Goal: Task Accomplishment & Management: Manage account settings

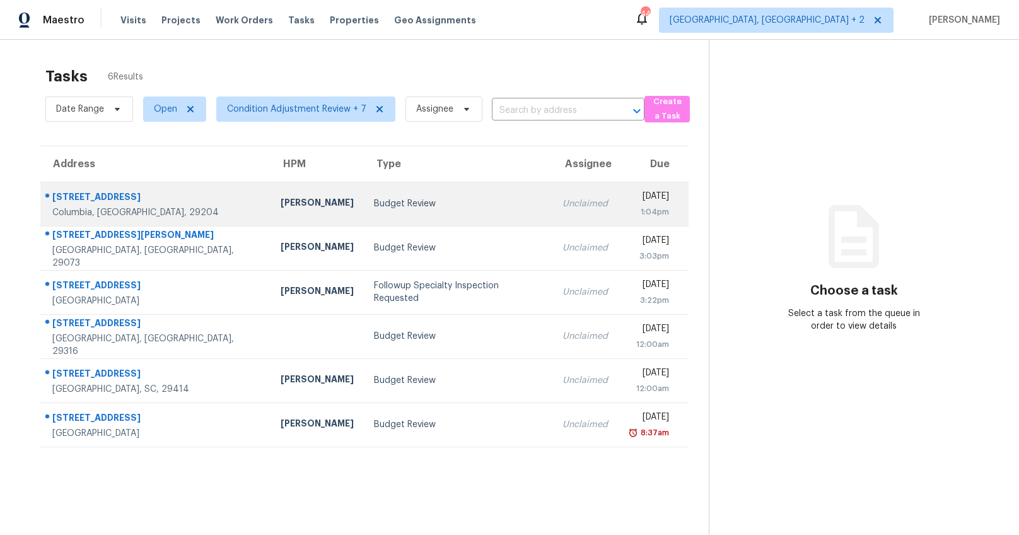
click at [157, 195] on div "[STREET_ADDRESS]" at bounding box center [156, 198] width 208 height 16
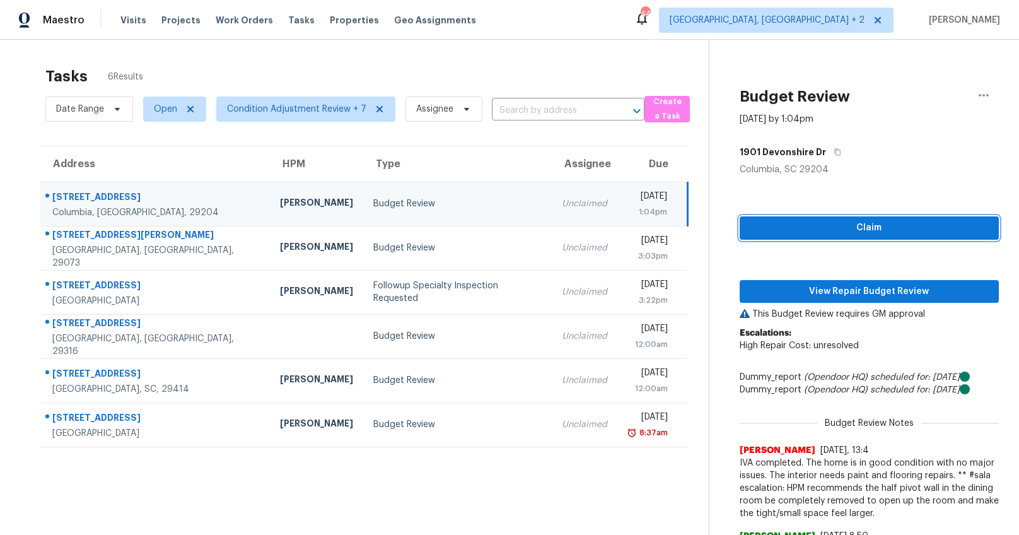
click at [845, 233] on span "Claim" at bounding box center [869, 228] width 239 height 16
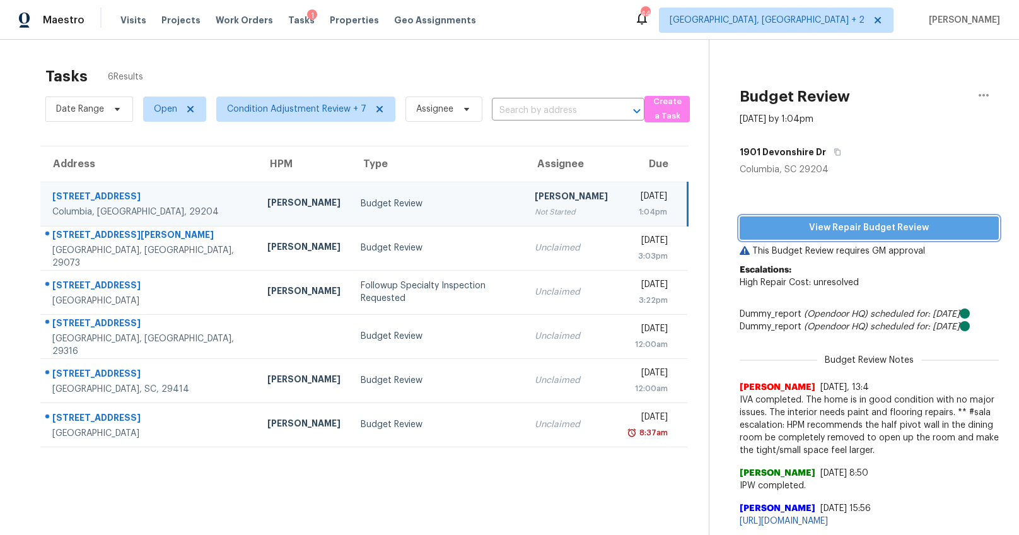
click at [853, 228] on span "View Repair Budget Review" at bounding box center [869, 228] width 239 height 16
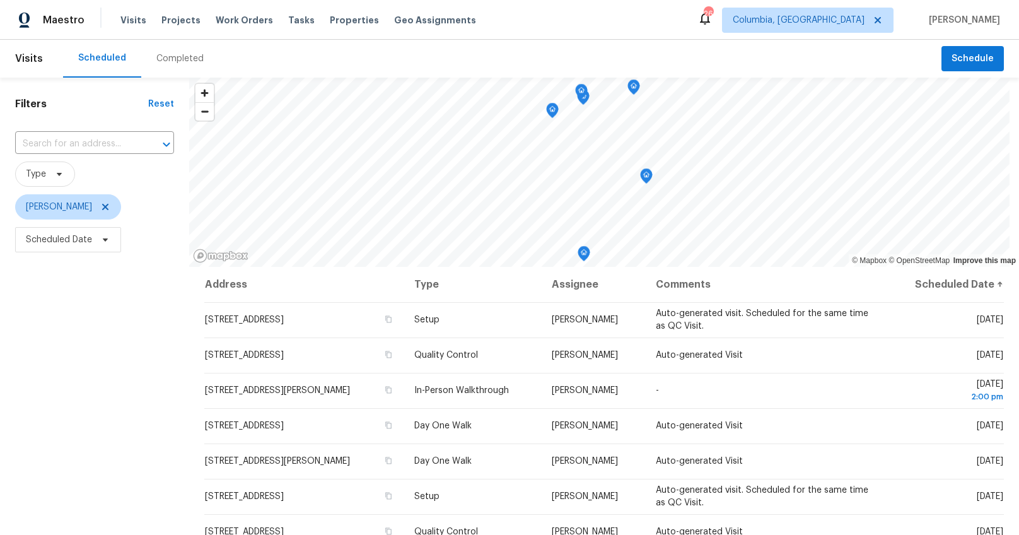
click at [172, 62] on div "Completed" at bounding box center [179, 58] width 47 height 13
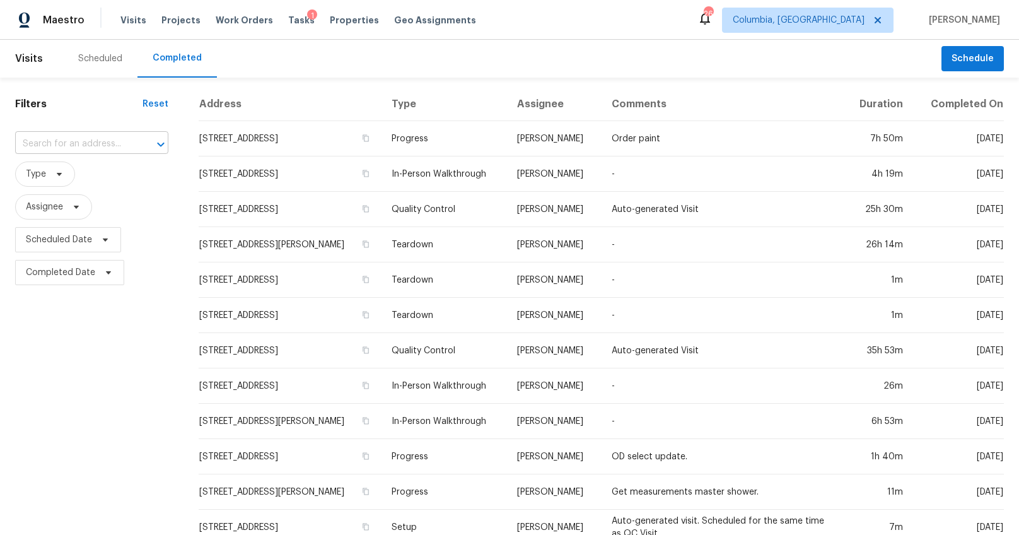
click at [93, 138] on input "text" at bounding box center [74, 144] width 118 height 20
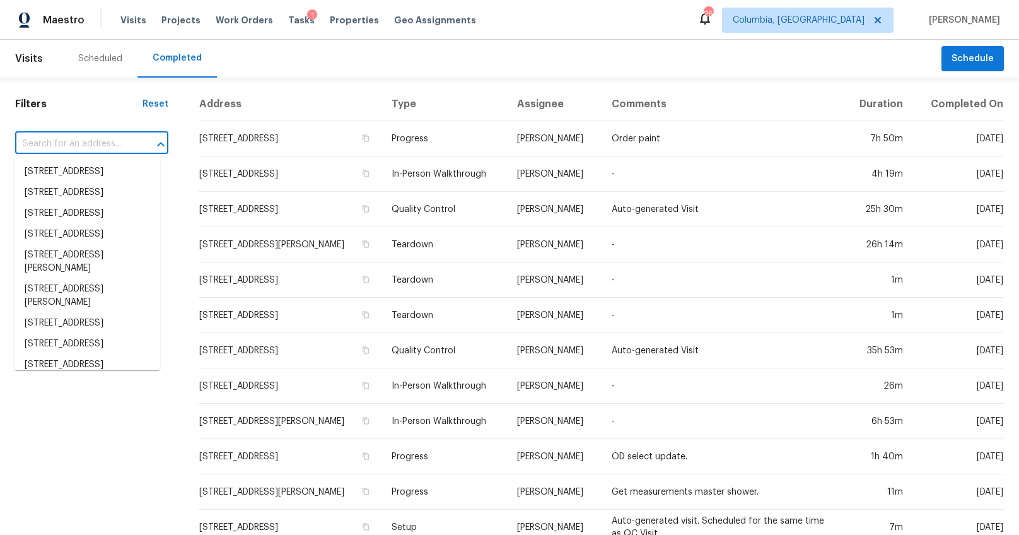
paste input "[STREET_ADDRESS]"
type input "[STREET_ADDRESS]"
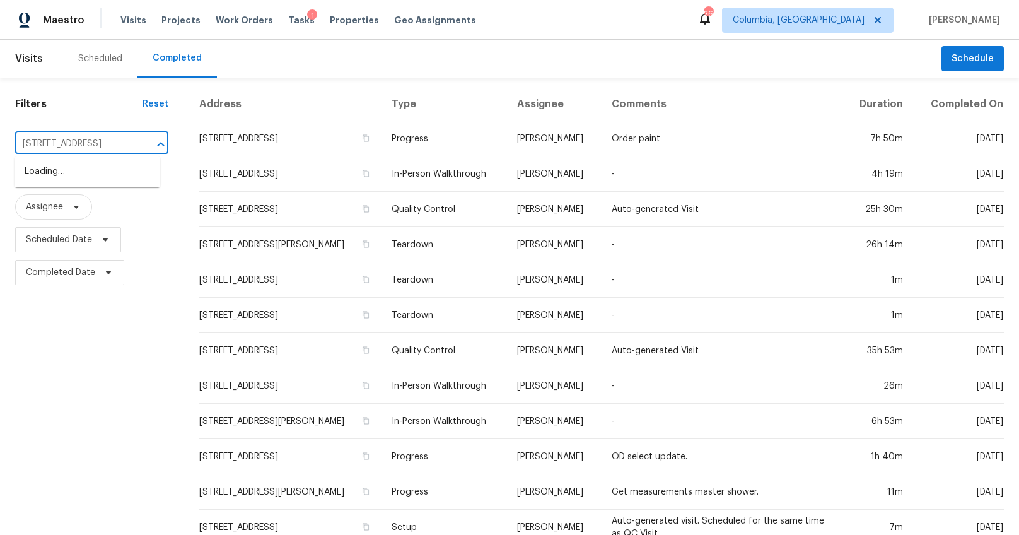
scroll to position [0, 90]
drag, startPoint x: 130, startPoint y: 141, endPoint x: 38, endPoint y: 139, distance: 92.1
click at [38, 139] on div "[STREET_ADDRESS] ​" at bounding box center [91, 144] width 153 height 20
drag, startPoint x: 131, startPoint y: 144, endPoint x: 39, endPoint y: 144, distance: 92.0
click at [39, 144] on div "[STREET_ADDRESS] ​" at bounding box center [91, 144] width 153 height 20
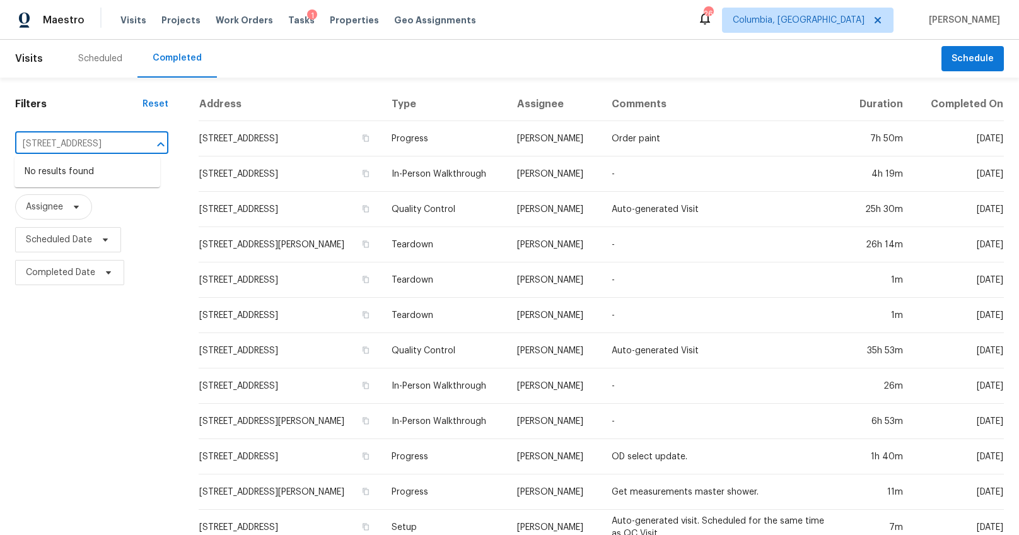
click at [39, 144] on input "[STREET_ADDRESS]" at bounding box center [74, 144] width 118 height 20
drag, startPoint x: 127, startPoint y: 144, endPoint x: 61, endPoint y: 149, distance: 65.8
click at [62, 150] on div "[STREET_ADDRESS] ​" at bounding box center [91, 144] width 153 height 20
click at [67, 145] on input "[STREET_ADDRESS]" at bounding box center [74, 144] width 118 height 20
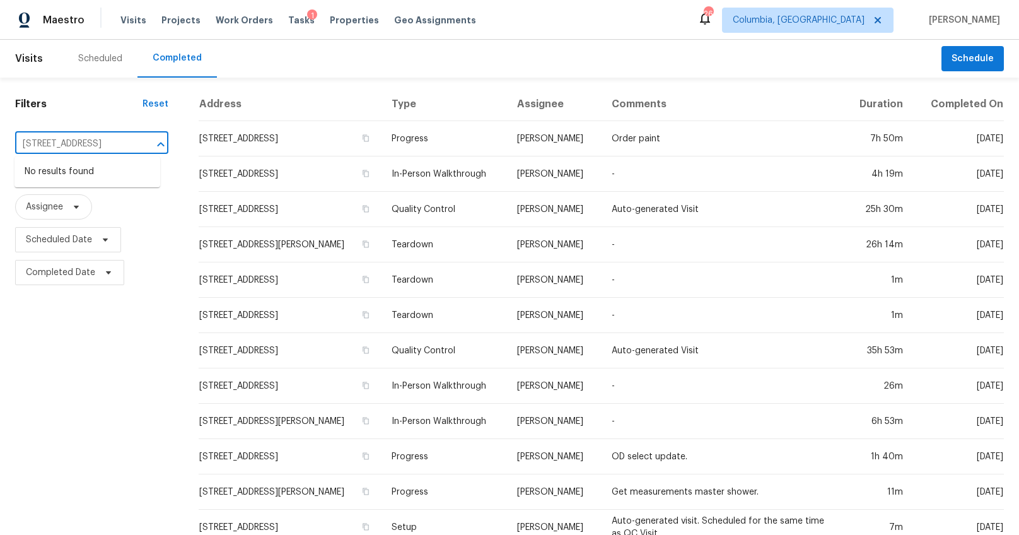
click at [67, 145] on input "1901 Devonshire Dr Apt 5, Columbia, SC 29204" at bounding box center [74, 144] width 118 height 20
type input "1901"
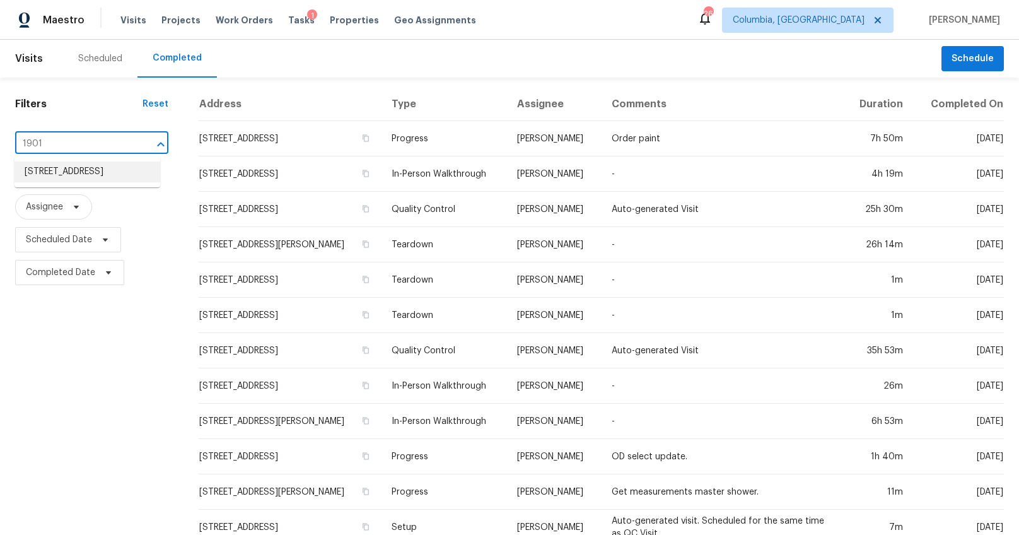
click at [49, 169] on li "1901 Devonshire Dr Apt 5, Columbia, SC 29204" at bounding box center [87, 171] width 146 height 21
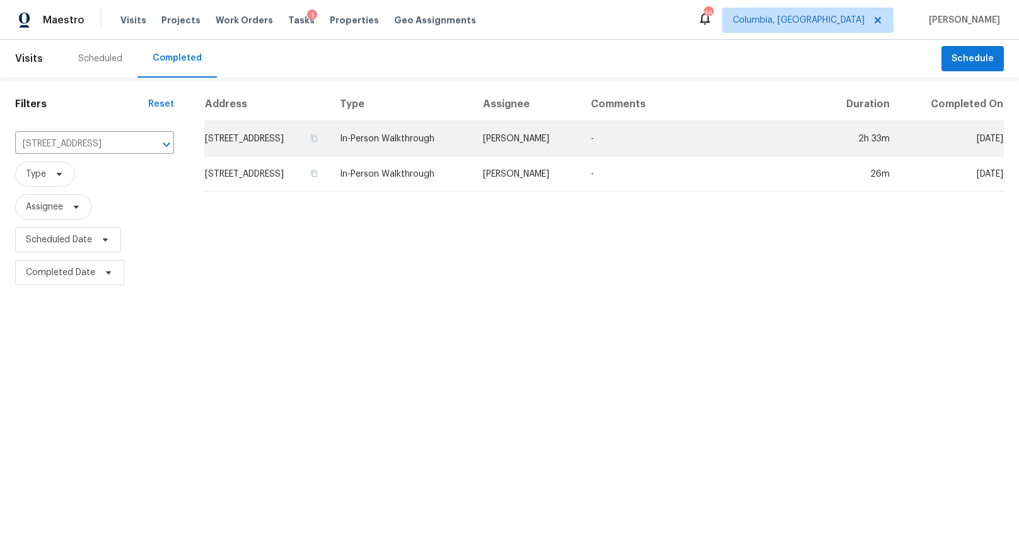
click at [330, 156] on td "1901 Devonshire Dr Apt 5, Columbia, SC 29204" at bounding box center [266, 138] width 125 height 35
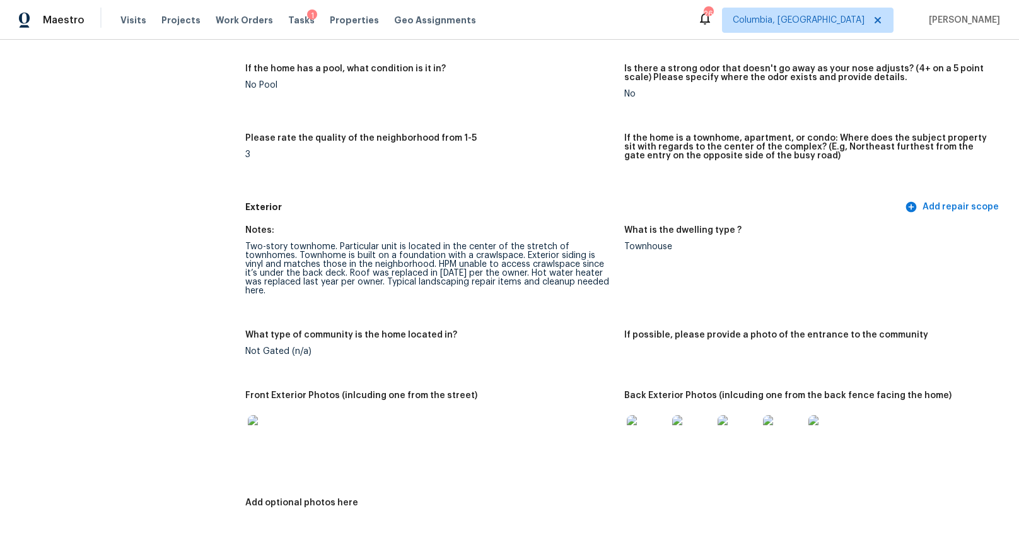
scroll to position [360, 0]
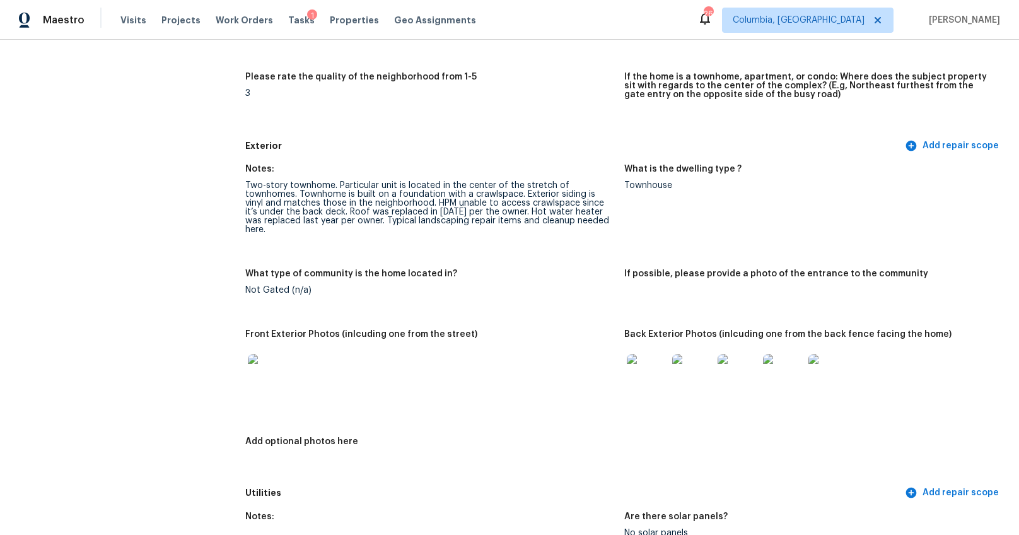
click at [658, 368] on img at bounding box center [647, 374] width 40 height 40
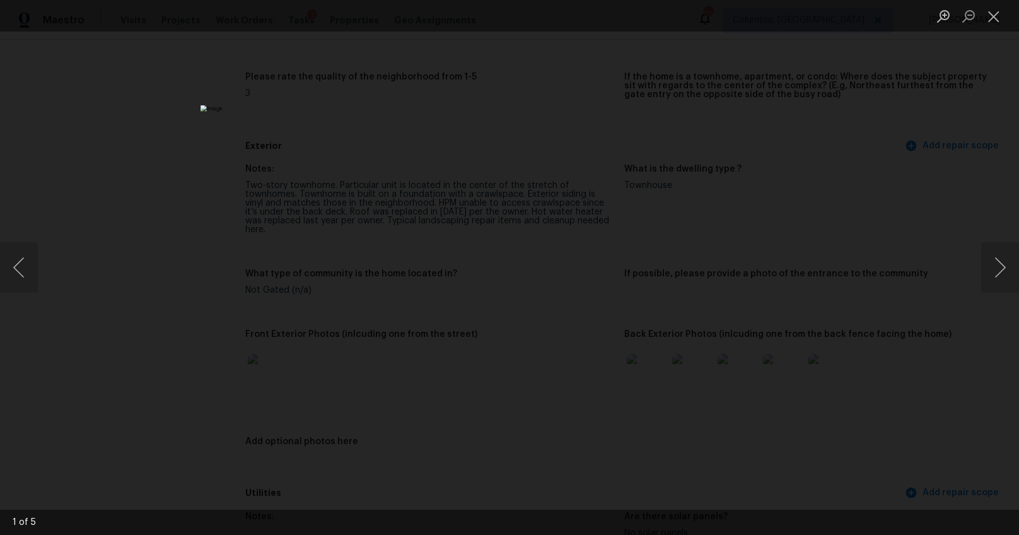
click at [83, 376] on div "Lightbox" at bounding box center [509, 267] width 1019 height 535
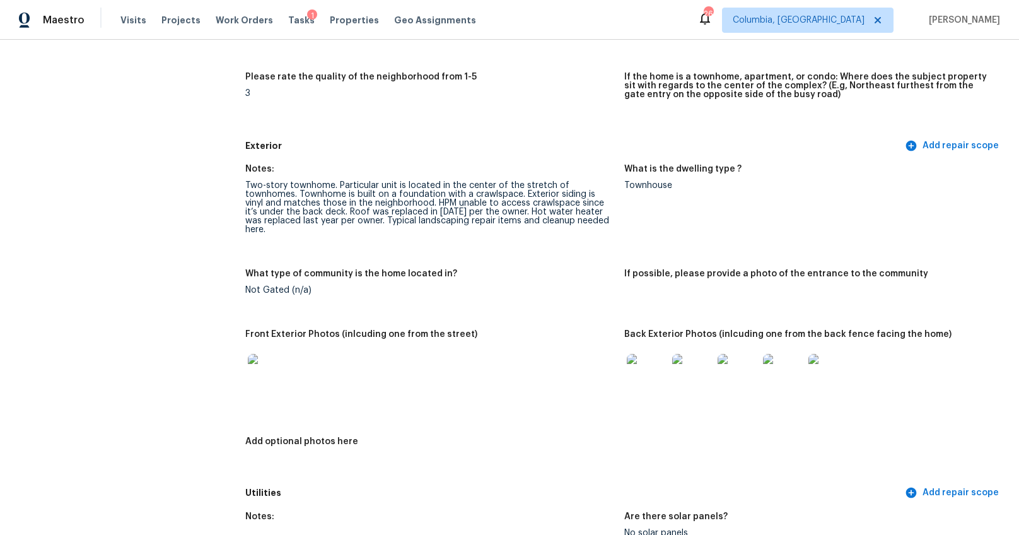
click at [250, 357] on img at bounding box center [268, 374] width 40 height 40
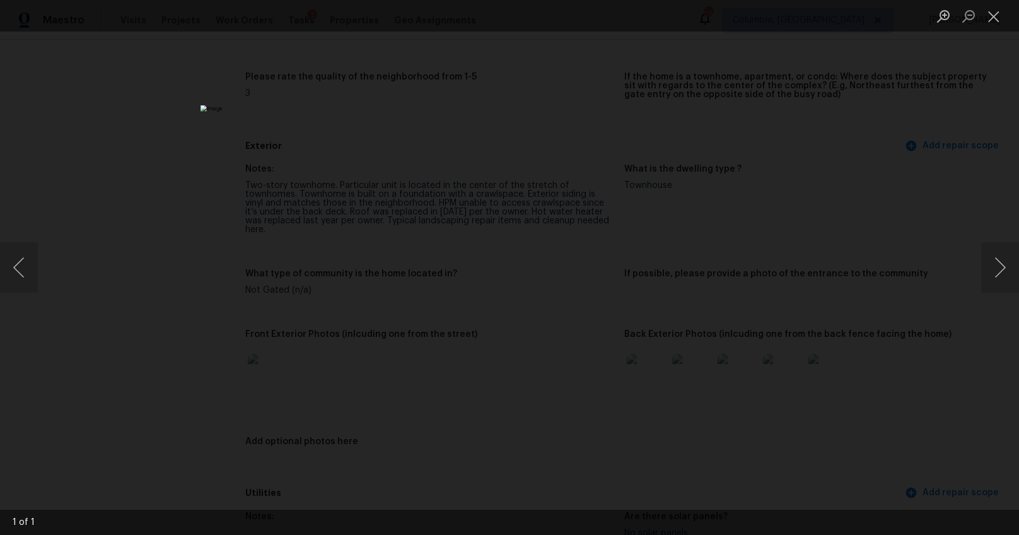
click at [209, 356] on div "Lightbox" at bounding box center [509, 267] width 1019 height 535
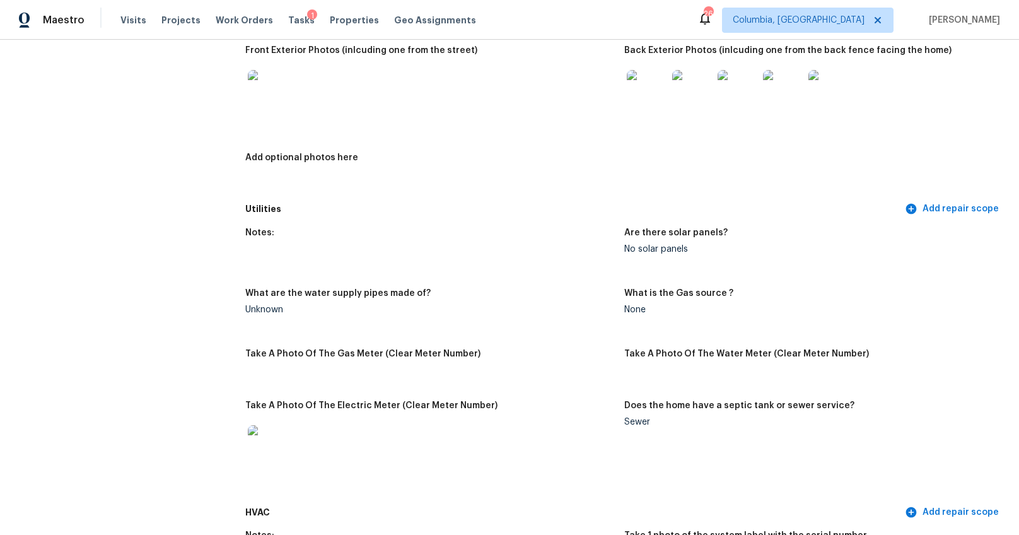
scroll to position [642, 0]
click at [272, 429] on img at bounding box center [268, 446] width 40 height 40
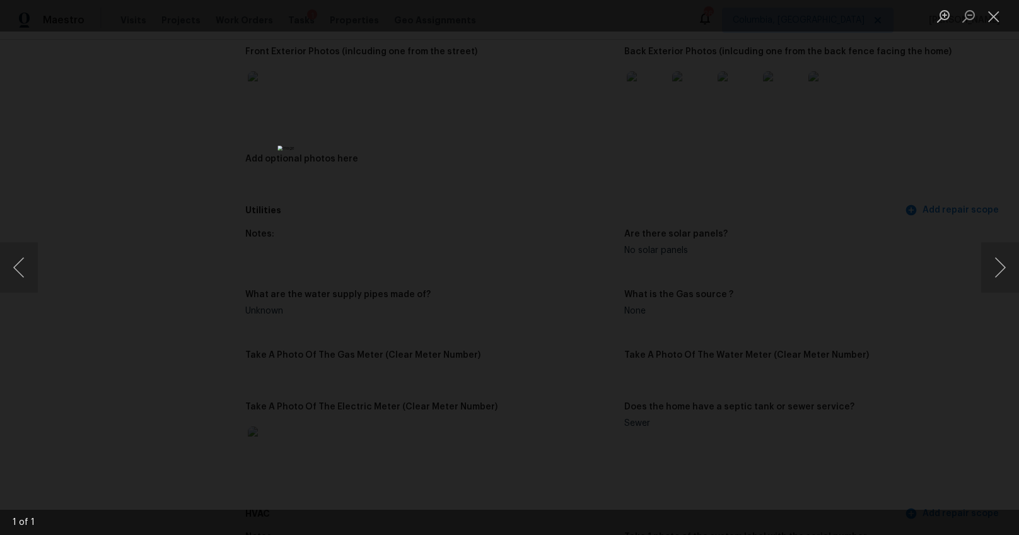
click at [887, 431] on div "Lightbox" at bounding box center [509, 267] width 1019 height 535
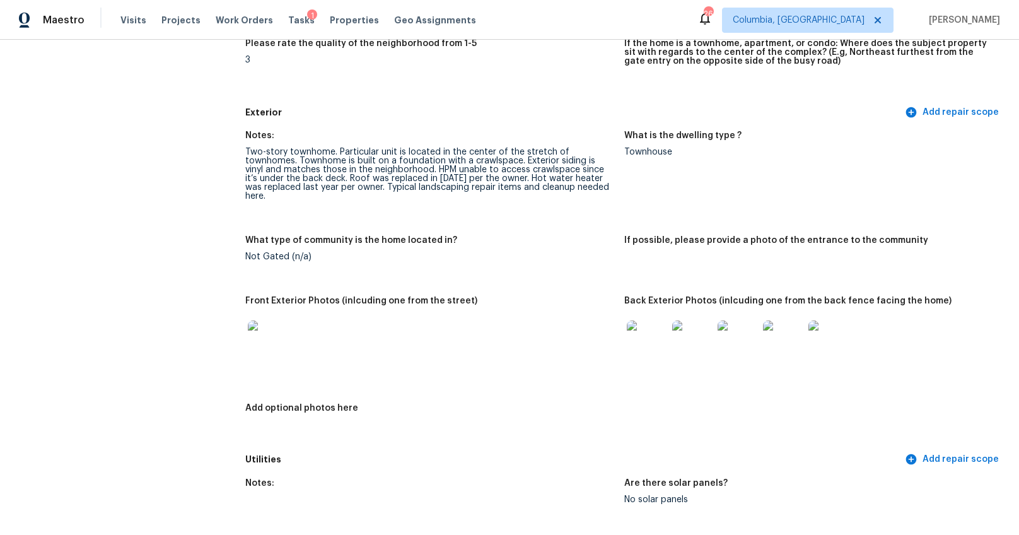
scroll to position [333, 0]
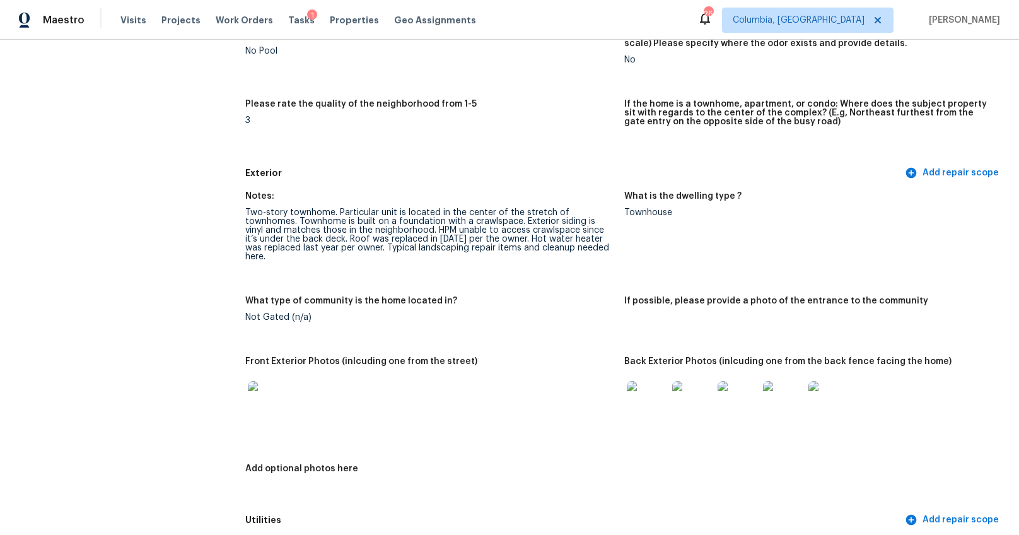
click at [648, 394] on img at bounding box center [647, 401] width 40 height 40
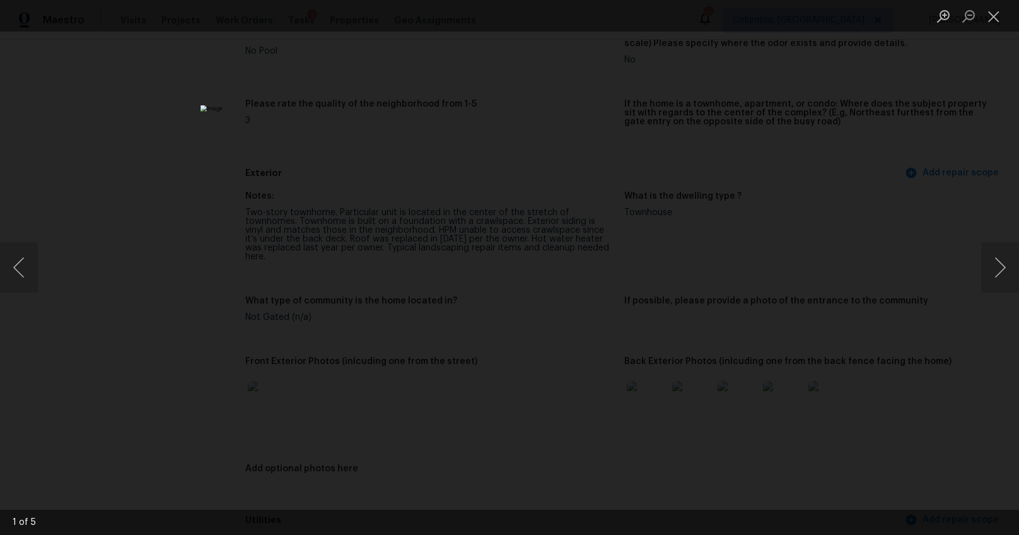
click at [932, 410] on div "Lightbox" at bounding box center [509, 267] width 1019 height 535
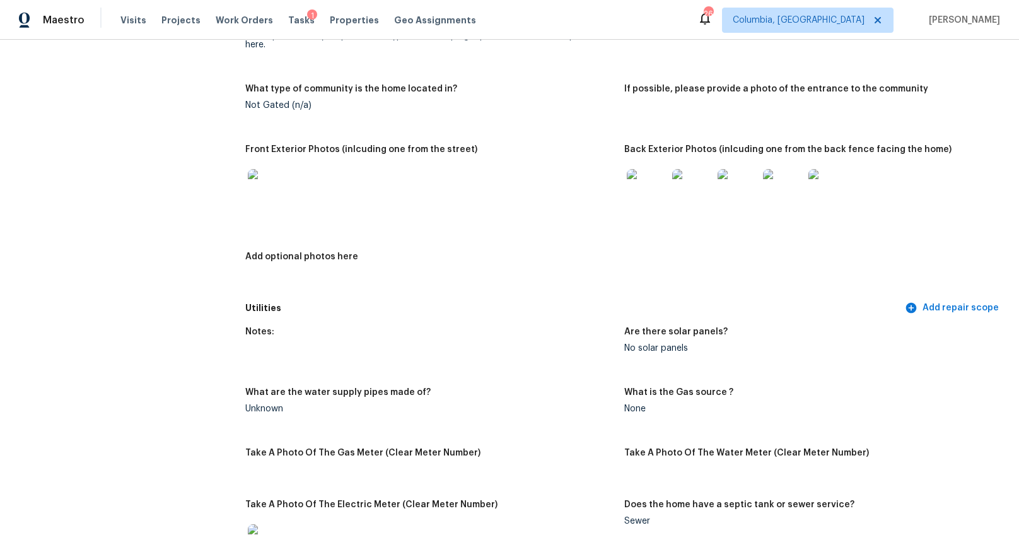
scroll to position [553, 0]
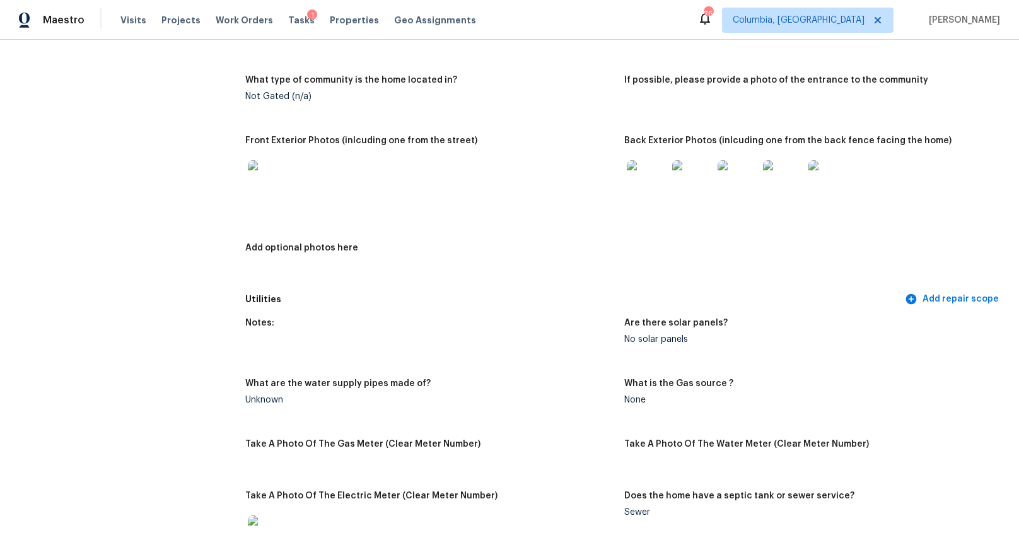
click at [631, 178] on img at bounding box center [647, 180] width 40 height 40
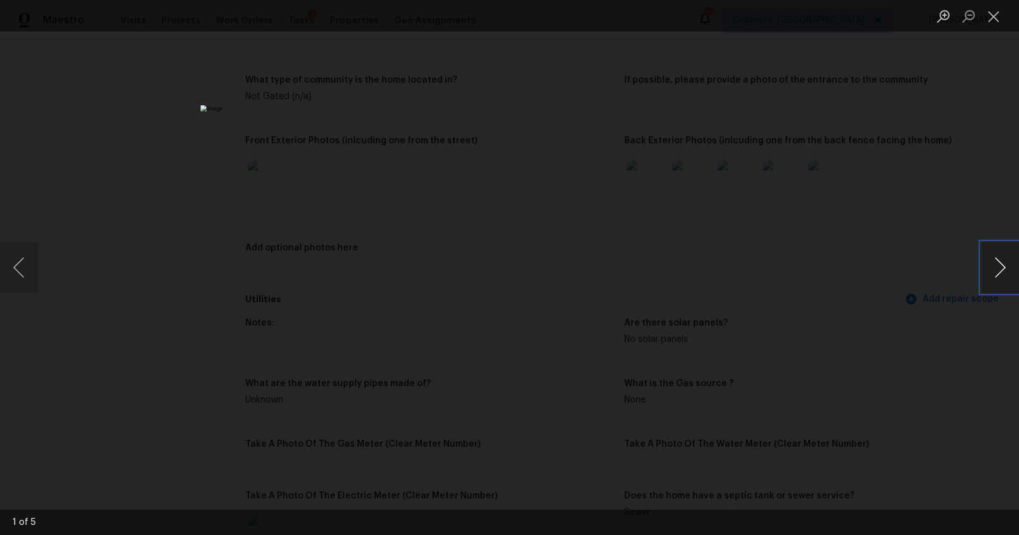
click at [992, 264] on button "Next image" at bounding box center [1000, 267] width 38 height 50
click at [990, 264] on button "Next image" at bounding box center [1000, 267] width 38 height 50
click at [990, 265] on button "Next image" at bounding box center [1000, 267] width 38 height 50
click at [909, 364] on div "Lightbox" at bounding box center [509, 267] width 1019 height 535
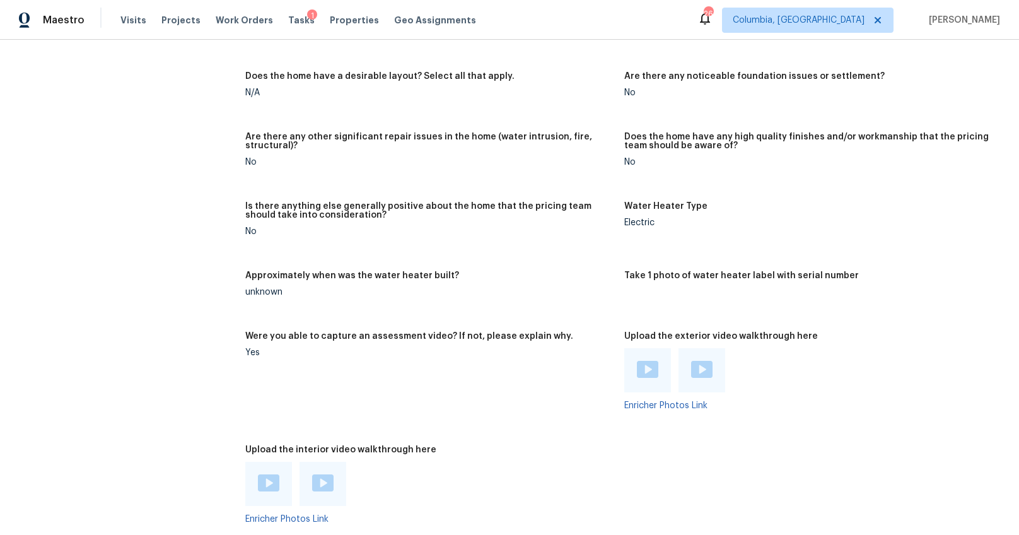
scroll to position [2349, 0]
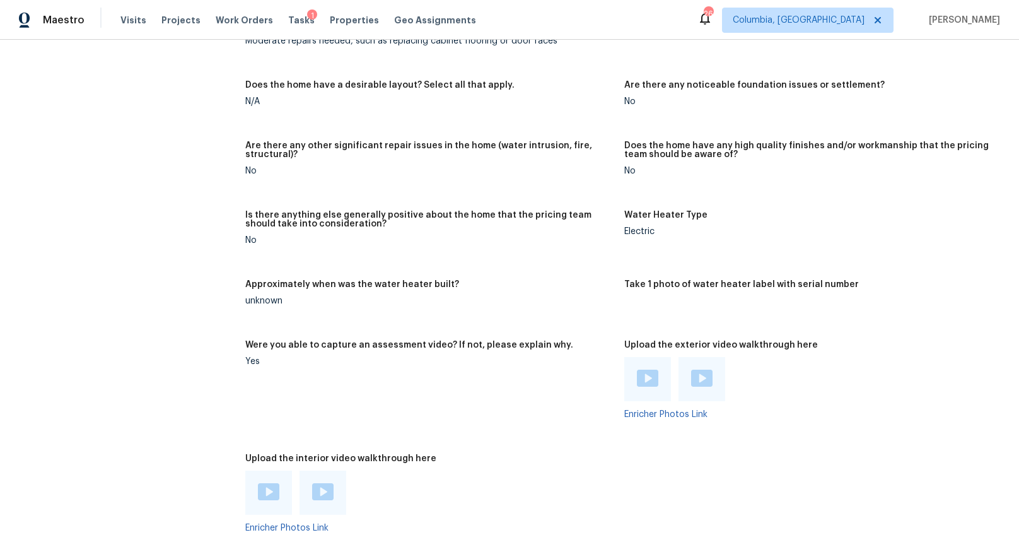
click at [656, 376] on div at bounding box center [647, 379] width 47 height 44
click at [647, 371] on img at bounding box center [647, 377] width 21 height 17
click at [691, 369] on img at bounding box center [701, 377] width 21 height 17
click at [272, 483] on img at bounding box center [268, 491] width 21 height 17
click at [312, 483] on img at bounding box center [322, 491] width 21 height 17
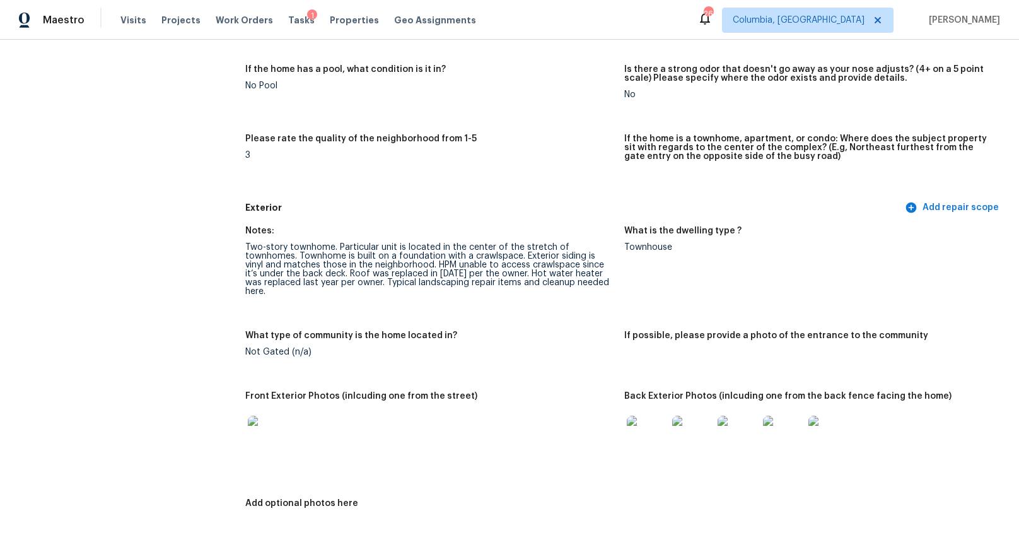
scroll to position [0, 0]
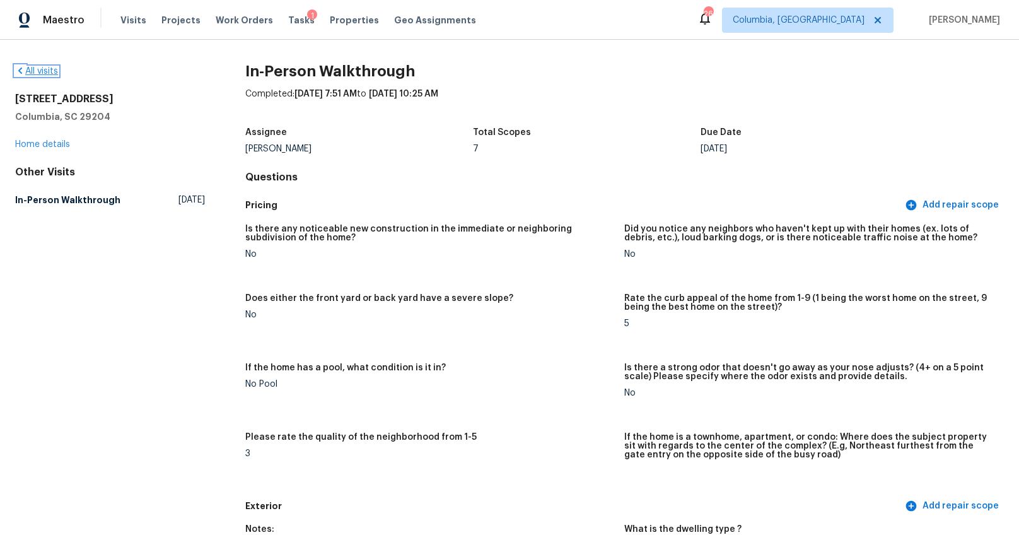
click at [44, 71] on link "All visits" at bounding box center [36, 71] width 43 height 9
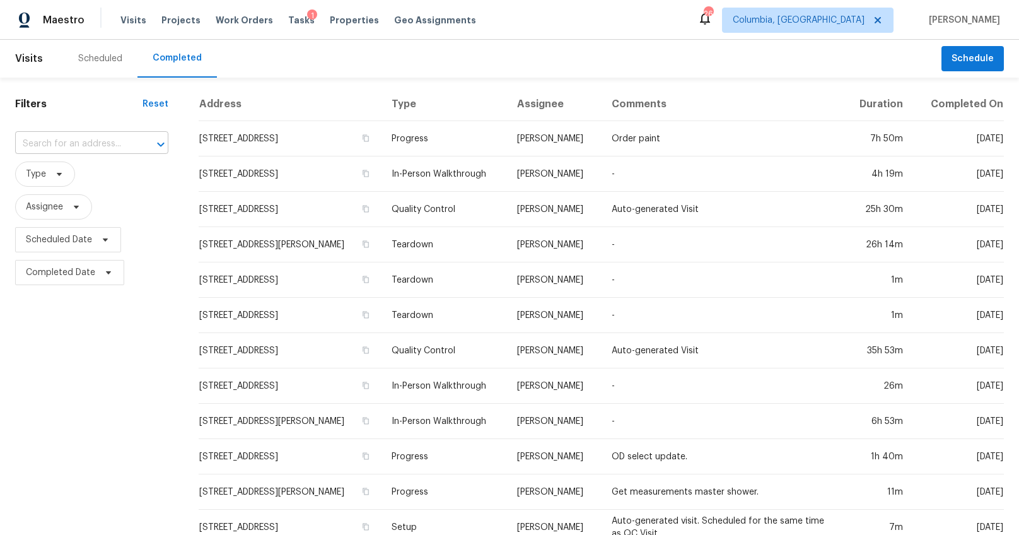
click at [92, 137] on input "text" at bounding box center [74, 144] width 118 height 20
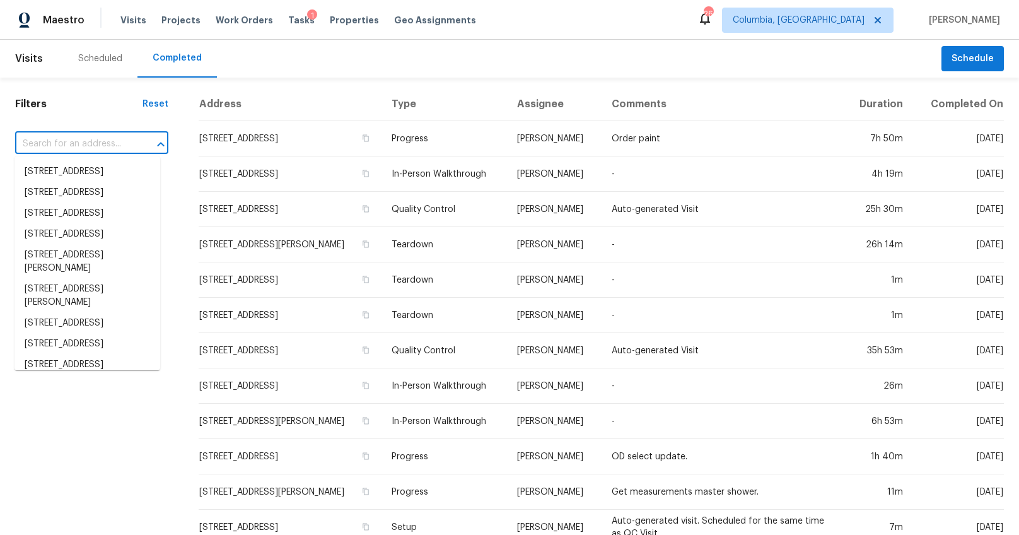
paste input "113 Knoll Estates Dr, Lexington, SC 29073"
type input "113 Knoll Estates Dr, Lexington, SC 29073"
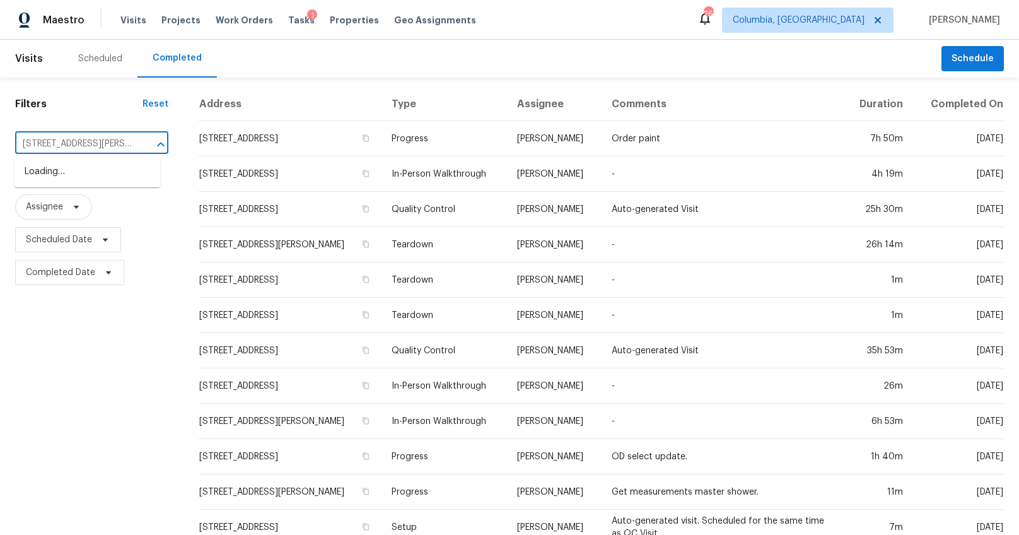
scroll to position [0, 66]
click at [107, 165] on li "113 Knoll Estates Dr, Lexington, SC 29073" at bounding box center [87, 178] width 146 height 34
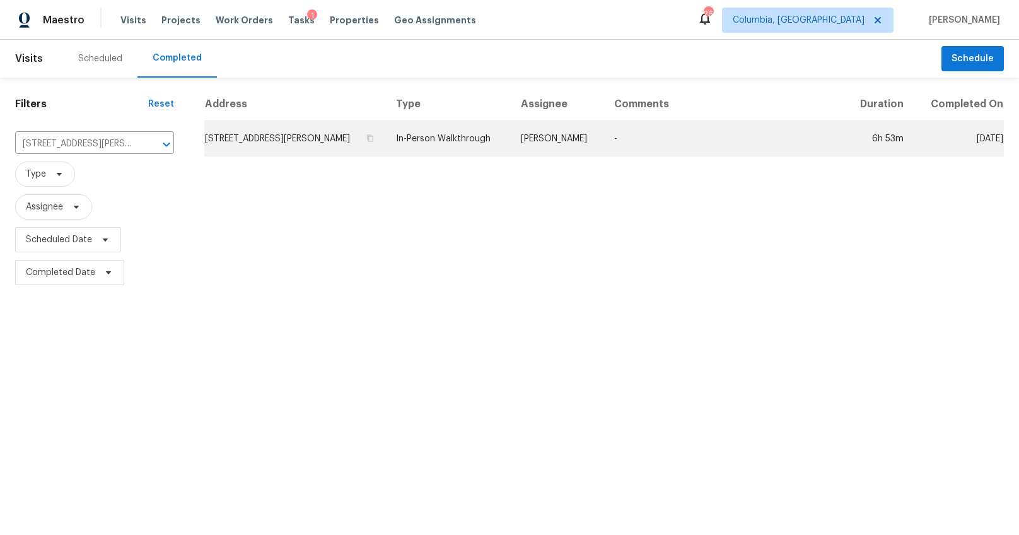
click at [261, 146] on td "113 Knoll Estates Dr, Lexington, SC 29073" at bounding box center [295, 138] width 182 height 35
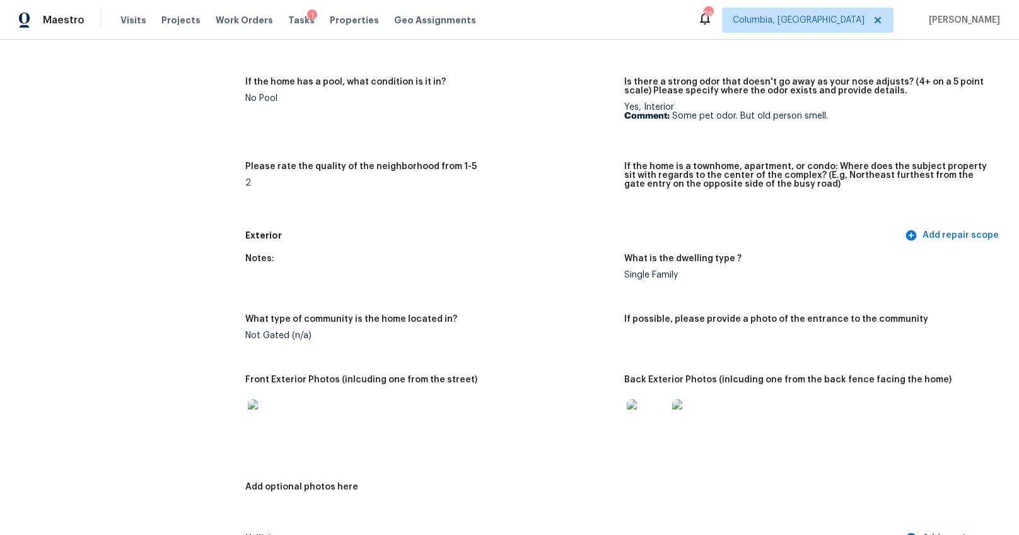
scroll to position [427, 0]
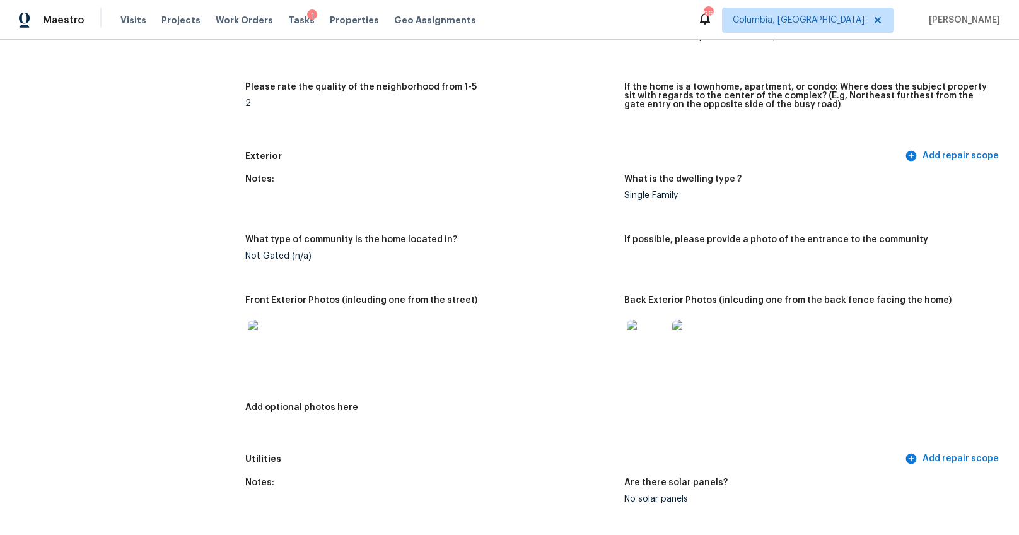
click at [257, 330] on img at bounding box center [268, 340] width 40 height 40
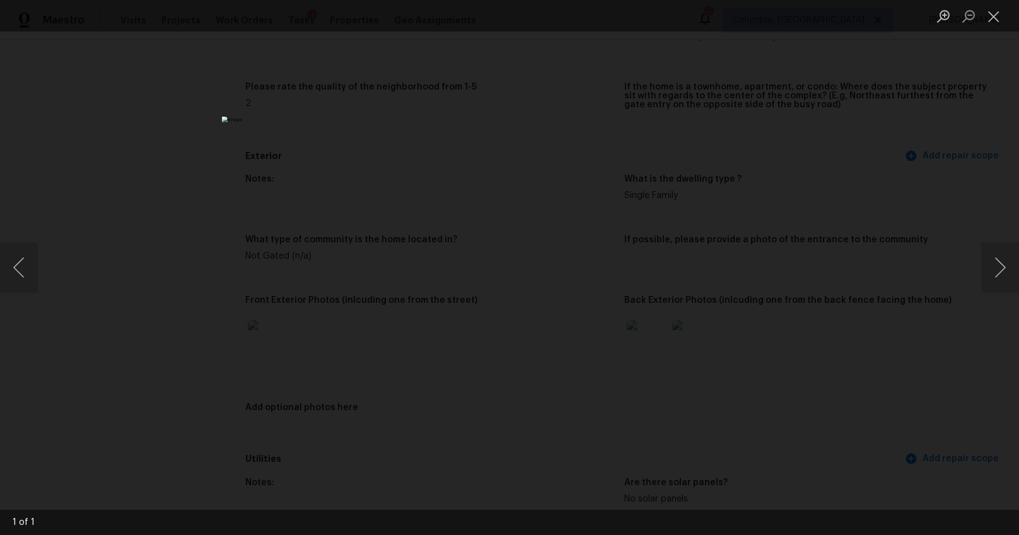
click at [823, 357] on div "Lightbox" at bounding box center [509, 267] width 1019 height 535
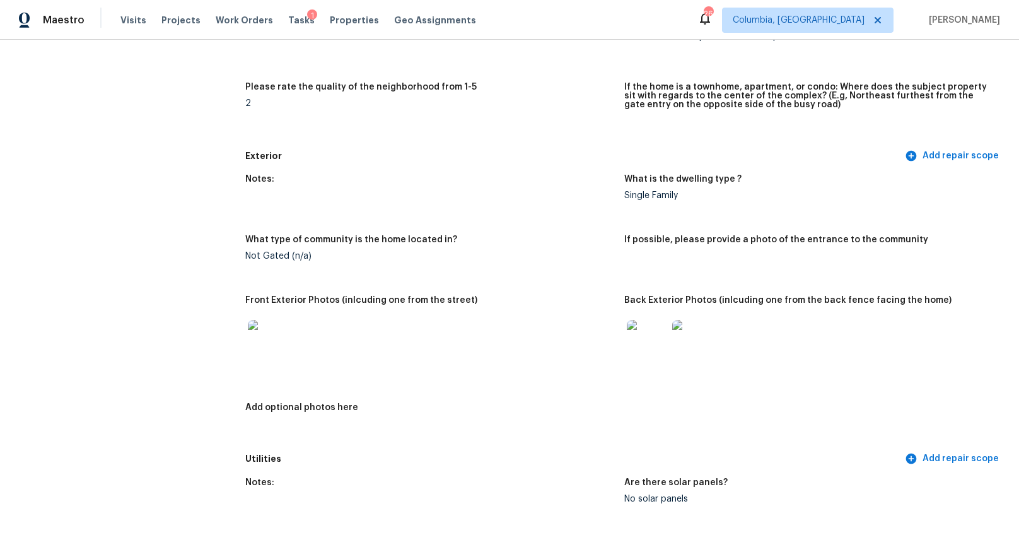
click at [643, 332] on img at bounding box center [647, 340] width 40 height 40
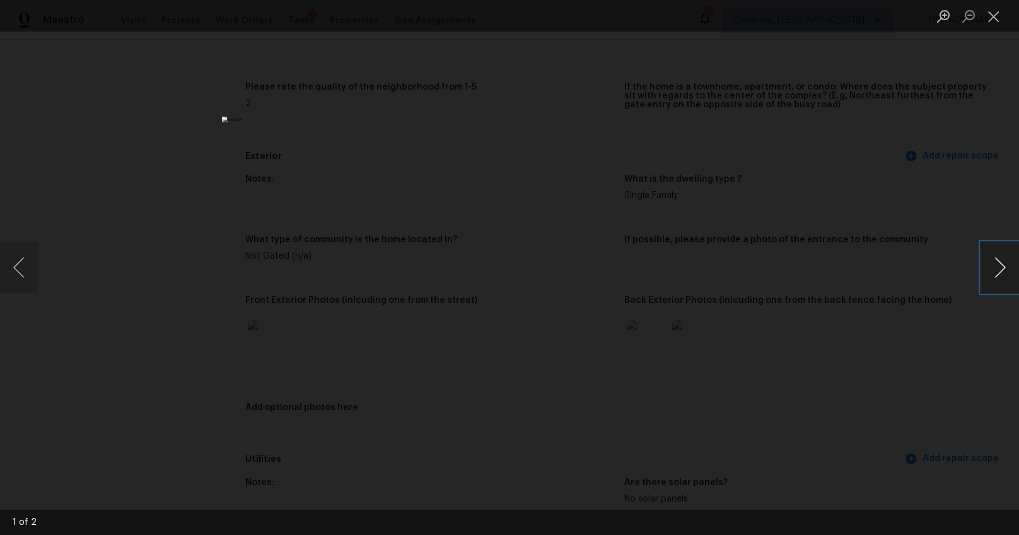
click at [989, 268] on button "Next image" at bounding box center [1000, 267] width 38 height 50
click at [908, 345] on div "Lightbox" at bounding box center [509, 267] width 1019 height 535
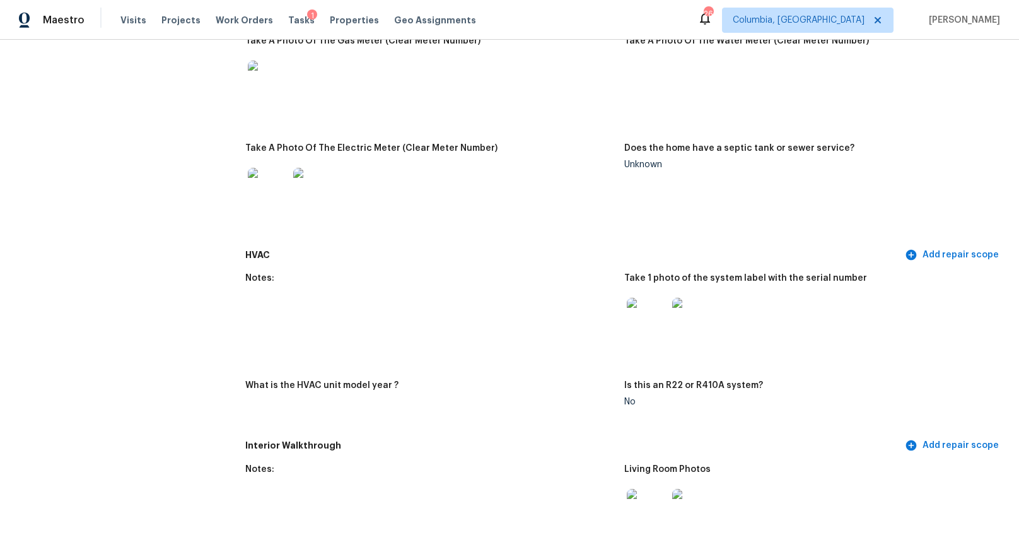
scroll to position [1045, 0]
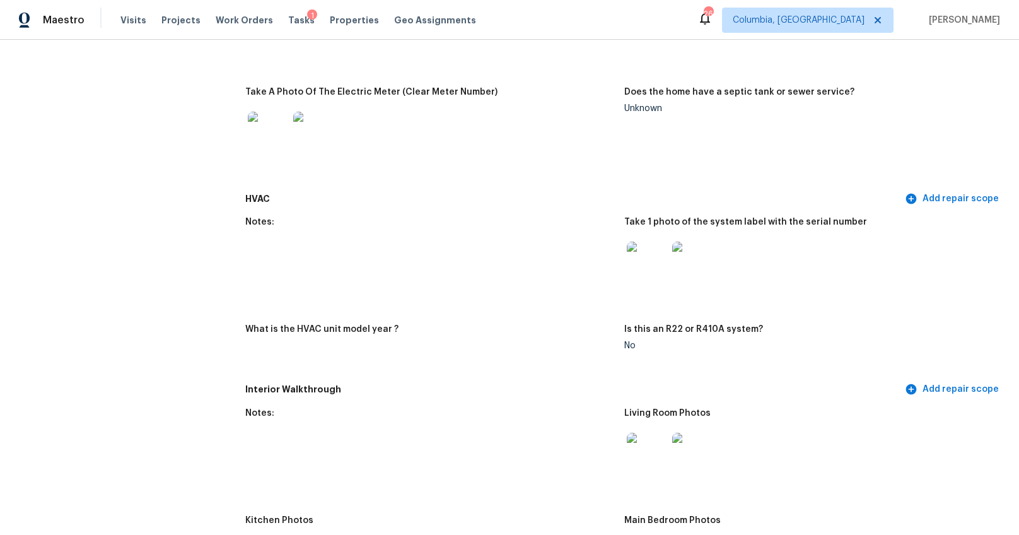
click at [647, 271] on img at bounding box center [647, 261] width 40 height 40
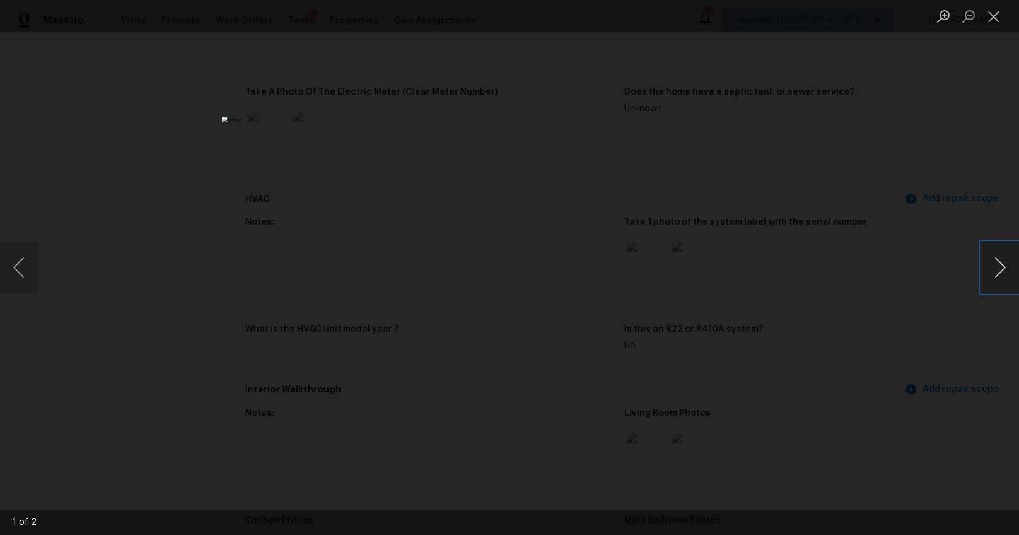
click at [1004, 273] on button "Next image" at bounding box center [1000, 267] width 38 height 50
click at [990, 250] on button "Next image" at bounding box center [1000, 267] width 38 height 50
click at [893, 287] on div "Lightbox" at bounding box center [509, 267] width 1019 height 535
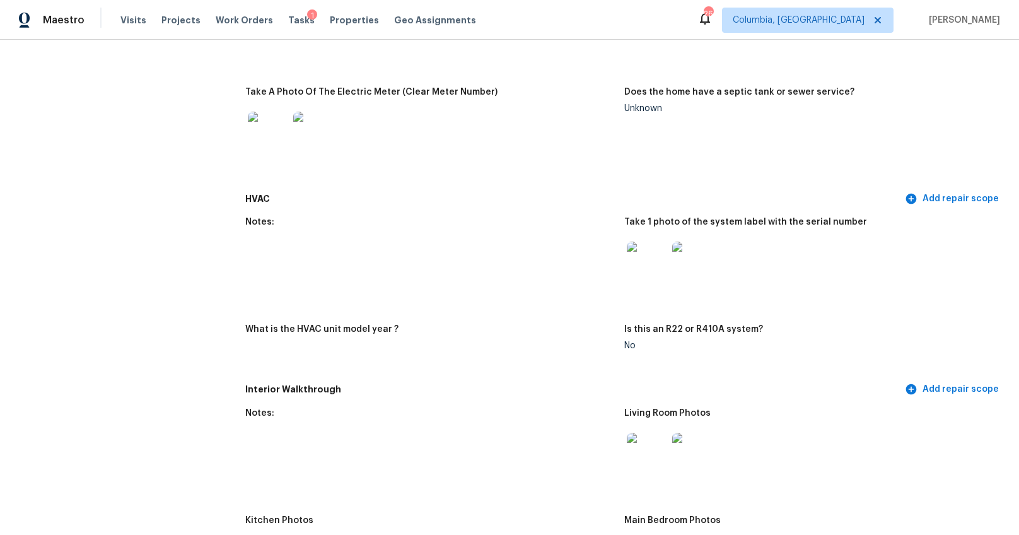
click at [681, 252] on img at bounding box center [692, 261] width 40 height 40
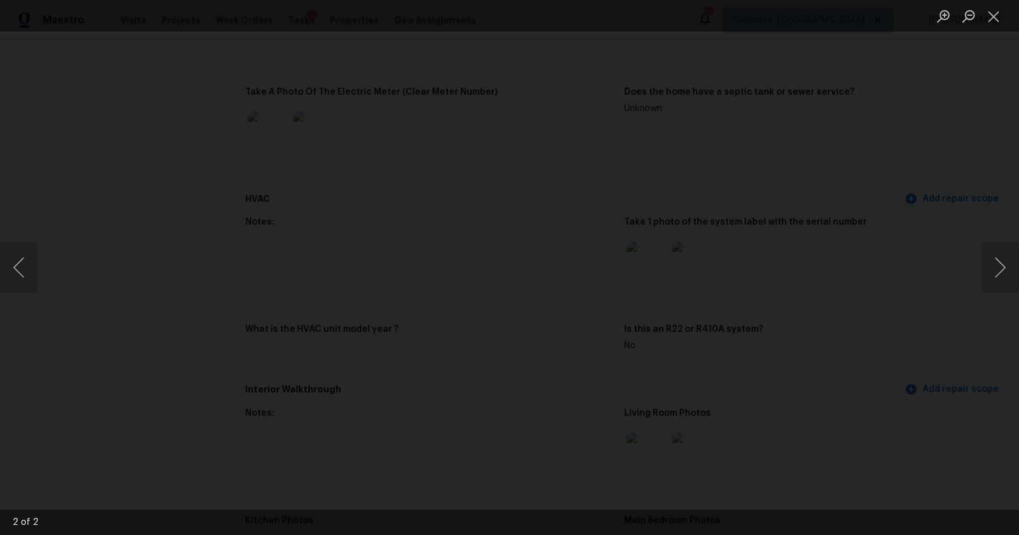
click at [490, 390] on img "Lightbox" at bounding box center [467, 323] width 1539 height 808
click at [481, 279] on img "Lightbox" at bounding box center [436, 495] width 1539 height 808
drag, startPoint x: 837, startPoint y: 327, endPoint x: 823, endPoint y: 331, distance: 15.0
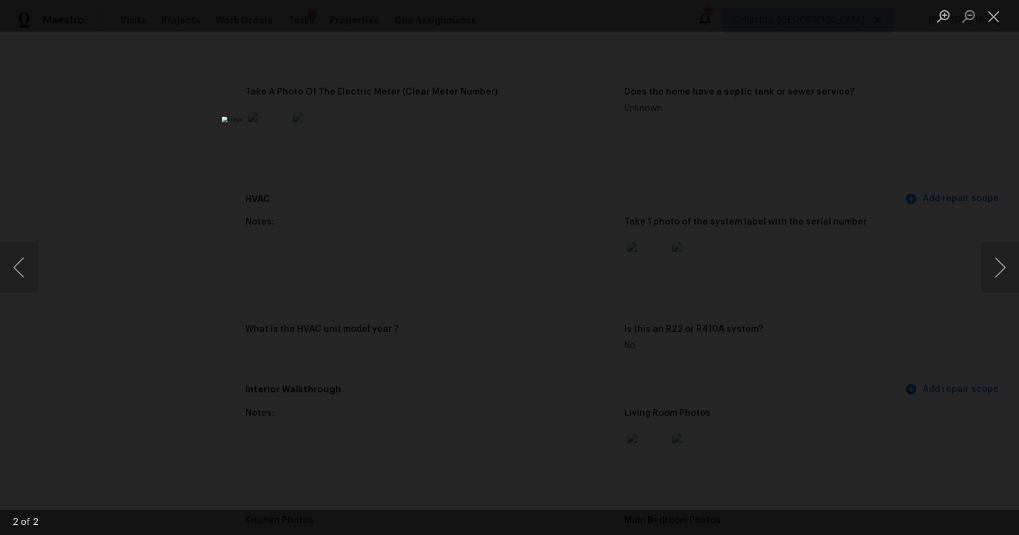
click at [837, 327] on div "Lightbox" at bounding box center [509, 267] width 1019 height 535
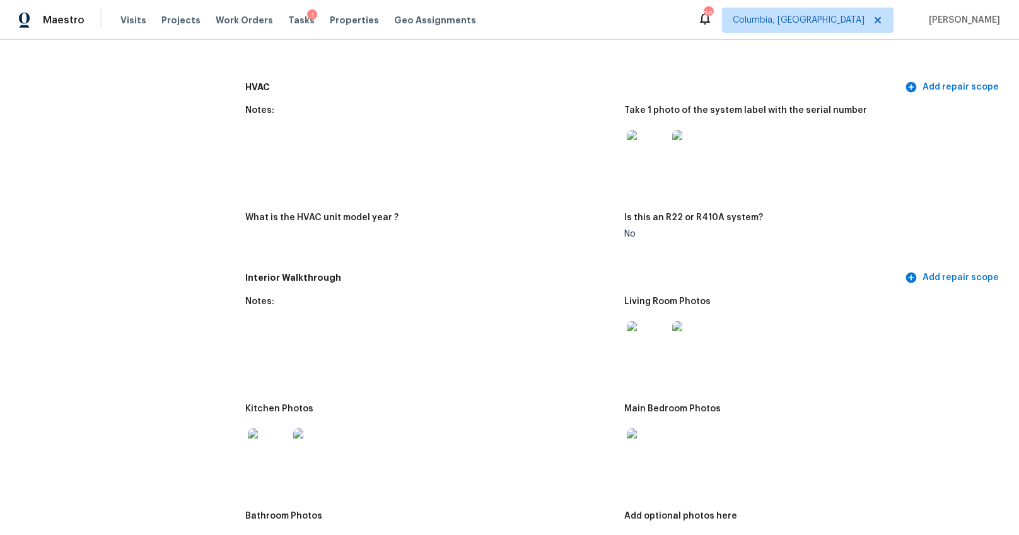
scroll to position [1343, 0]
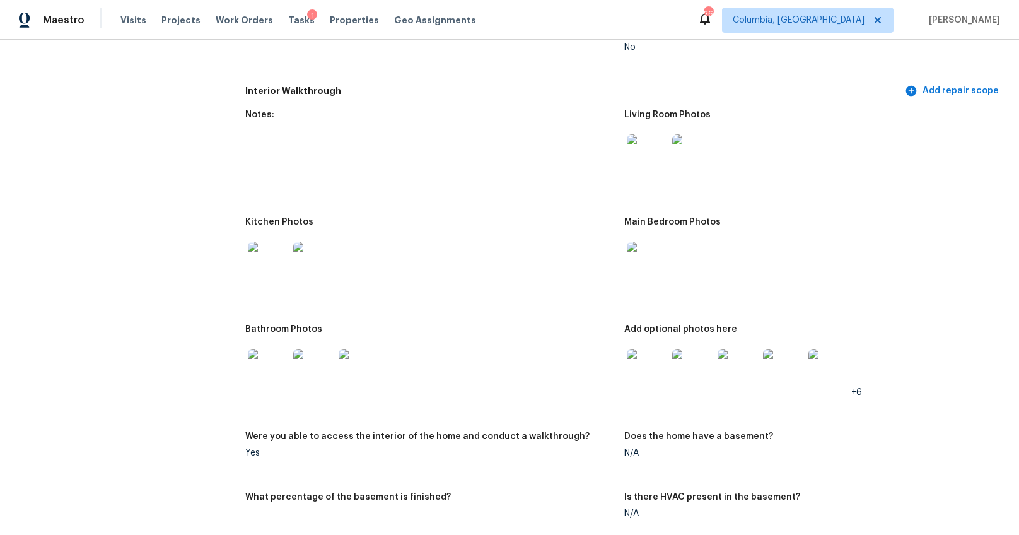
click at [645, 156] on img at bounding box center [647, 154] width 40 height 40
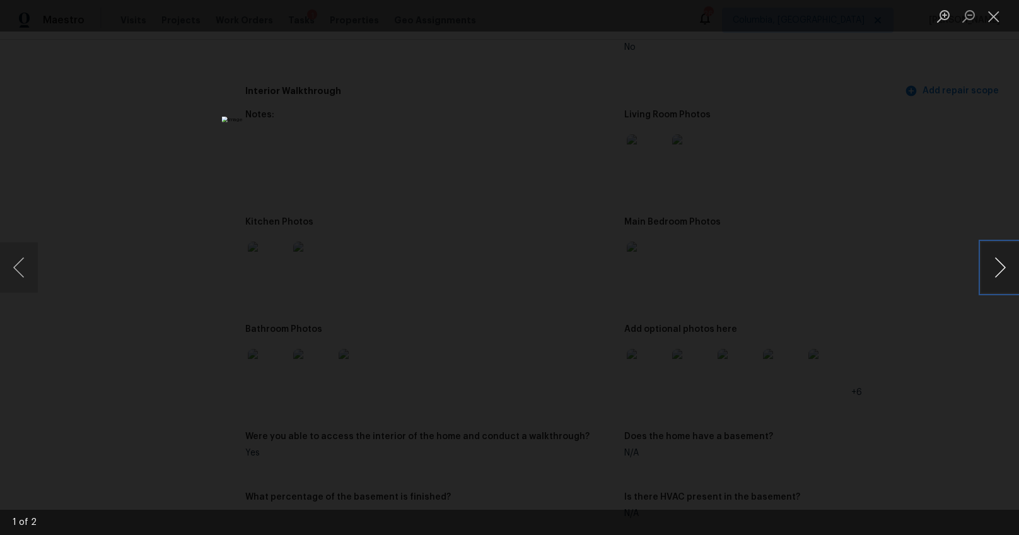
click at [995, 270] on button "Next image" at bounding box center [1000, 267] width 38 height 50
click at [926, 367] on div "Lightbox" at bounding box center [509, 267] width 1019 height 535
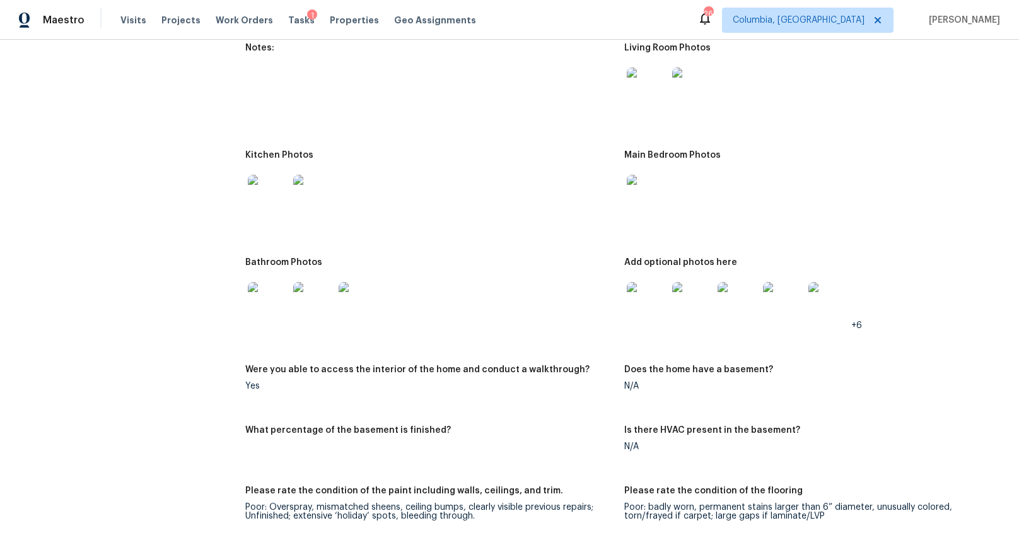
scroll to position [1429, 0]
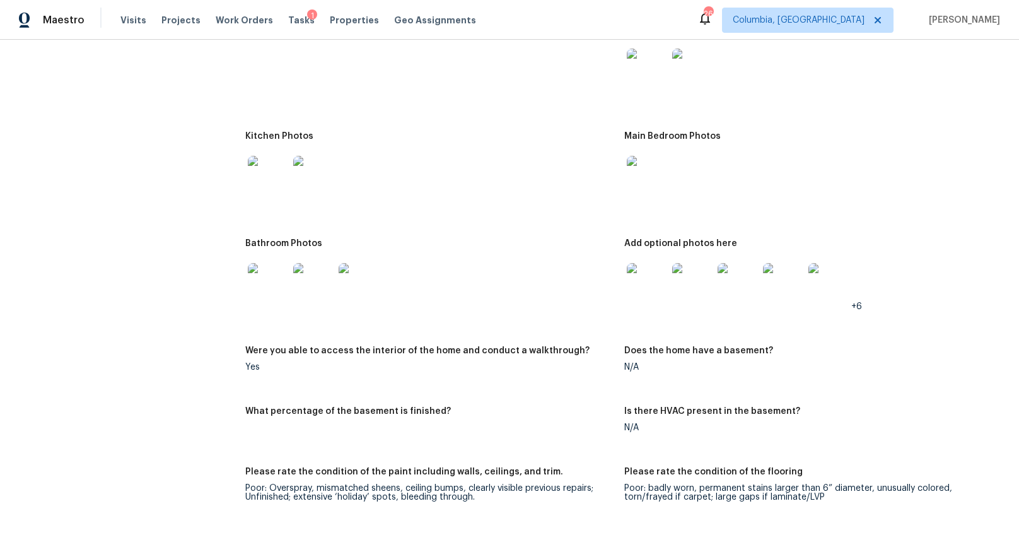
click at [275, 184] on img at bounding box center [268, 176] width 40 height 40
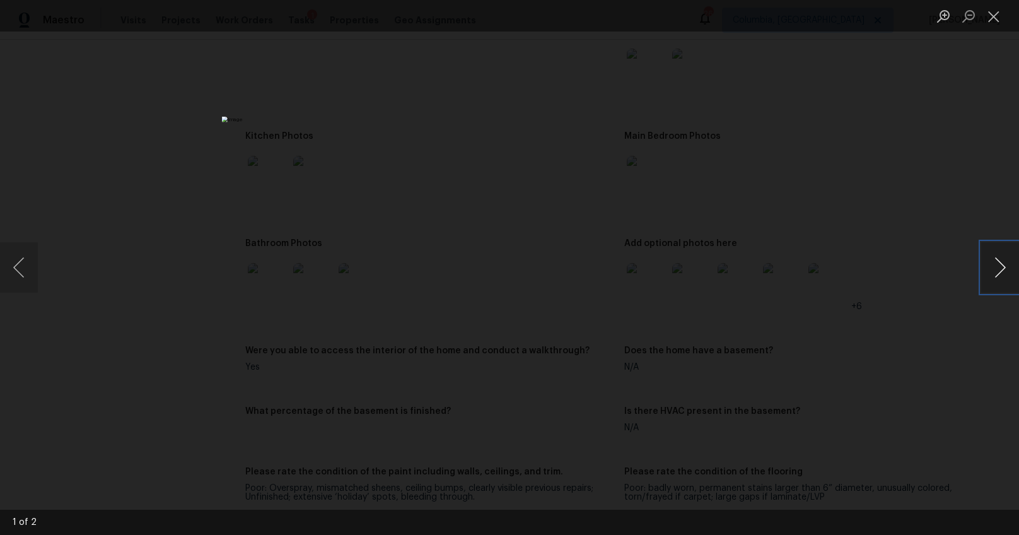
click at [990, 273] on button "Next image" at bounding box center [1000, 267] width 38 height 50
click at [994, 267] on button "Next image" at bounding box center [1000, 267] width 38 height 50
click at [912, 304] on div "Lightbox" at bounding box center [509, 267] width 1019 height 535
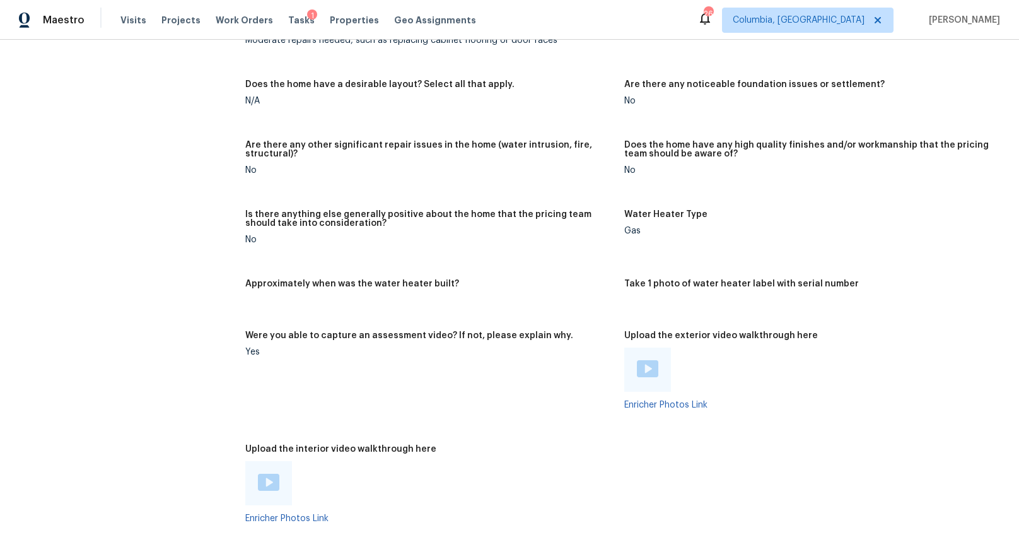
scroll to position [2002, 0]
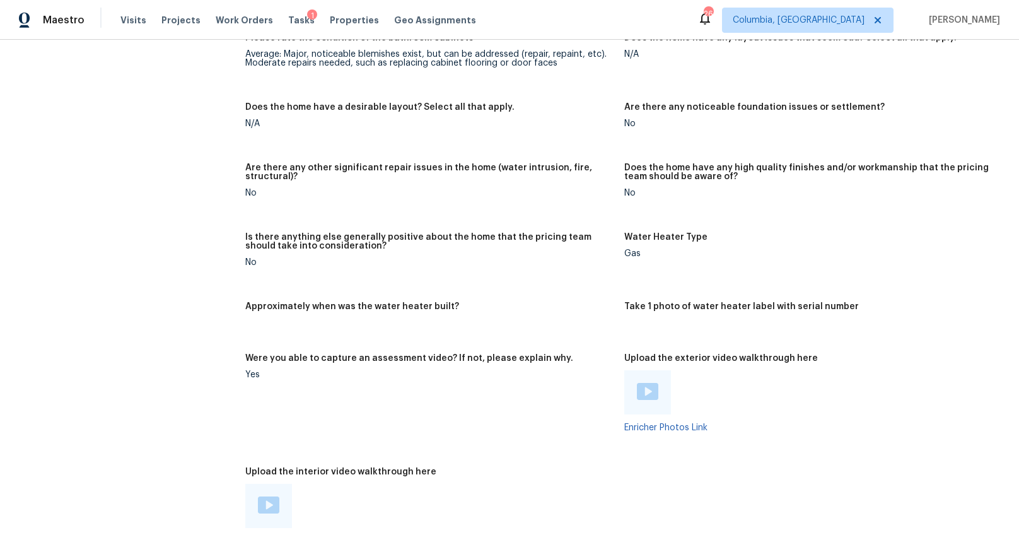
click at [637, 390] on img at bounding box center [647, 391] width 21 height 17
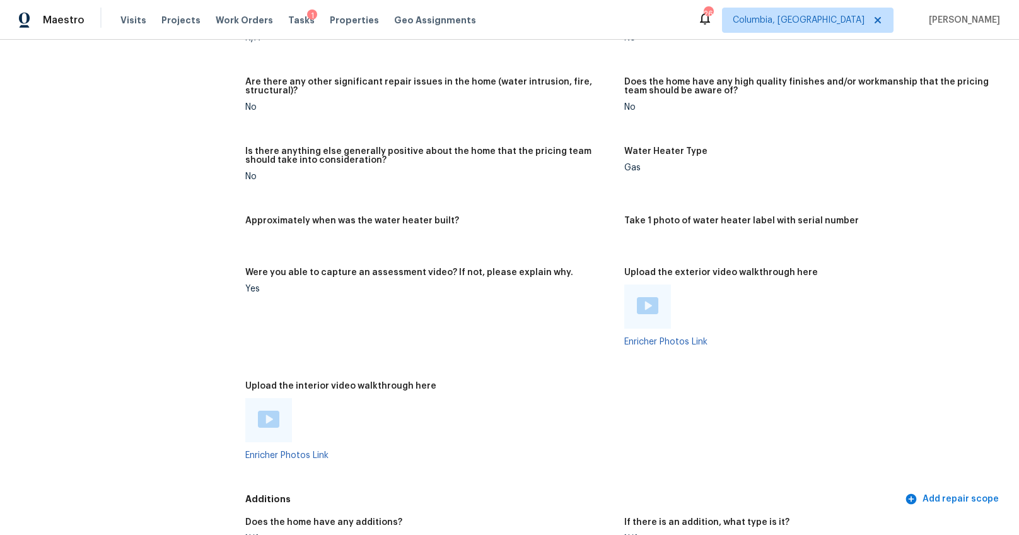
scroll to position [2143, 0]
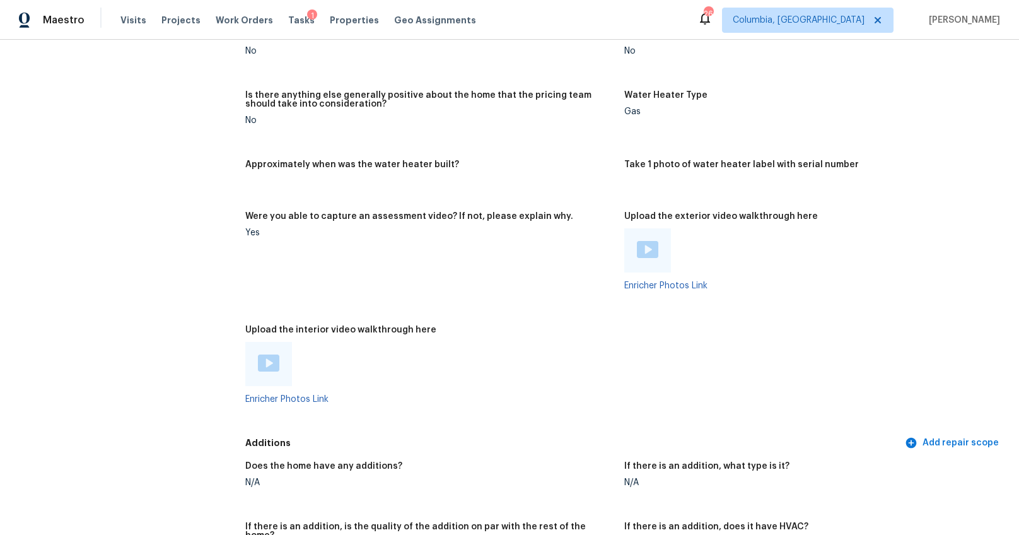
click at [276, 368] on img at bounding box center [268, 362] width 21 height 17
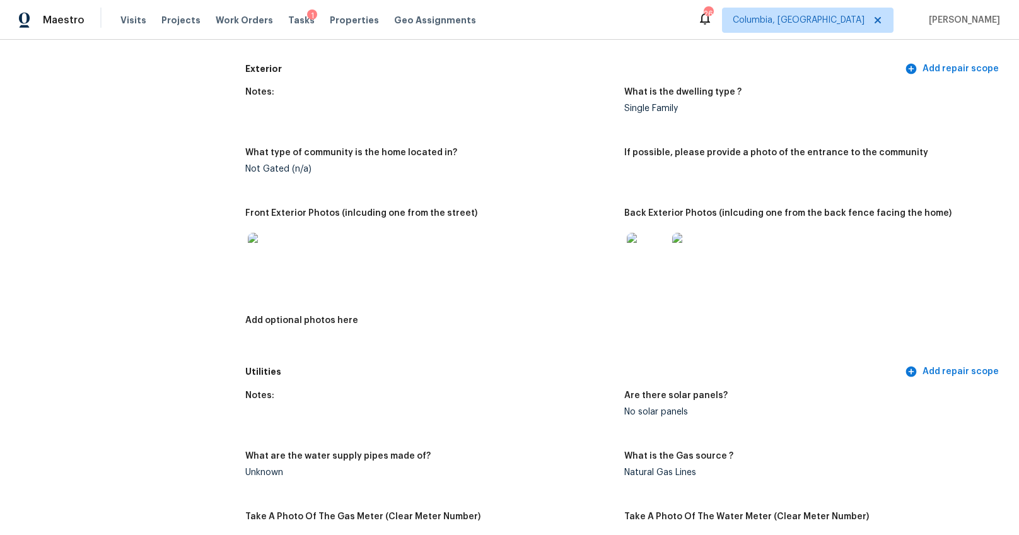
scroll to position [0, 0]
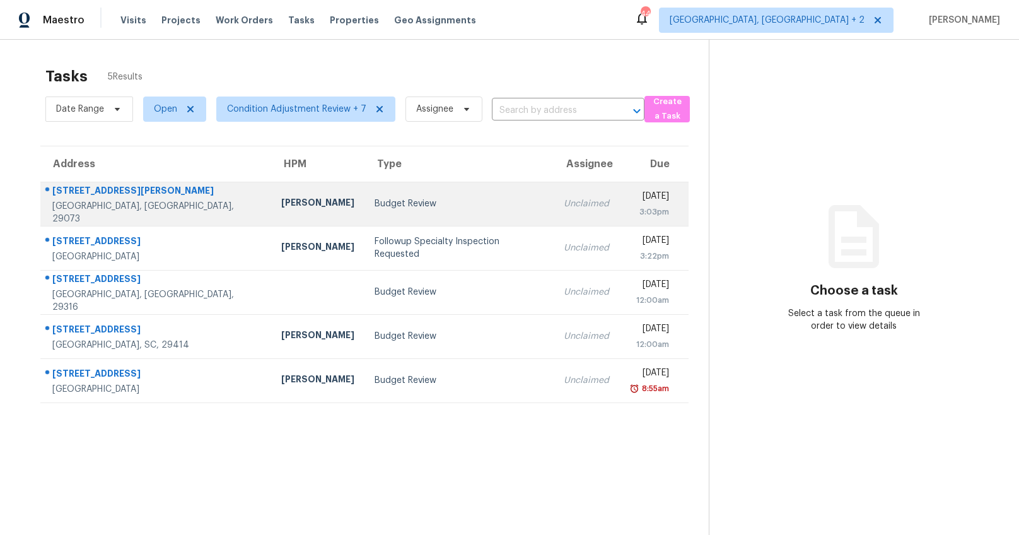
click at [463, 214] on td "Budget Review" at bounding box center [458, 204] width 189 height 44
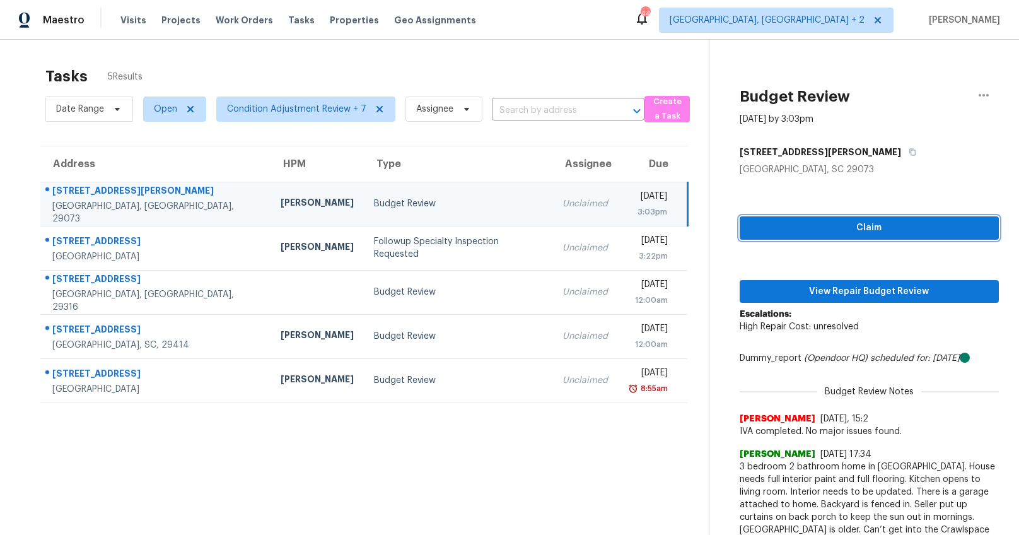
click at [898, 228] on span "Claim" at bounding box center [869, 228] width 239 height 16
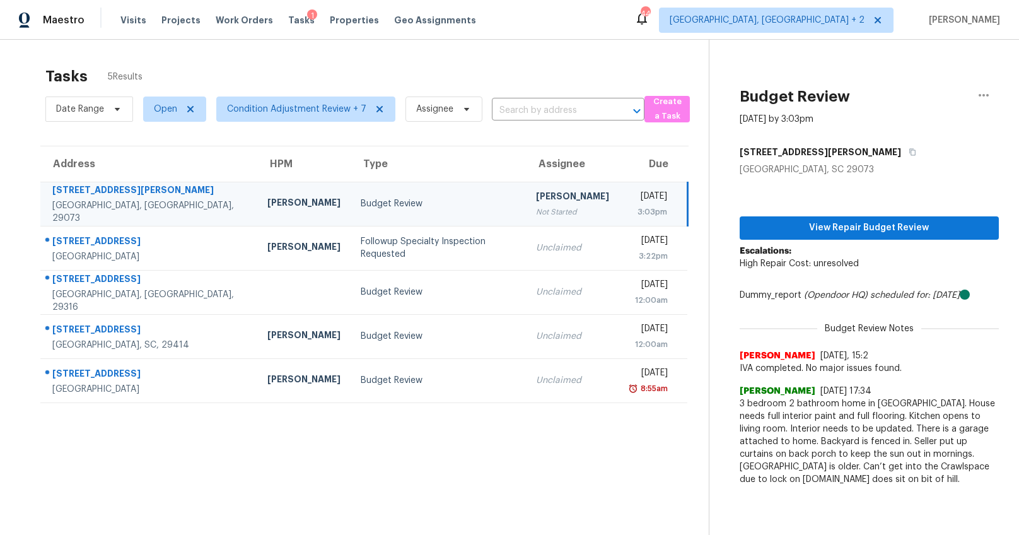
click at [885, 298] on icon "scheduled for: 9/12/2025" at bounding box center [915, 295] width 90 height 9
click at [880, 224] on span "View Repair Budget Review" at bounding box center [869, 228] width 239 height 16
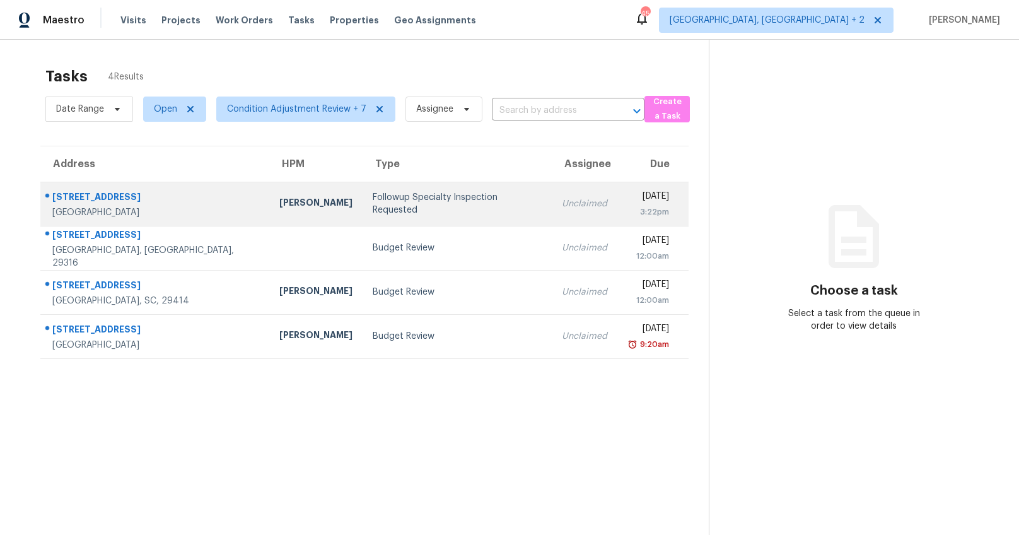
click at [373, 208] on div "Followup Specialty Inspection Requested" at bounding box center [457, 203] width 169 height 25
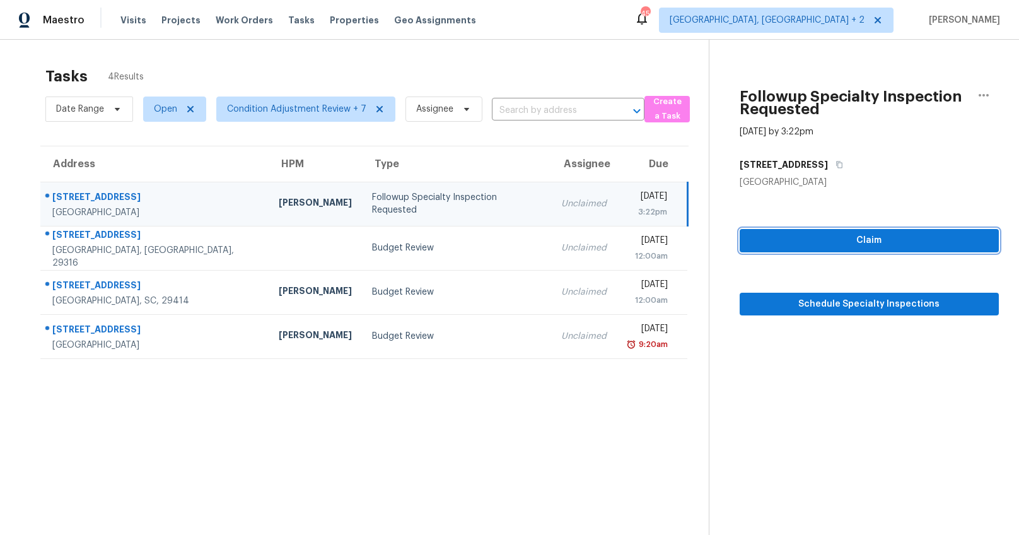
click at [920, 239] on span "Claim" at bounding box center [869, 241] width 239 height 16
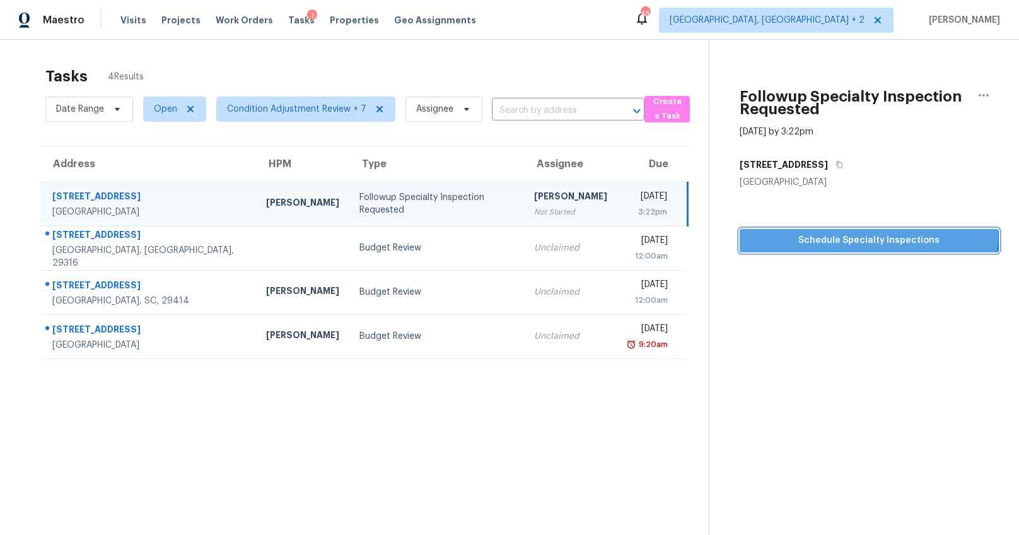
click at [845, 235] on span "Schedule Specialty Inspections" at bounding box center [869, 241] width 239 height 16
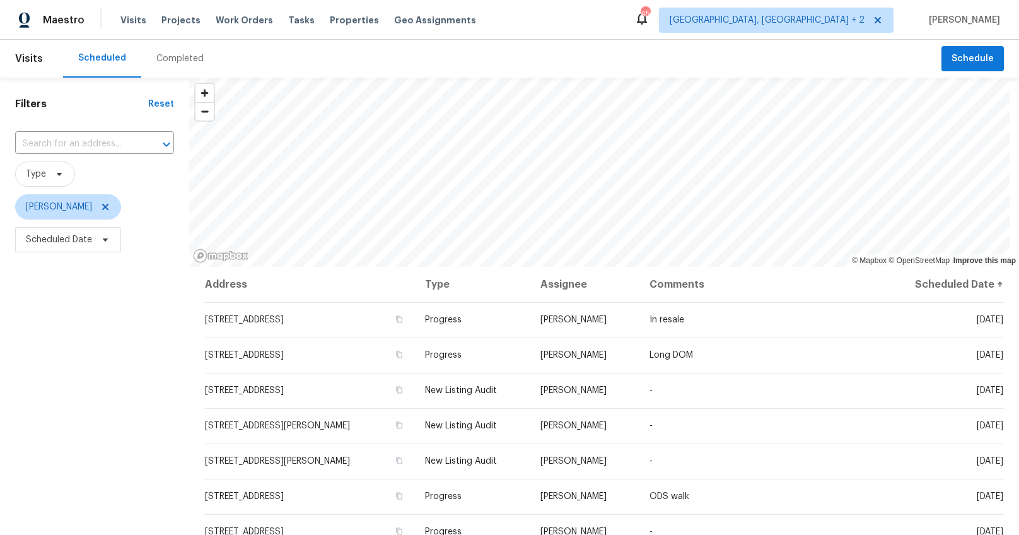
click at [177, 56] on div "Completed" at bounding box center [179, 58] width 47 height 13
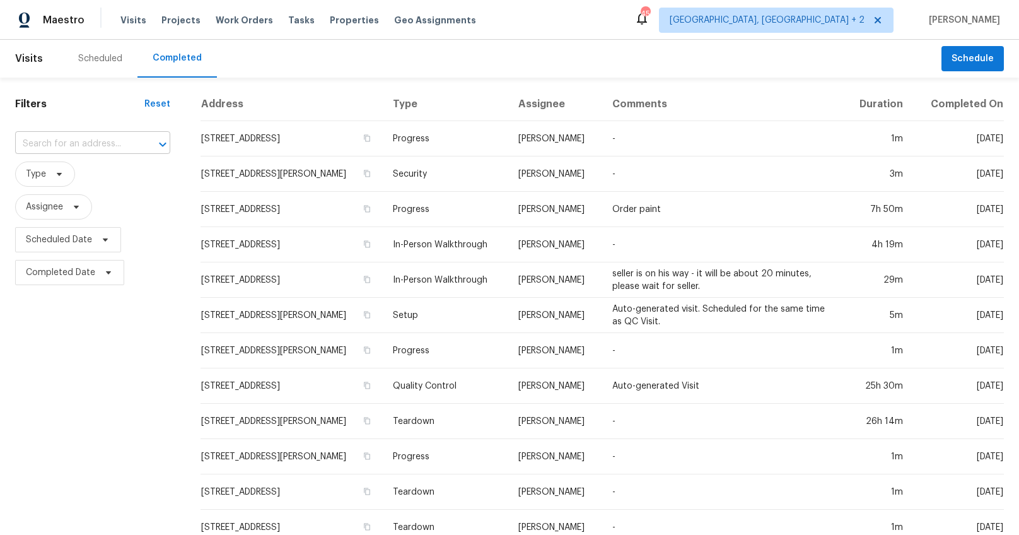
click at [83, 143] on input "text" at bounding box center [75, 144] width 120 height 20
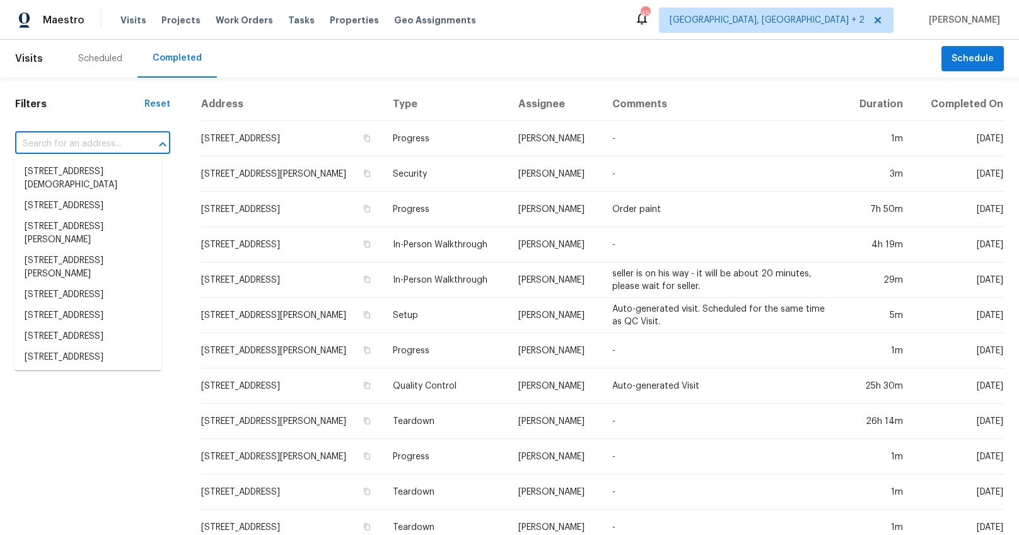
paste input "8666 Grassy Oak Trl, North Charleston, SC 29420"
type input "8666 Grassy Oak Trl, North Charleston, SC 29420"
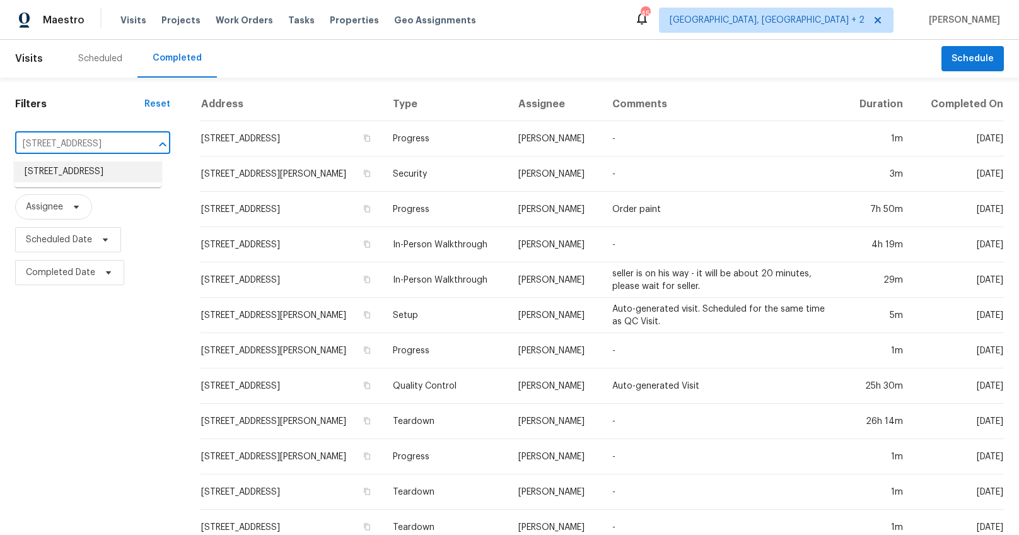
click at [103, 171] on li "8666 Grassy Oak Trl, North Charleston, SC 29420" at bounding box center [87, 171] width 147 height 21
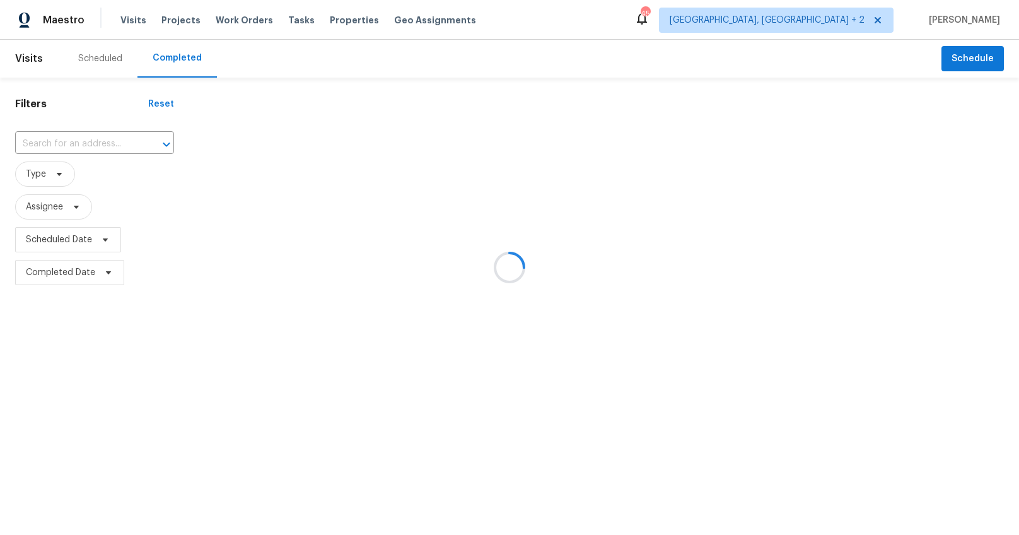
type input "8666 Grassy Oak Trl, North Charleston, SC 29420"
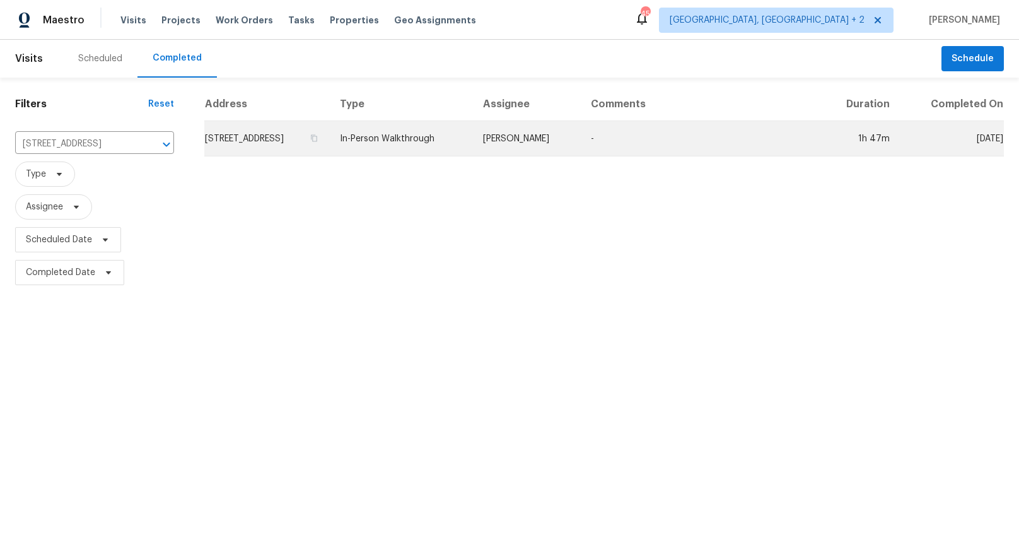
click at [324, 156] on td "8666 Grassy Oak Trl, North Charleston, SC 29420" at bounding box center [266, 138] width 125 height 35
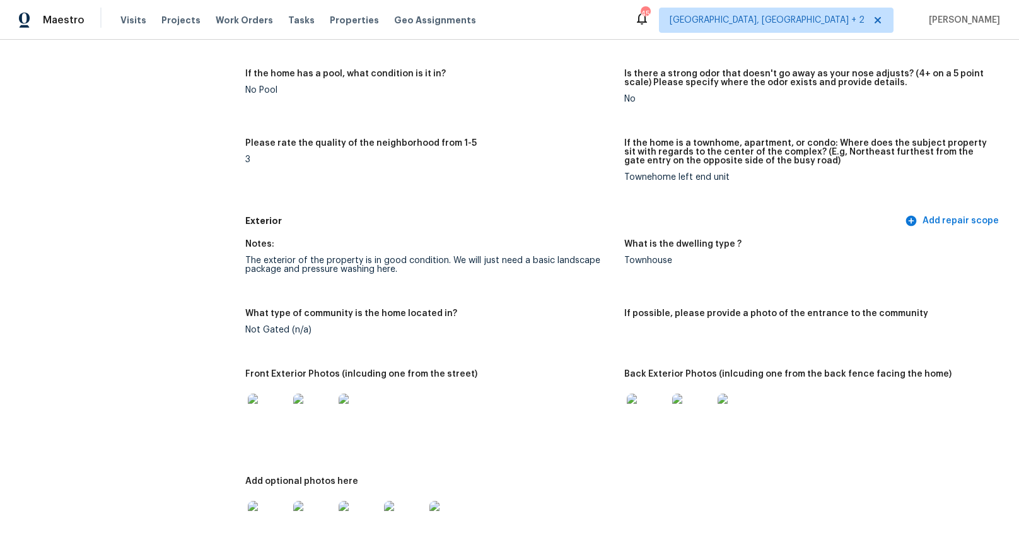
scroll to position [350, 0]
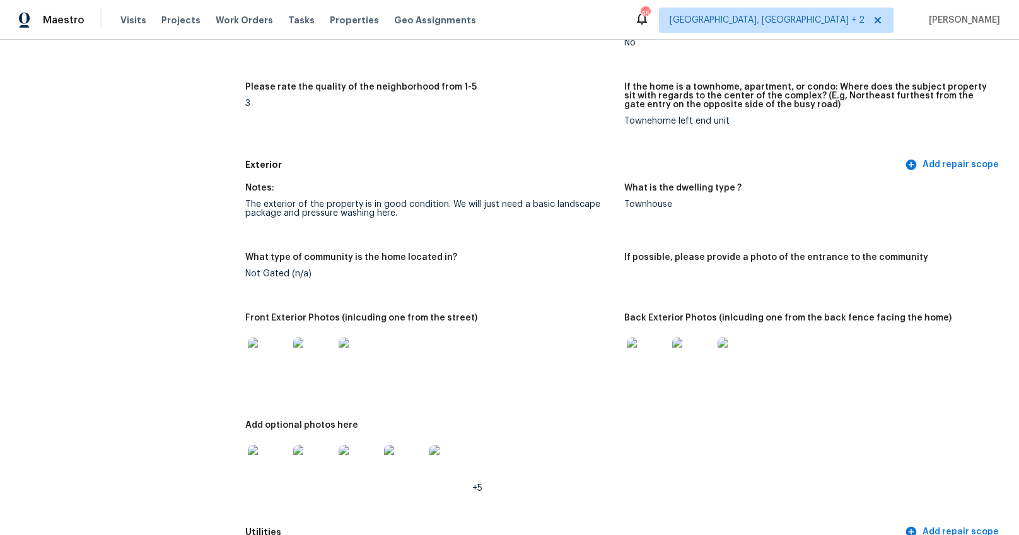
click at [248, 354] on img at bounding box center [268, 357] width 40 height 40
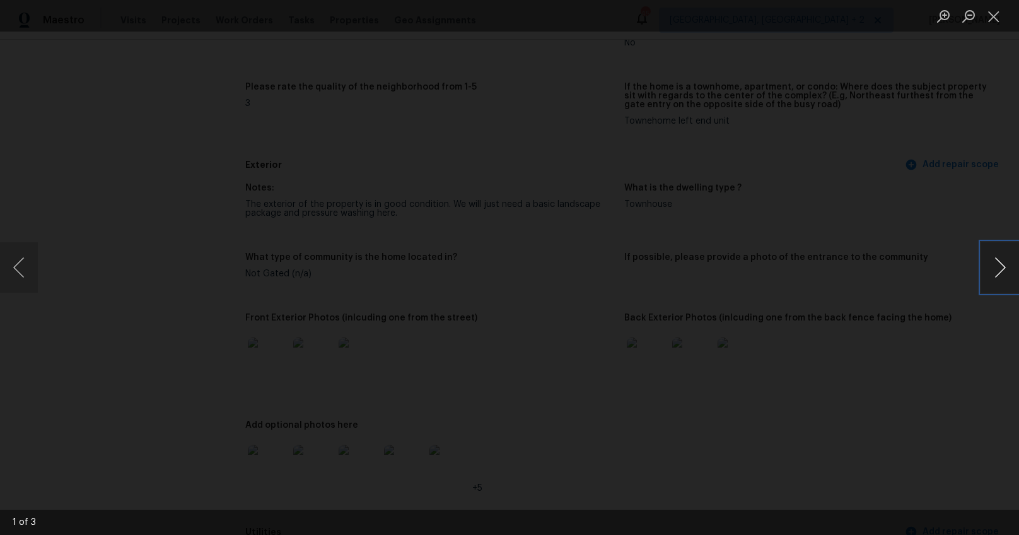
click at [992, 268] on button "Next image" at bounding box center [1000, 267] width 38 height 50
click at [999, 265] on button "Next image" at bounding box center [1000, 267] width 38 height 50
click at [950, 336] on div "Lightbox" at bounding box center [509, 267] width 1019 height 535
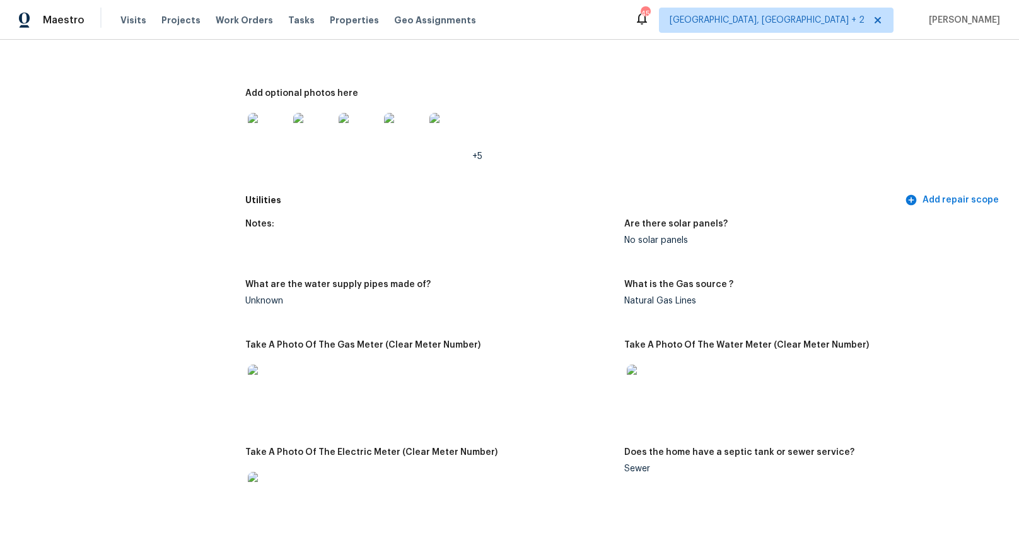
scroll to position [827, 0]
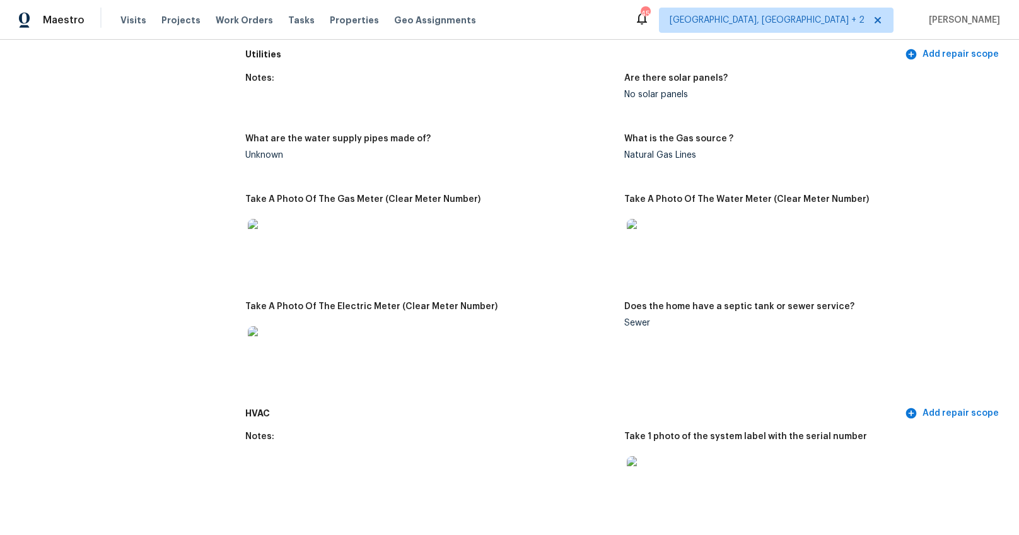
click at [649, 226] on img at bounding box center [647, 239] width 40 height 40
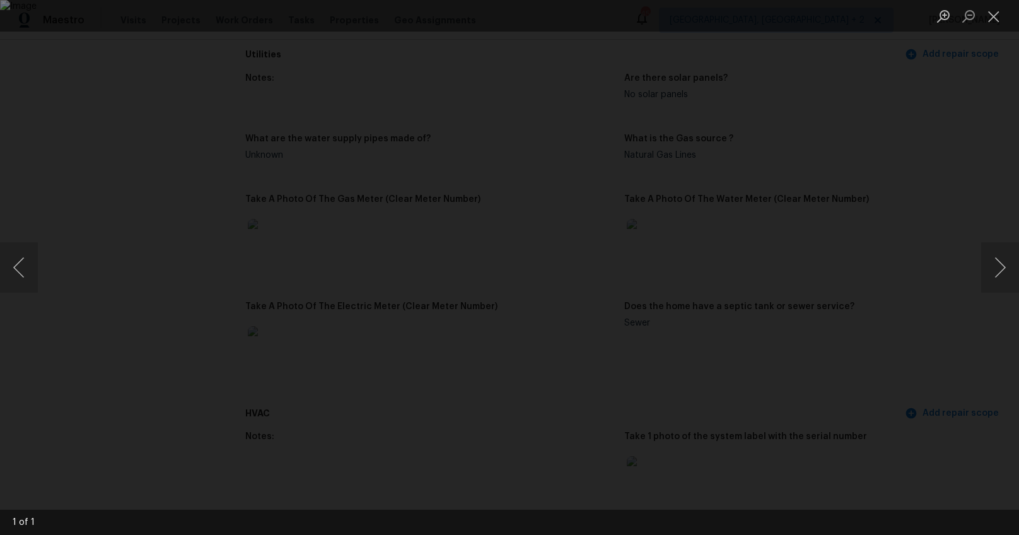
click at [925, 357] on div "Lightbox" at bounding box center [509, 267] width 1019 height 535
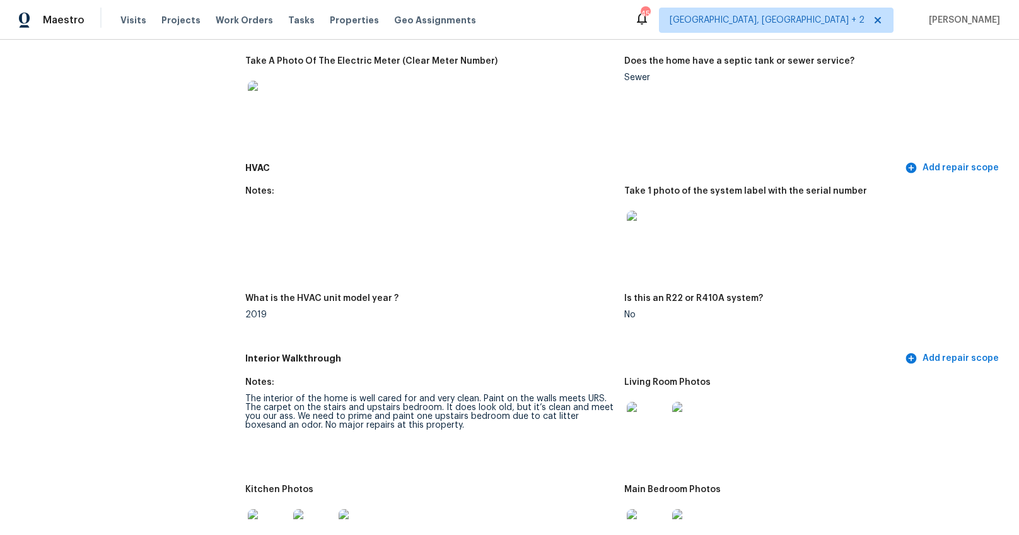
scroll to position [1105, 0]
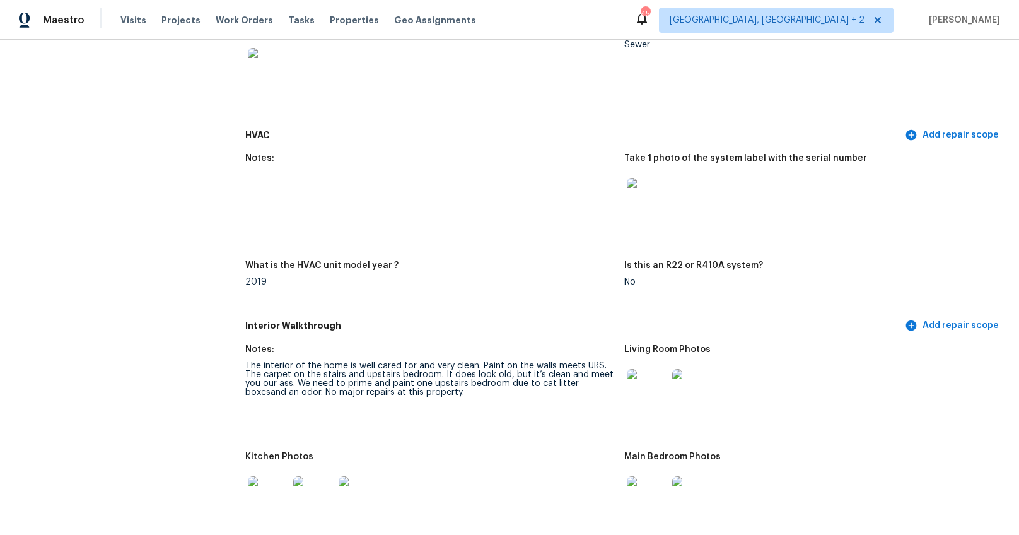
click at [642, 197] on img at bounding box center [647, 198] width 40 height 40
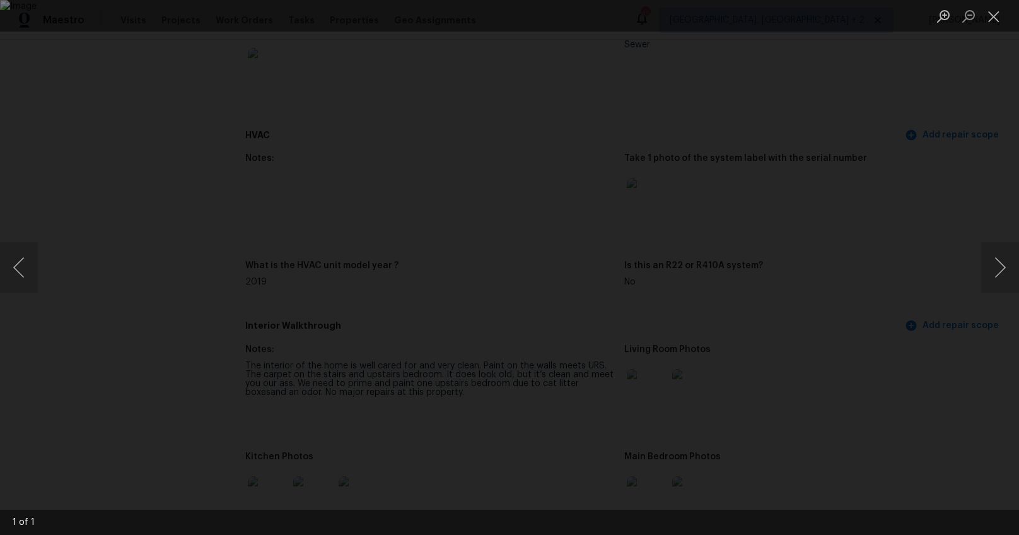
click at [922, 319] on div "Lightbox" at bounding box center [509, 267] width 1019 height 535
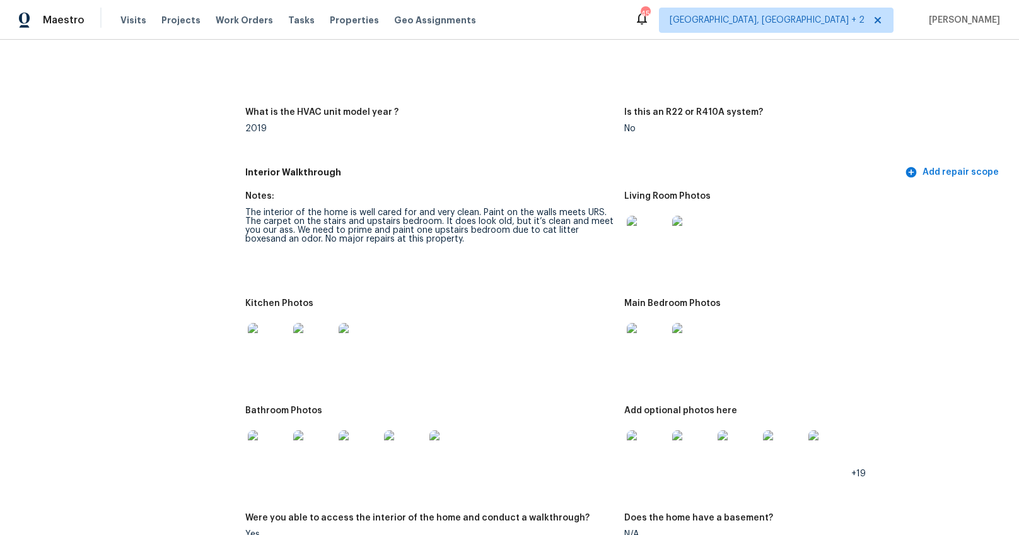
scroll to position [1258, 0]
click at [651, 235] on img at bounding box center [647, 236] width 40 height 40
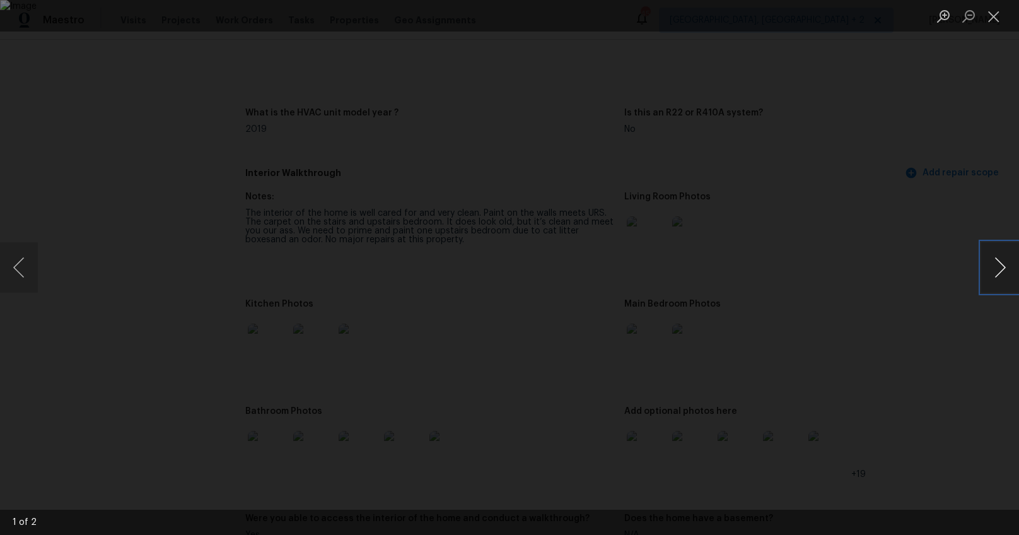
click at [987, 264] on button "Next image" at bounding box center [1000, 267] width 38 height 50
click at [879, 356] on div "Lightbox" at bounding box center [509, 267] width 1019 height 535
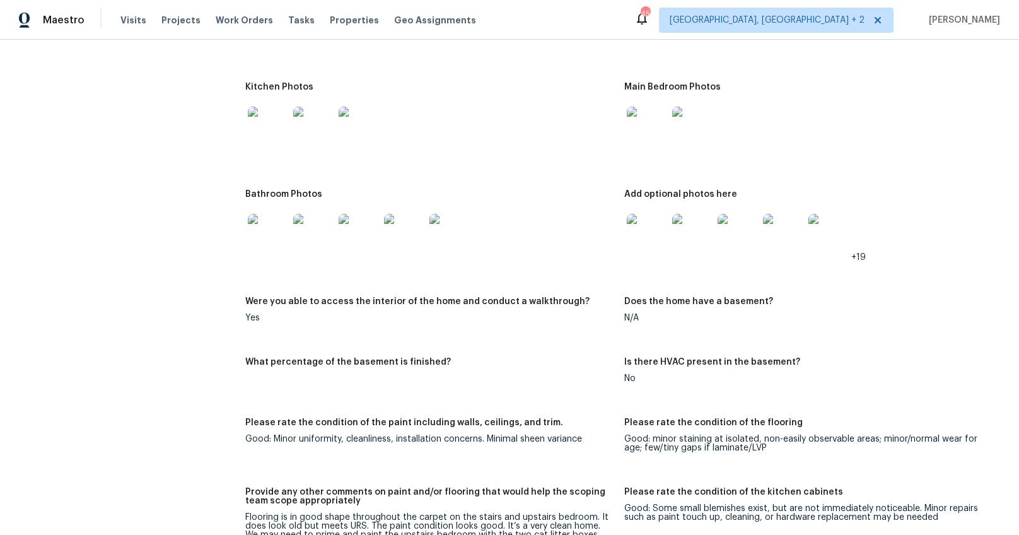
scroll to position [1471, 0]
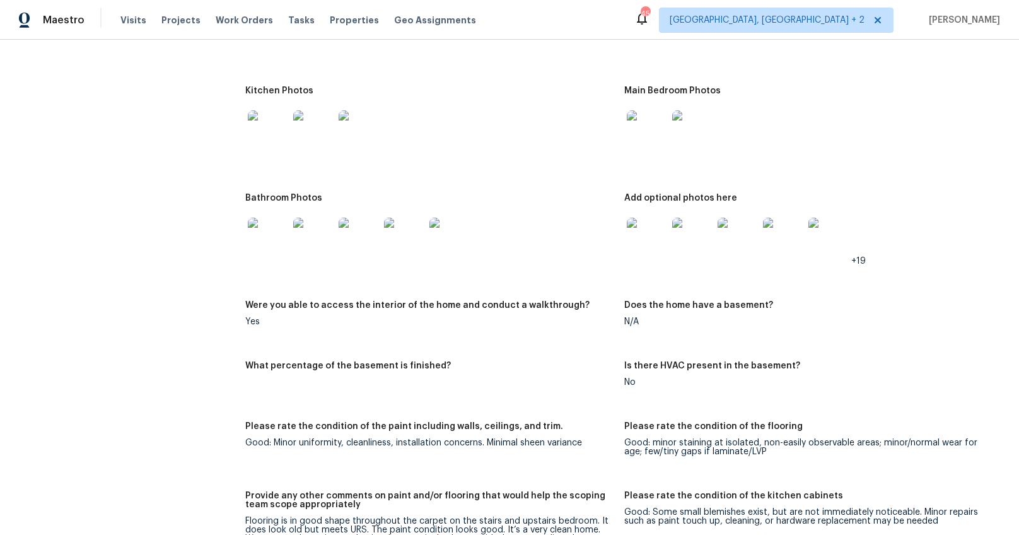
click at [267, 133] on img at bounding box center [268, 130] width 40 height 40
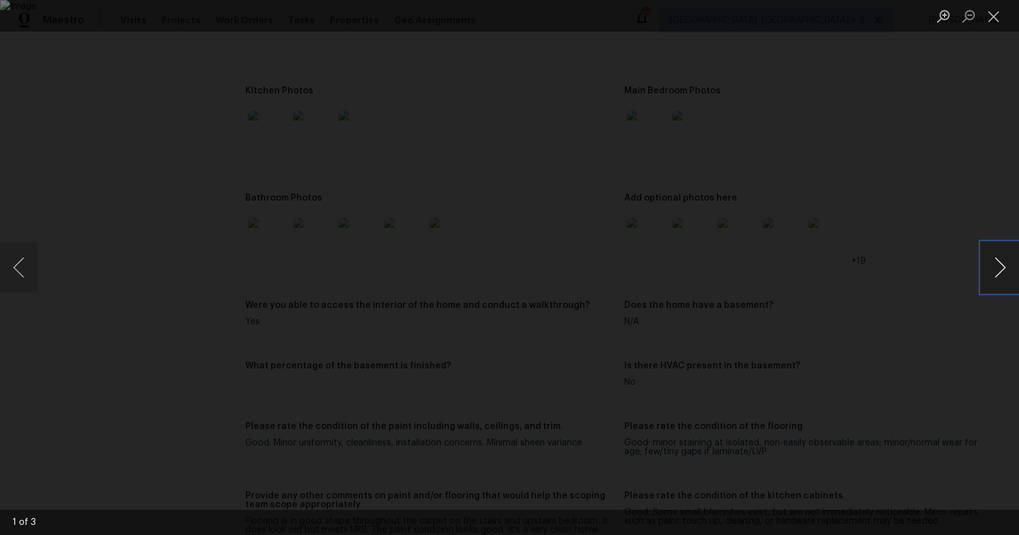
click at [995, 262] on button "Next image" at bounding box center [1000, 267] width 38 height 50
click at [934, 301] on div "Lightbox" at bounding box center [509, 267] width 1019 height 535
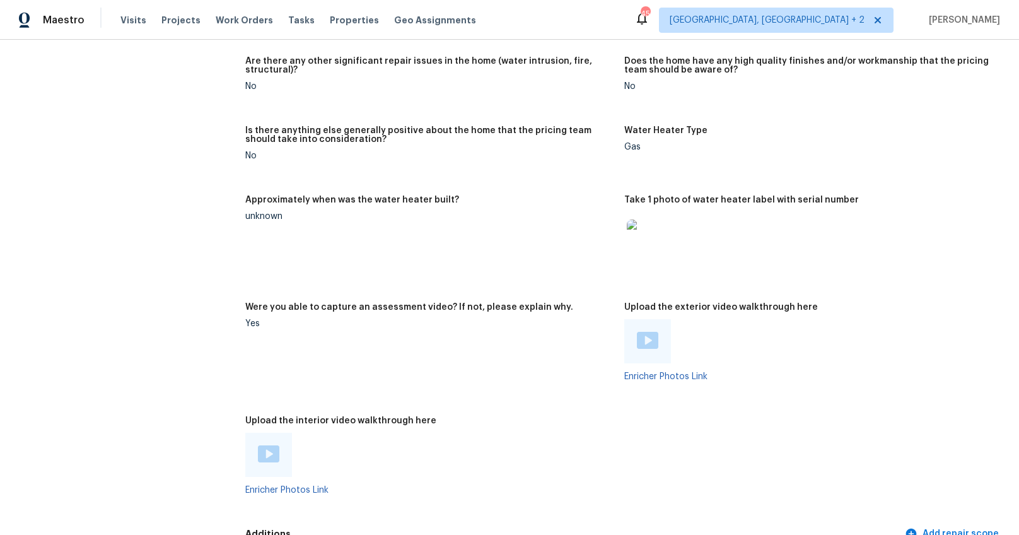
scroll to position [2094, 0]
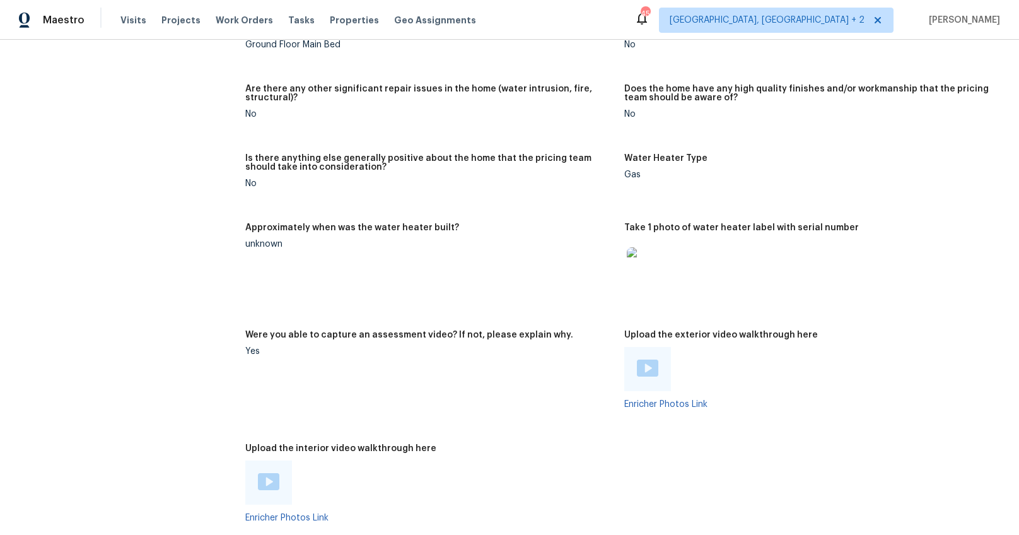
click at [637, 369] on img at bounding box center [647, 367] width 21 height 17
click at [263, 471] on div at bounding box center [268, 482] width 47 height 44
click at [265, 482] on img at bounding box center [268, 481] width 21 height 17
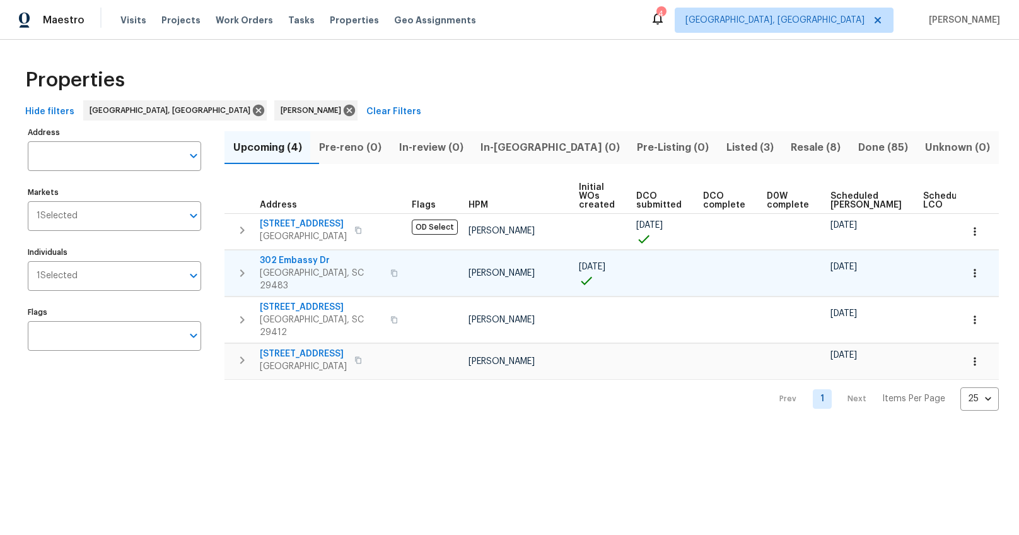
click at [308, 262] on span "302 Embassy Dr" at bounding box center [321, 260] width 123 height 13
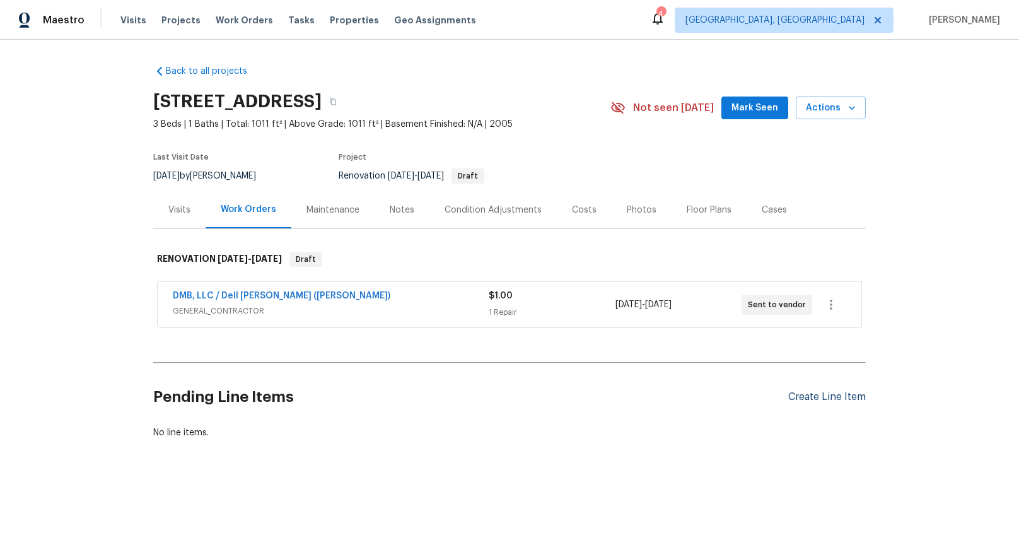
click at [809, 393] on div "Create Line Item" at bounding box center [827, 397] width 78 height 12
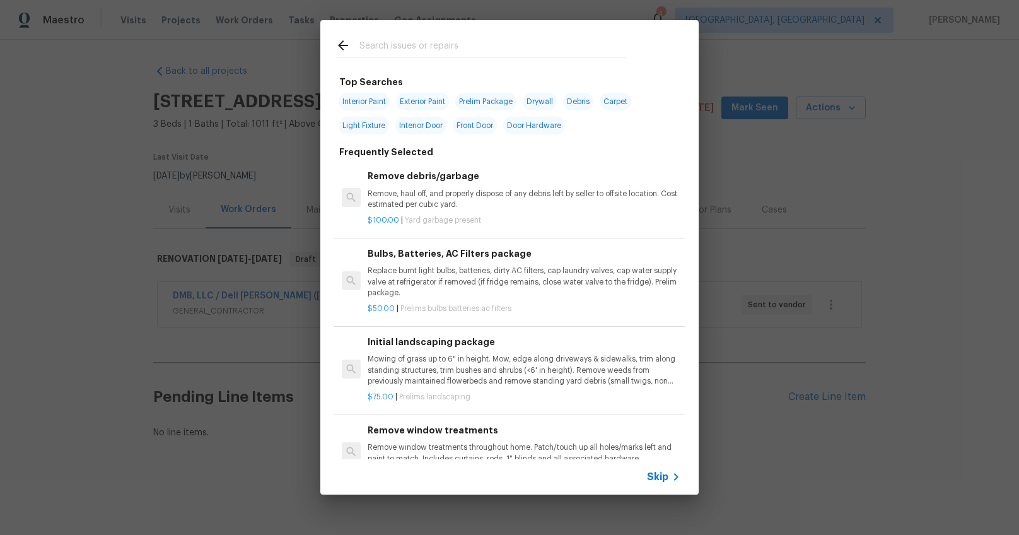
click at [445, 54] on input "text" at bounding box center [492, 47] width 267 height 19
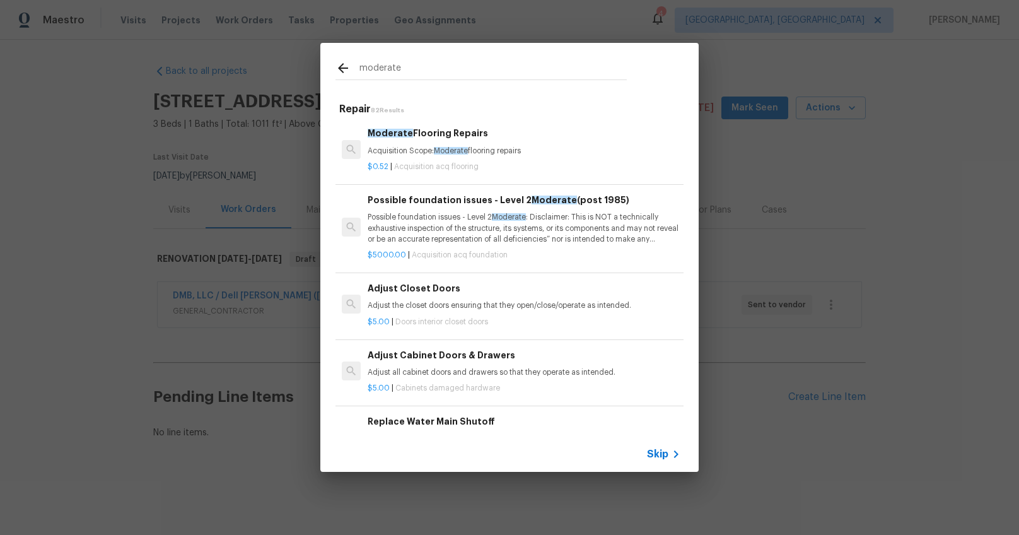
type input "moderate"
click at [442, 144] on div "Moderate Flooring Repairs Acquisition Scope: Moderate flooring repairs" at bounding box center [524, 141] width 313 height 30
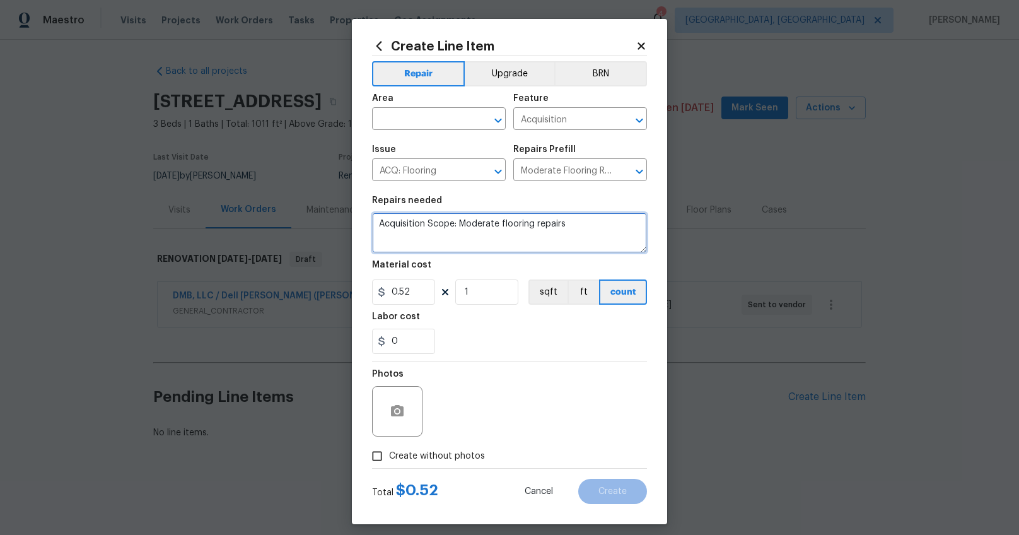
click at [416, 226] on textarea "Acquisition Scope: Moderate flooring repairs" at bounding box center [509, 232] width 275 height 40
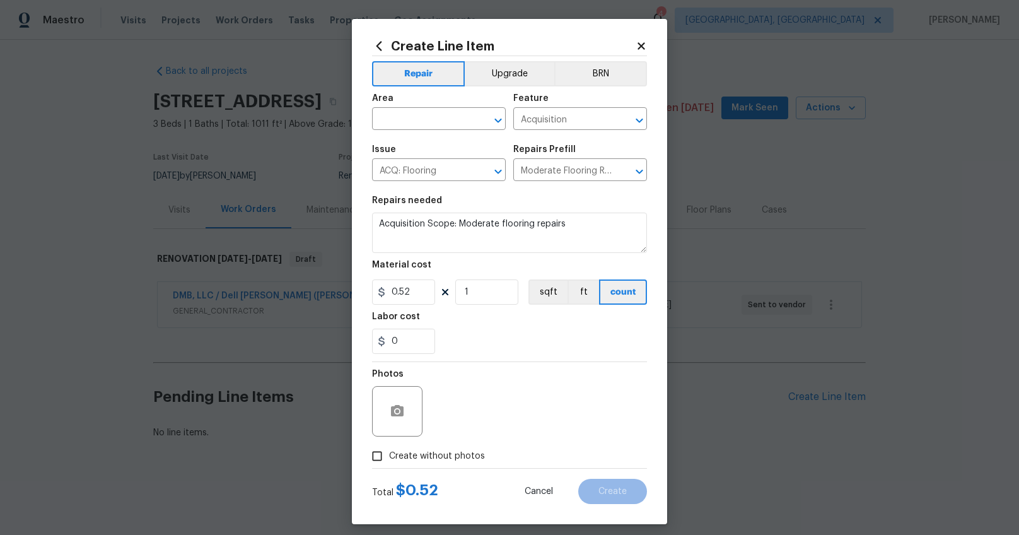
click at [376, 49] on icon at bounding box center [379, 45] width 6 height 9
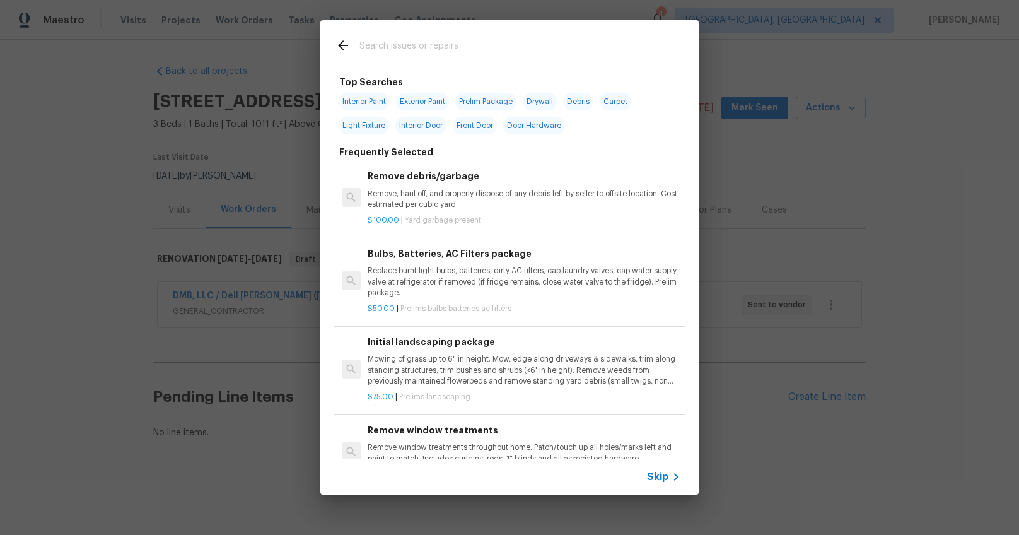
click at [410, 49] on input "text" at bounding box center [492, 47] width 267 height 19
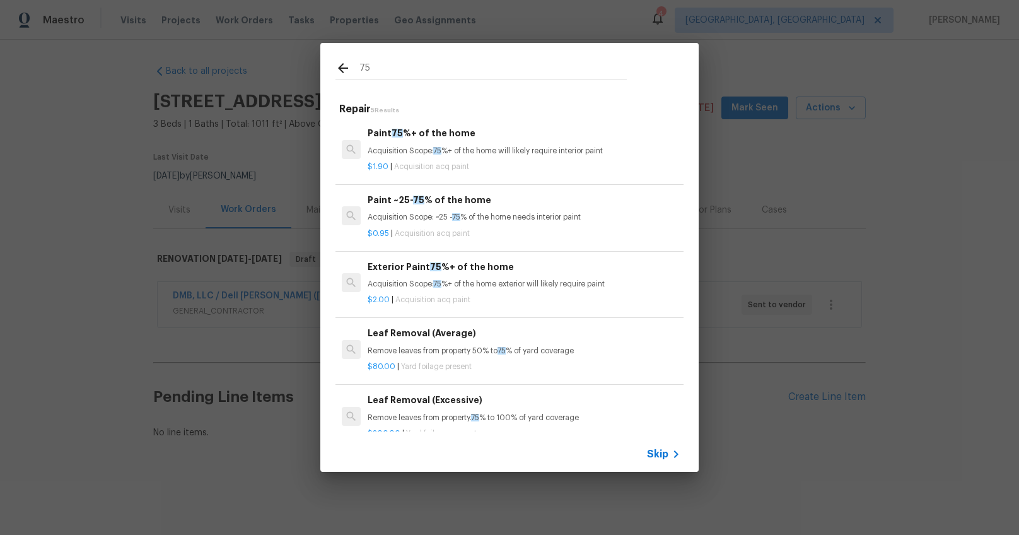
type input "75"
click at [417, 133] on h6 "Paint 75 %+ of the home" at bounding box center [524, 133] width 313 height 14
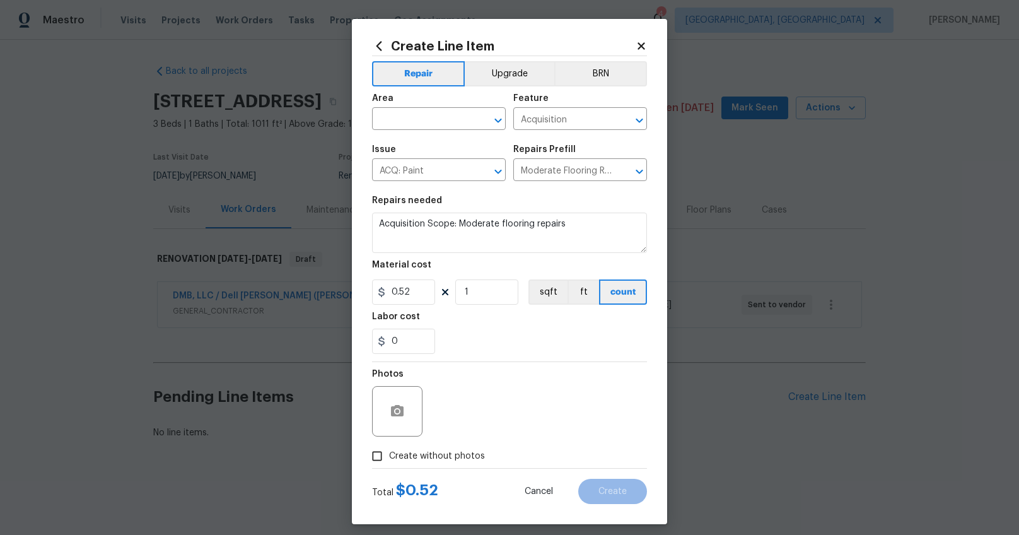
type input "Paint 75%+ of the home $1.90"
type textarea "Acquisition Scope: 75%+ of the home will likely require interior paint"
type input "1.9"
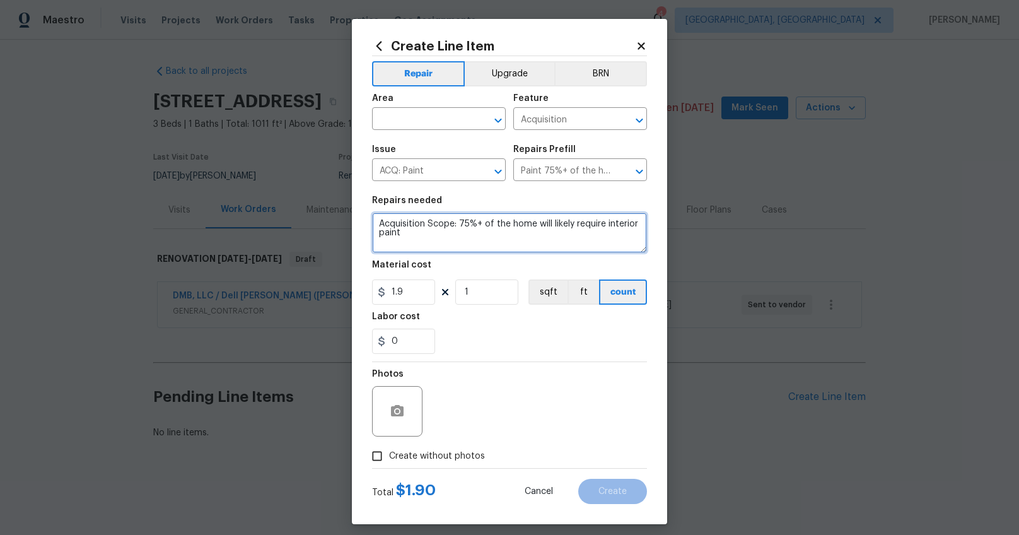
click at [425, 220] on textarea "Acquisition Scope: 75%+ of the home will likely require interior paint" at bounding box center [509, 232] width 275 height 40
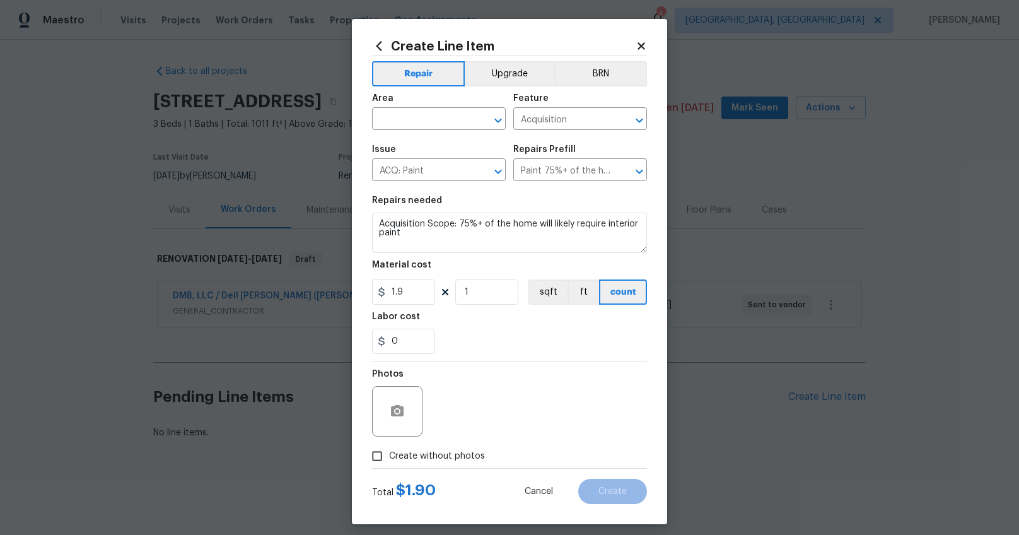
click at [372, 47] on icon at bounding box center [379, 46] width 14 height 14
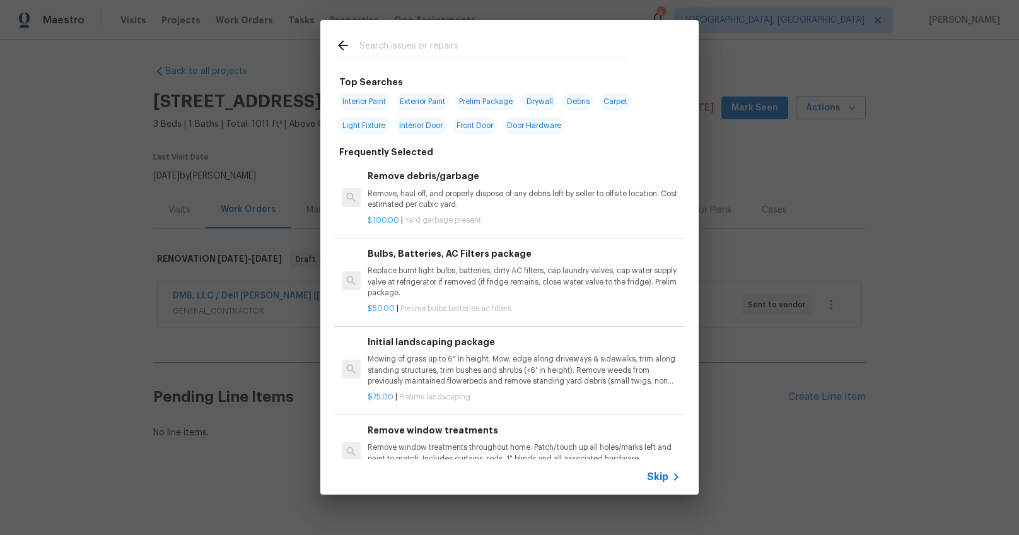
click at [363, 47] on input "text" at bounding box center [492, 47] width 267 height 19
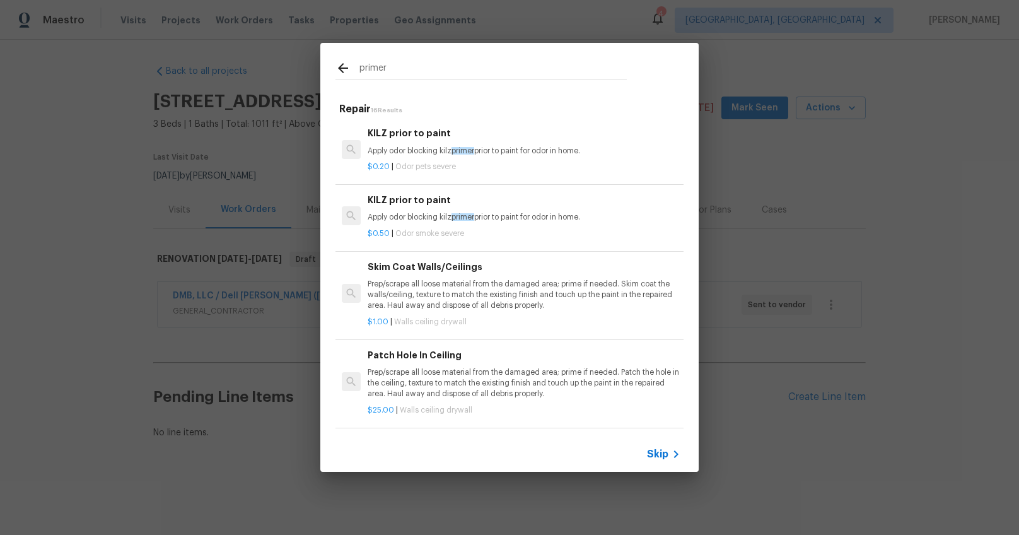
type input "primer"
click at [441, 223] on div "$0.50 | Odor smoke severe" at bounding box center [524, 231] width 313 height 16
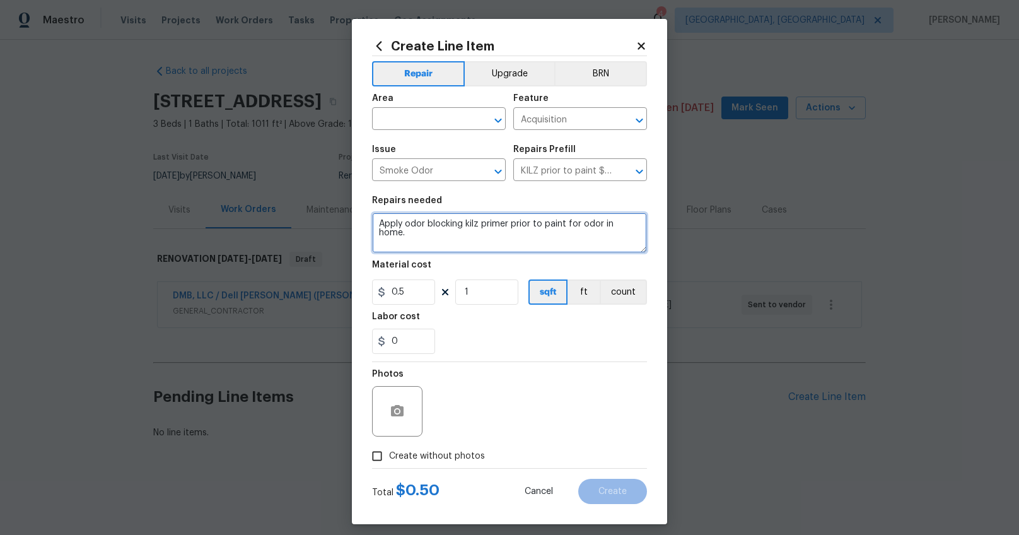
click at [444, 221] on textarea "Apply odor blocking kilz primer prior to paint for odor in home." at bounding box center [509, 232] width 275 height 40
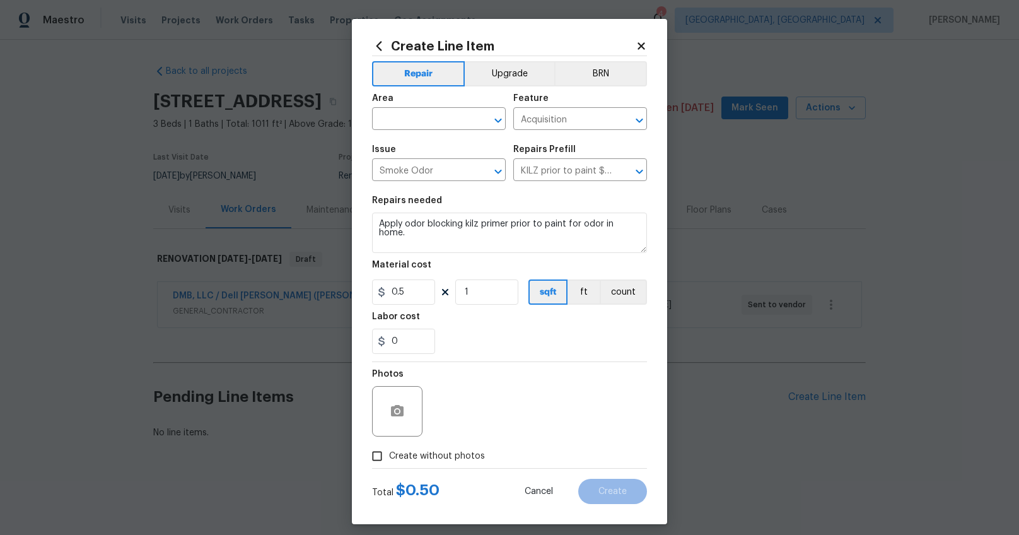
click at [375, 43] on icon at bounding box center [379, 46] width 14 height 14
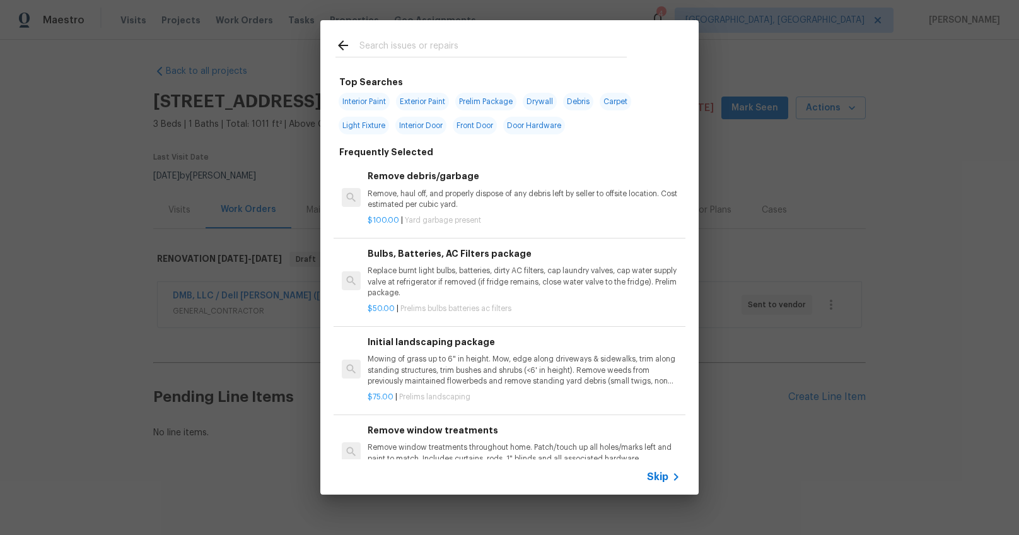
click at [380, 49] on input "text" at bounding box center [492, 47] width 267 height 19
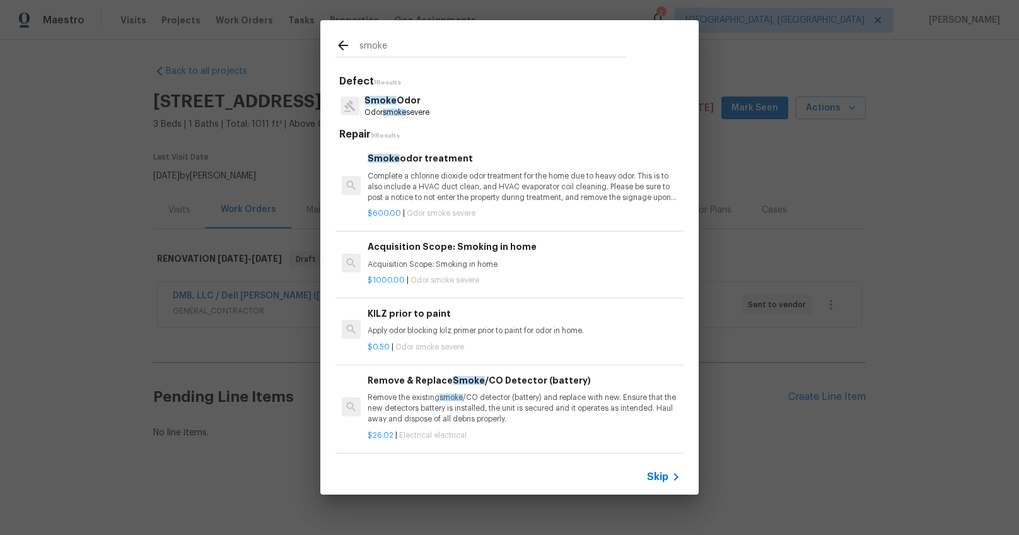
type input "smoke"
click at [402, 103] on p "Smoke Odor" at bounding box center [396, 100] width 65 height 13
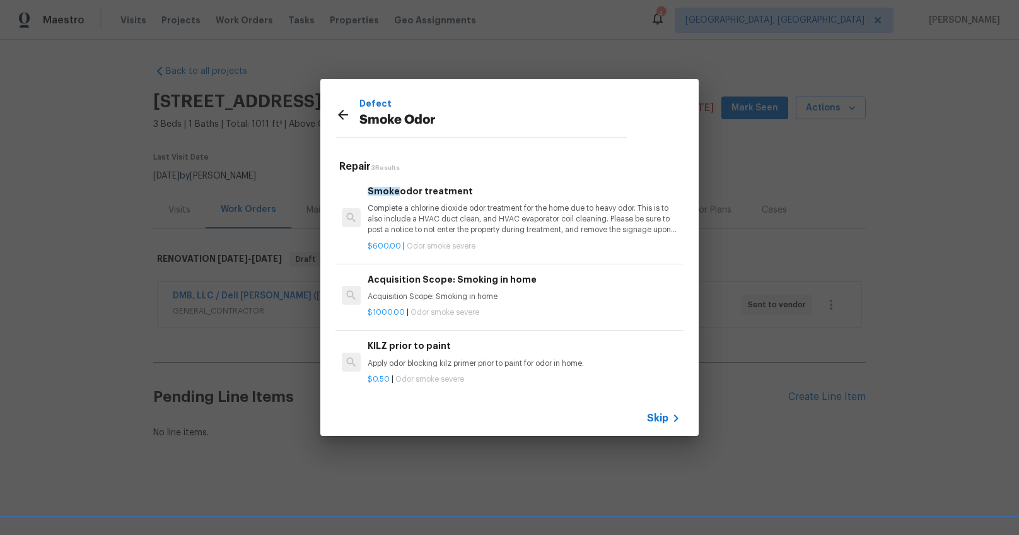
click at [440, 222] on p "Complete a chlorine dioxide odor treatment for the home due to heavy odor. This…" at bounding box center [524, 219] width 313 height 32
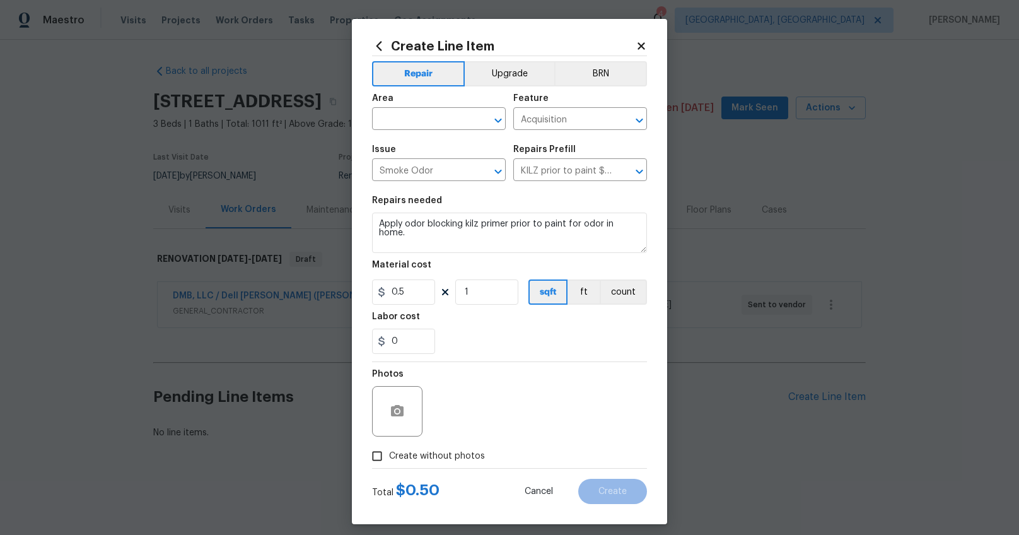
type input "Smoke odor treatment $600.00"
type textarea "Complete a chlorine dioxide odor treatment for the home due to heavy odor. This…"
type input "600"
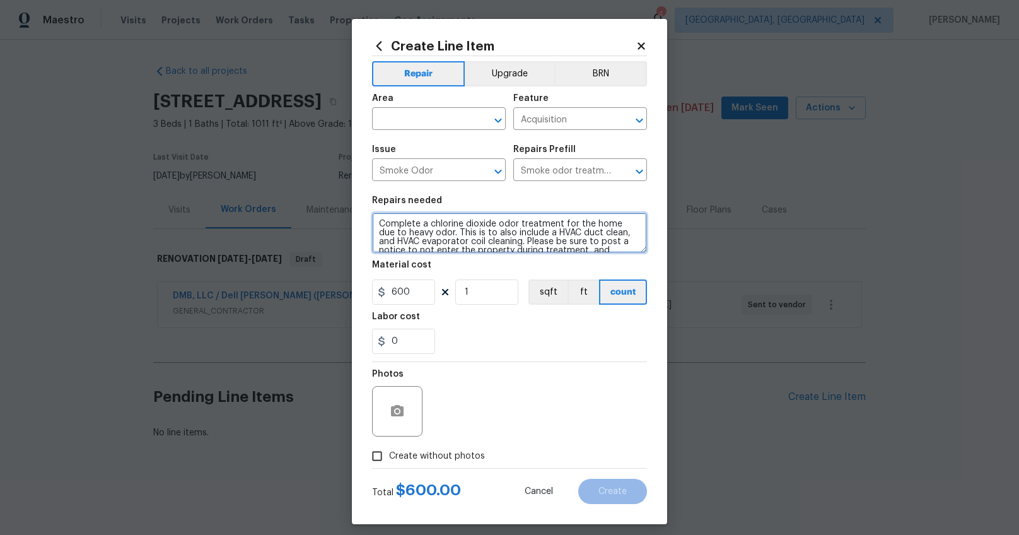
click at [417, 235] on textarea "Complete a chlorine dioxide odor treatment for the home due to heavy odor. This…" at bounding box center [509, 232] width 275 height 40
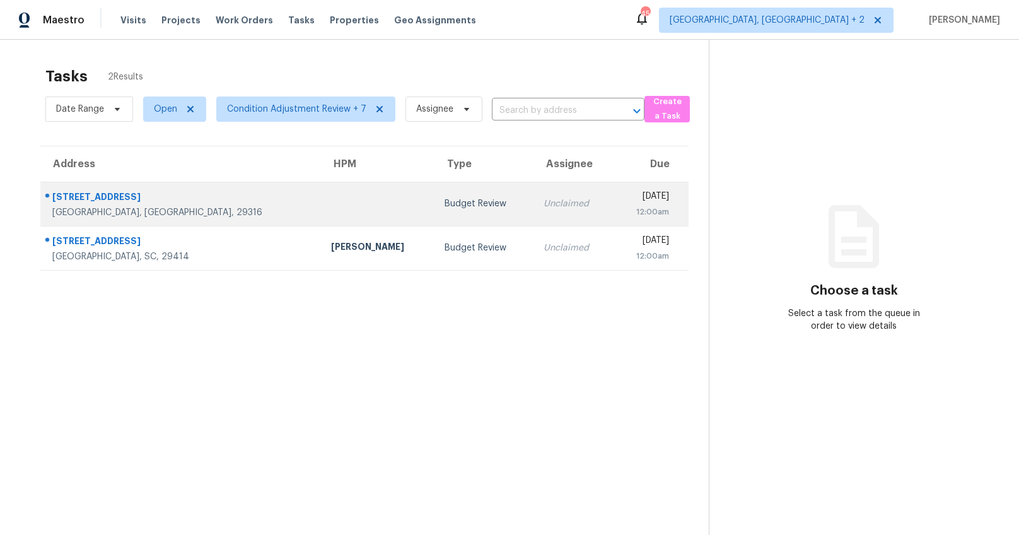
click at [434, 216] on td "Budget Review" at bounding box center [483, 204] width 99 height 44
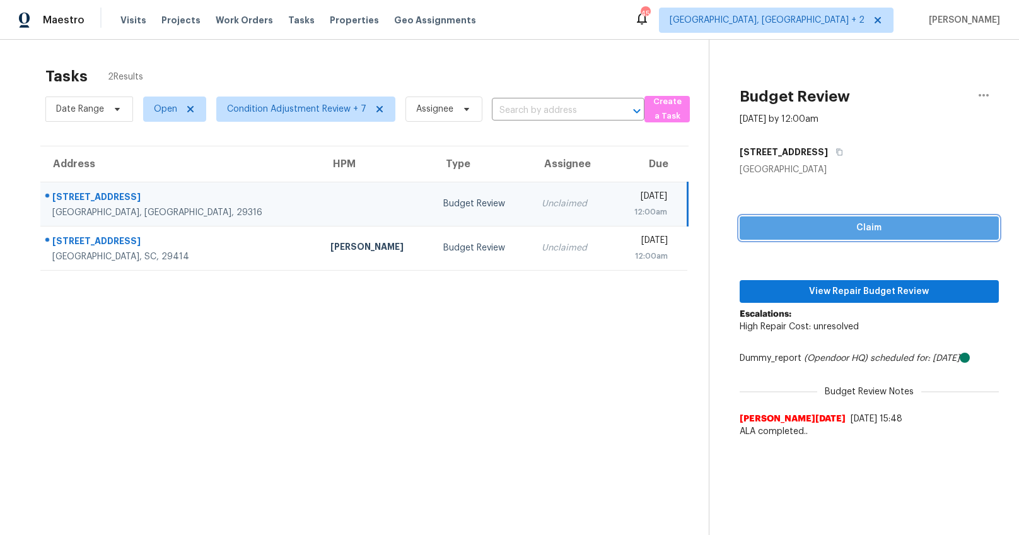
click at [896, 230] on span "Claim" at bounding box center [869, 228] width 239 height 16
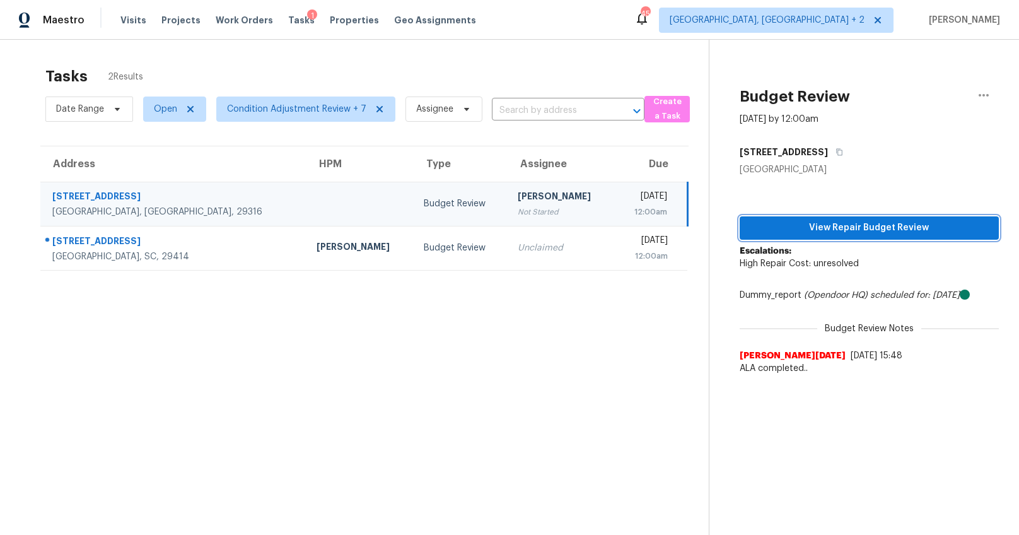
click at [860, 228] on span "View Repair Budget Review" at bounding box center [869, 228] width 239 height 16
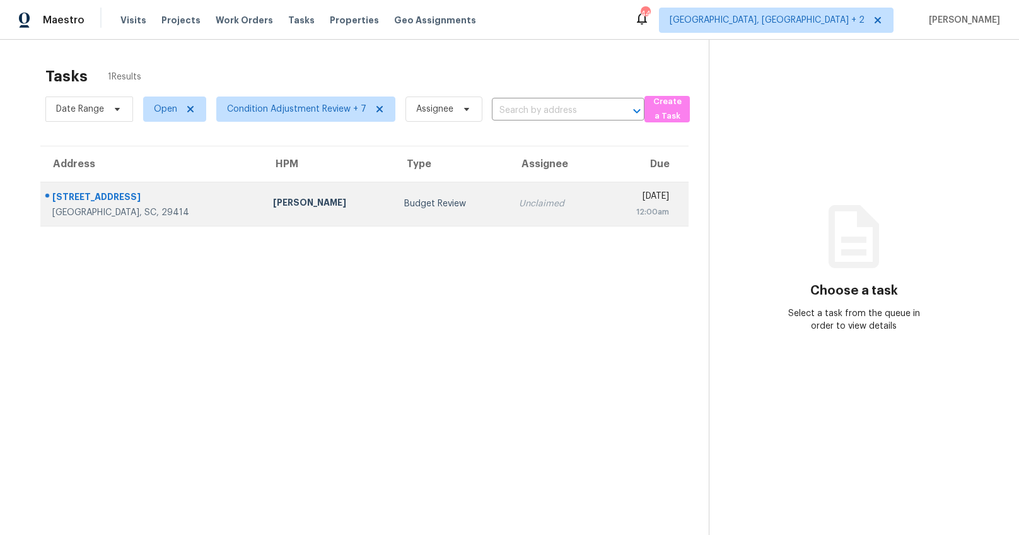
click at [168, 197] on div "[STREET_ADDRESS]" at bounding box center [152, 198] width 200 height 16
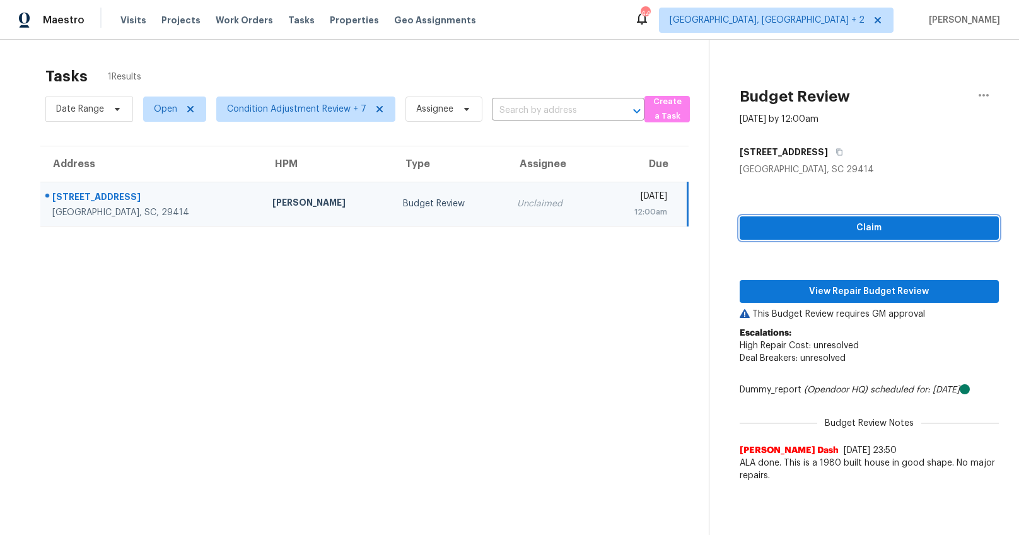
click at [874, 232] on span "Claim" at bounding box center [869, 228] width 239 height 16
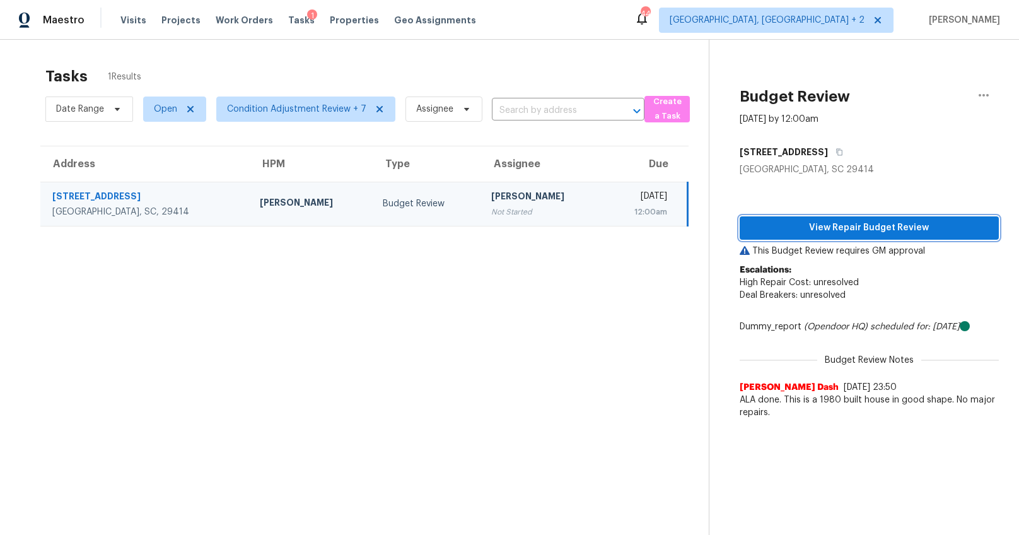
click at [854, 230] on span "View Repair Budget Review" at bounding box center [869, 228] width 239 height 16
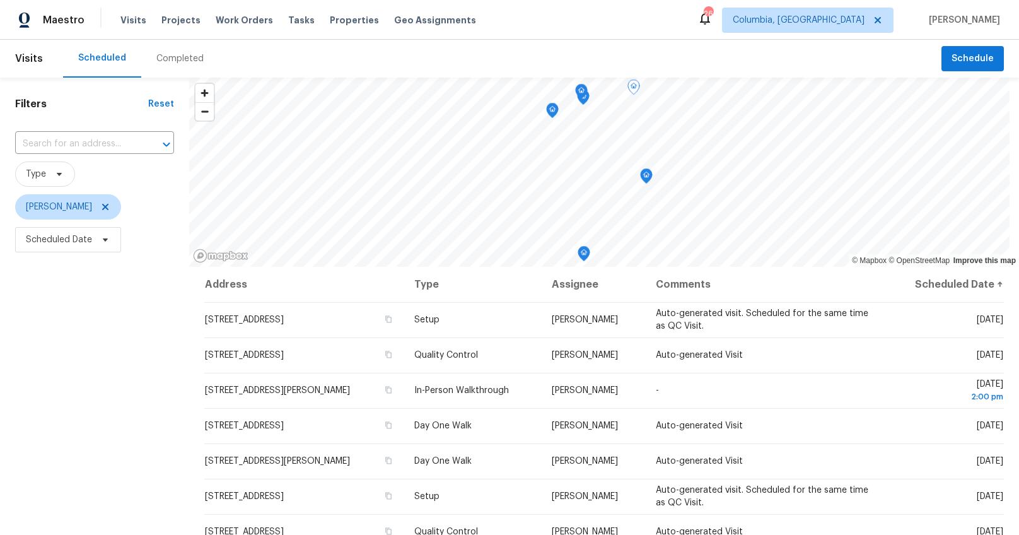
scroll to position [13, 0]
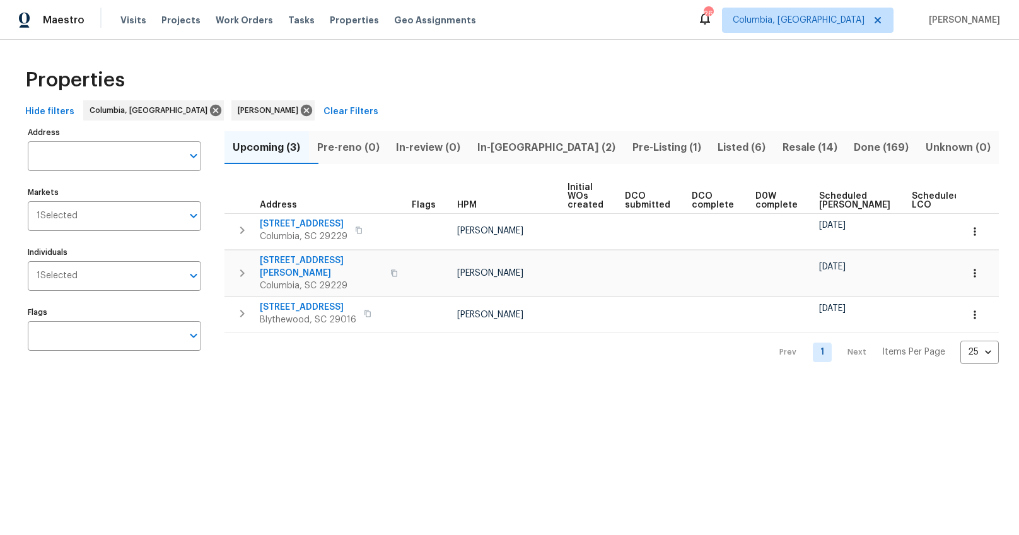
scroll to position [0, 37]
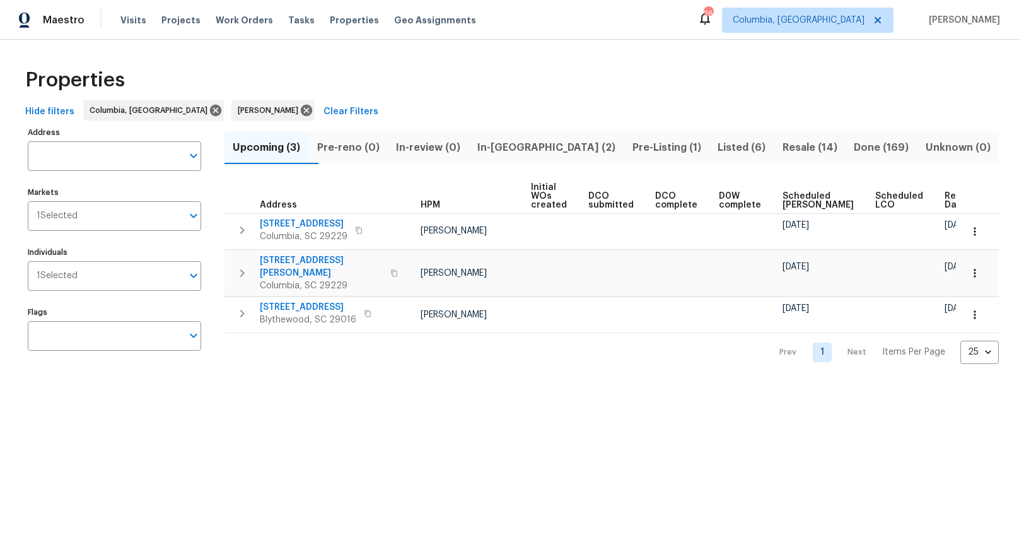
click at [523, 153] on span "In-reno (2)" at bounding box center [547, 148] width 140 height 18
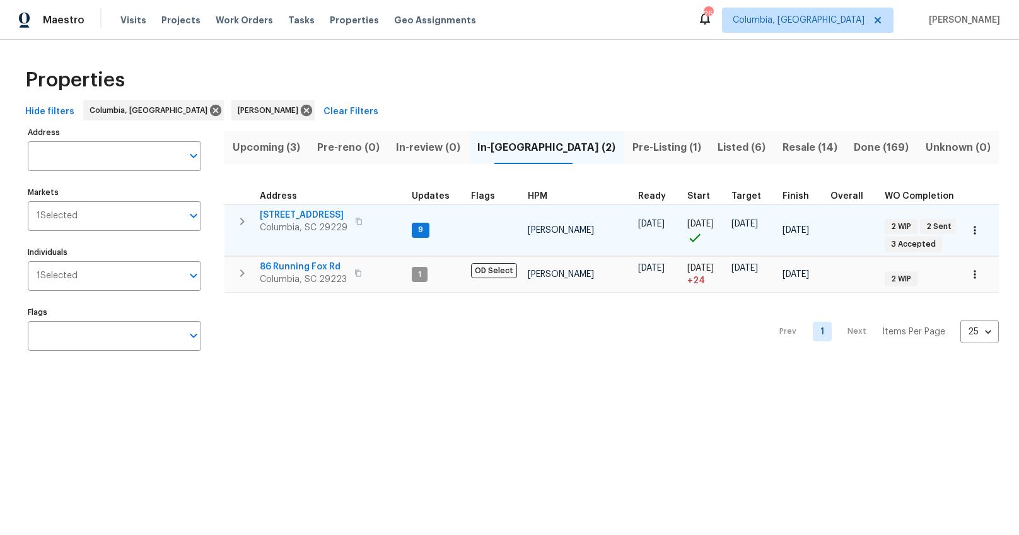
click at [300, 211] on span "136 Bliss Ln" at bounding box center [304, 215] width 88 height 13
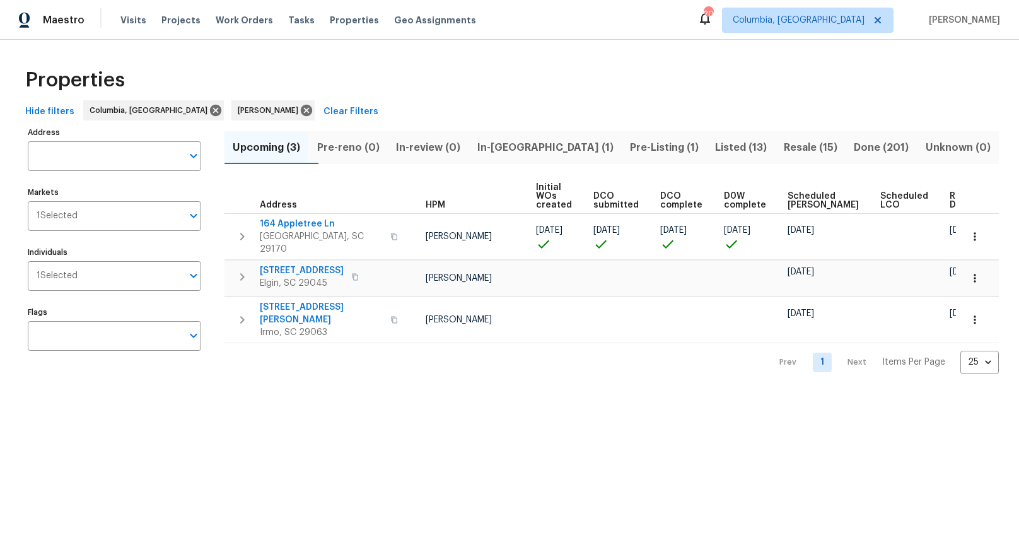
scroll to position [0, 37]
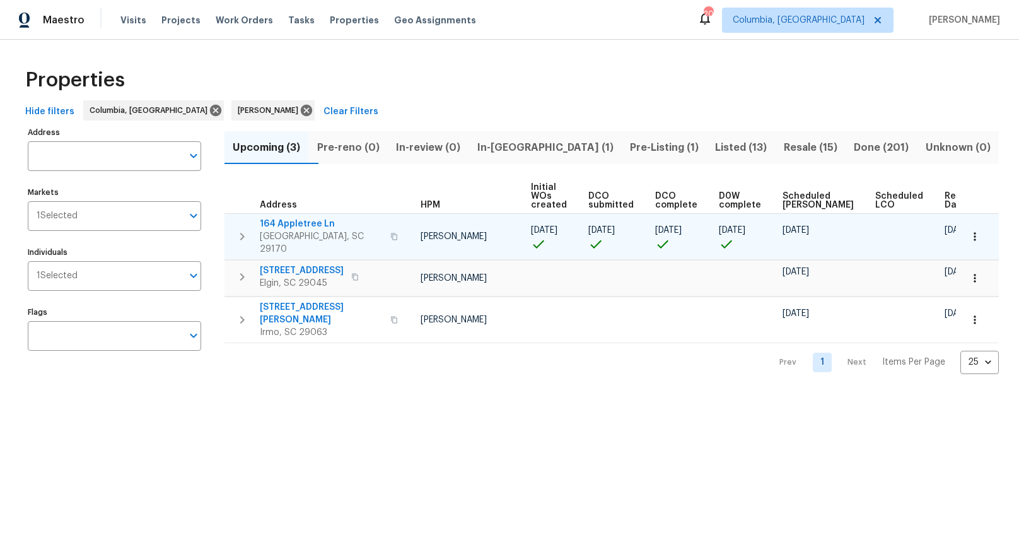
click at [391, 233] on icon "button" at bounding box center [394, 236] width 6 height 7
click at [277, 222] on span "164 Appletree Ln" at bounding box center [321, 223] width 123 height 13
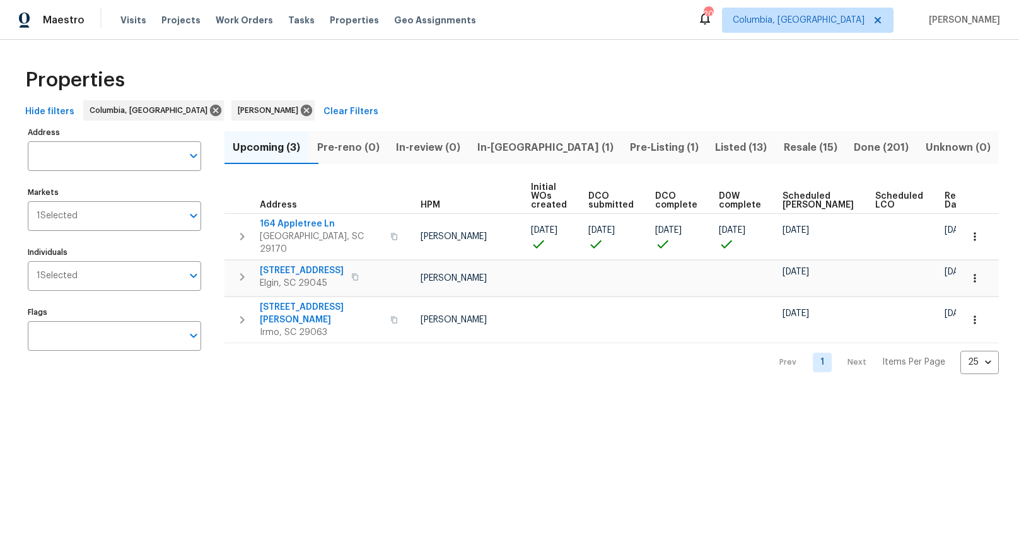
click at [532, 144] on span "In-[GEOGRAPHIC_DATA] (1)" at bounding box center [544, 148] width 137 height 18
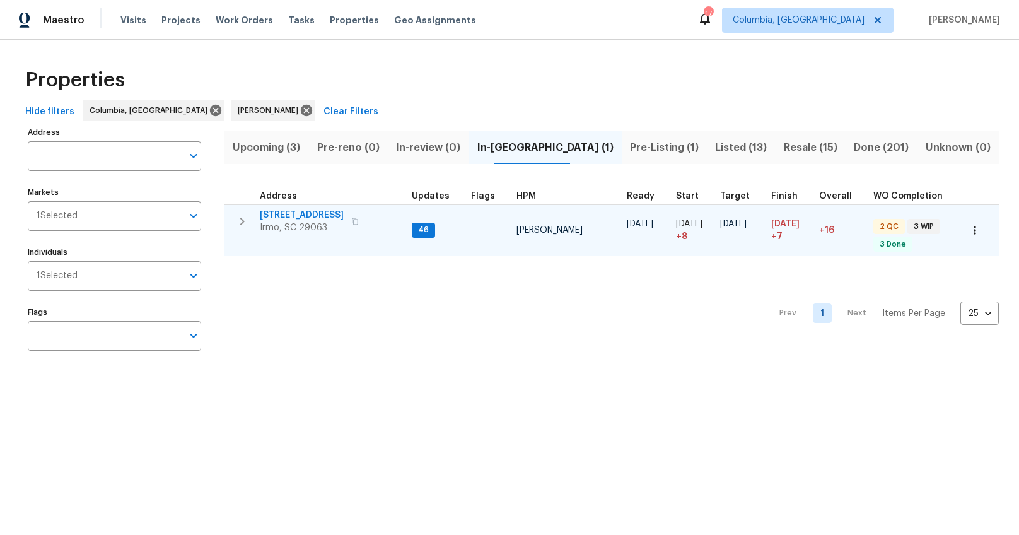
click at [291, 212] on span "[STREET_ADDRESS]" at bounding box center [302, 215] width 84 height 13
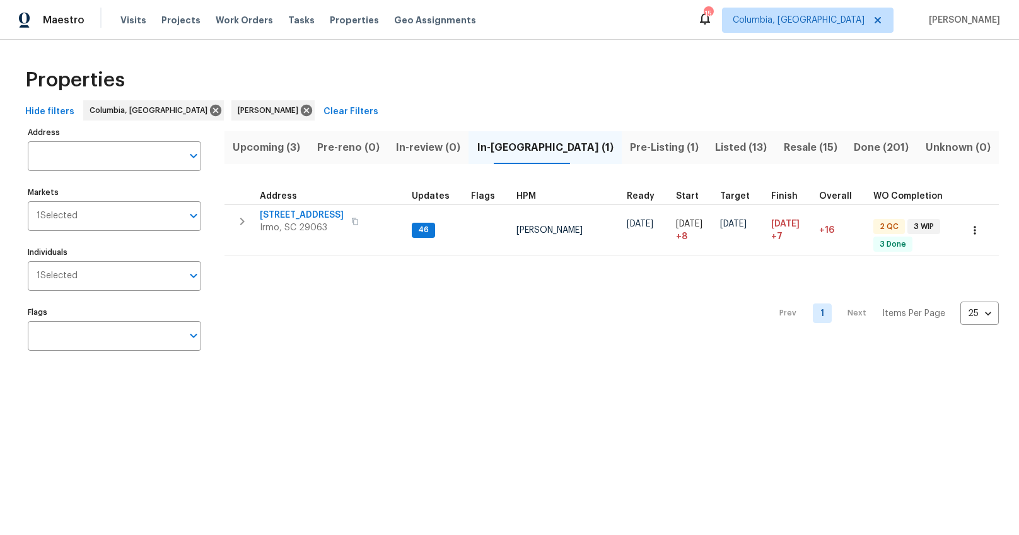
click at [640, 157] on button "Pre-Listing (1)" at bounding box center [664, 147] width 85 height 33
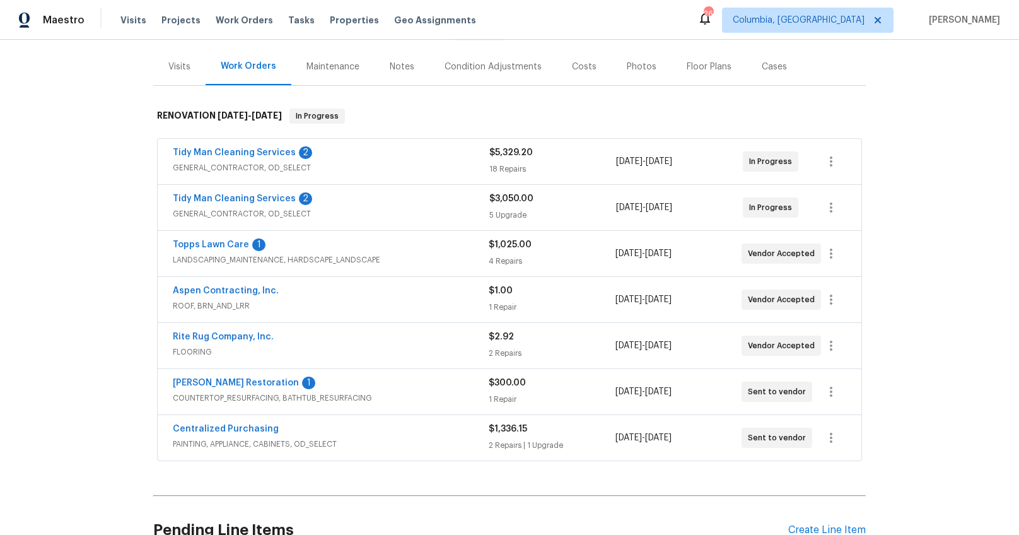
scroll to position [120, 0]
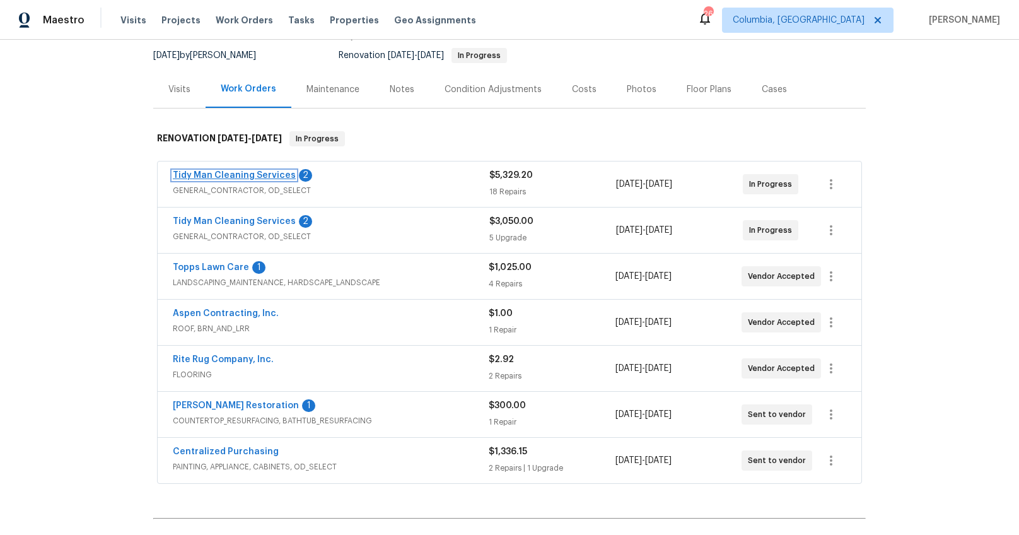
click at [263, 173] on link "Tidy Man Cleaning Services" at bounding box center [234, 175] width 123 height 9
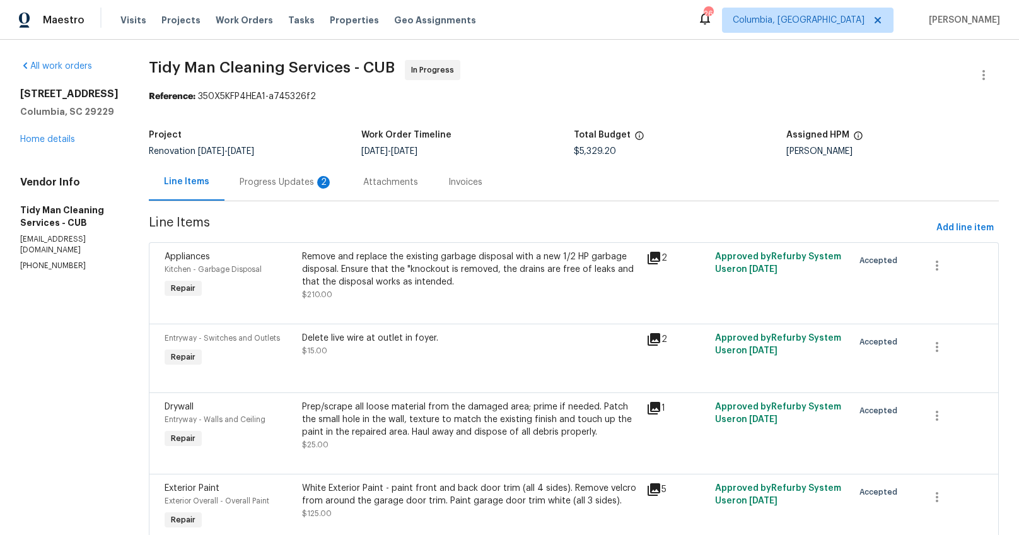
click at [363, 183] on div "Attachments" at bounding box center [390, 182] width 55 height 13
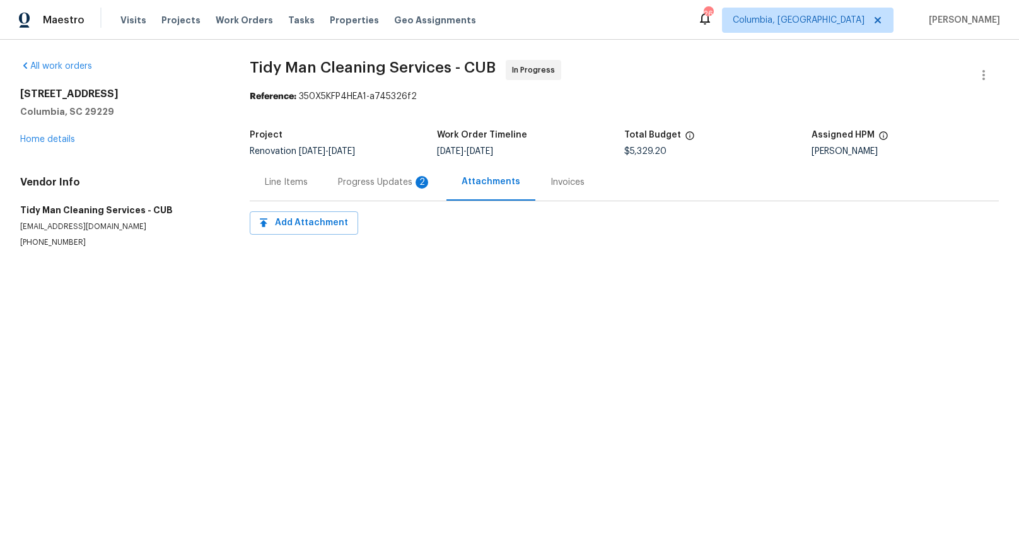
click at [361, 187] on div "Progress Updates 2" at bounding box center [384, 182] width 93 height 13
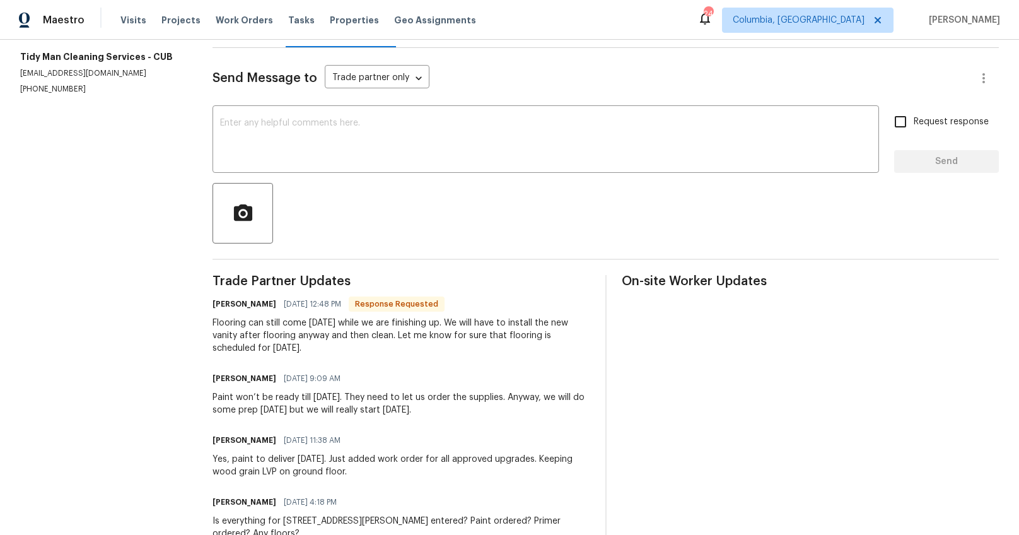
scroll to position [83, 0]
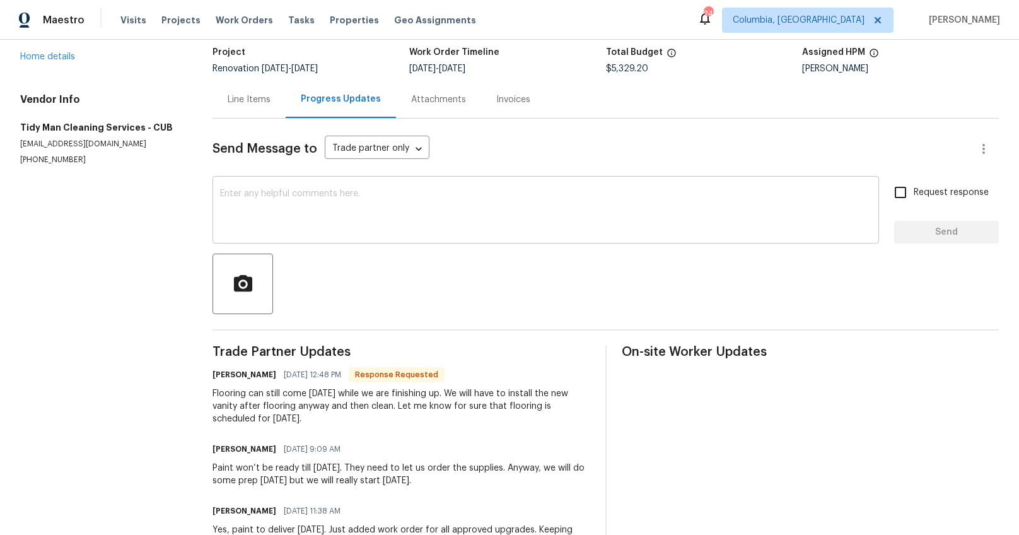
click at [351, 209] on textarea at bounding box center [545, 211] width 651 height 44
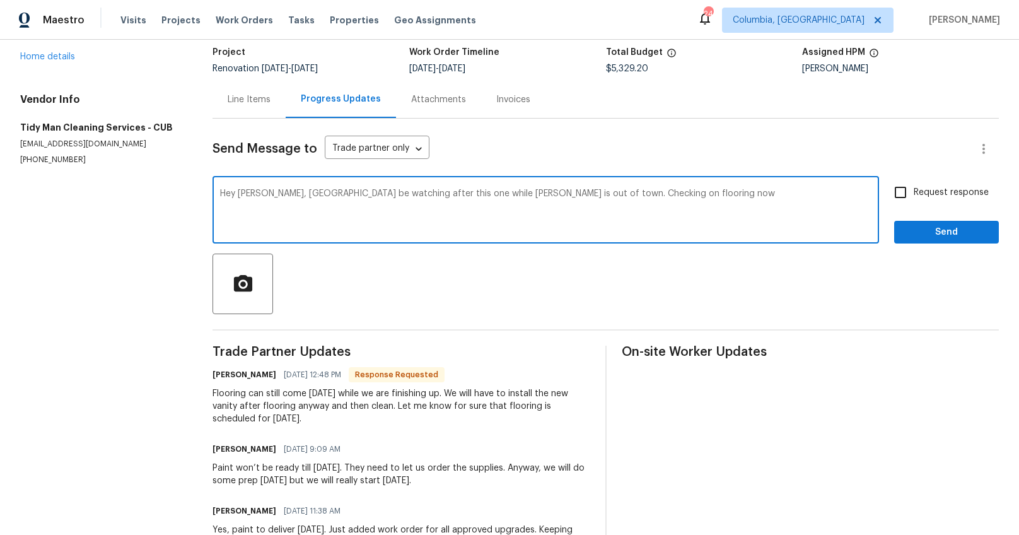
type textarea "Hey Carl, Ill be watching after this one while Ryan is out of town. Checking on…"
click at [928, 199] on span "Request response" at bounding box center [950, 192] width 75 height 13
click at [913, 199] on input "Request response" at bounding box center [900, 192] width 26 height 26
checkbox input "true"
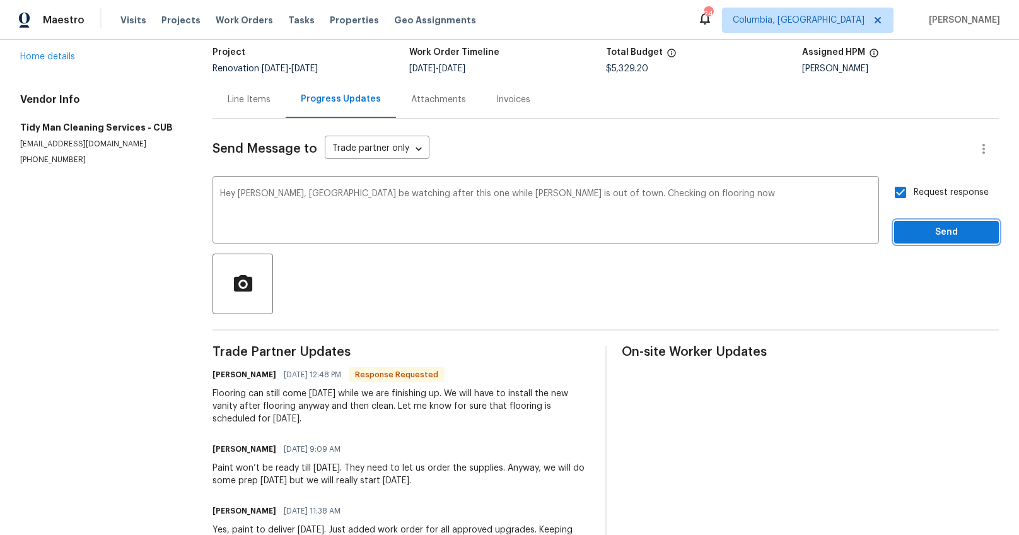
click at [913, 237] on span "Send" at bounding box center [946, 232] width 84 height 16
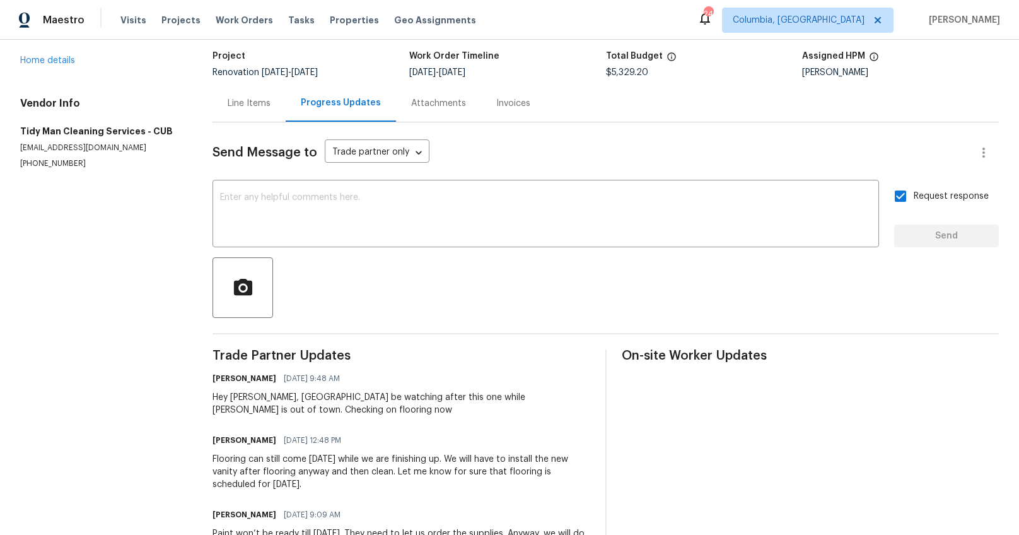
scroll to position [46, 0]
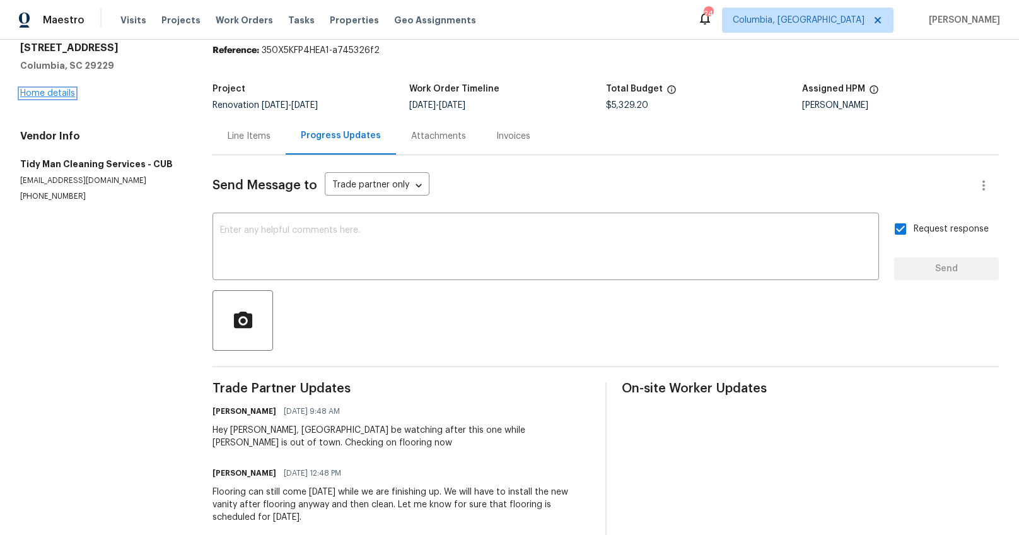
click at [58, 92] on link "Home details" at bounding box center [47, 93] width 55 height 9
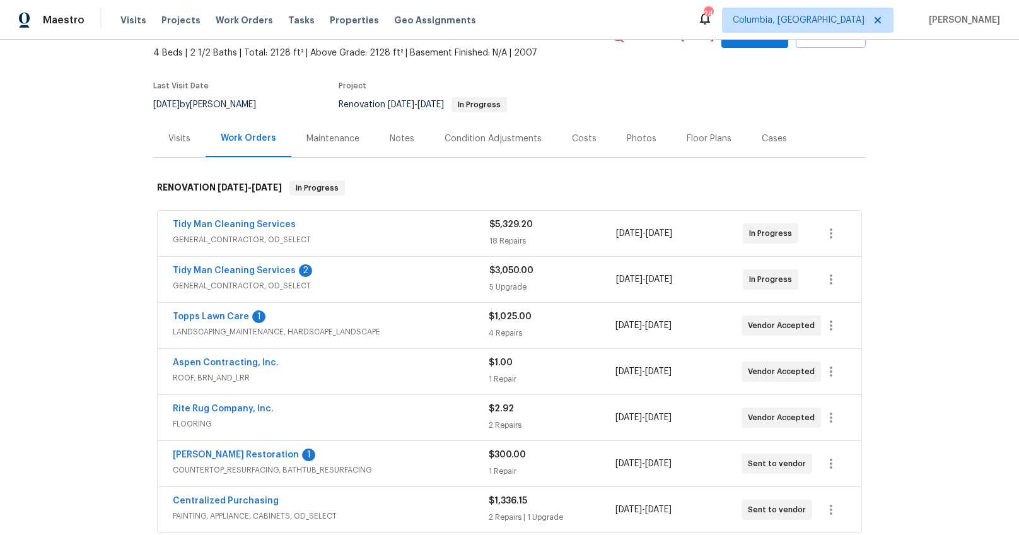
scroll to position [136, 0]
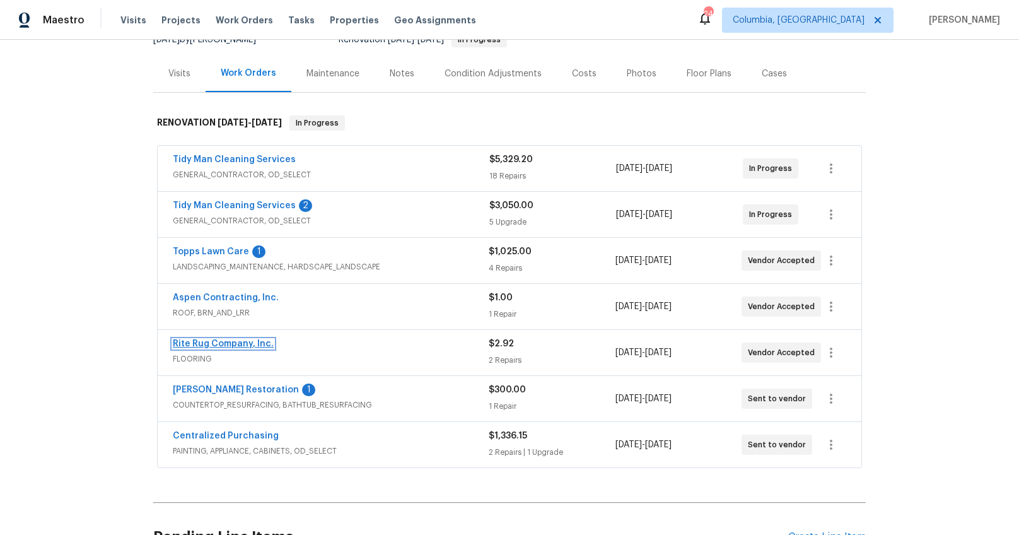
click at [216, 342] on link "Rite Rug Company, Inc." at bounding box center [223, 343] width 101 height 9
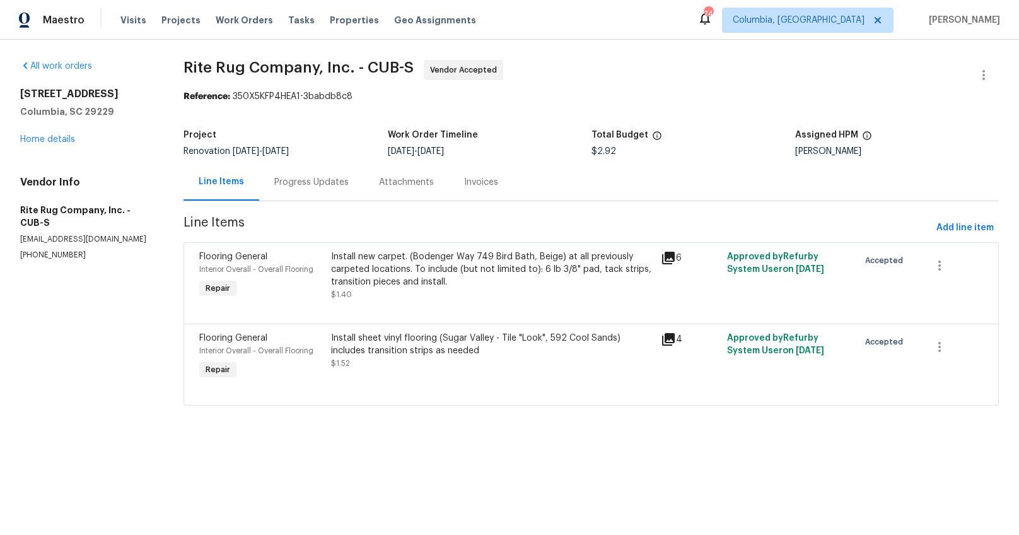
click at [298, 197] on div "Progress Updates" at bounding box center [311, 181] width 105 height 37
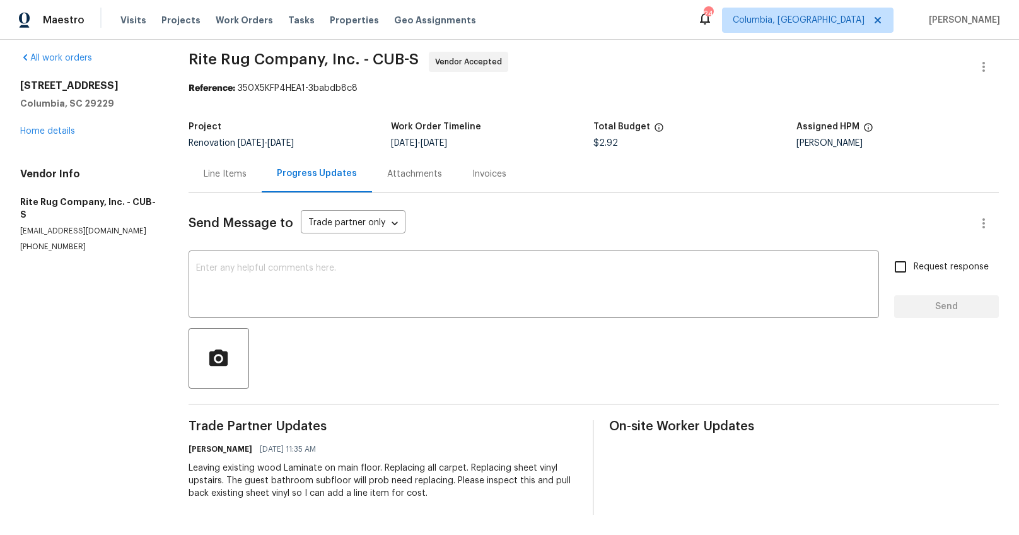
scroll to position [15, 0]
click at [353, 284] on textarea at bounding box center [533, 286] width 675 height 44
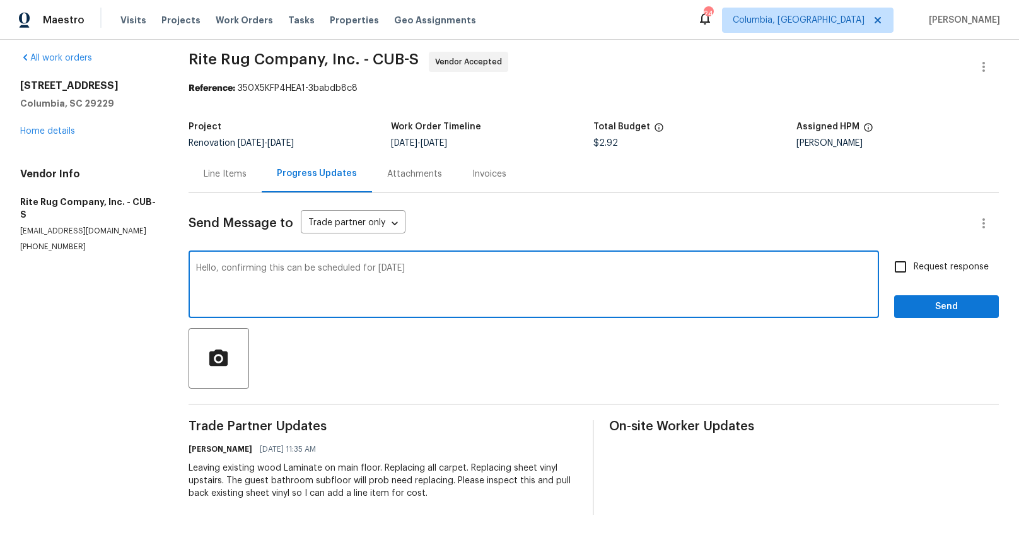
type textarea "Hello, confirming this can be scheduled for Friday"
click at [922, 253] on label "Request response" at bounding box center [937, 266] width 101 height 26
click at [913, 253] on input "Request response" at bounding box center [900, 266] width 26 height 26
checkbox input "true"
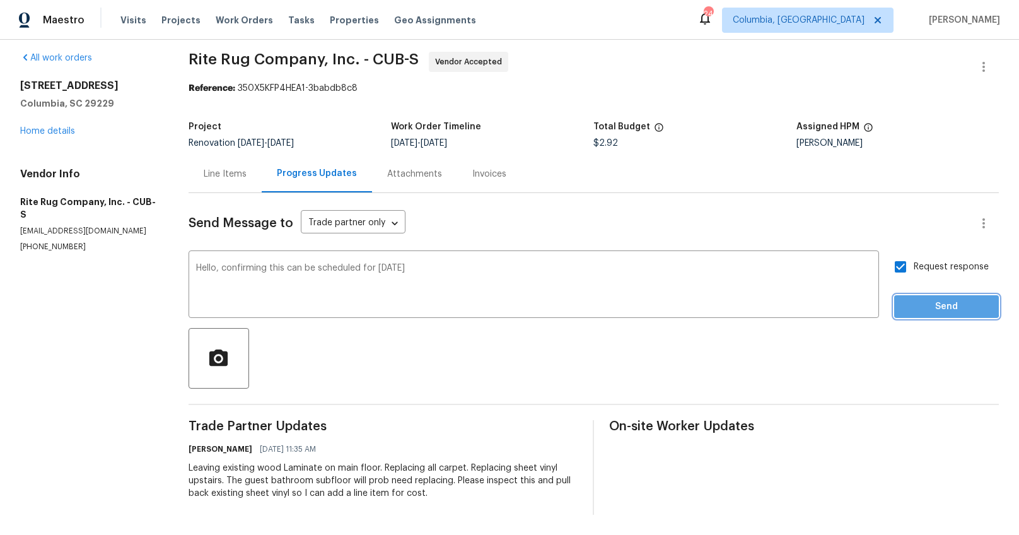
click at [924, 299] on span "Send" at bounding box center [946, 307] width 84 height 16
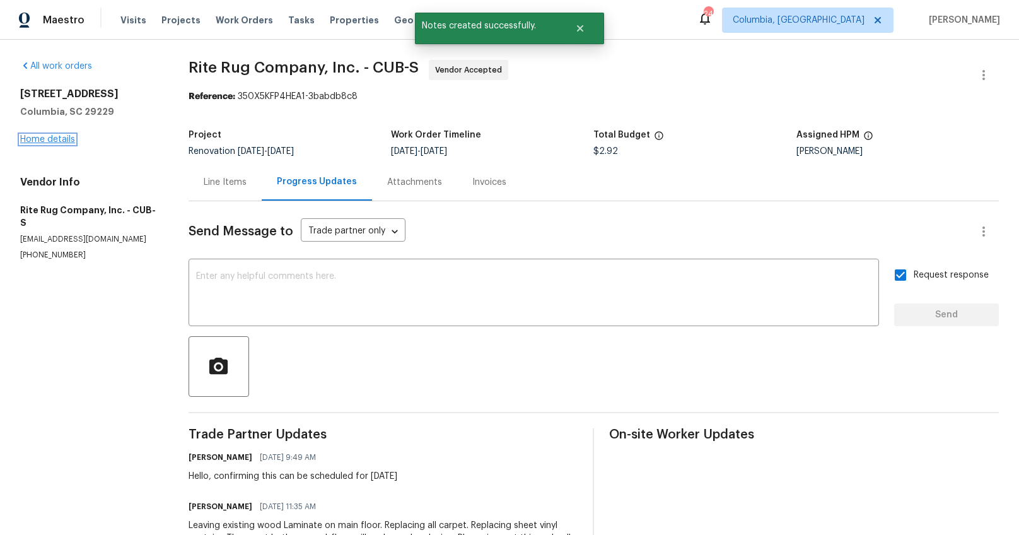
click at [43, 141] on link "Home details" at bounding box center [47, 139] width 55 height 9
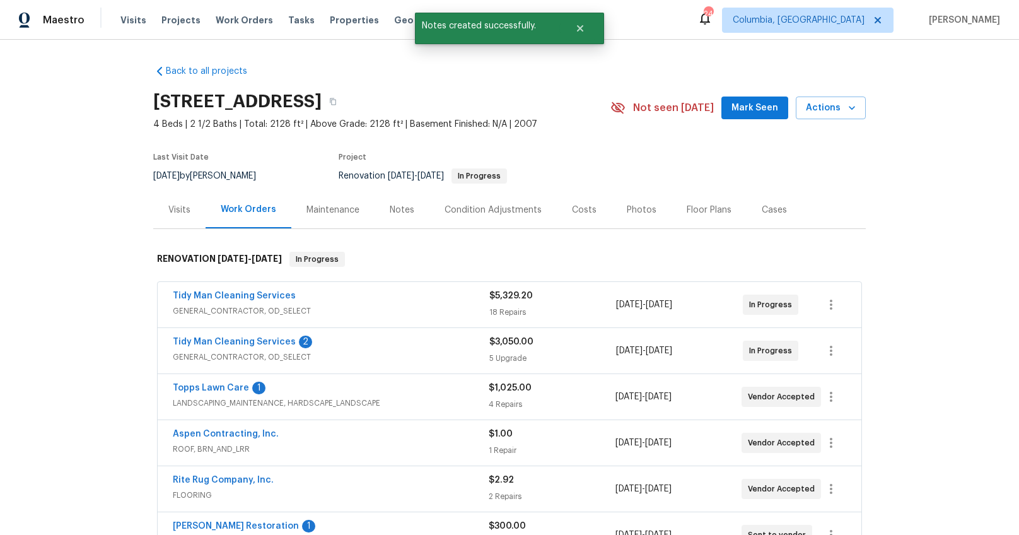
scroll to position [172, 0]
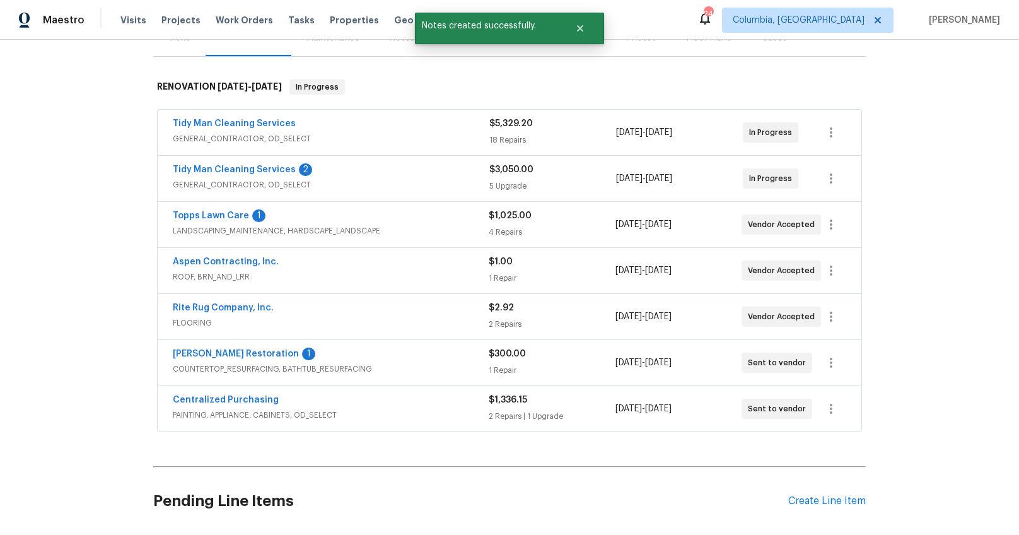
click at [211, 348] on span "Griffin Restoration" at bounding box center [236, 353] width 126 height 13
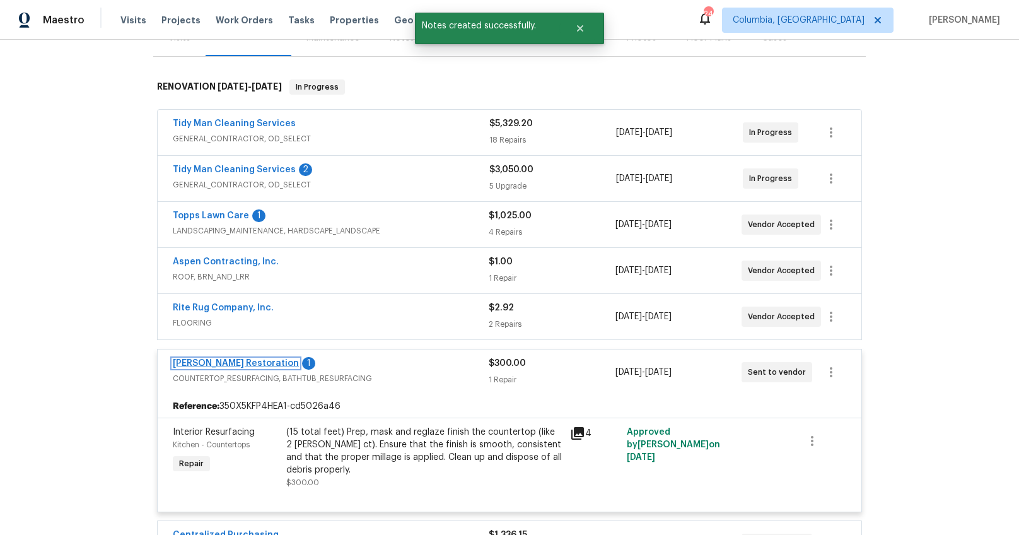
click at [211, 362] on link "Griffin Restoration" at bounding box center [236, 363] width 126 height 9
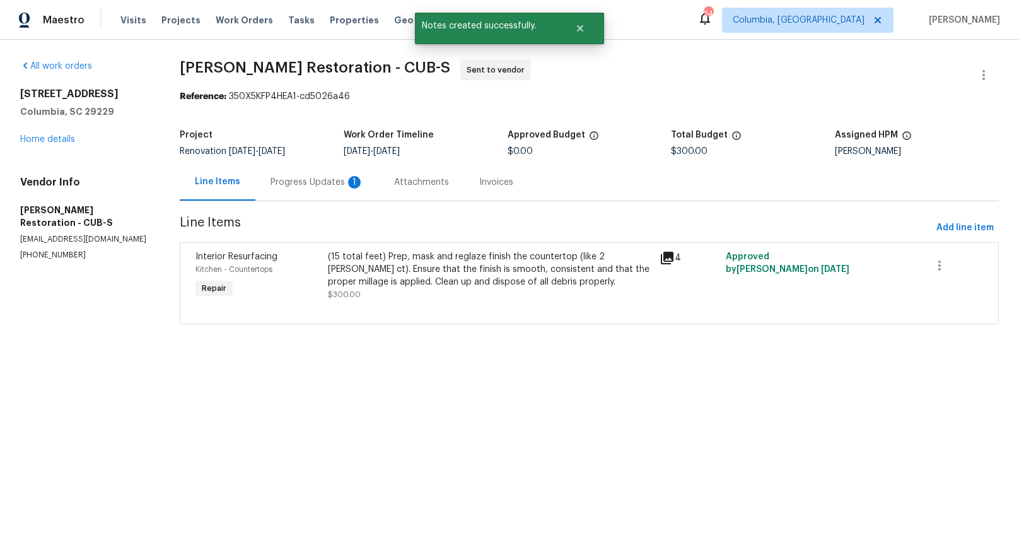
click at [309, 192] on div "Progress Updates 1" at bounding box center [317, 181] width 124 height 37
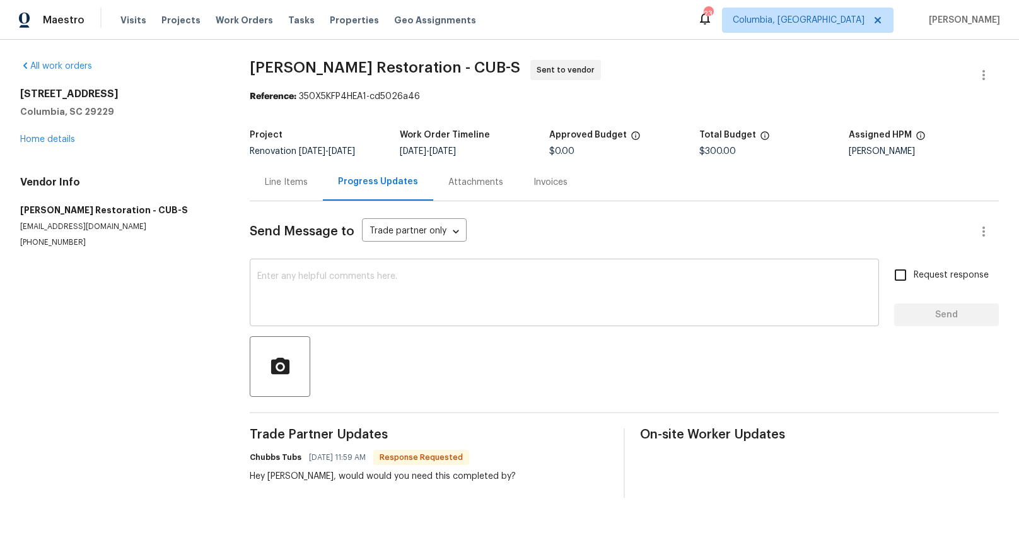
click at [390, 281] on textarea at bounding box center [564, 294] width 614 height 44
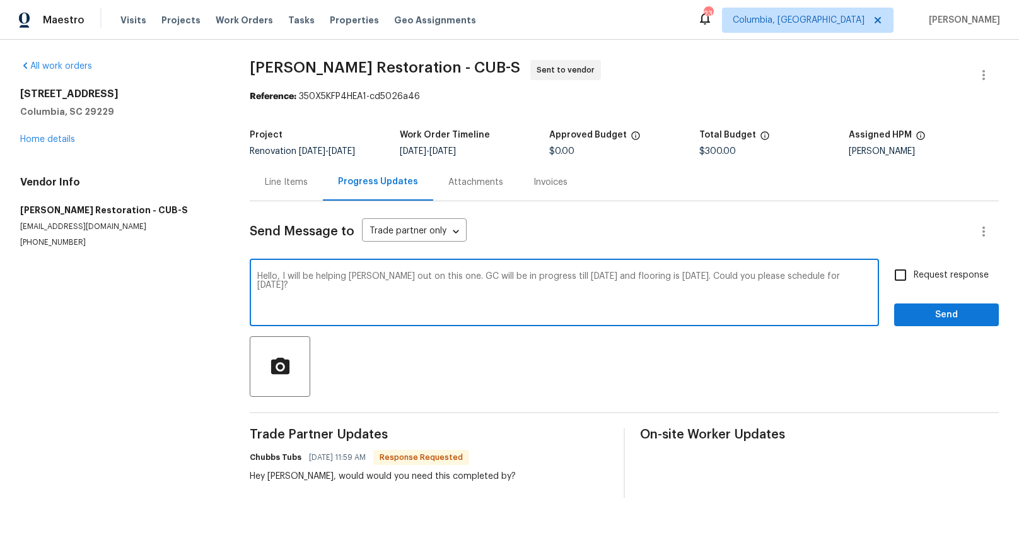
type textarea "Hello, I will be helping Ryan out on this one. GC will be in progress till Thur…"
click at [941, 273] on span "Request response" at bounding box center [950, 275] width 75 height 13
click at [913, 273] on input "Request response" at bounding box center [900, 275] width 26 height 26
checkbox input "true"
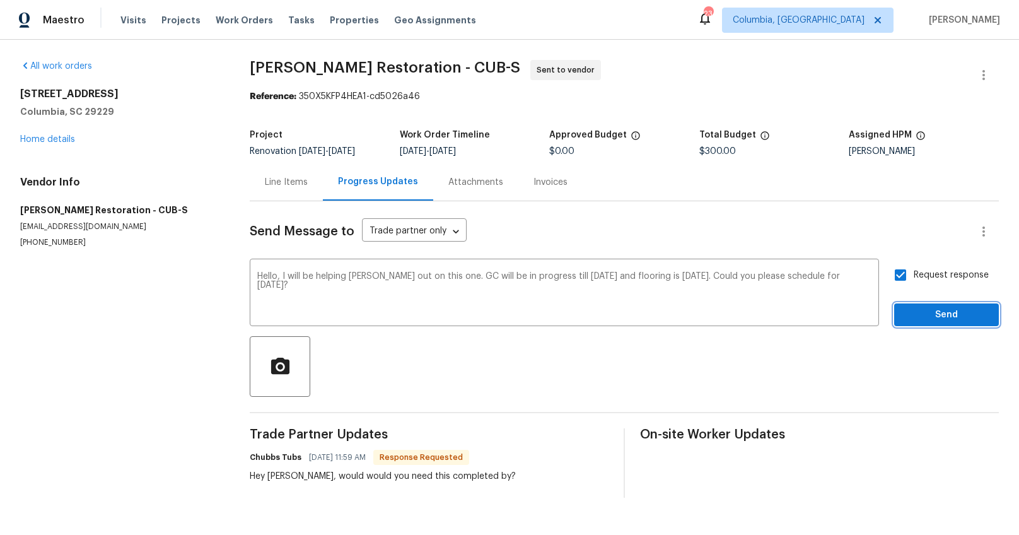
click at [925, 312] on span "Send" at bounding box center [946, 315] width 84 height 16
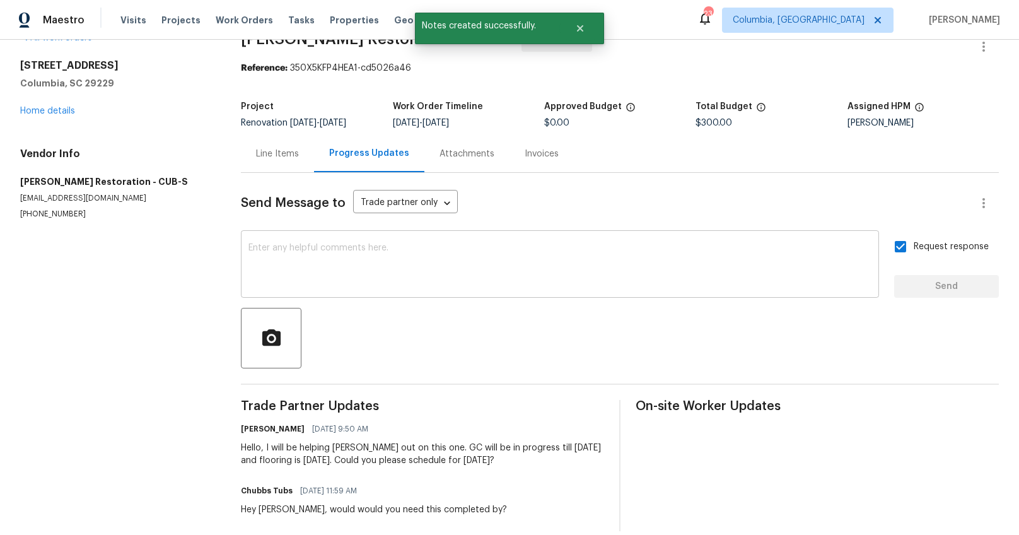
scroll to position [55, 0]
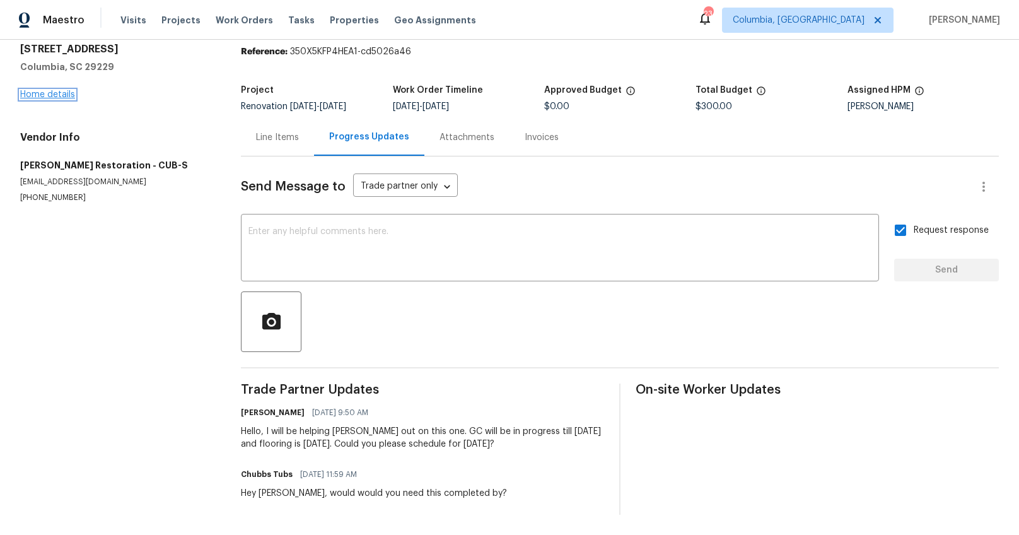
click at [53, 90] on link "Home details" at bounding box center [47, 94] width 55 height 9
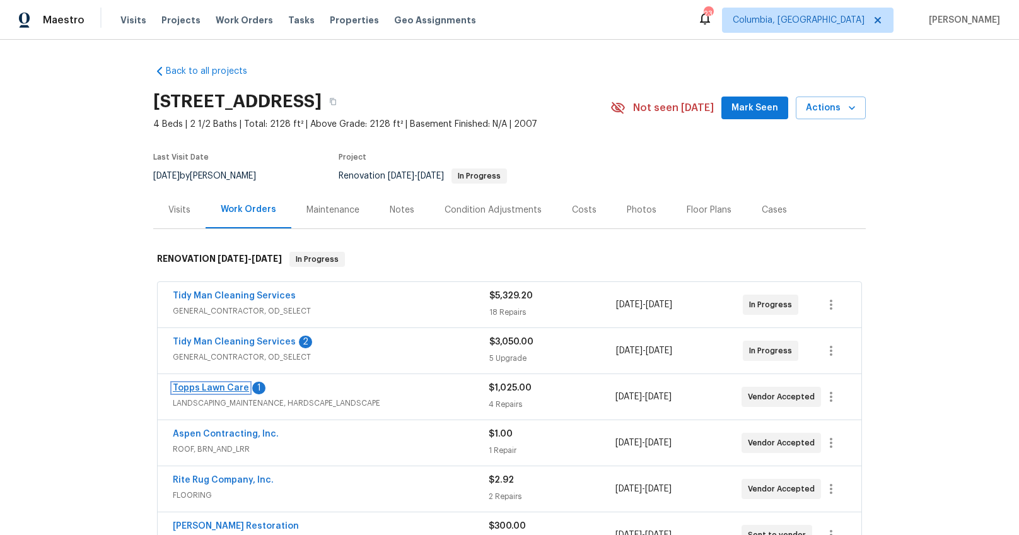
click at [209, 385] on link "Topps Lawn Care" at bounding box center [211, 387] width 76 height 9
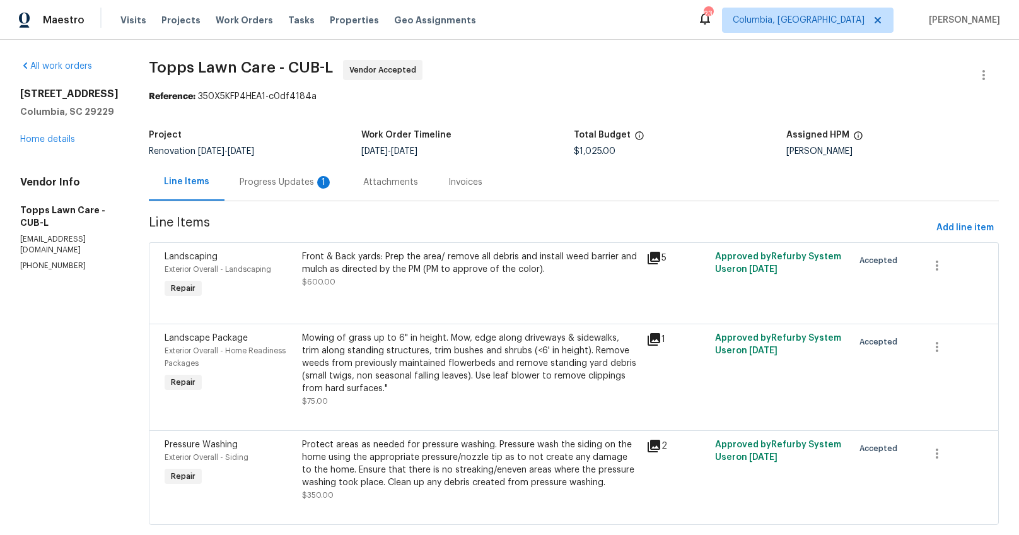
click at [364, 181] on div "Attachments" at bounding box center [390, 182] width 55 height 13
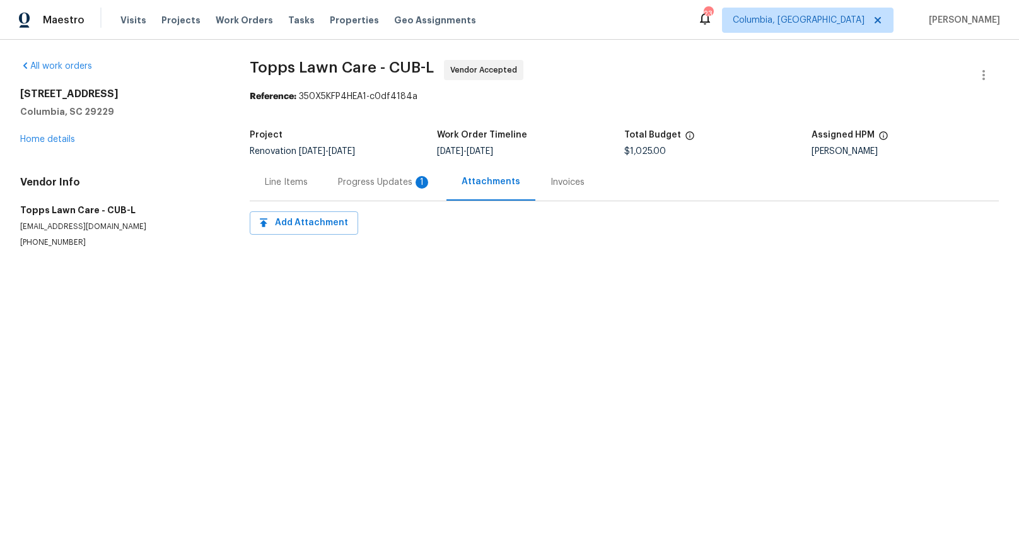
click at [357, 188] on div "Progress Updates 1" at bounding box center [385, 181] width 124 height 37
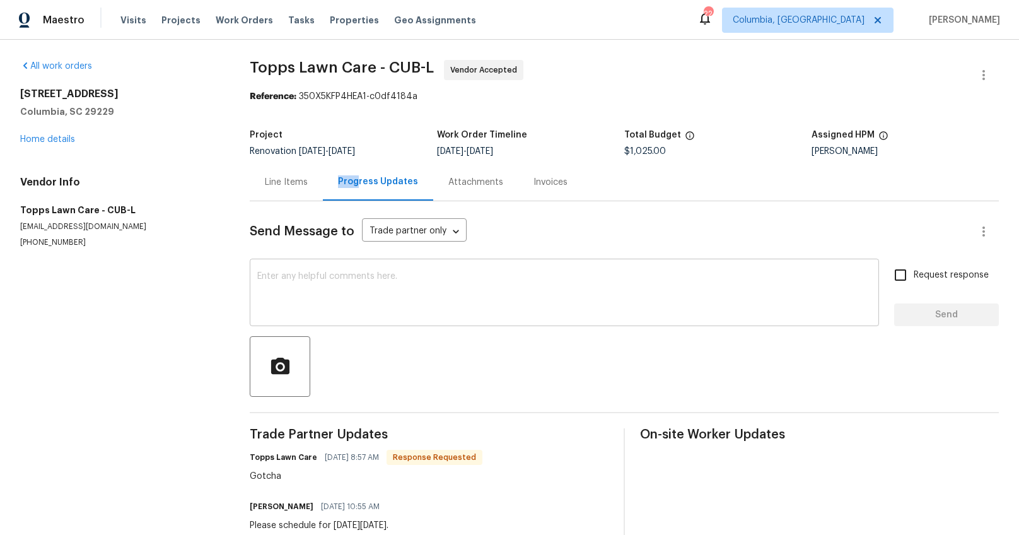
scroll to position [42, 0]
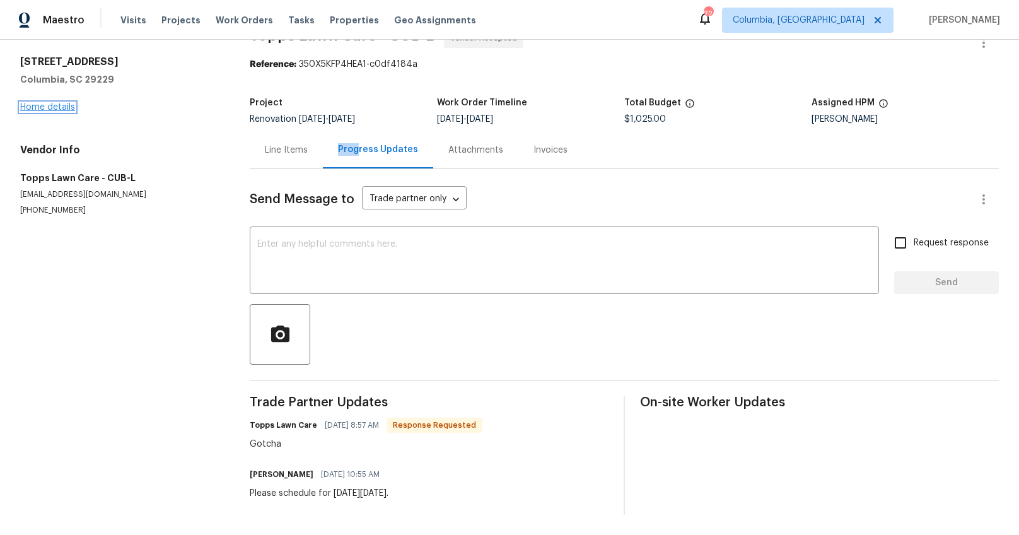
click at [51, 103] on link "Home details" at bounding box center [47, 107] width 55 height 9
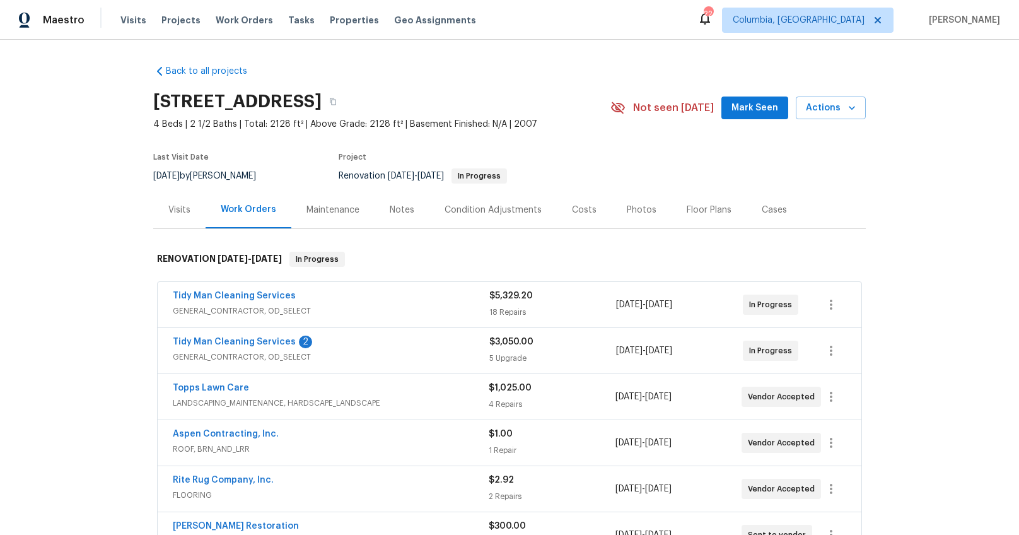
scroll to position [15, 0]
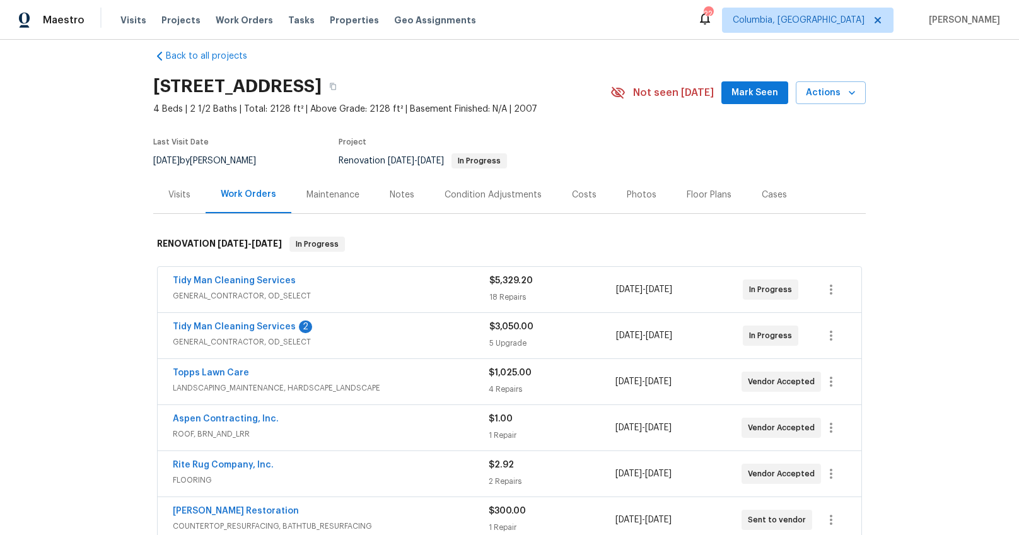
click at [394, 204] on div "Notes" at bounding box center [401, 194] width 55 height 37
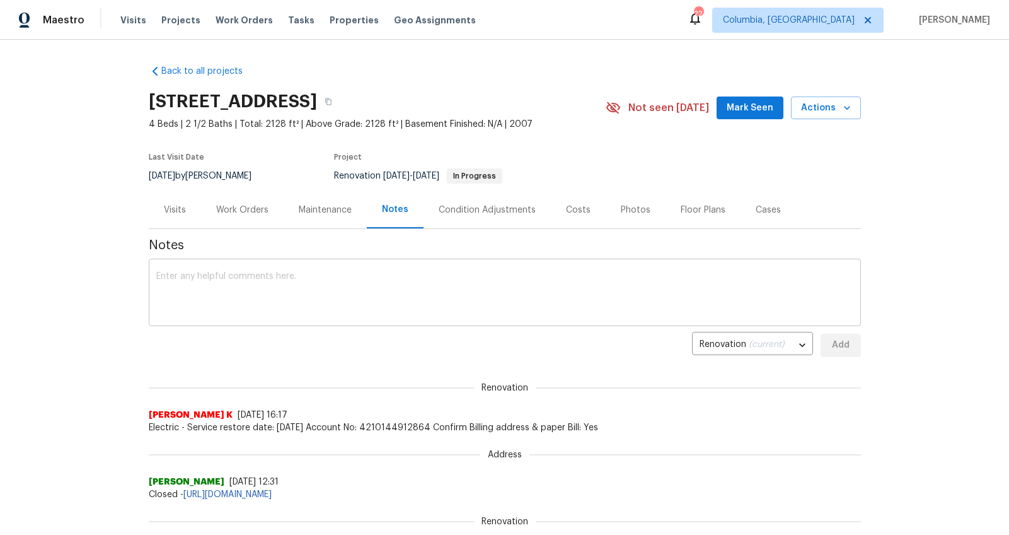
click at [361, 289] on textarea at bounding box center [504, 294] width 697 height 44
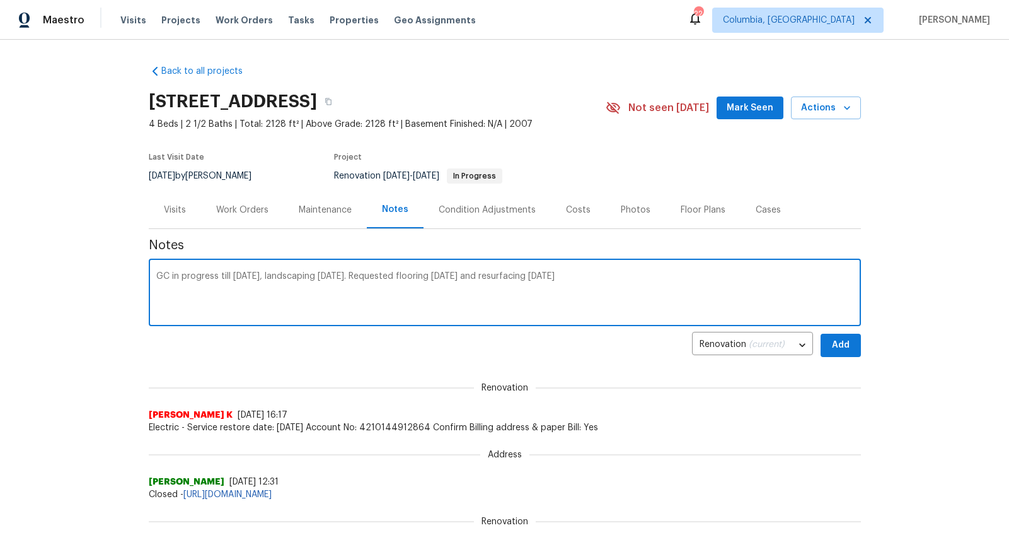
type textarea "GC in progress till Thursday, landscaping Thursday. Requested flooring Friday a…"
click at [831, 344] on span "Add" at bounding box center [841, 345] width 20 height 16
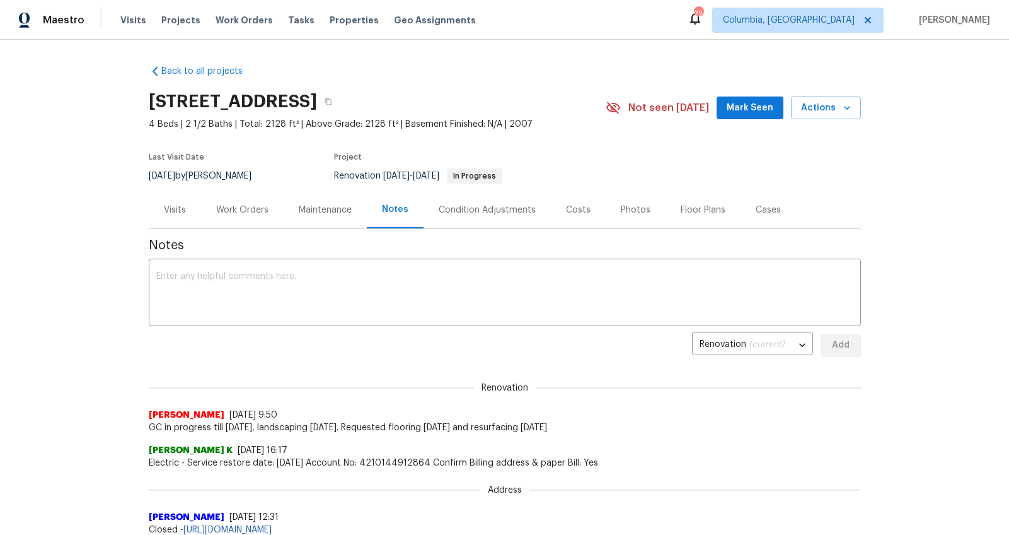
click at [222, 218] on div "Work Orders" at bounding box center [242, 209] width 83 height 37
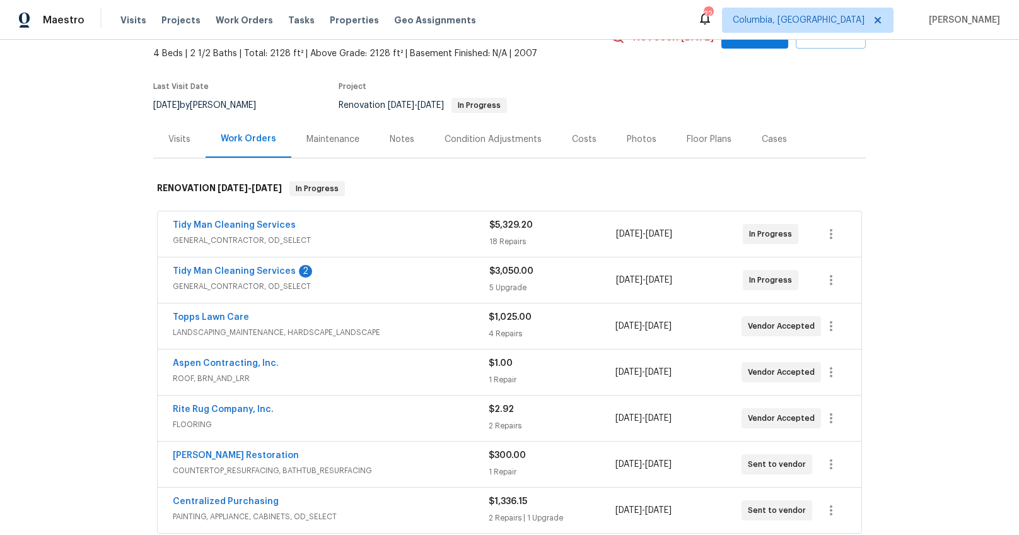
scroll to position [70, 0]
click at [252, 272] on link "Tidy Man Cleaning Services" at bounding box center [234, 271] width 123 height 9
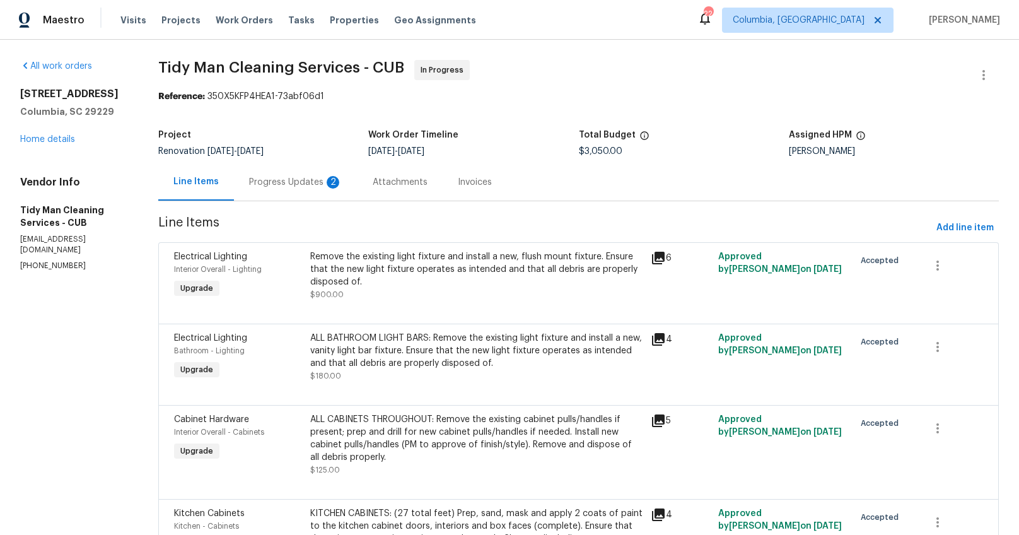
click at [304, 184] on div "Progress Updates 2" at bounding box center [295, 182] width 93 height 13
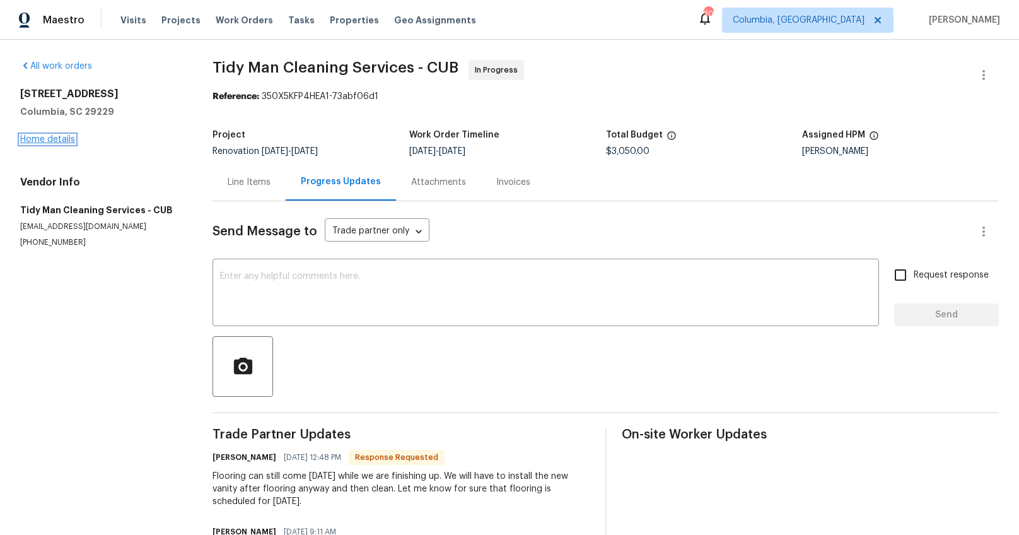
click at [53, 139] on link "Home details" at bounding box center [47, 139] width 55 height 9
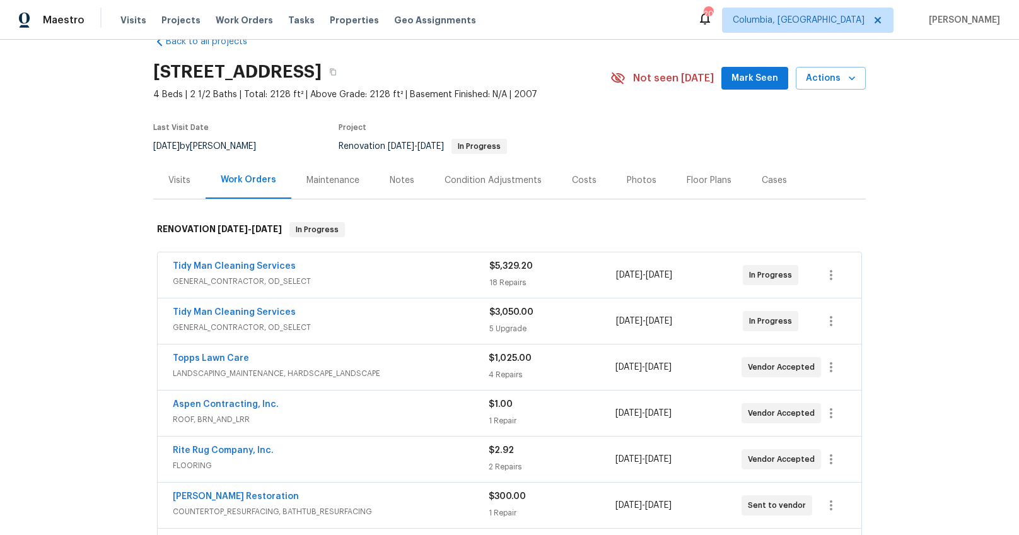
scroll to position [151, 0]
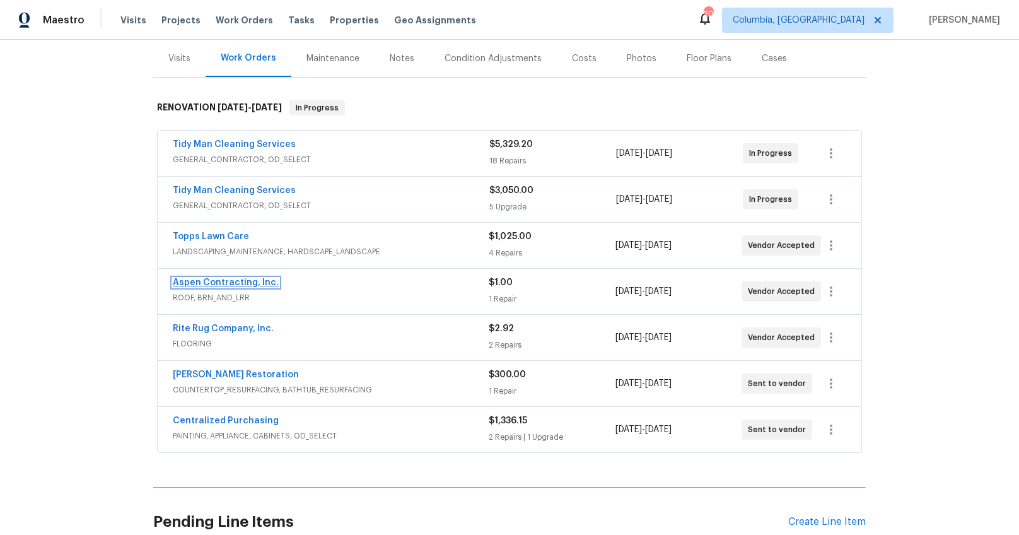
click at [214, 284] on link "Aspen Contracting, Inc." at bounding box center [226, 282] width 106 height 9
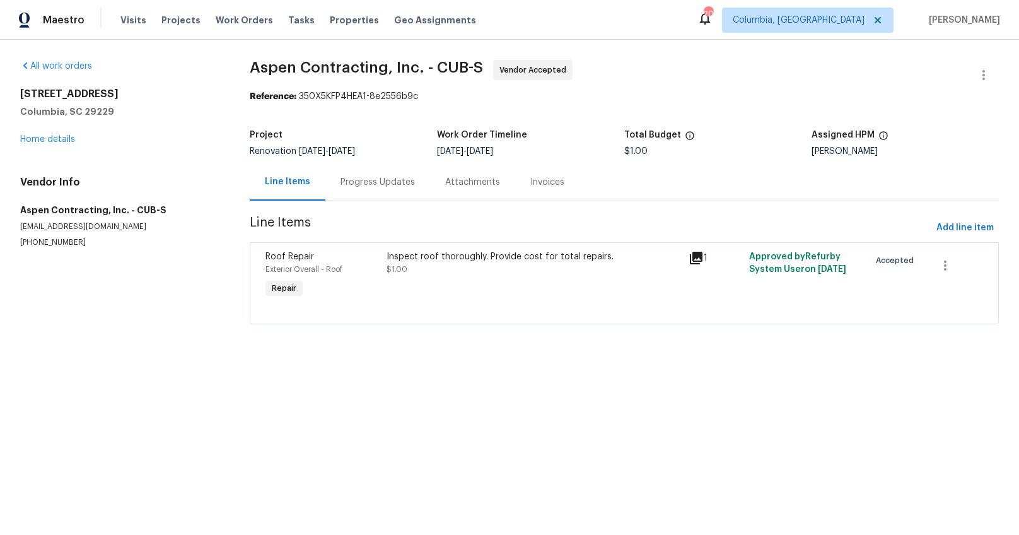
click at [363, 177] on div "Progress Updates" at bounding box center [377, 182] width 74 height 13
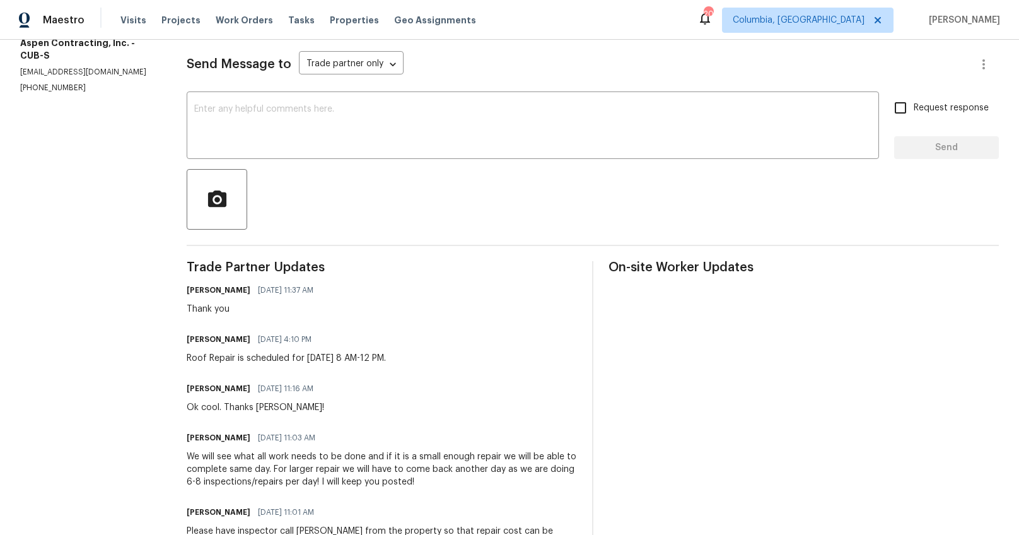
scroll to position [228, 0]
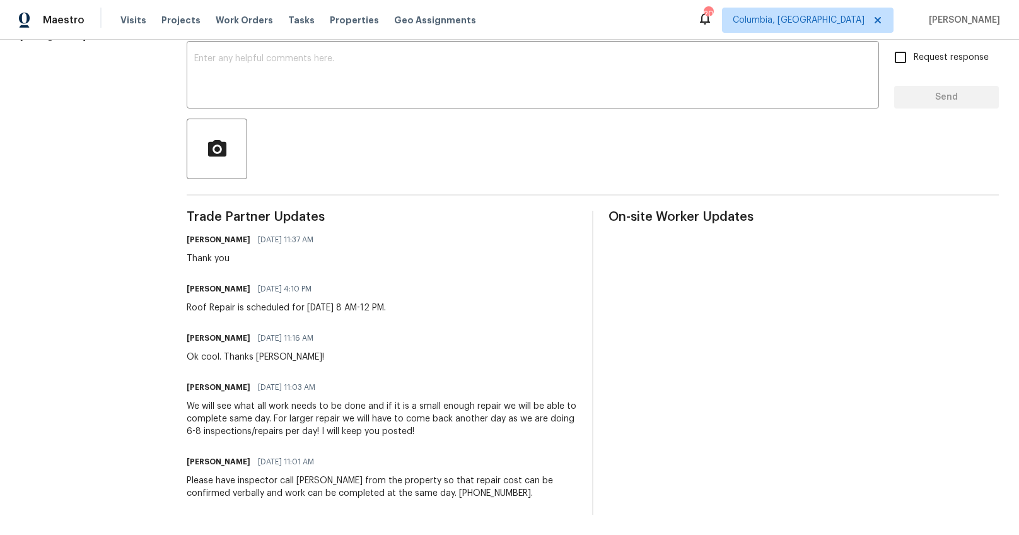
drag, startPoint x: 187, startPoint y: 298, endPoint x: 437, endPoint y: 298, distance: 249.6
click at [437, 298] on div "Kyle Heasley 09/11/2025 4:10 PM Roof Repair is scheduled for Wednesday, 9/17 at…" at bounding box center [382, 297] width 390 height 34
copy div "Roof Repair is scheduled for Wednesday, 9/17 at 8 AM-12 PM."
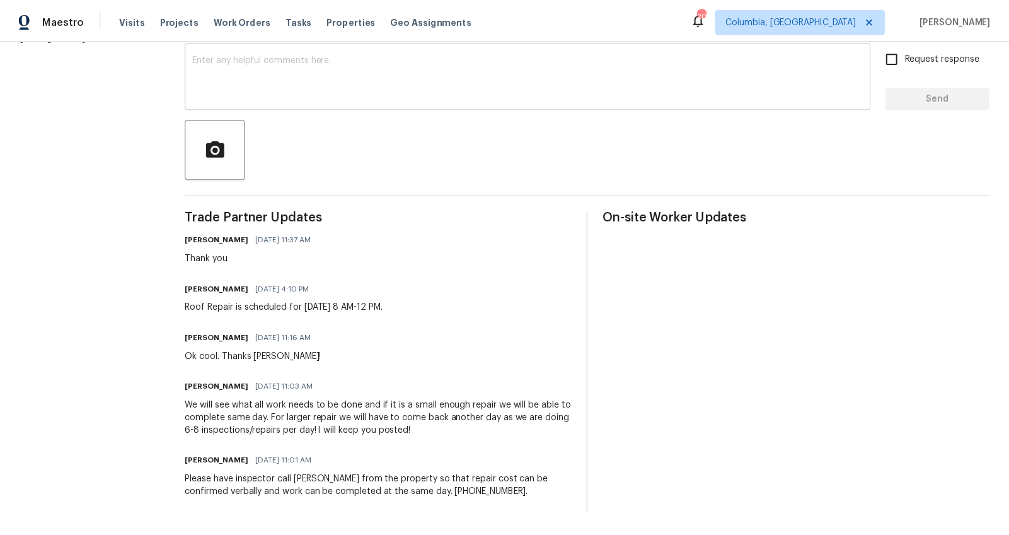
scroll to position [0, 0]
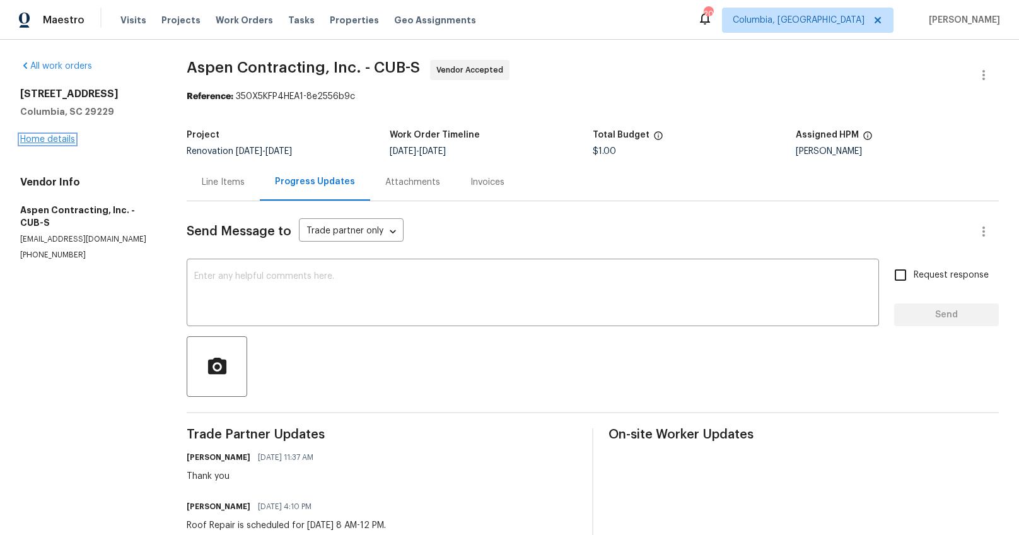
click at [47, 141] on link "Home details" at bounding box center [47, 139] width 55 height 9
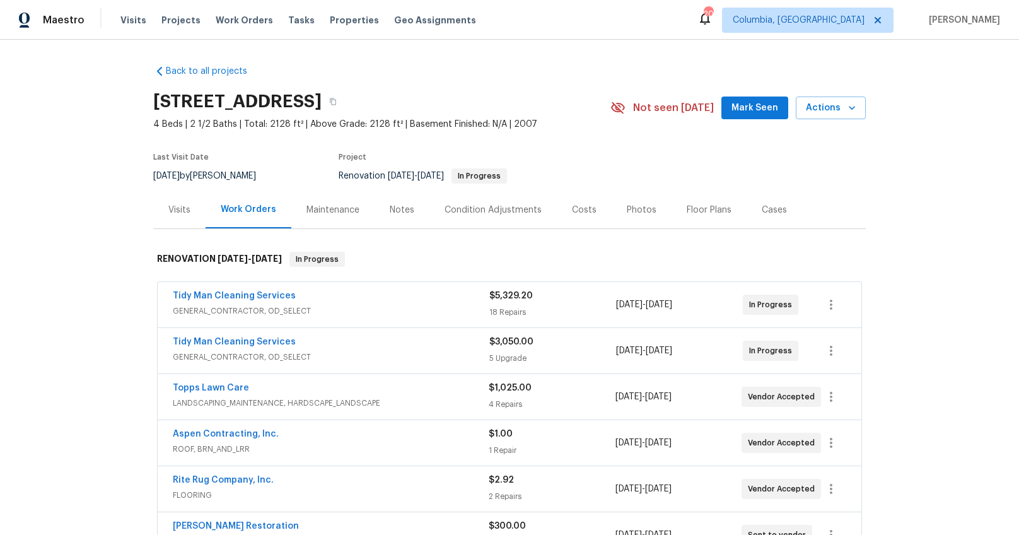
click at [393, 211] on div "Notes" at bounding box center [402, 210] width 25 height 13
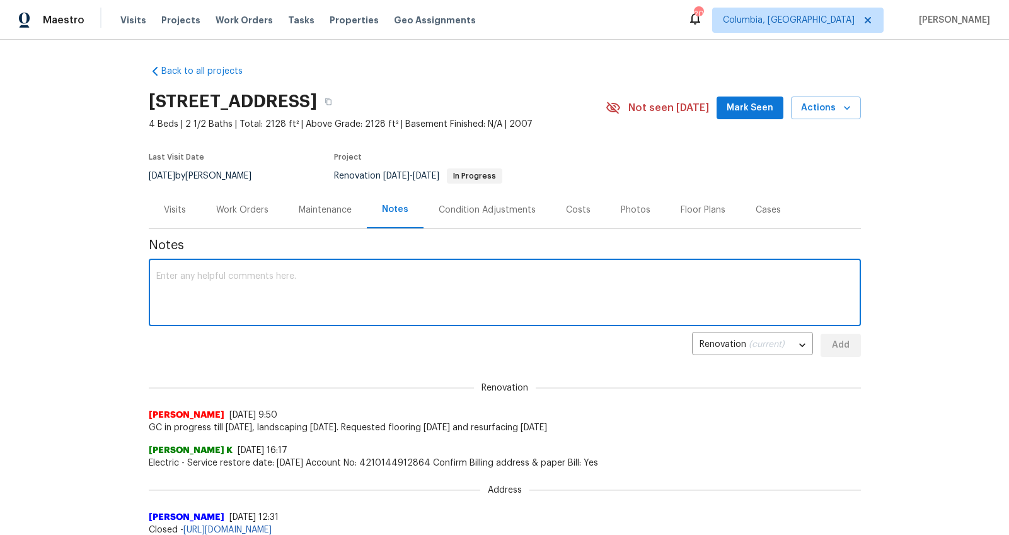
click at [347, 282] on textarea at bounding box center [504, 294] width 697 height 44
paste textarea "Roof Repair is scheduled for Wednesday, 9/17 at 8 AM-12 PM."
type textarea "Roof Repair is scheduled for Wednesday, 9/17 at 8 AM-12 PM."
click at [821, 344] on button "Add" at bounding box center [841, 344] width 40 height 23
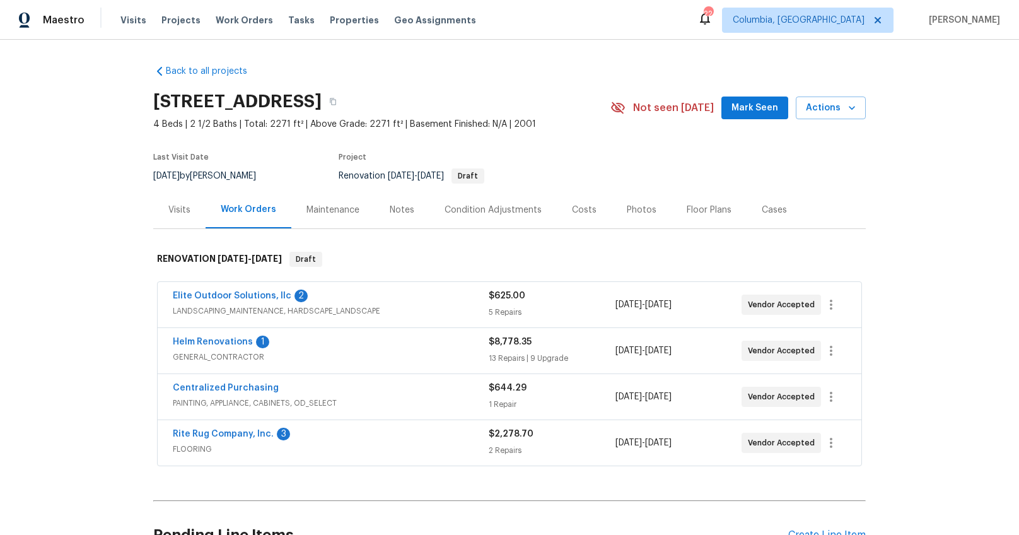
click at [397, 217] on div "Notes" at bounding box center [401, 209] width 55 height 37
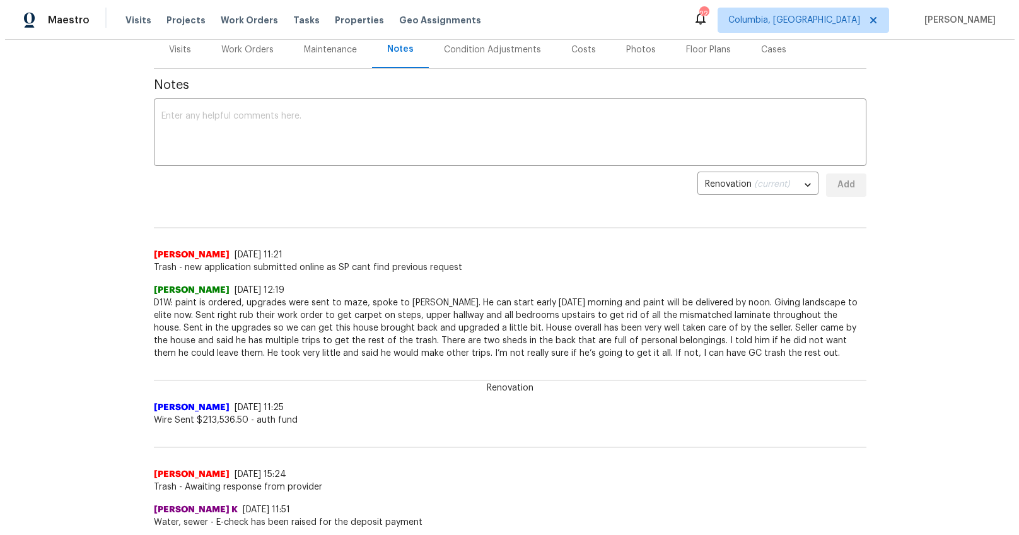
scroll to position [90, 0]
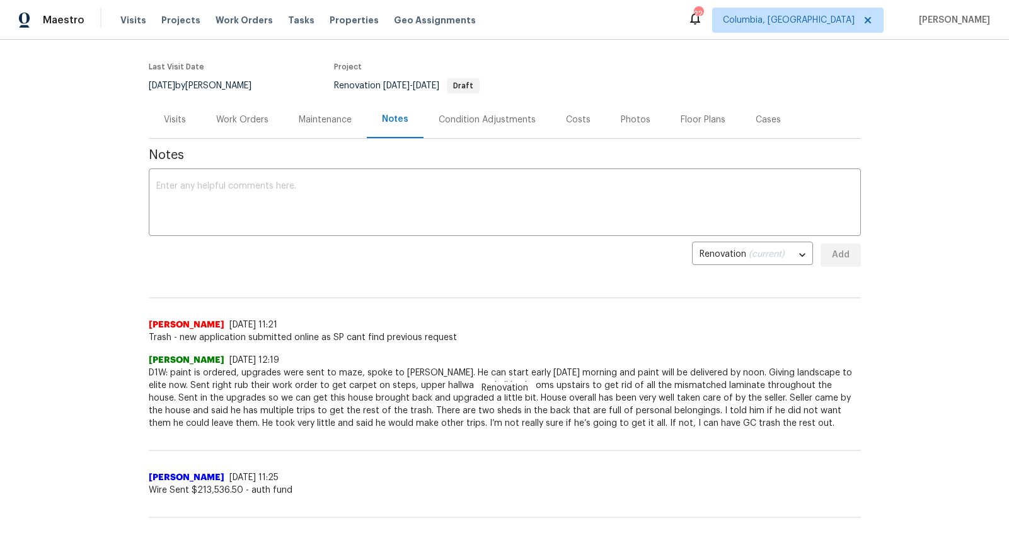
click at [219, 130] on div "Work Orders" at bounding box center [242, 119] width 83 height 37
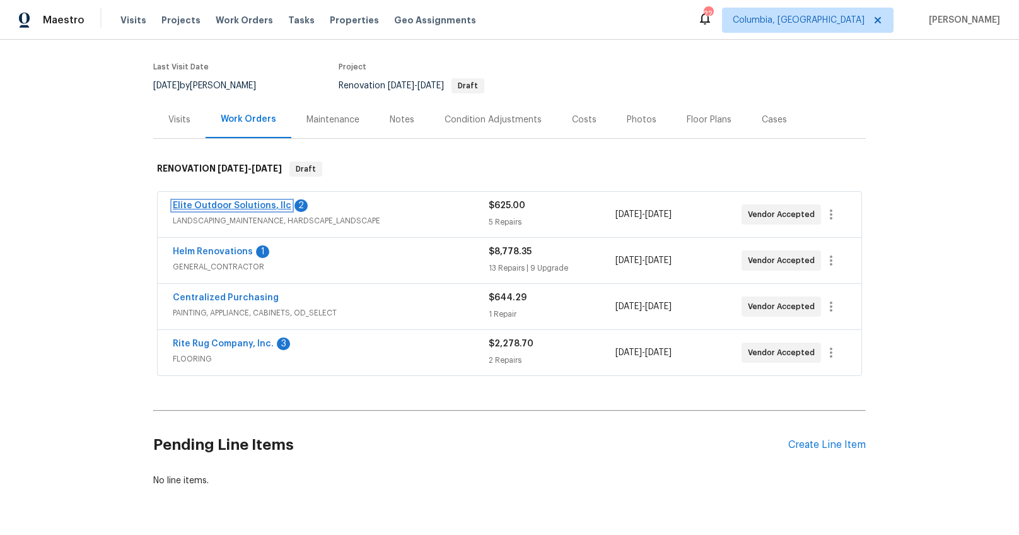
click at [253, 203] on link "Elite Outdoor Solutions, llc" at bounding box center [232, 205] width 119 height 9
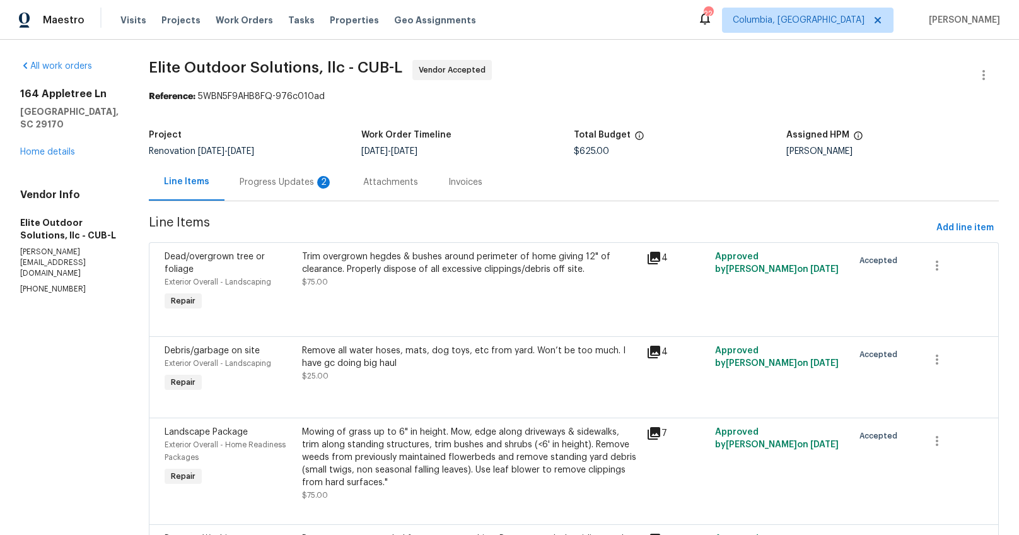
click at [272, 187] on div "Progress Updates 2" at bounding box center [286, 182] width 93 height 13
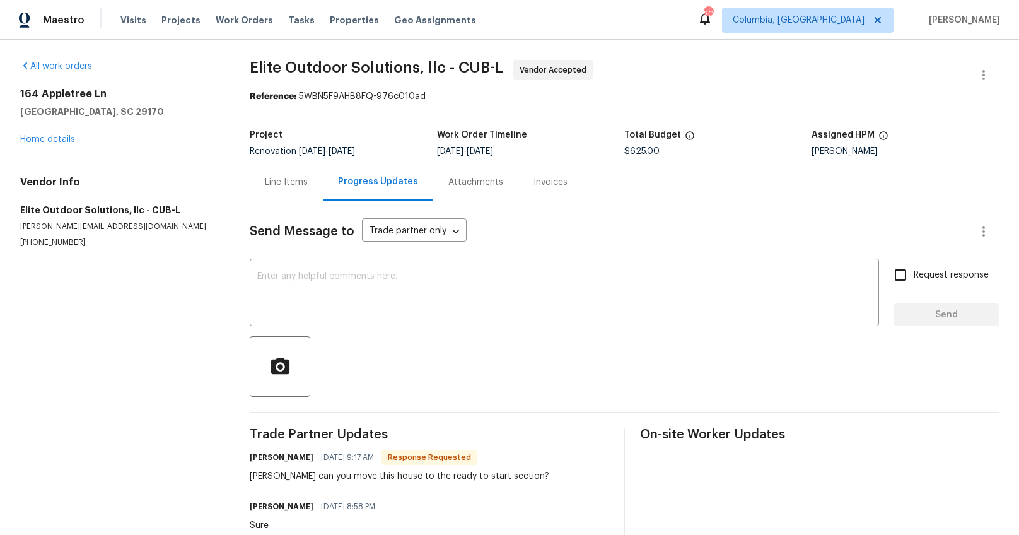
scroll to position [9, 0]
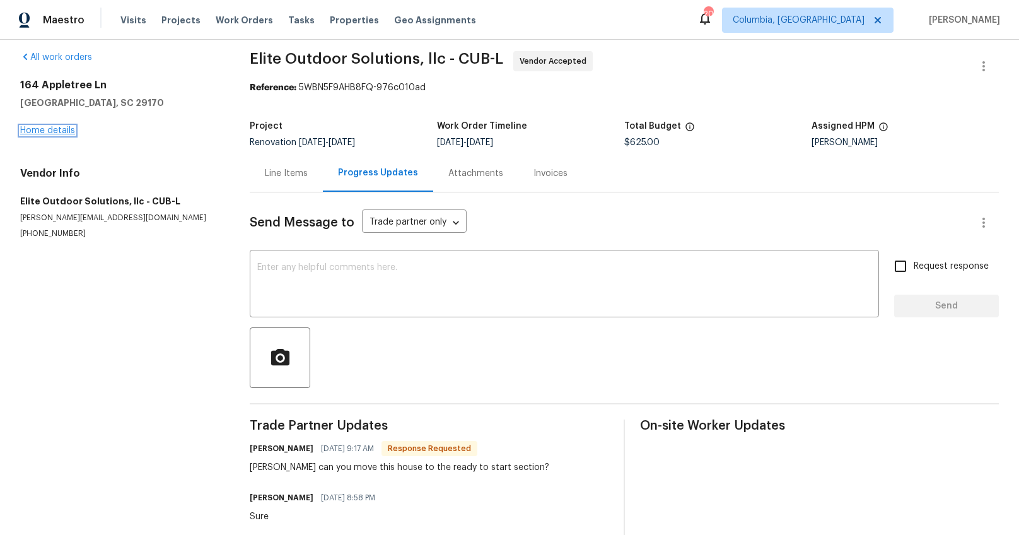
click at [50, 126] on link "Home details" at bounding box center [47, 130] width 55 height 9
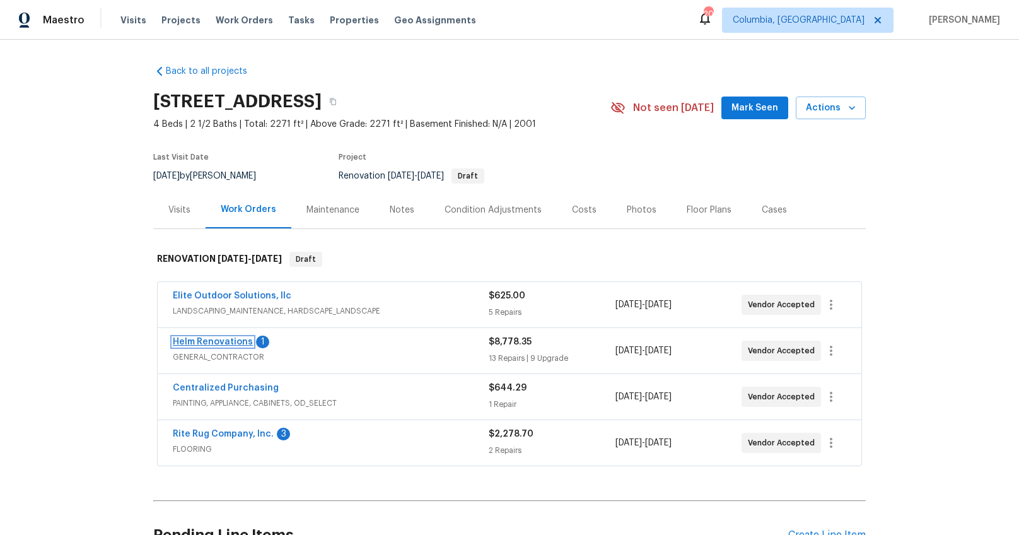
click at [212, 337] on link "Helm Renovations" at bounding box center [213, 341] width 80 height 9
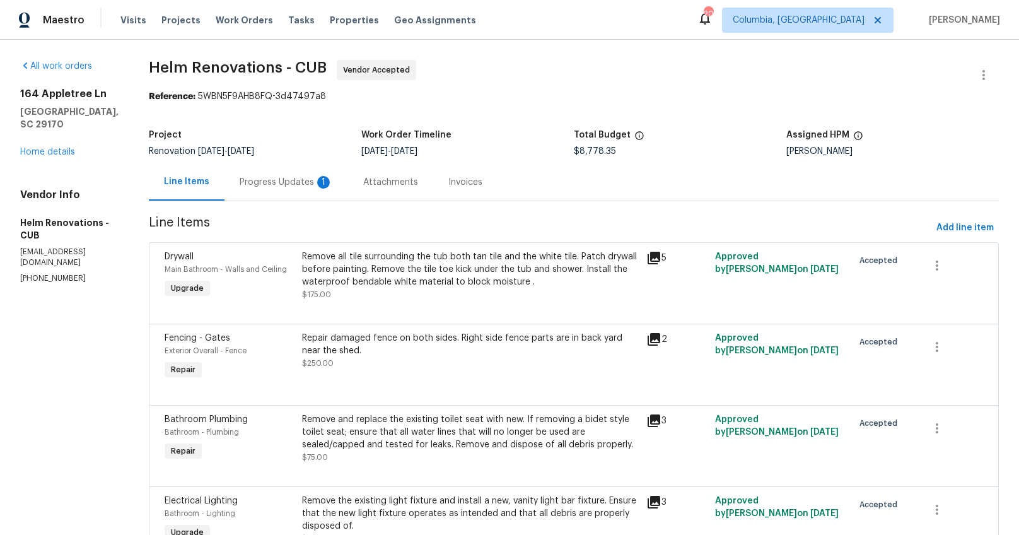
click at [317, 181] on div "Progress Updates 1" at bounding box center [286, 182] width 93 height 13
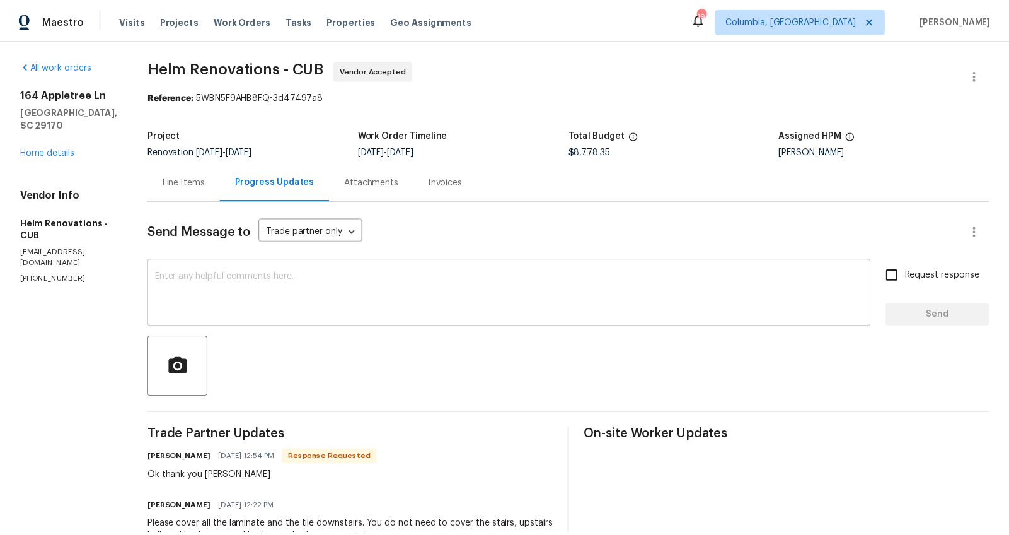
scroll to position [13, 0]
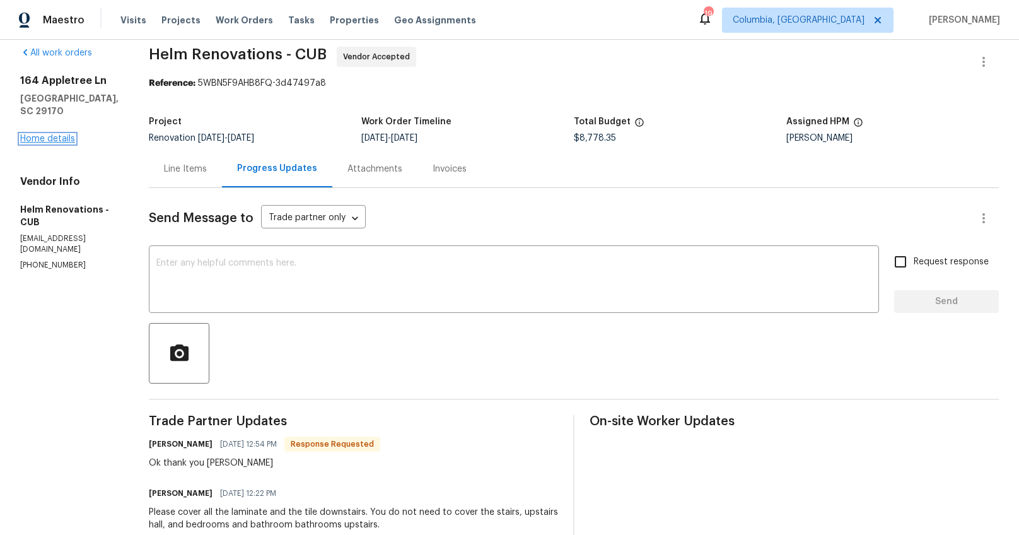
click at [64, 134] on link "Home details" at bounding box center [47, 138] width 55 height 9
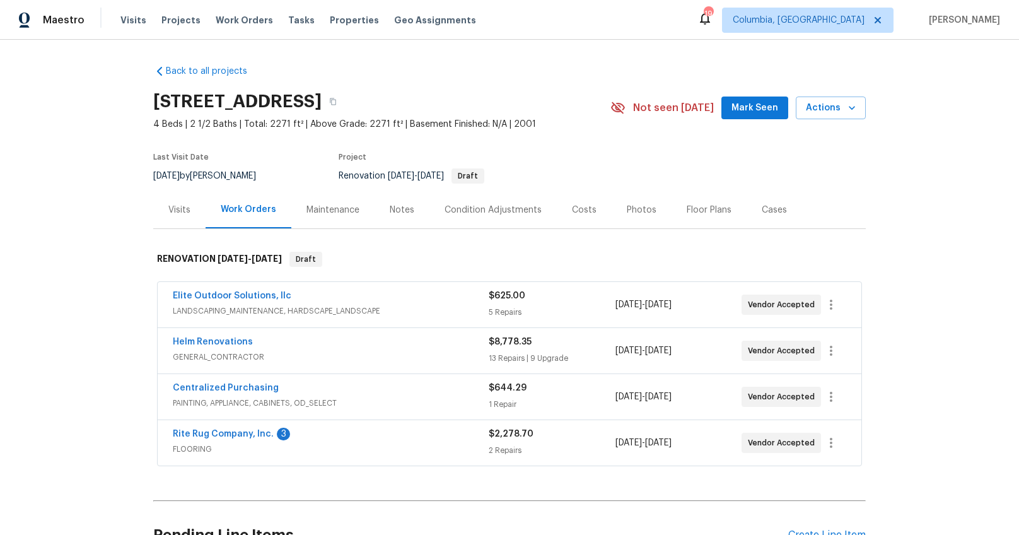
click at [376, 206] on div "Notes" at bounding box center [401, 209] width 55 height 37
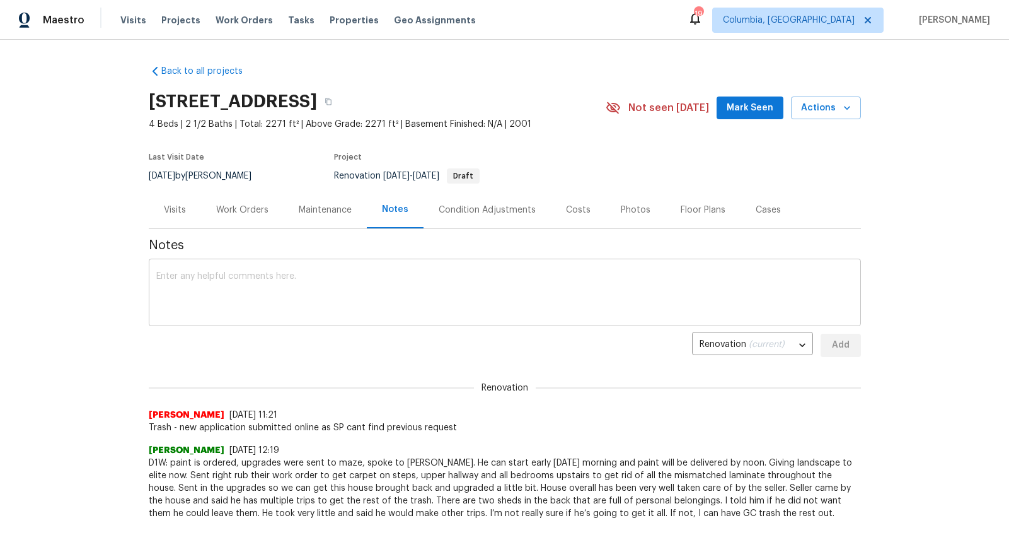
click at [369, 306] on textarea at bounding box center [504, 294] width 697 height 44
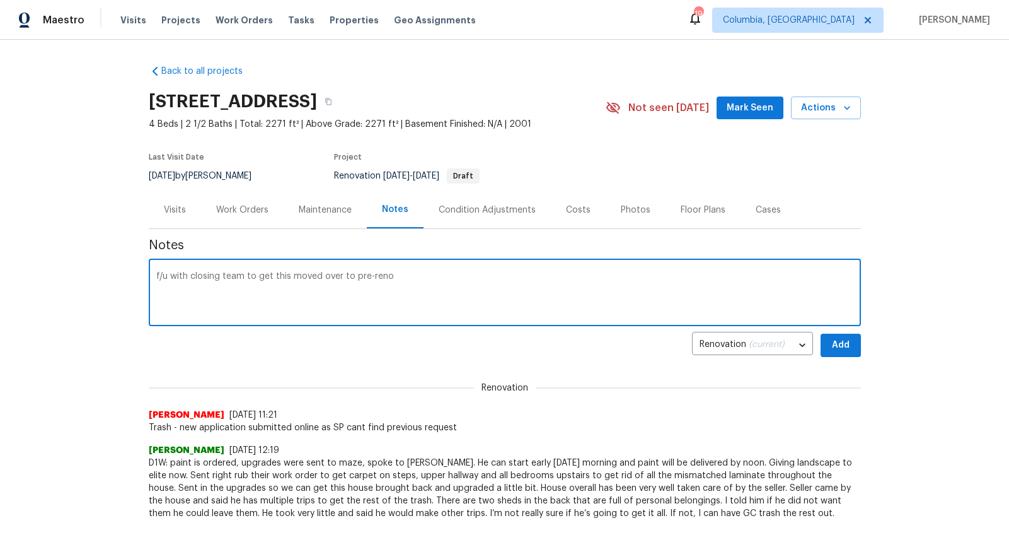
paste textarea "[URL][DOMAIN_NAME]"
type textarea "f/u with closing team to get this moved over to pre-reno [URL][DOMAIN_NAME]"
click at [840, 345] on span "Add" at bounding box center [841, 345] width 20 height 16
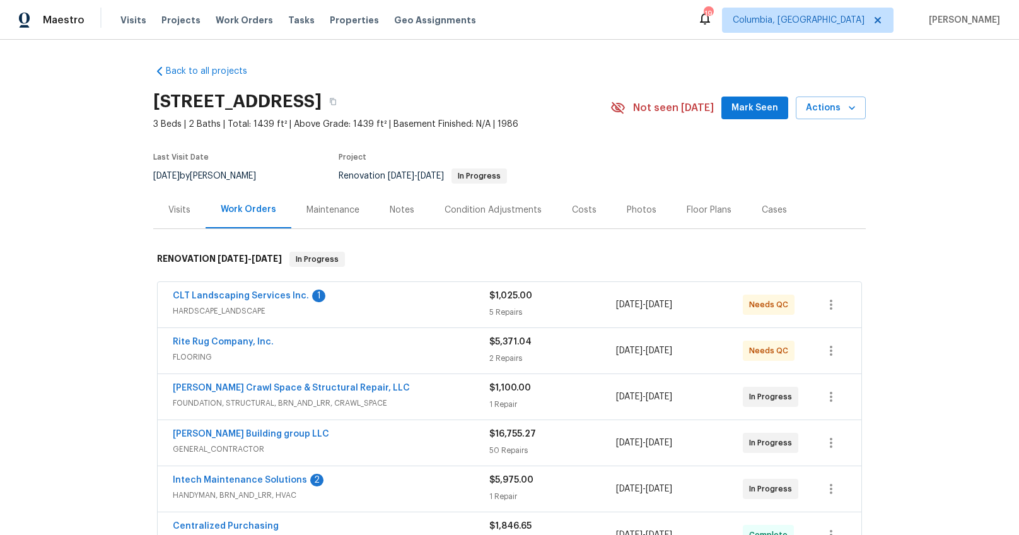
click at [390, 205] on div "Notes" at bounding box center [402, 210] width 25 height 13
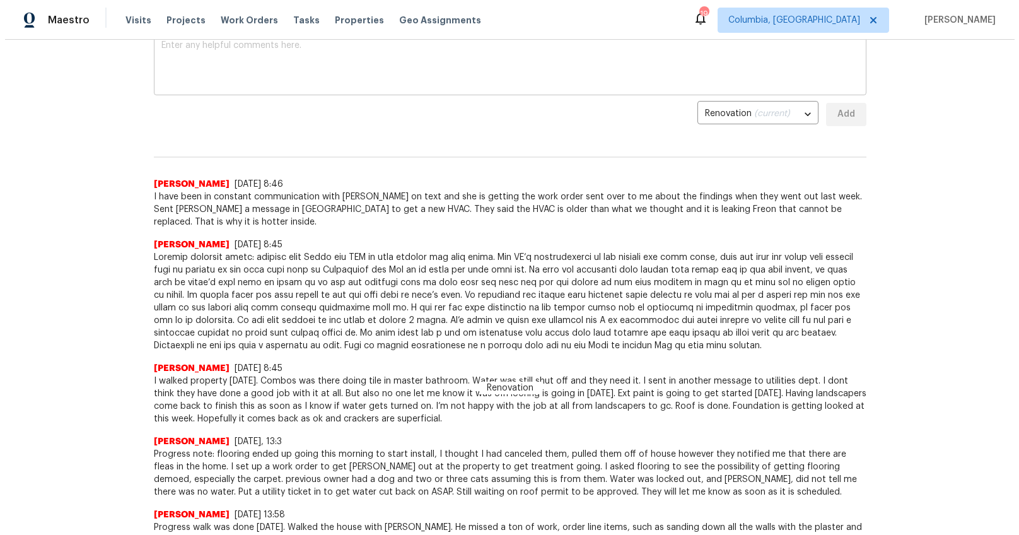
scroll to position [1, 0]
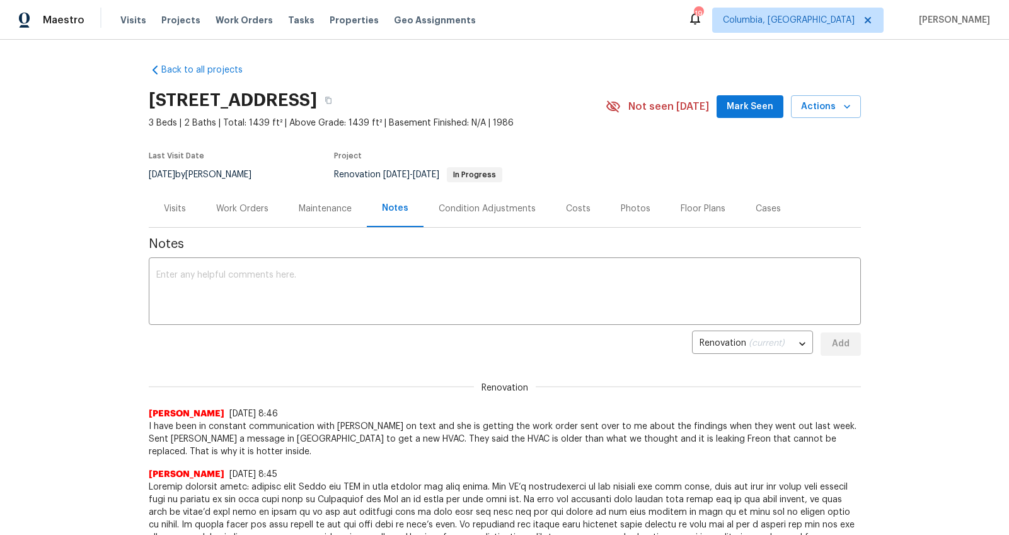
click at [219, 195] on div "Work Orders" at bounding box center [242, 208] width 83 height 37
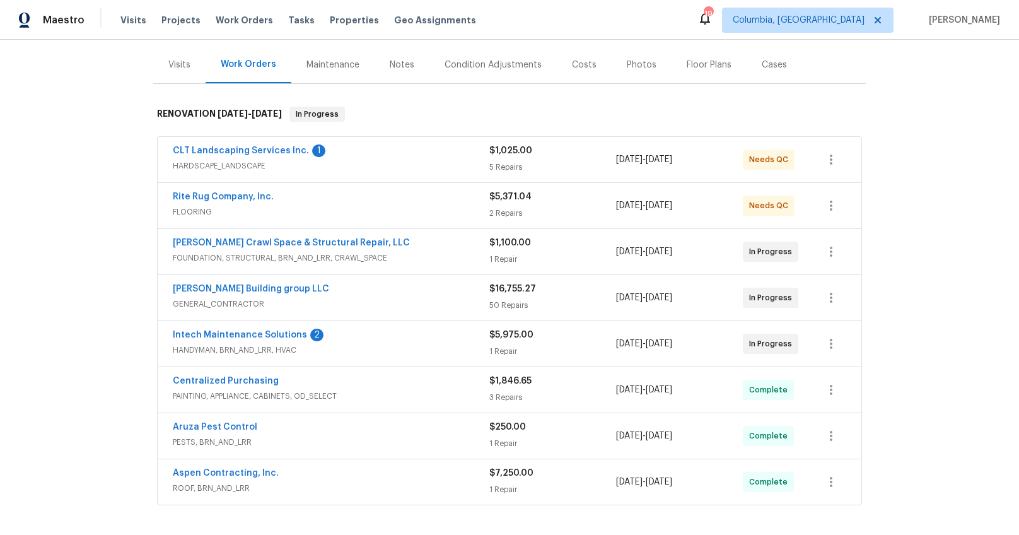
scroll to position [200, 0]
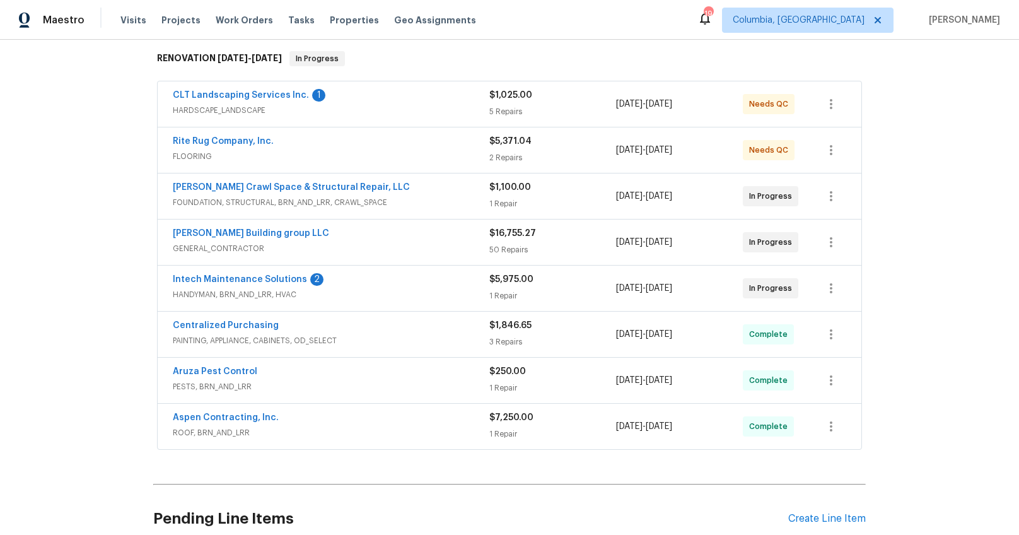
click at [349, 153] on span "FLOORING" at bounding box center [331, 156] width 316 height 13
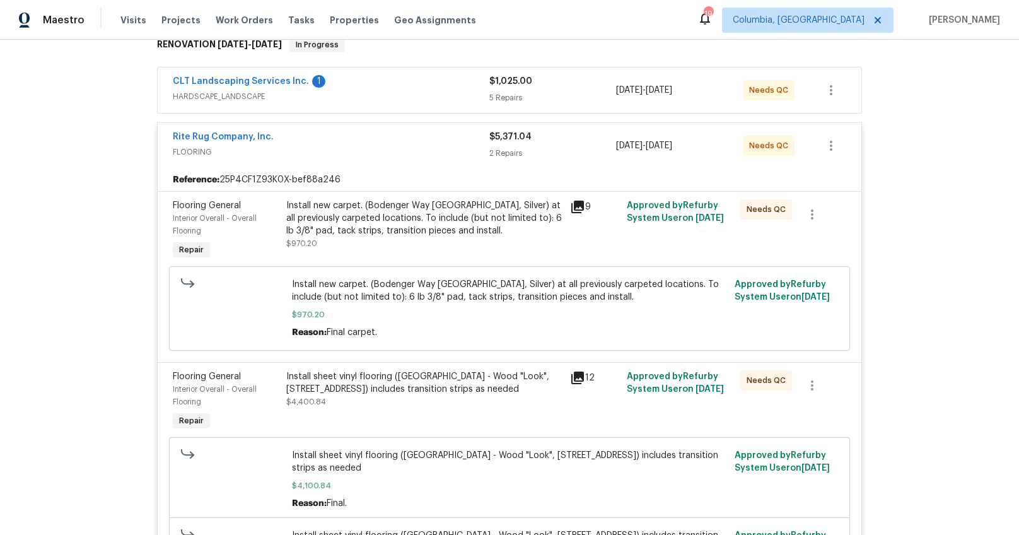
scroll to position [255, 0]
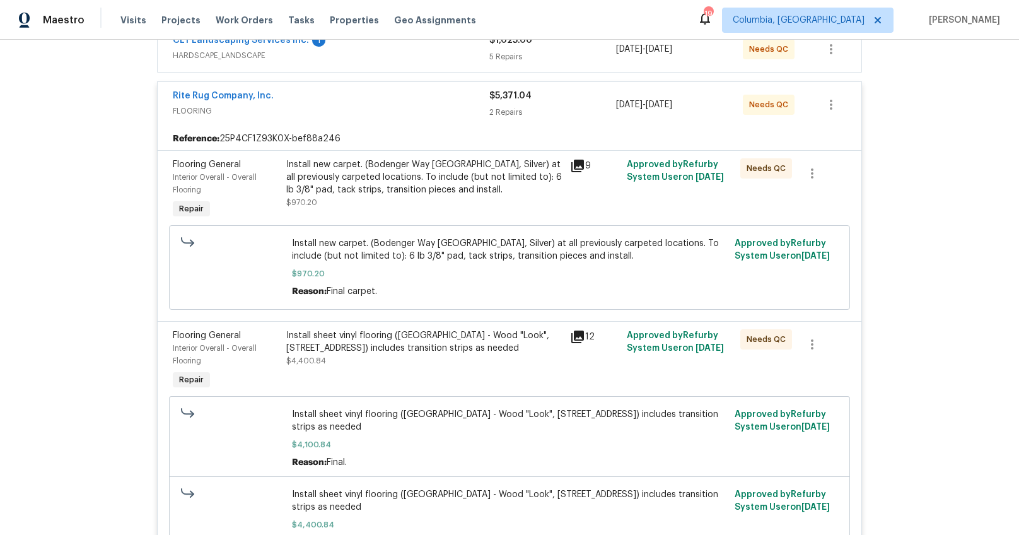
click at [399, 189] on div "Install new carpet. (Bodenger Way 945 Winter Ash, Silver) at all previously car…" at bounding box center [424, 177] width 276 height 38
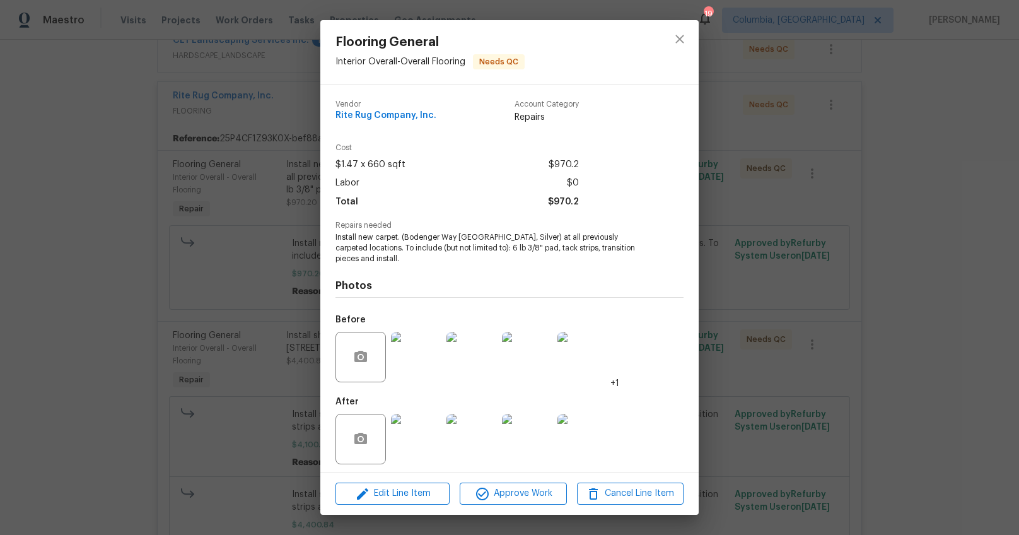
scroll to position [4, 0]
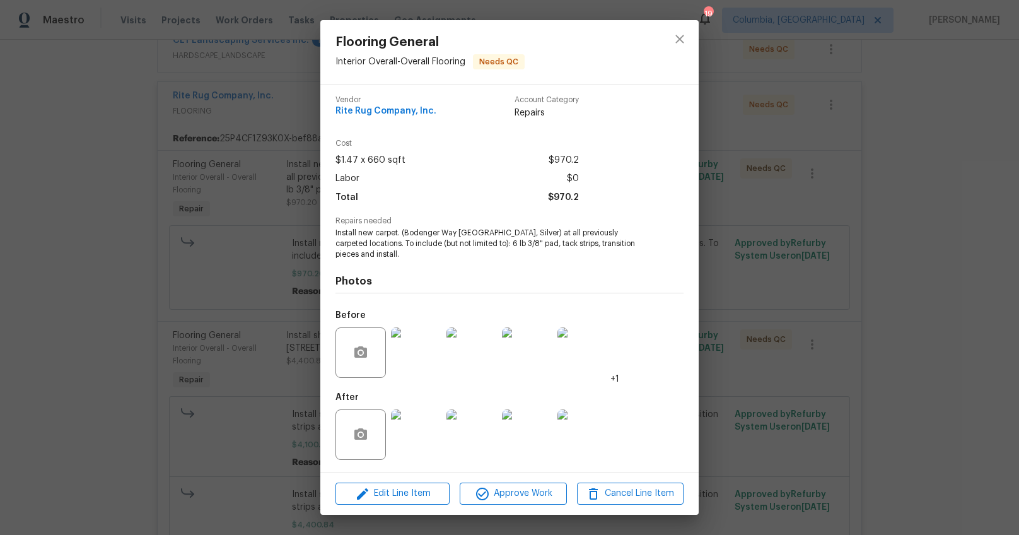
click at [420, 438] on img at bounding box center [416, 434] width 50 height 50
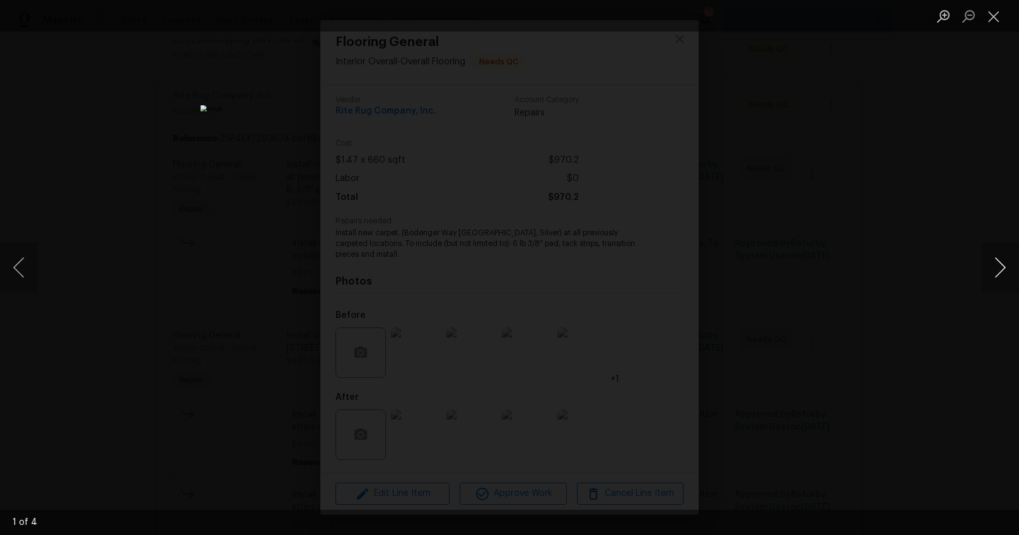
click at [996, 269] on button "Next image" at bounding box center [1000, 267] width 38 height 50
click at [935, 364] on div "Lightbox" at bounding box center [509, 267] width 1019 height 535
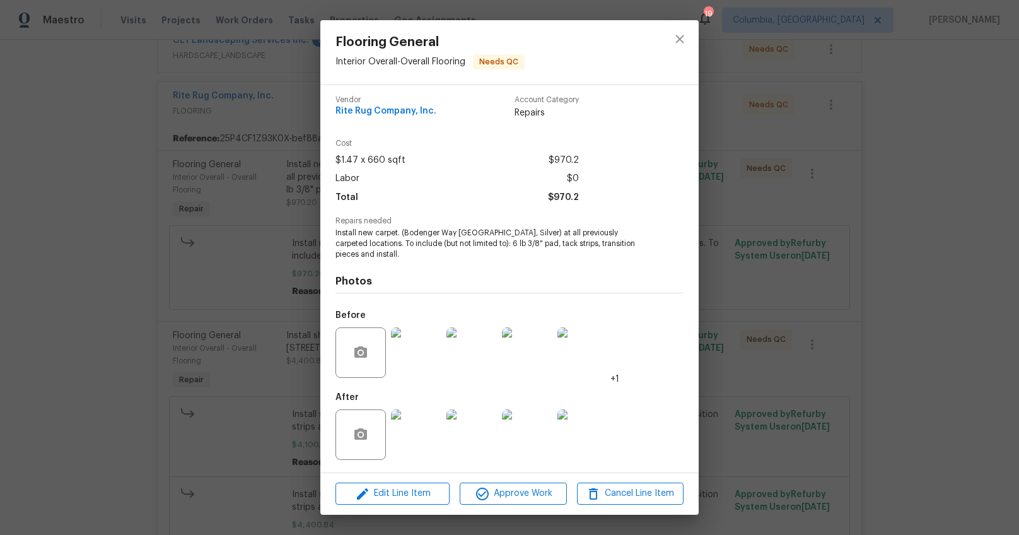
click at [783, 347] on div "Flooring General Interior Overall - Overall Flooring Needs QC Vendor Rite Rug C…" at bounding box center [509, 267] width 1019 height 535
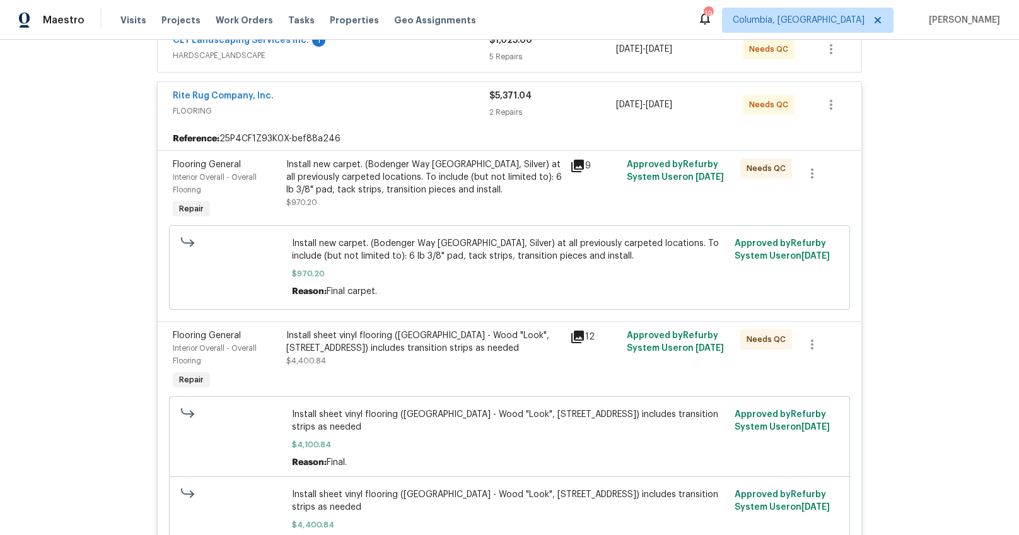
click at [338, 368] on div "Install sheet vinyl flooring (Sugar Valley - Wood "Look", 565 Beacon Hill) incl…" at bounding box center [424, 360] width 284 height 71
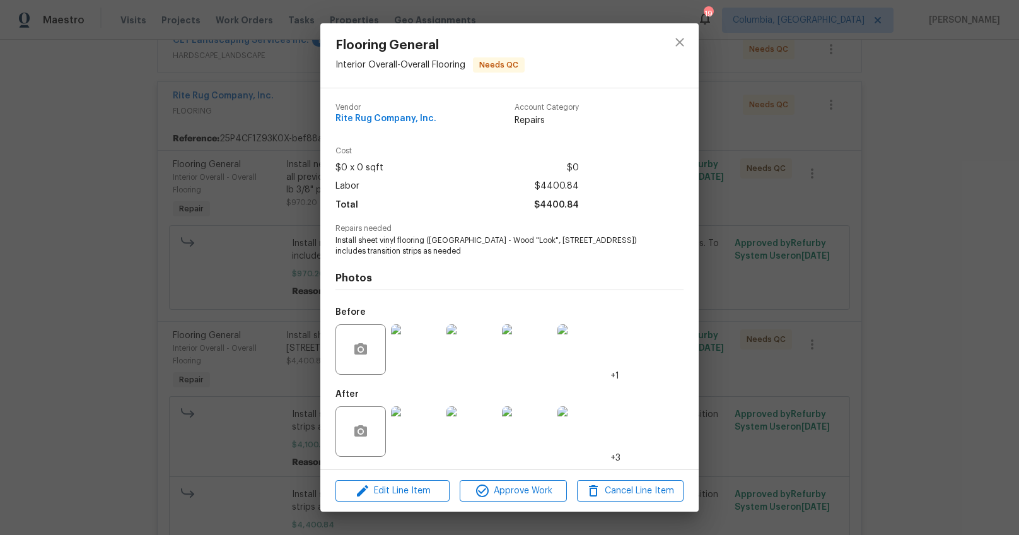
click at [427, 427] on img at bounding box center [416, 431] width 50 height 50
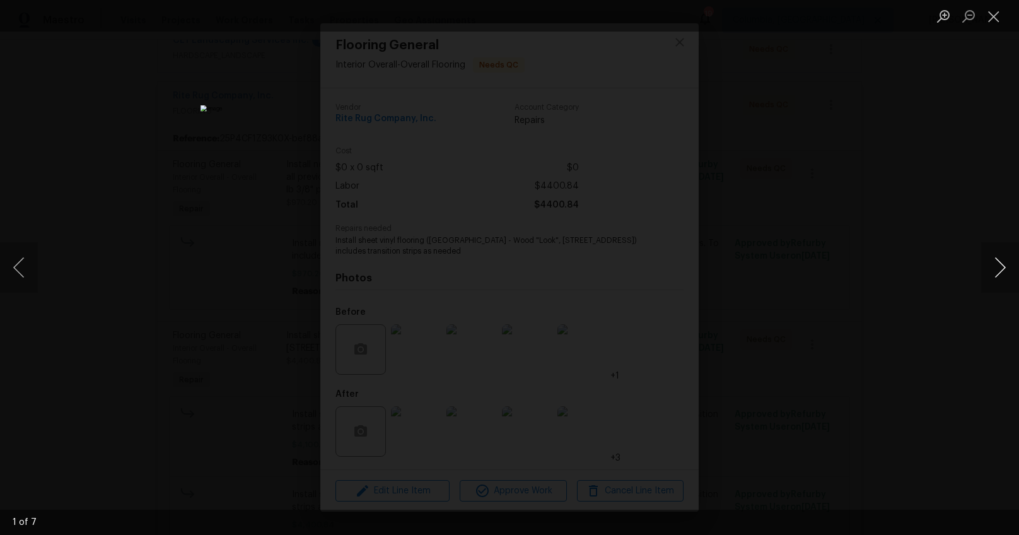
click at [1005, 267] on button "Next image" at bounding box center [1000, 267] width 38 height 50
click at [1005, 268] on button "Next image" at bounding box center [1000, 267] width 38 height 50
click at [1005, 269] on button "Next image" at bounding box center [1000, 267] width 38 height 50
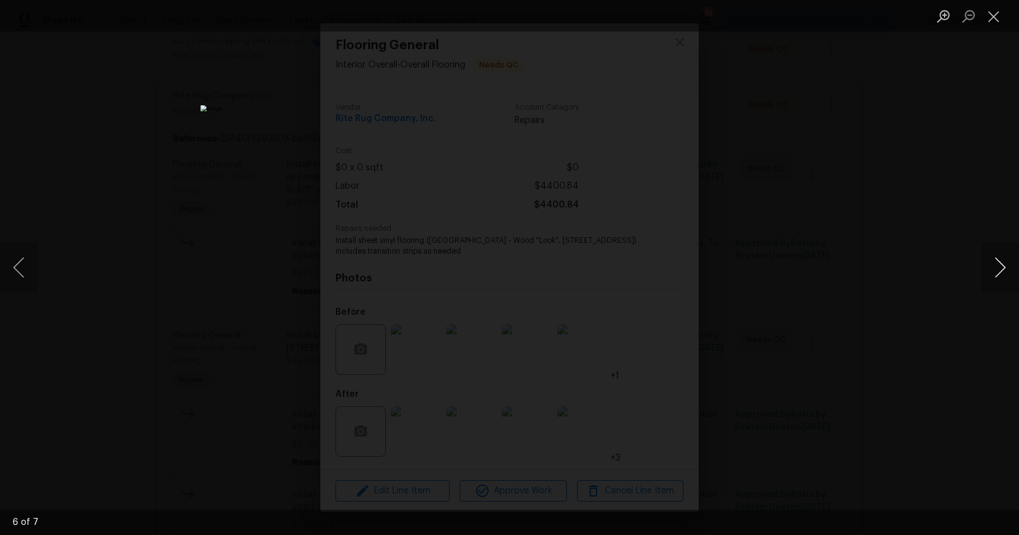
click at [1005, 269] on button "Next image" at bounding box center [1000, 267] width 38 height 50
click at [871, 301] on div "Lightbox" at bounding box center [509, 267] width 1019 height 535
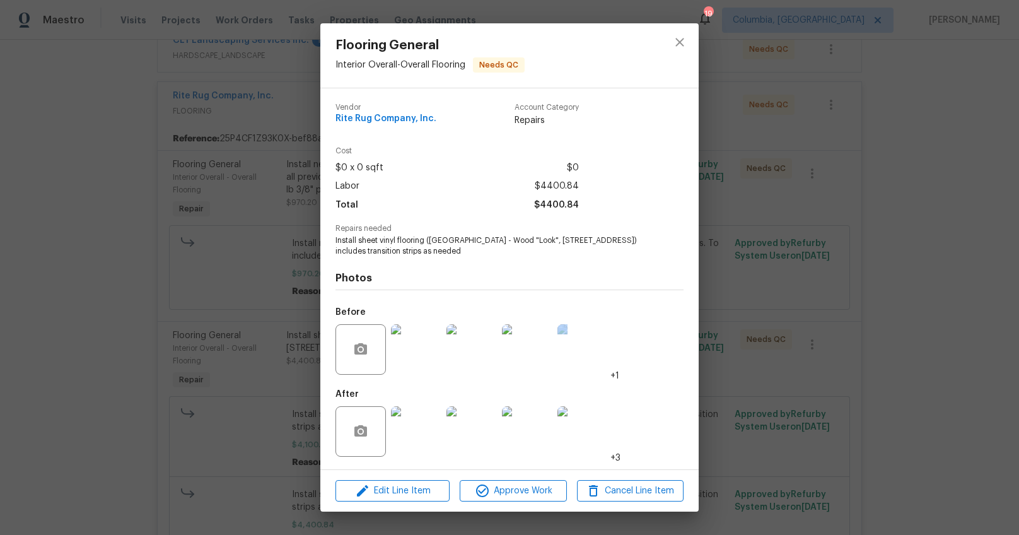
click at [871, 301] on div "Flooring General Interior Overall - Overall Flooring Needs QC Vendor Rite Rug C…" at bounding box center [509, 267] width 1019 height 535
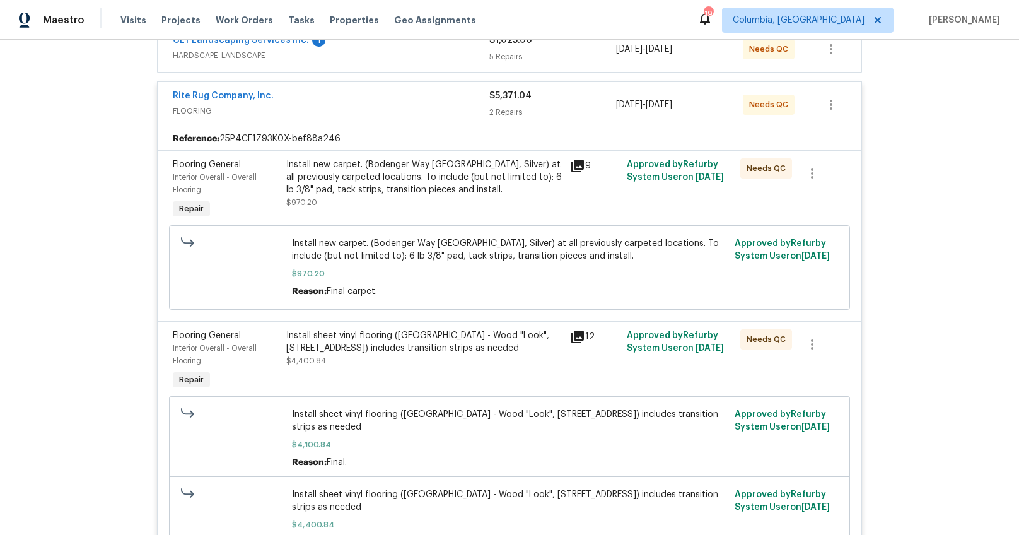
click at [399, 119] on div "Rite Rug Company, Inc. FLOORING $5,371.04 2 Repairs 8/13/2025 - 8/21/2025 Needs…" at bounding box center [510, 104] width 704 height 45
click at [401, 112] on span "FLOORING" at bounding box center [331, 111] width 316 height 13
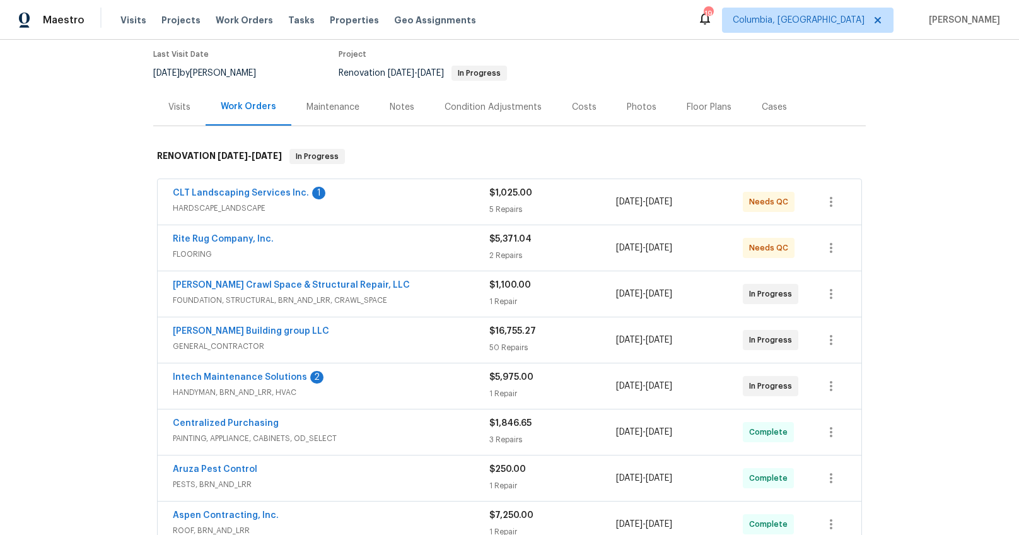
scroll to position [107, 0]
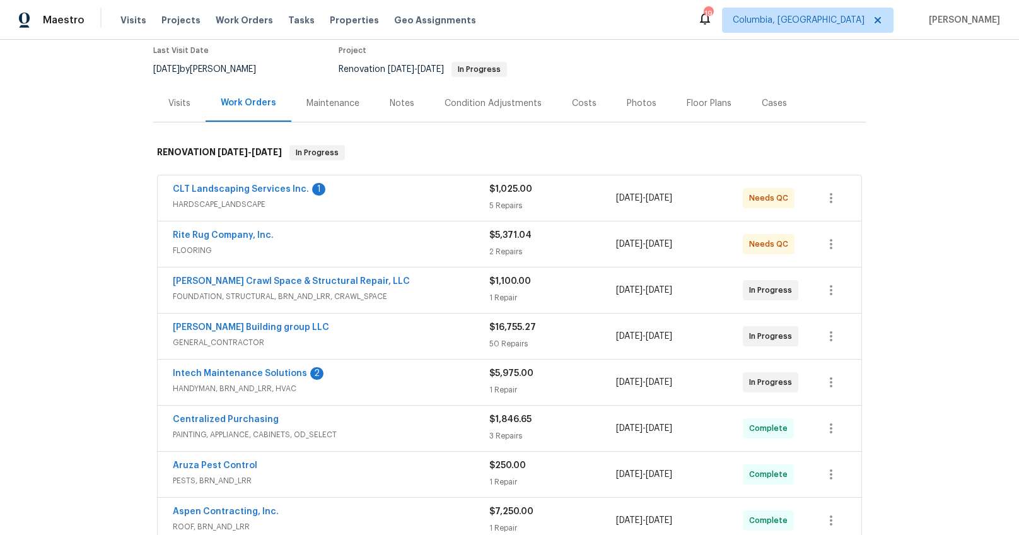
click at [390, 107] on div "Notes" at bounding box center [402, 103] width 25 height 13
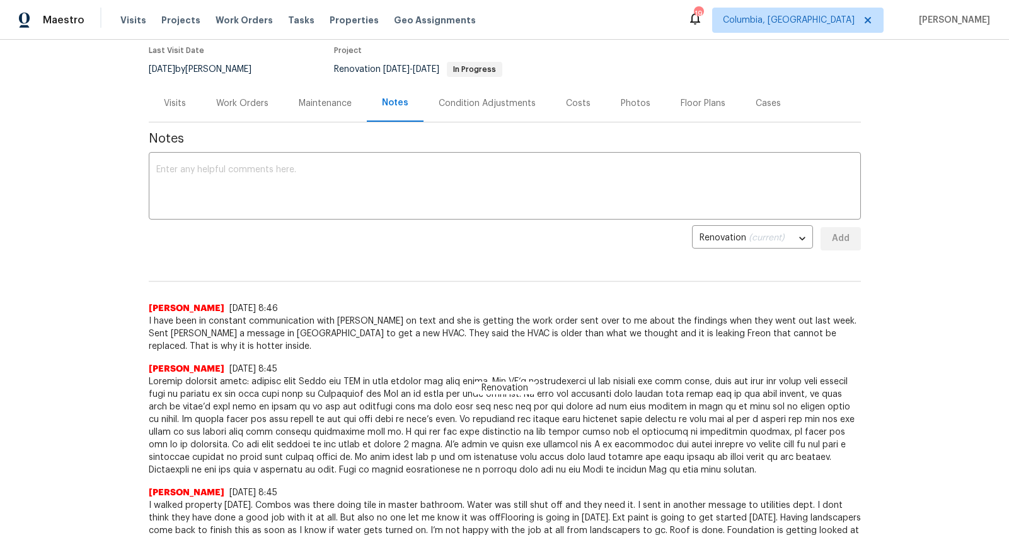
click at [270, 110] on div "Work Orders" at bounding box center [242, 102] width 83 height 37
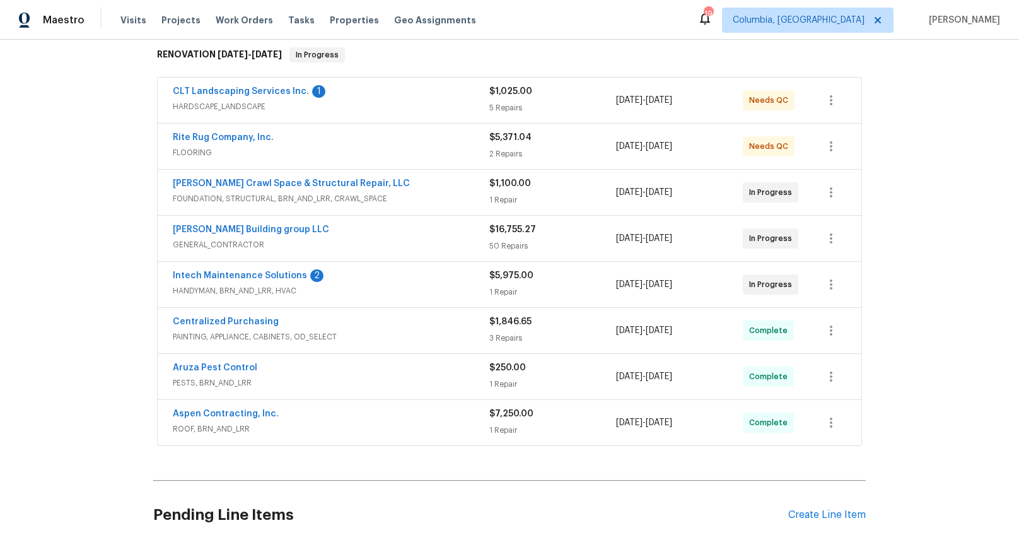
scroll to position [204, 0]
click at [272, 276] on link "Intech Maintenance Solutions" at bounding box center [240, 276] width 134 height 9
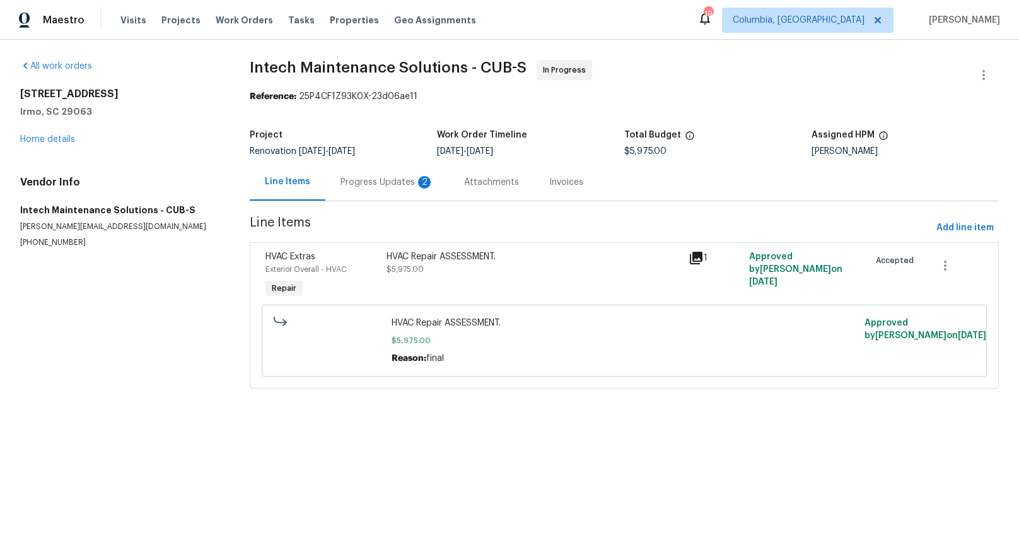
click at [364, 182] on div "Progress Updates 2" at bounding box center [386, 182] width 93 height 13
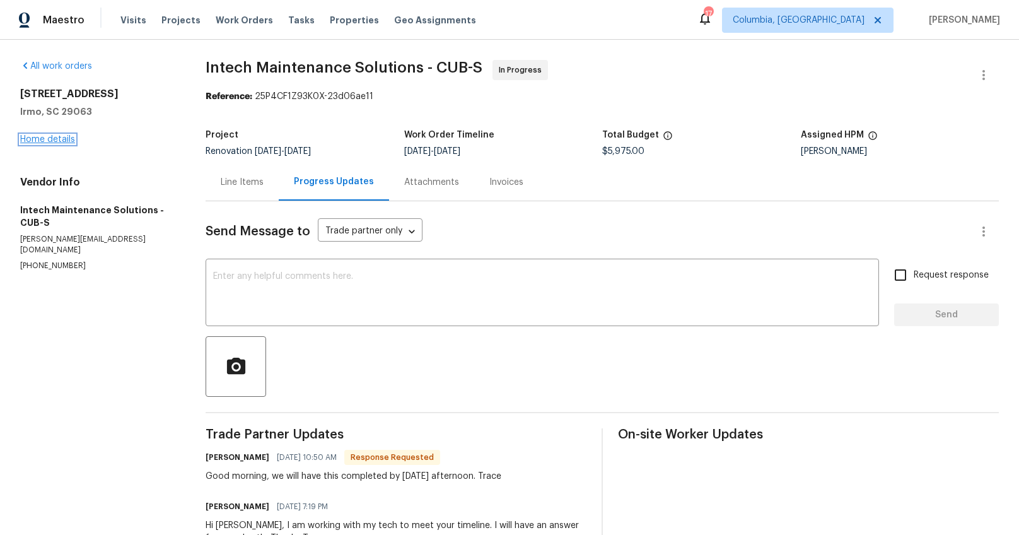
click at [54, 138] on link "Home details" at bounding box center [47, 139] width 55 height 9
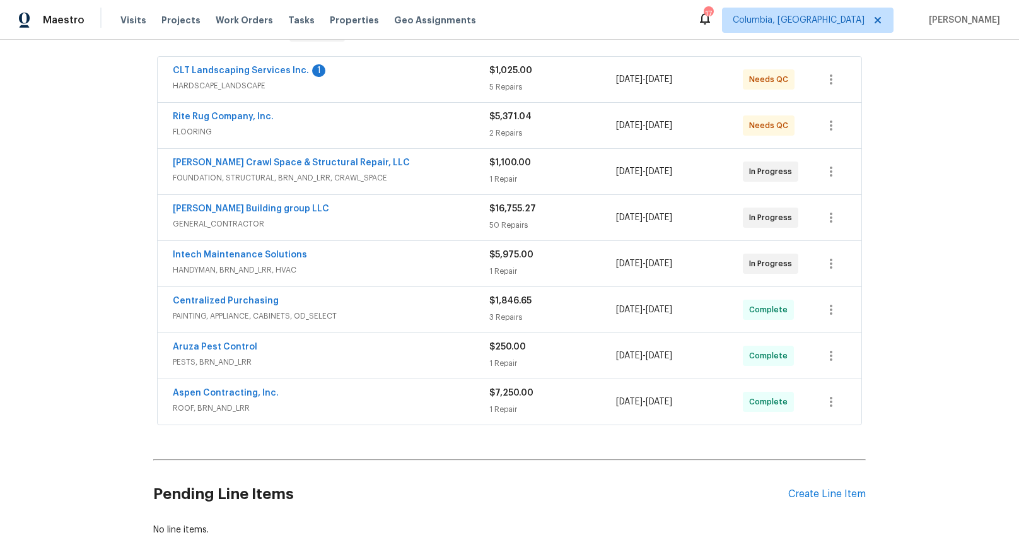
scroll to position [224, 0]
click at [257, 208] on link "Cobos Building group LLC" at bounding box center [251, 209] width 156 height 9
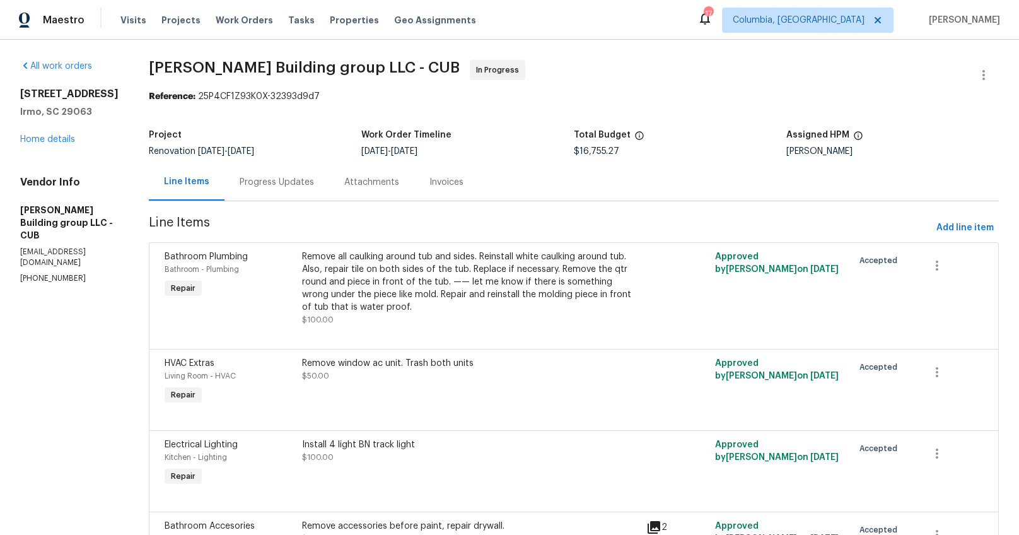
click at [253, 181] on div "Progress Updates" at bounding box center [277, 182] width 74 height 13
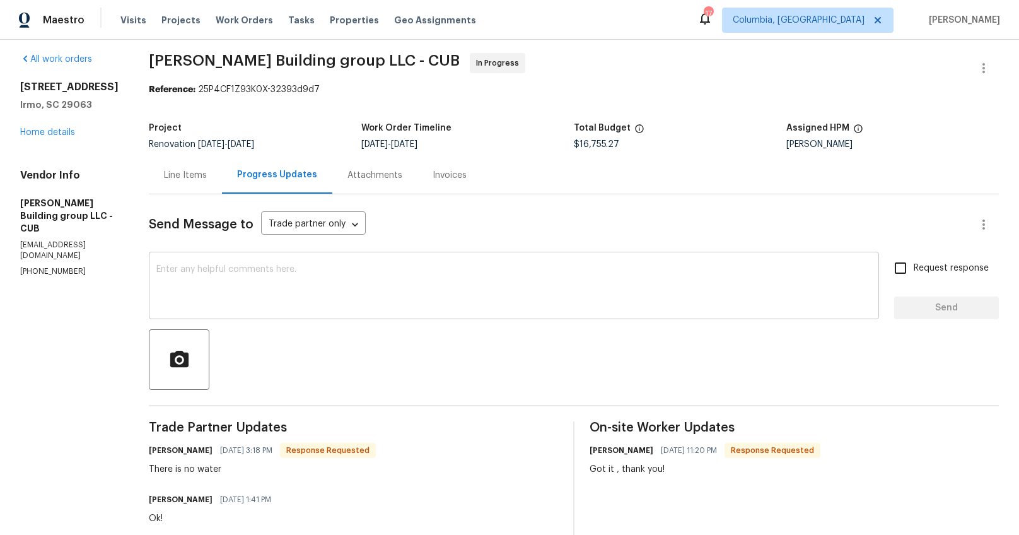
scroll to position [8, 0]
click at [150, 175] on div "Line Items" at bounding box center [185, 174] width 73 height 37
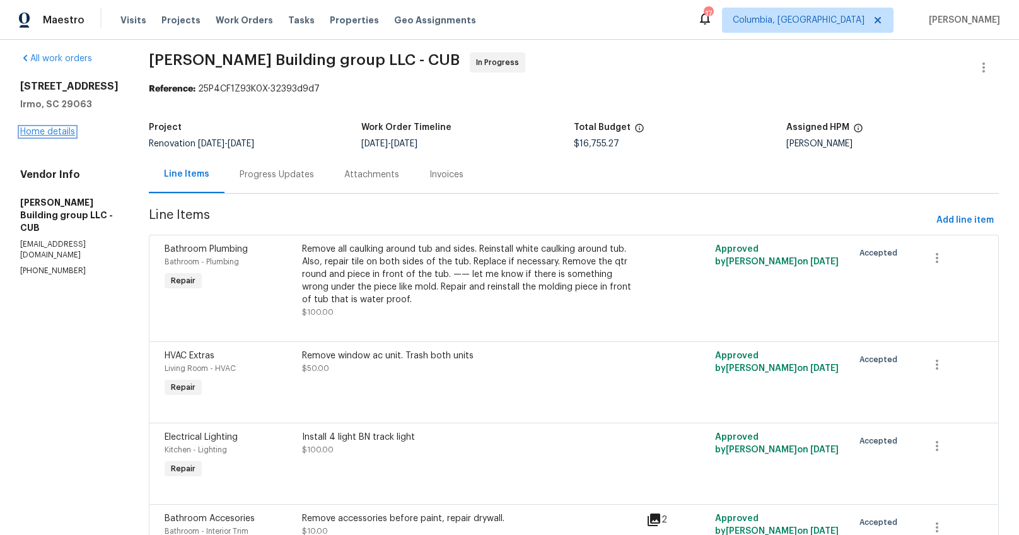
click at [50, 129] on link "Home details" at bounding box center [47, 131] width 55 height 9
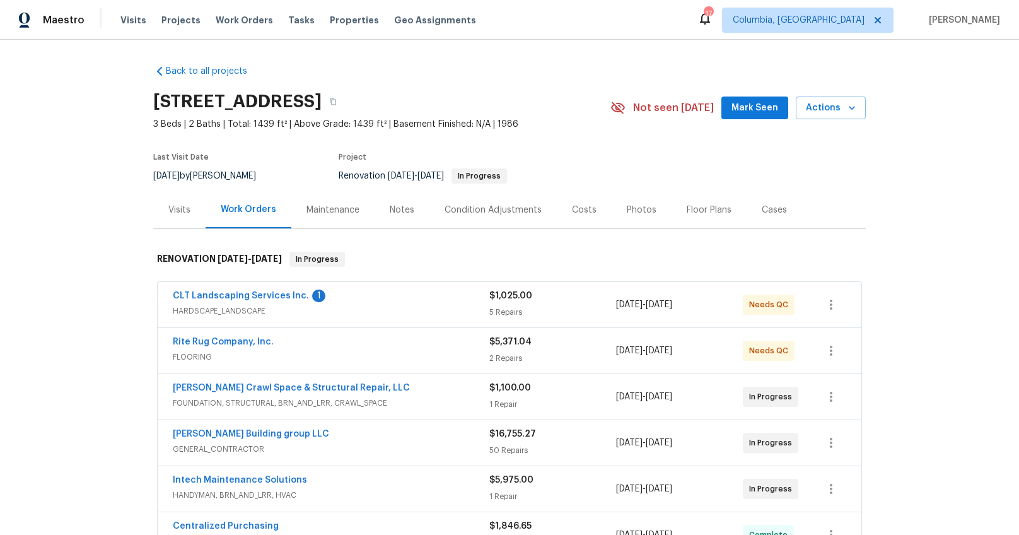
click at [178, 207] on div "Visits" at bounding box center [179, 210] width 22 height 13
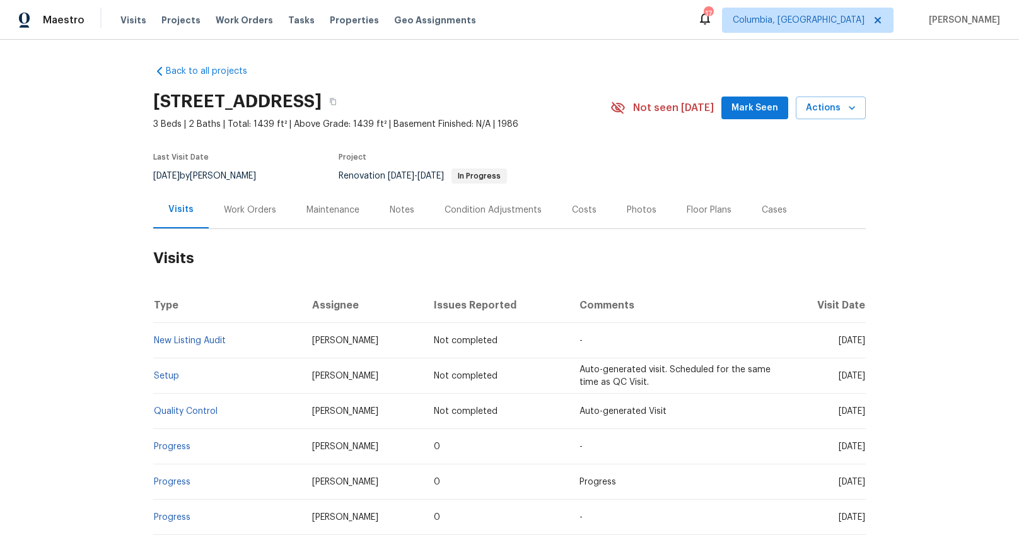
click at [233, 219] on div "Work Orders" at bounding box center [250, 209] width 83 height 37
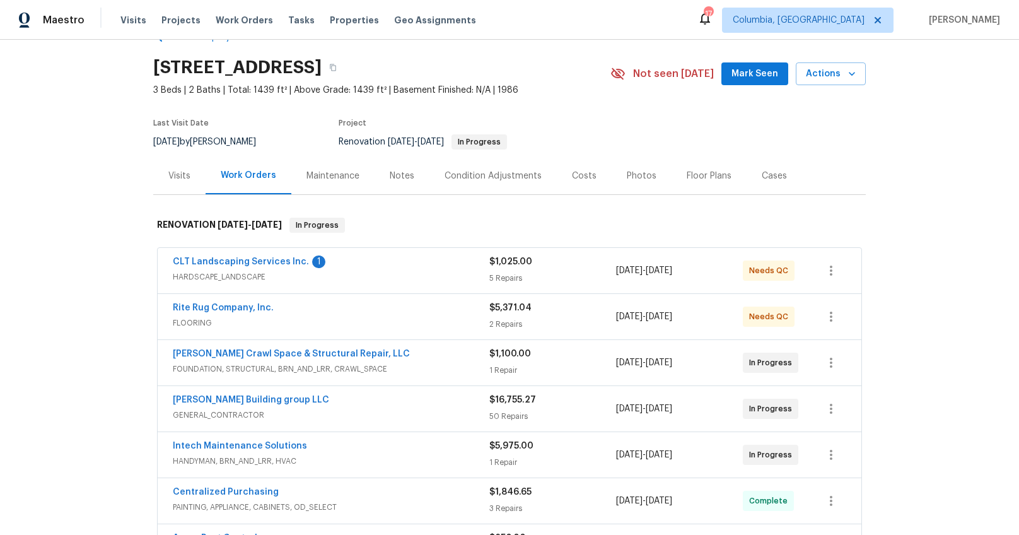
scroll to position [141, 0]
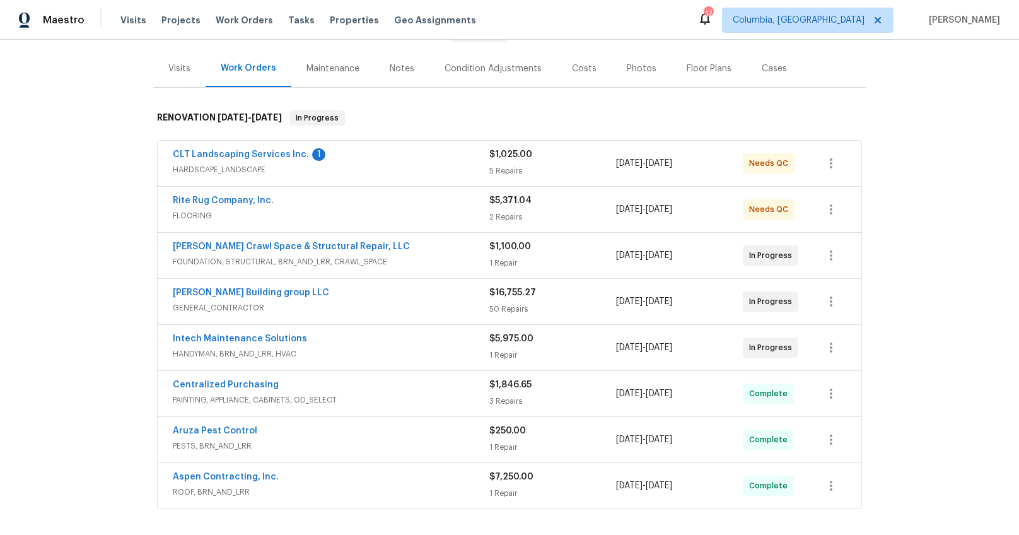
click at [581, 71] on div "Costs" at bounding box center [584, 68] width 25 height 13
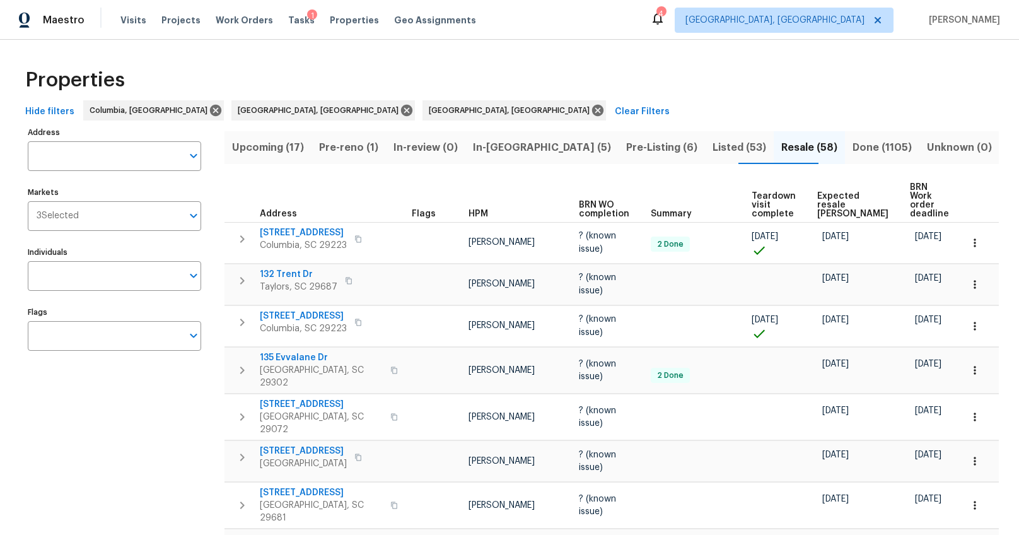
click at [626, 147] on span "Pre-Listing (6)" at bounding box center [661, 148] width 71 height 18
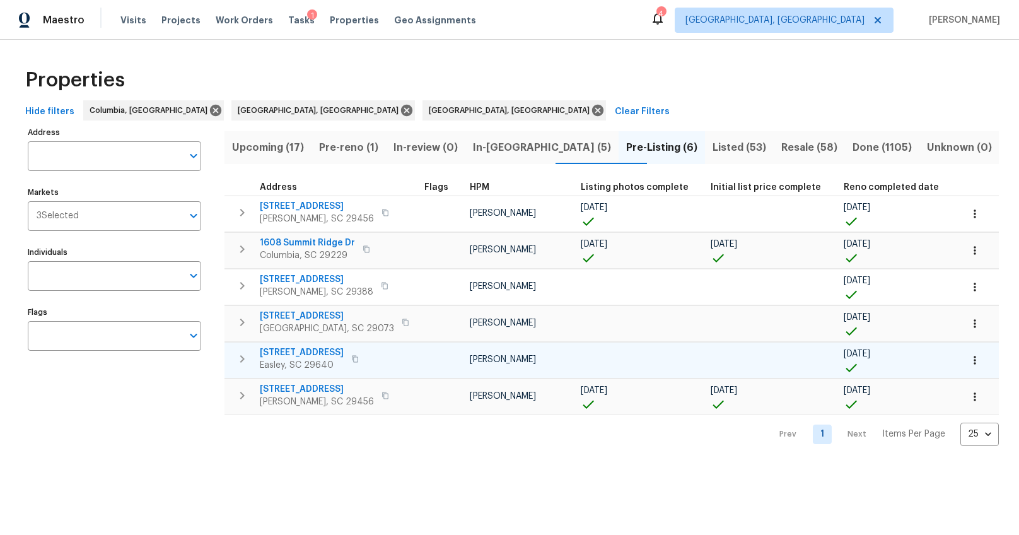
click at [325, 351] on span "[STREET_ADDRESS]" at bounding box center [302, 352] width 84 height 13
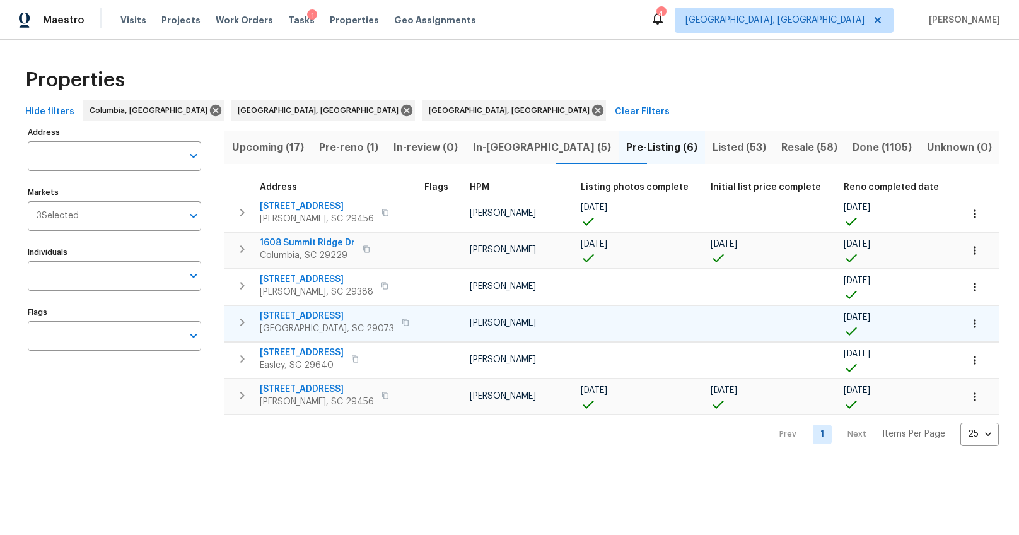
click at [326, 315] on span "[STREET_ADDRESS]" at bounding box center [327, 316] width 134 height 13
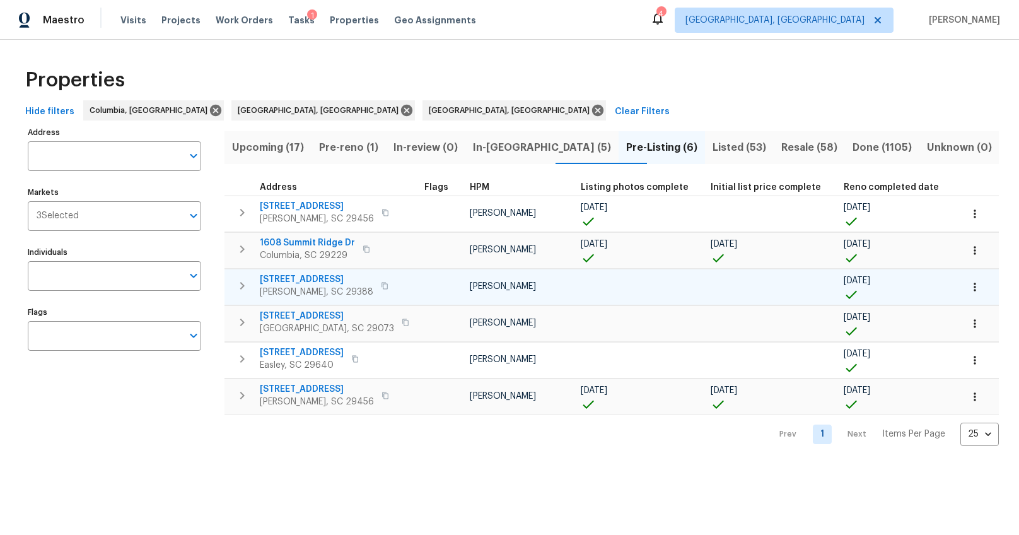
click at [332, 277] on span "[STREET_ADDRESS]" at bounding box center [316, 279] width 113 height 13
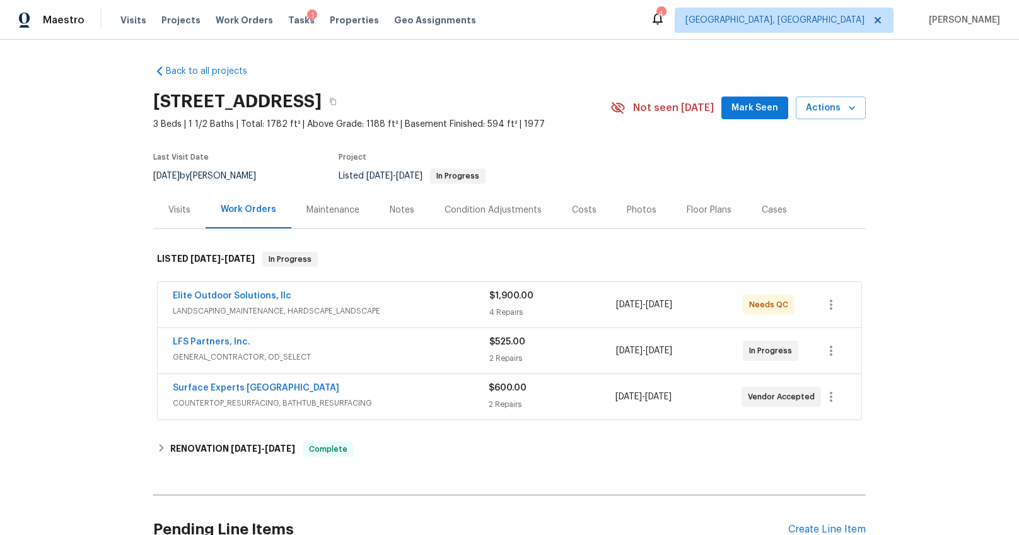
click at [627, 204] on div "Photos" at bounding box center [642, 210] width 30 height 13
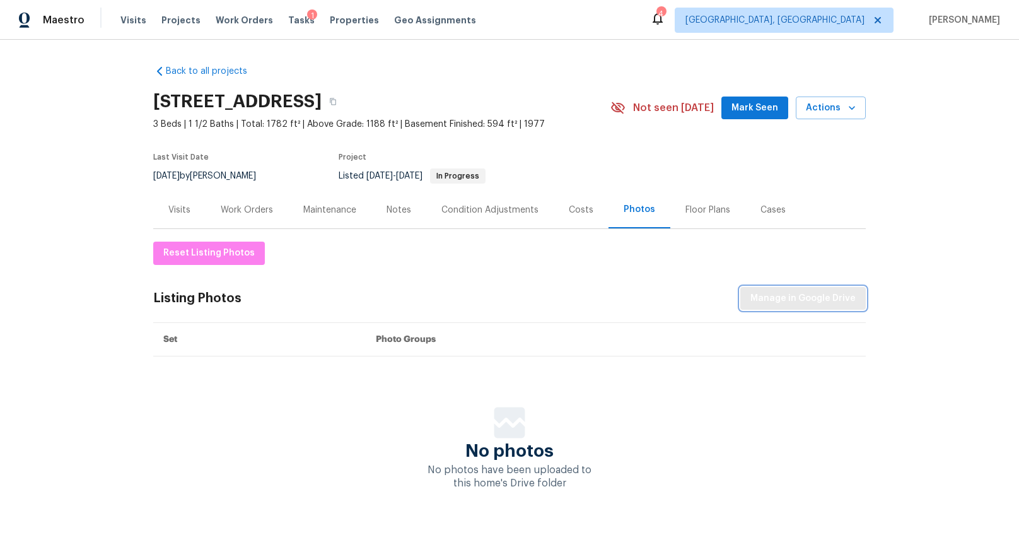
click at [768, 294] on span "Manage in Google Drive" at bounding box center [802, 299] width 105 height 16
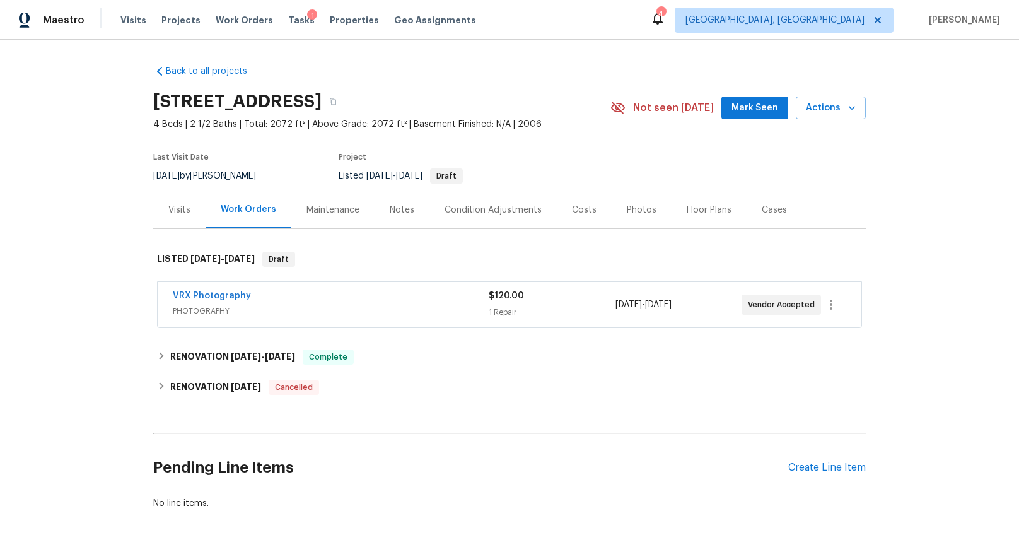
click at [627, 204] on div "Photos" at bounding box center [642, 210] width 30 height 13
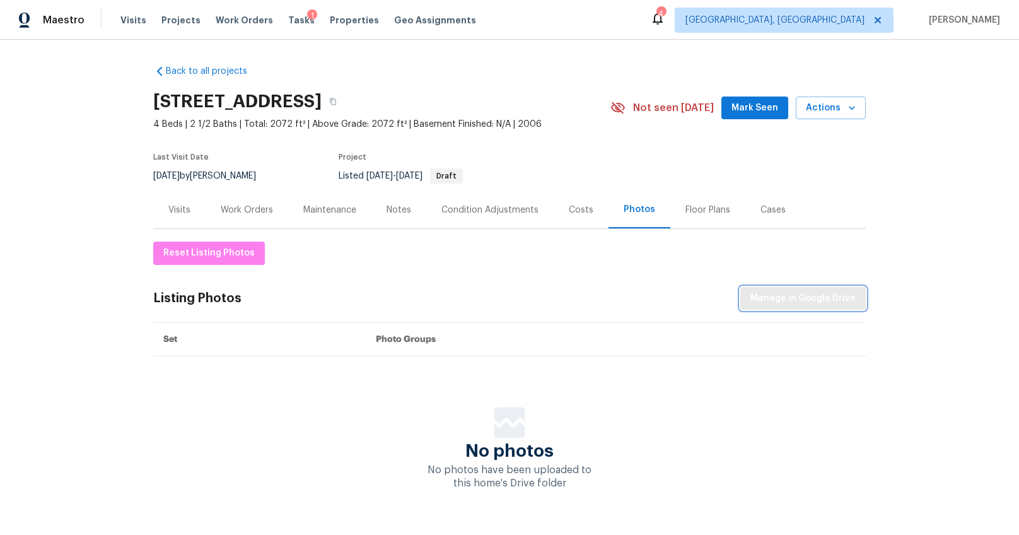
click at [767, 298] on span "Manage in Google Drive" at bounding box center [802, 299] width 105 height 16
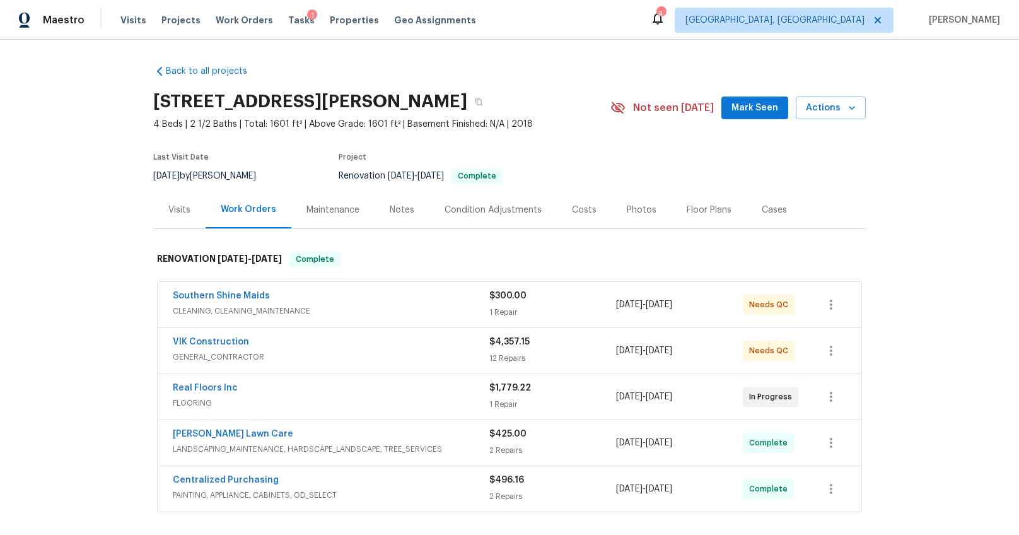
click at [615, 209] on div "Photos" at bounding box center [641, 209] width 60 height 37
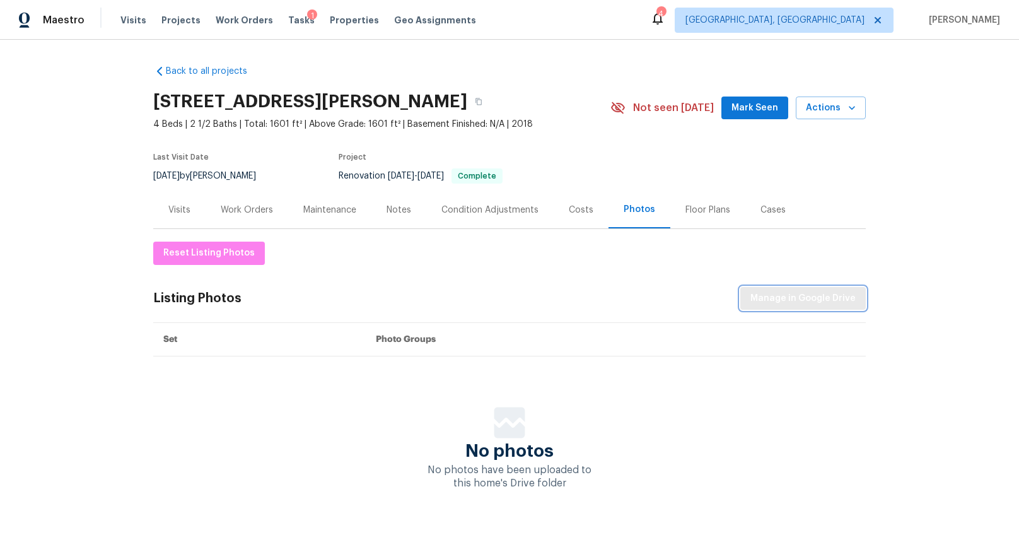
click at [796, 301] on span "Manage in Google Drive" at bounding box center [802, 299] width 105 height 16
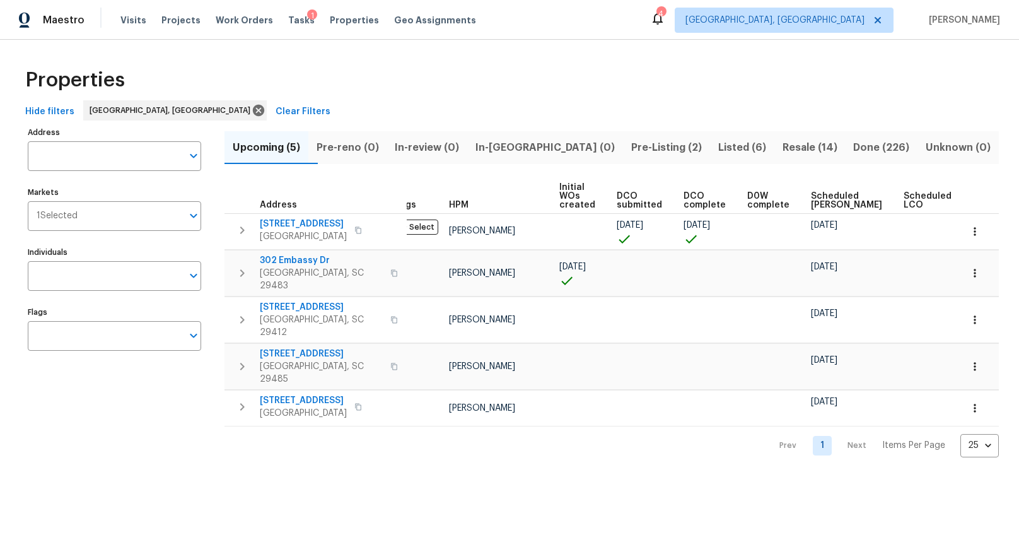
scroll to position [0, 50]
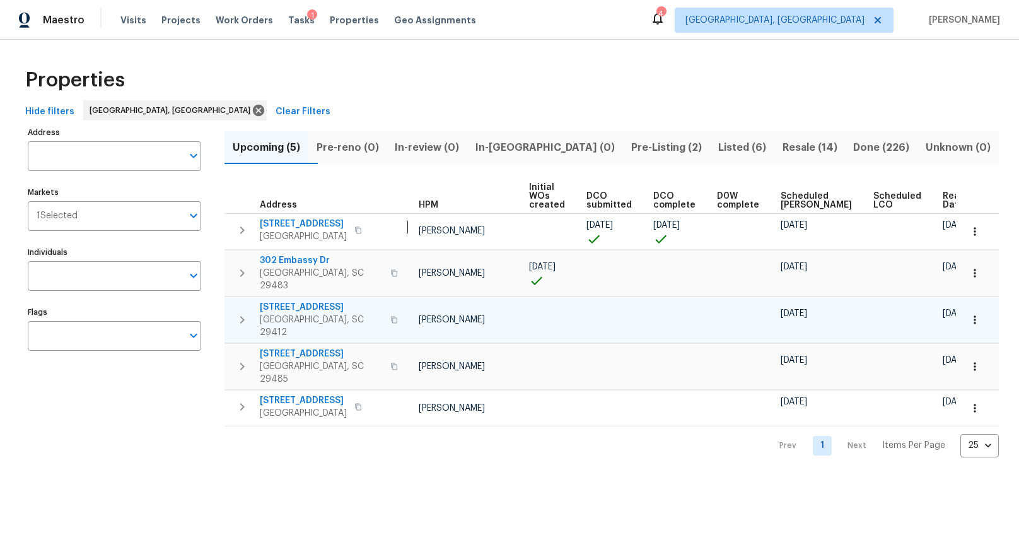
click at [335, 301] on span "[STREET_ADDRESS]" at bounding box center [321, 307] width 123 height 13
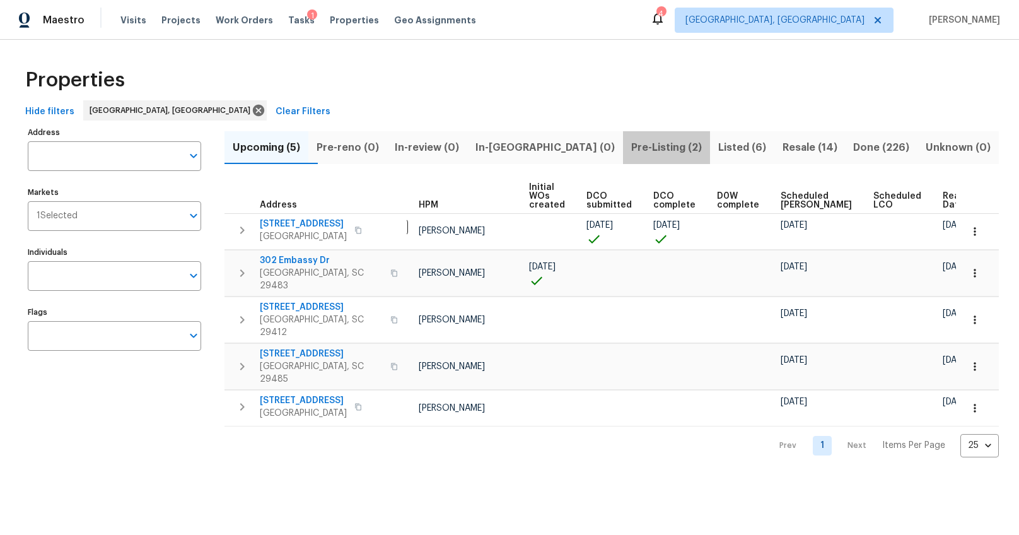
click at [630, 146] on span "Pre-Listing (2)" at bounding box center [666, 148] width 72 height 18
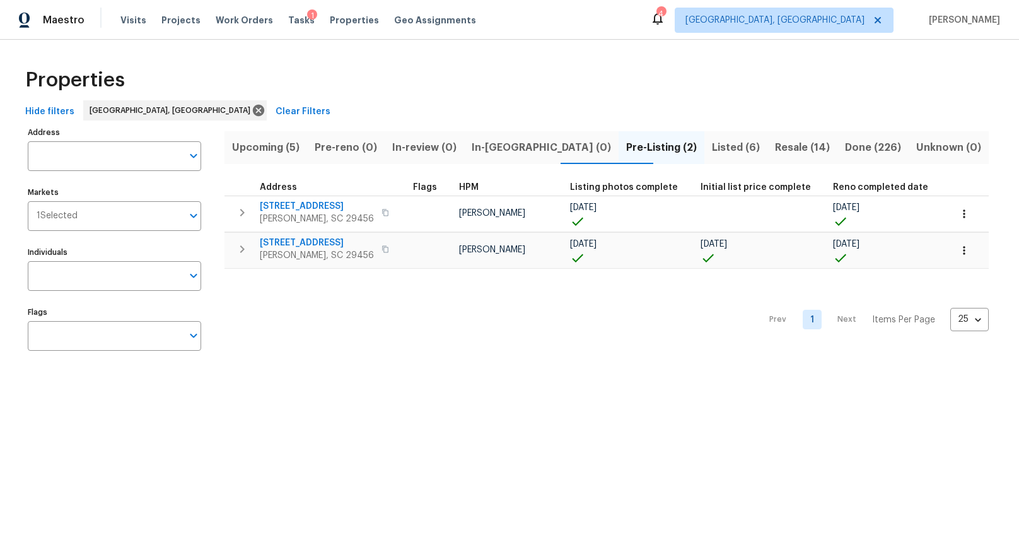
click at [712, 154] on span "Listed (6)" at bounding box center [736, 148] width 48 height 18
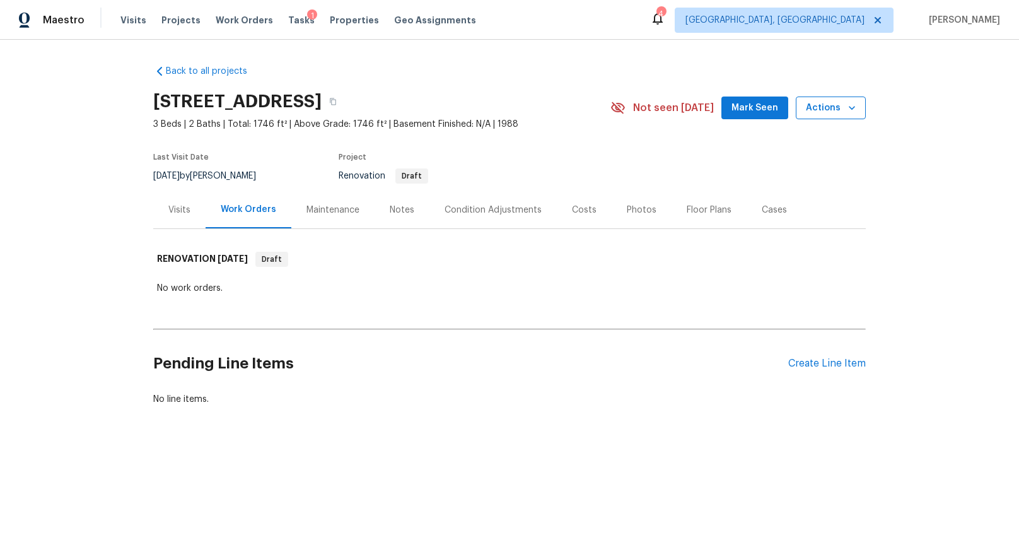
click at [830, 106] on span "Actions" at bounding box center [831, 108] width 50 height 16
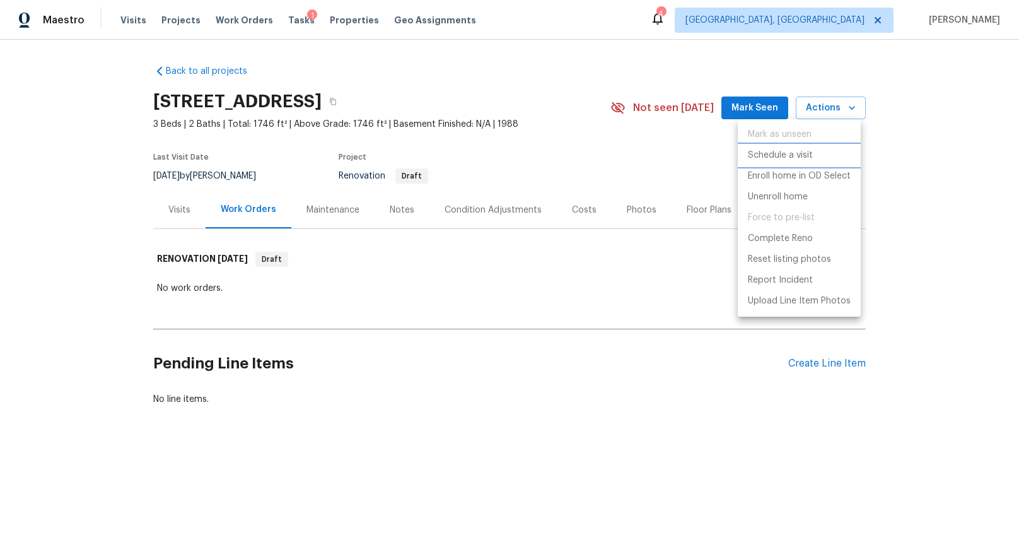
click at [787, 156] on p "Schedule a visit" at bounding box center [780, 155] width 65 height 13
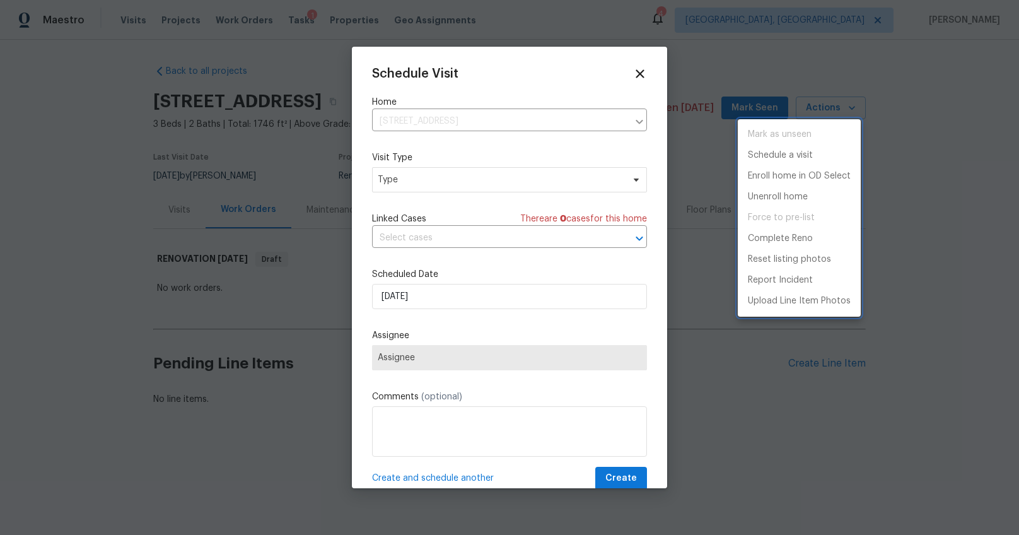
click at [407, 180] on div at bounding box center [509, 267] width 1019 height 535
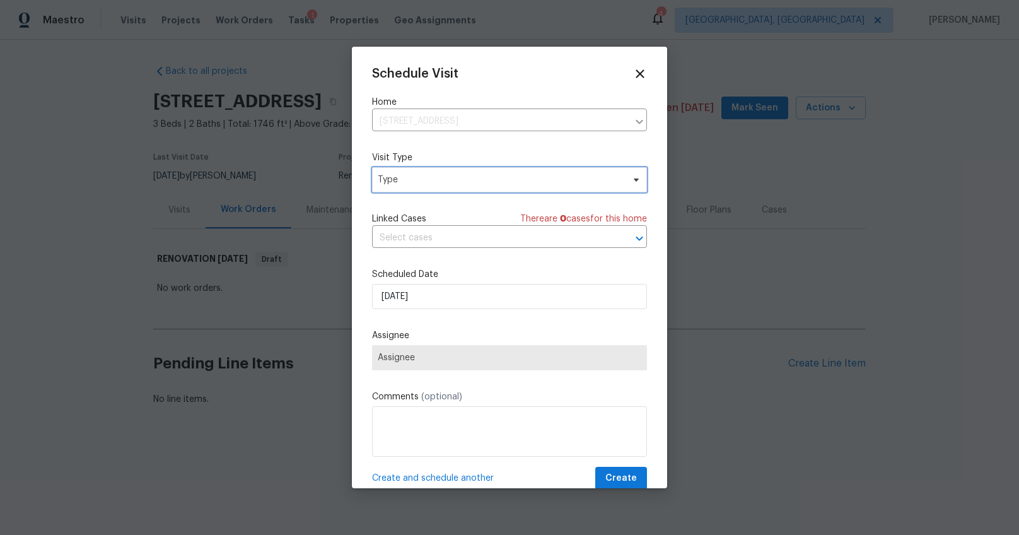
click at [408, 178] on span "Type" at bounding box center [500, 179] width 245 height 13
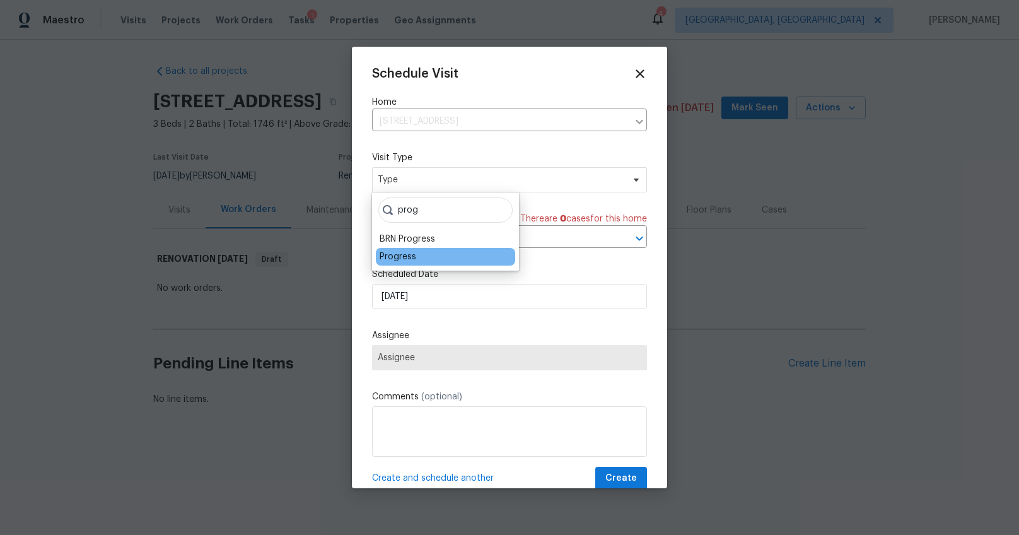
type input "prog"
click at [396, 256] on div "Progress" at bounding box center [398, 256] width 37 height 13
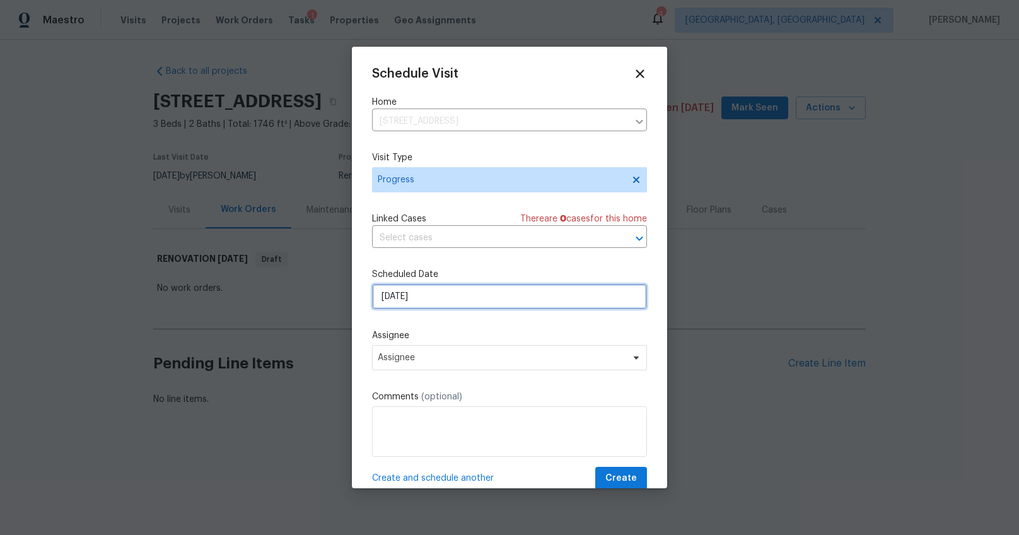
click at [398, 302] on input "[DATE]" at bounding box center [509, 296] width 275 height 25
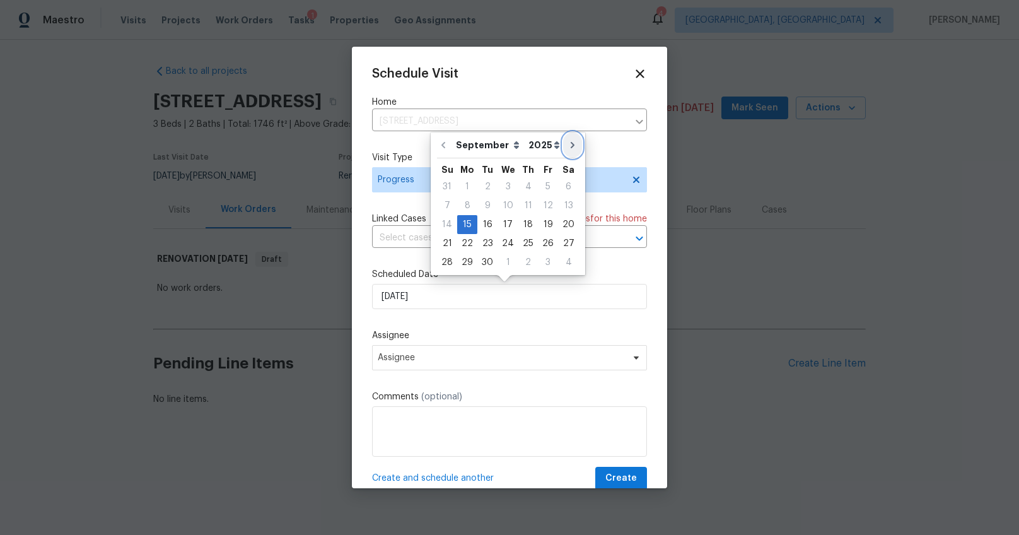
click at [574, 145] on button "Go to next month" at bounding box center [572, 144] width 19 height 25
type input "[DATE]"
select select "9"
click at [506, 206] on div "8" at bounding box center [507, 206] width 20 height 18
type input "[DATE]"
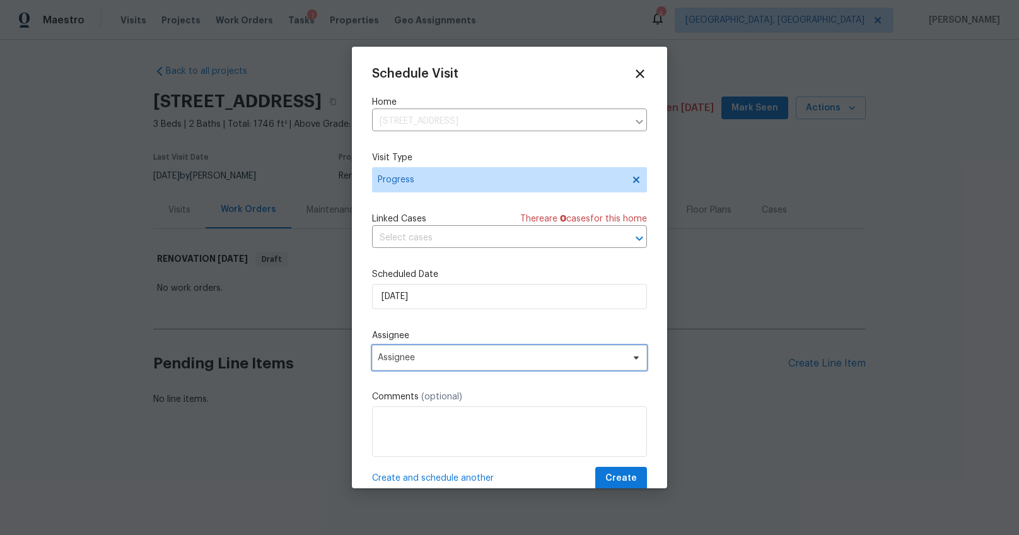
click at [402, 357] on span "Assignee" at bounding box center [501, 357] width 247 height 10
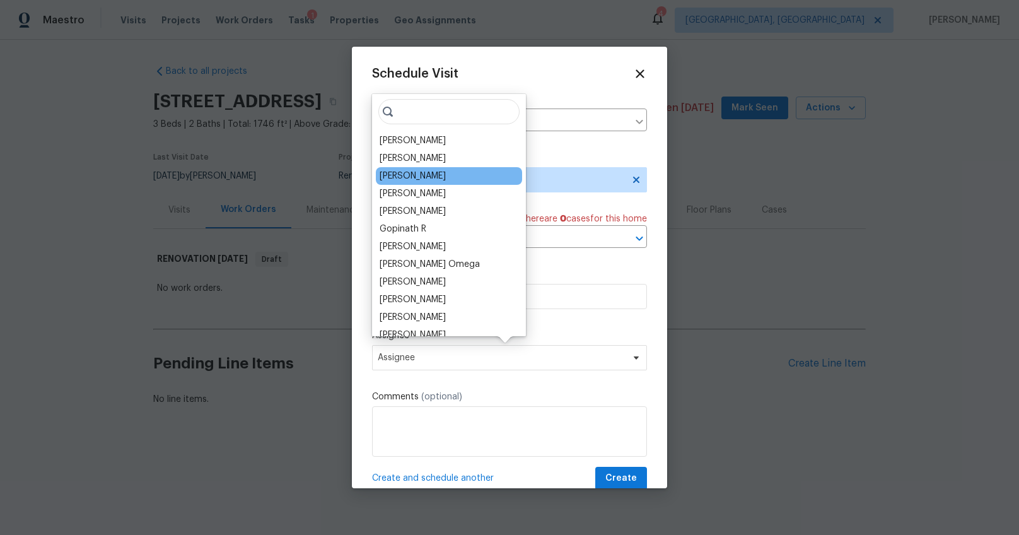
click at [412, 178] on div "[PERSON_NAME]" at bounding box center [413, 176] width 66 height 13
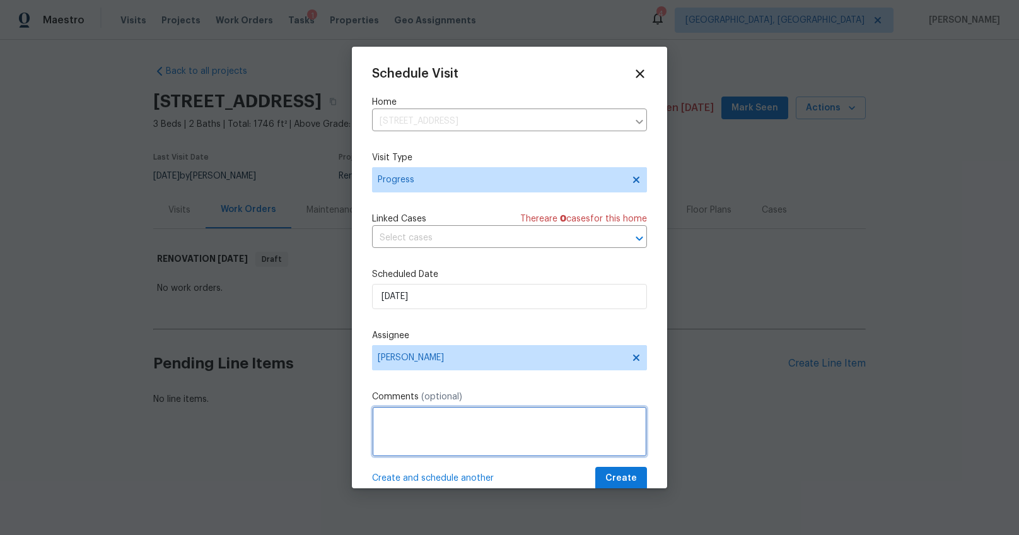
click at [451, 408] on textarea at bounding box center [509, 431] width 275 height 50
type textarea "D1W assist"
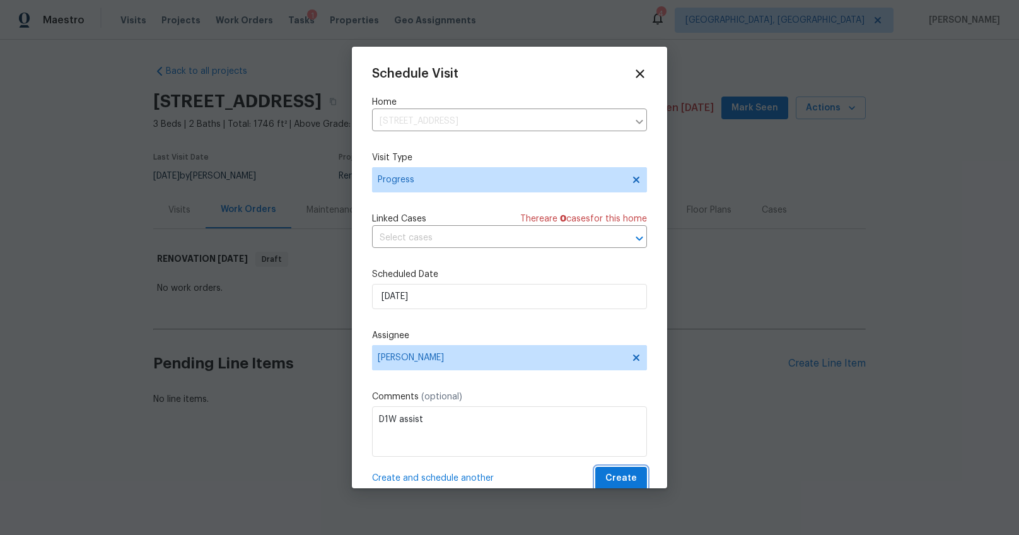
click at [620, 483] on span "Create" at bounding box center [621, 478] width 32 height 16
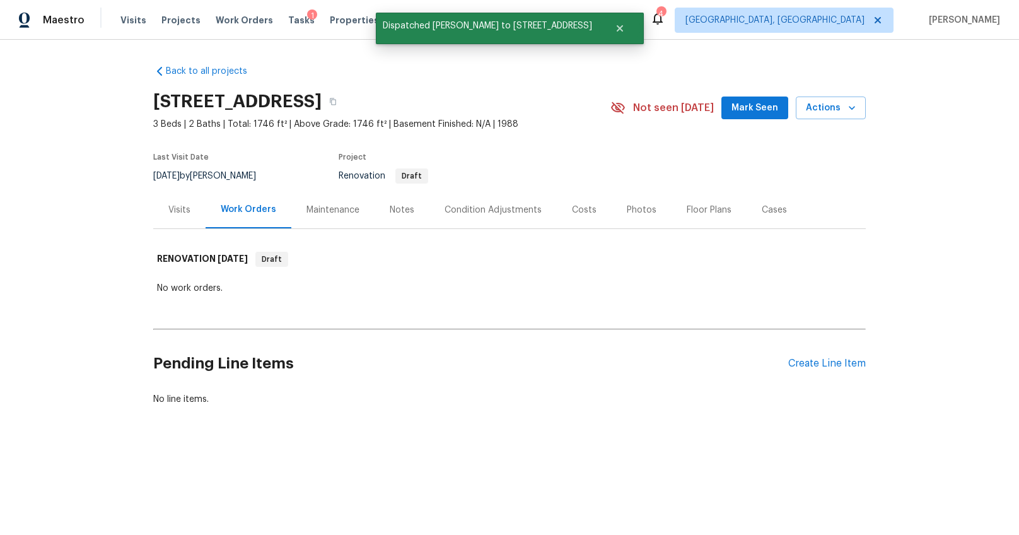
click at [168, 210] on div "Visits" at bounding box center [179, 210] width 22 height 13
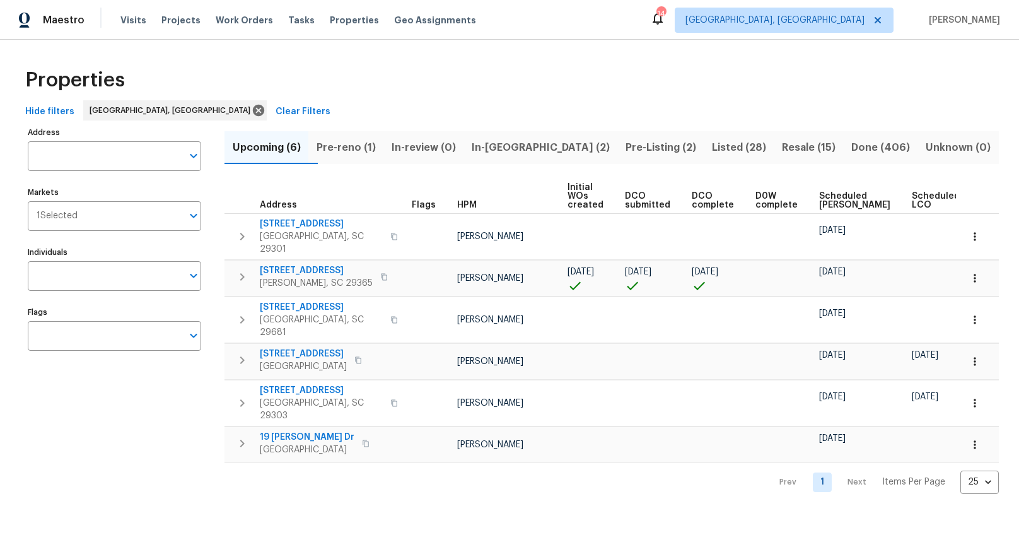
click at [981, 199] on span "Ready Date" at bounding box center [995, 201] width 28 height 18
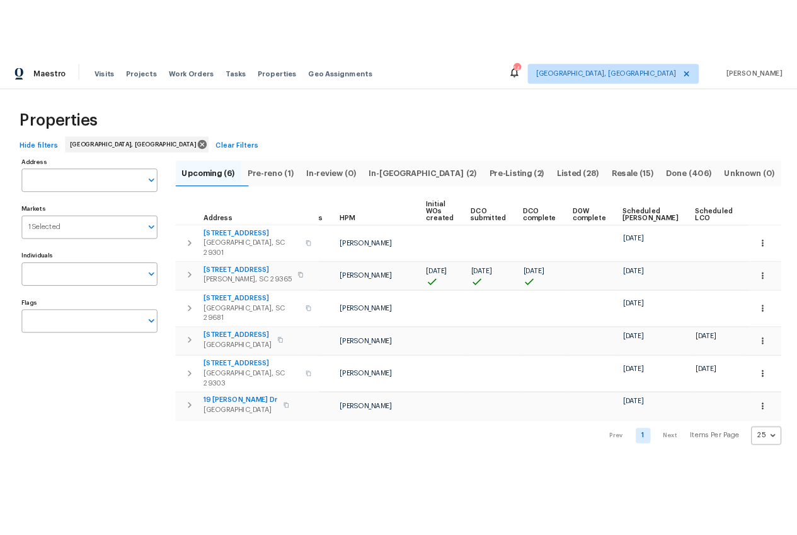
scroll to position [0, 52]
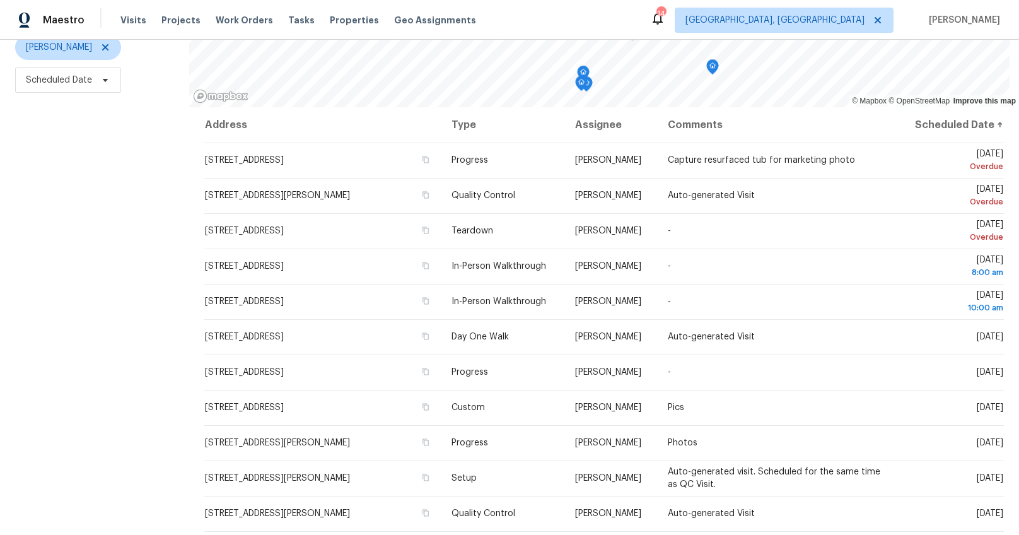
scroll to position [72, 0]
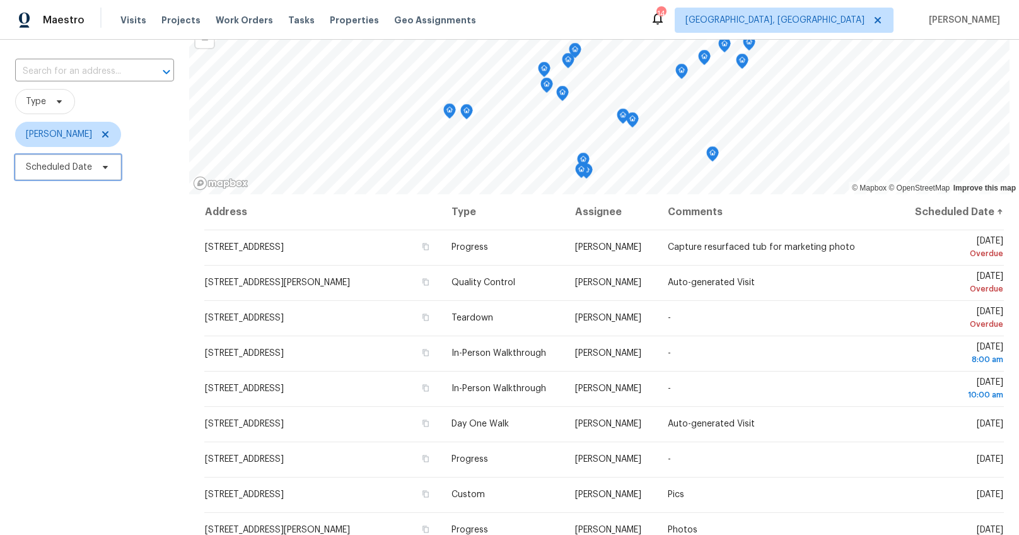
click at [81, 169] on span "Scheduled Date" at bounding box center [59, 167] width 66 height 13
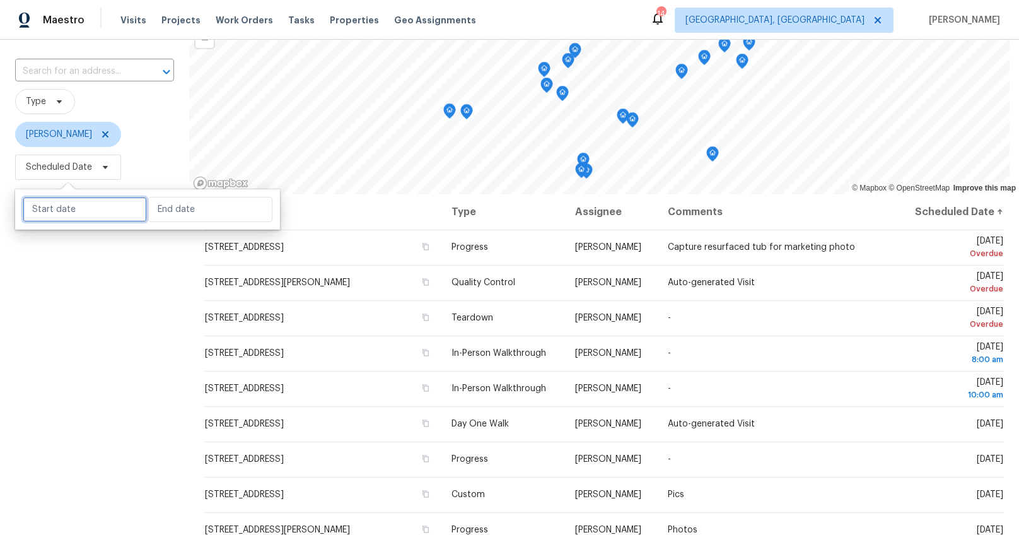
click at [81, 204] on input "text" at bounding box center [85, 209] width 124 height 25
select select "8"
select select "2025"
select select "9"
select select "2025"
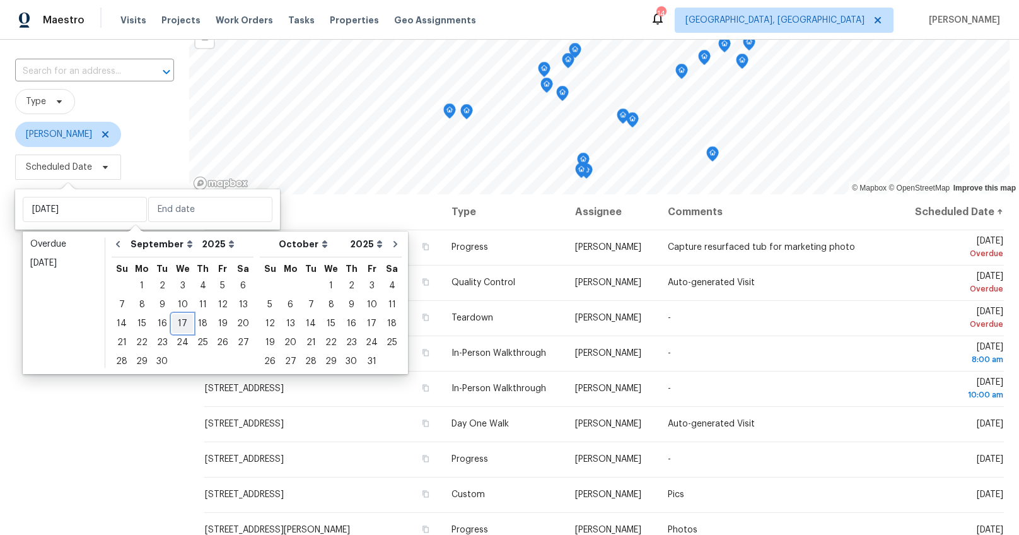
click at [178, 322] on div "17" at bounding box center [182, 324] width 21 height 18
type input "[DATE]"
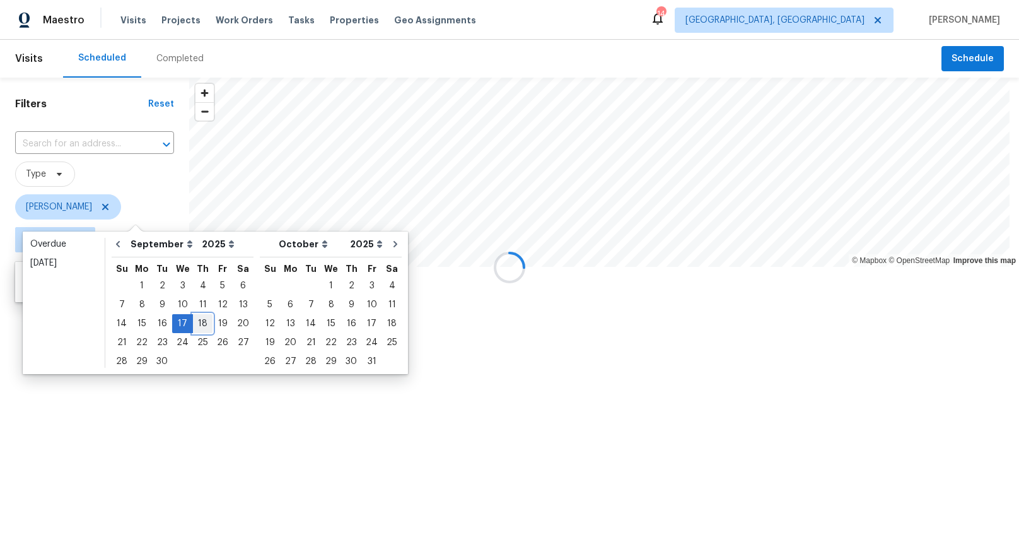
click at [195, 320] on div "18" at bounding box center [203, 324] width 20 height 18
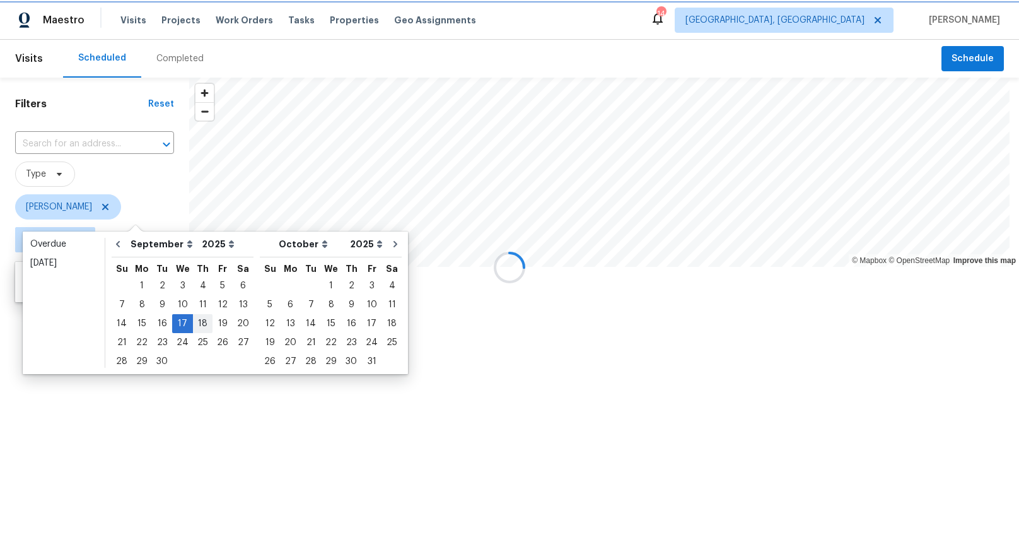
type input "[DATE]"
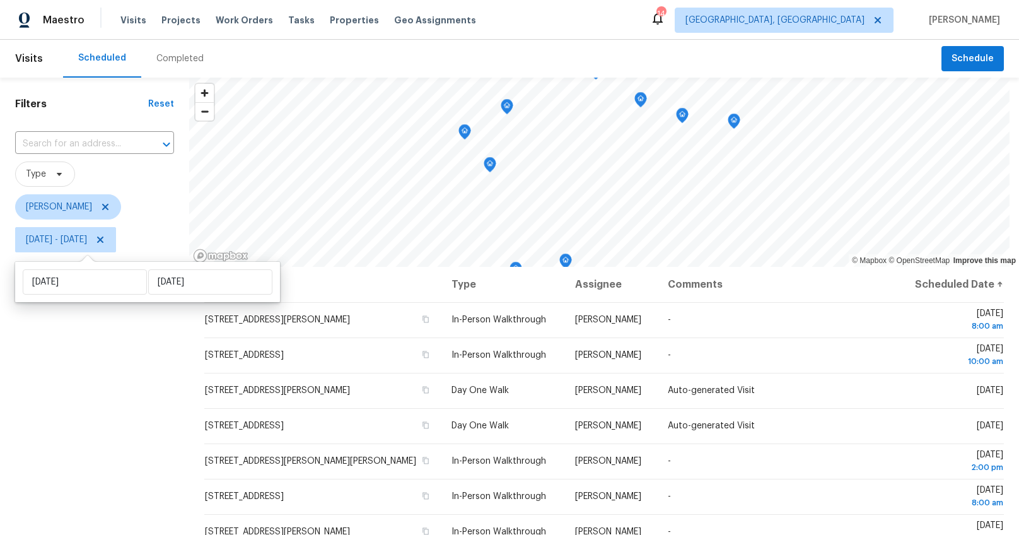
click at [106, 401] on div "Filters Reset ​ Type [PERSON_NAME] [DATE] - [DATE]" at bounding box center [94, 386] width 189 height 617
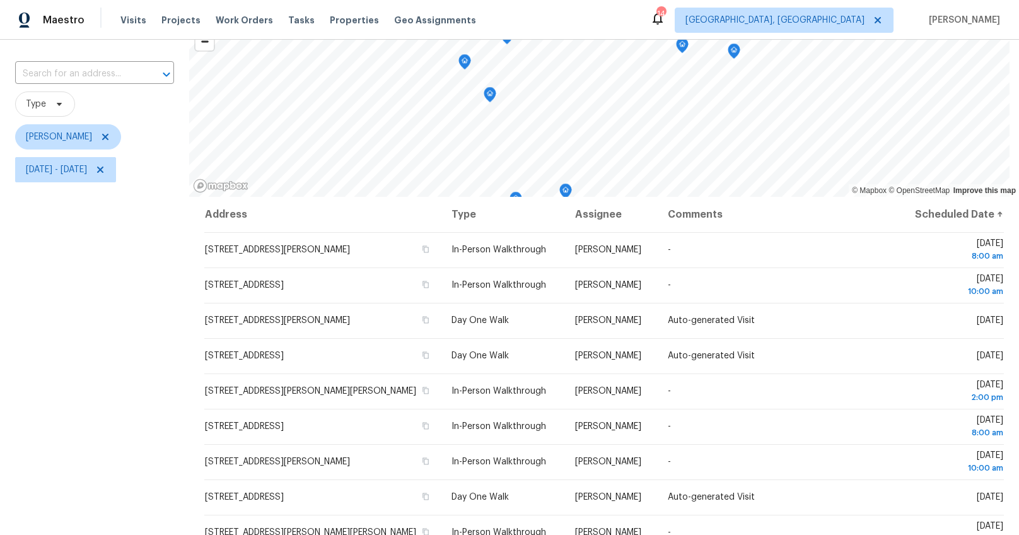
scroll to position [169, 0]
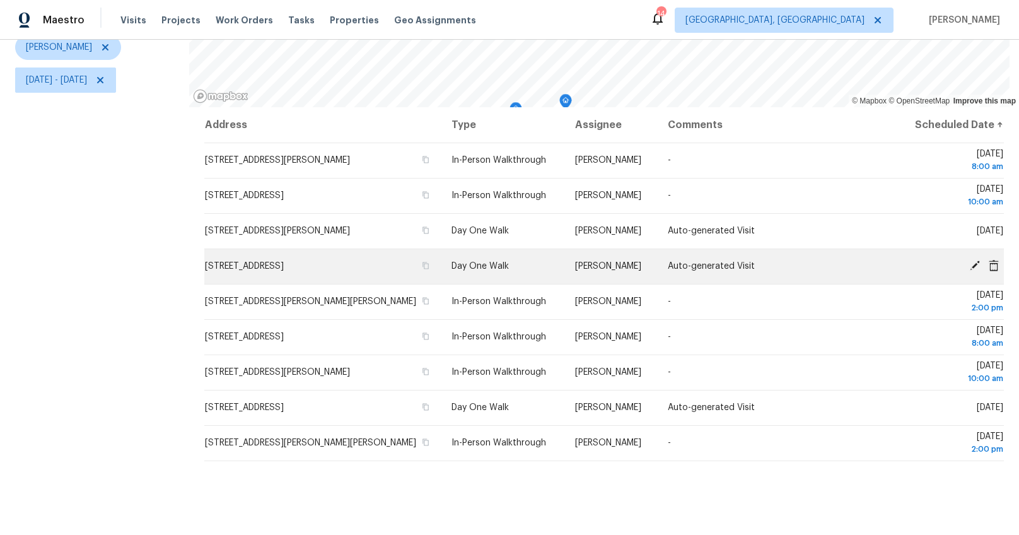
click at [970, 260] on icon at bounding box center [975, 265] width 10 height 10
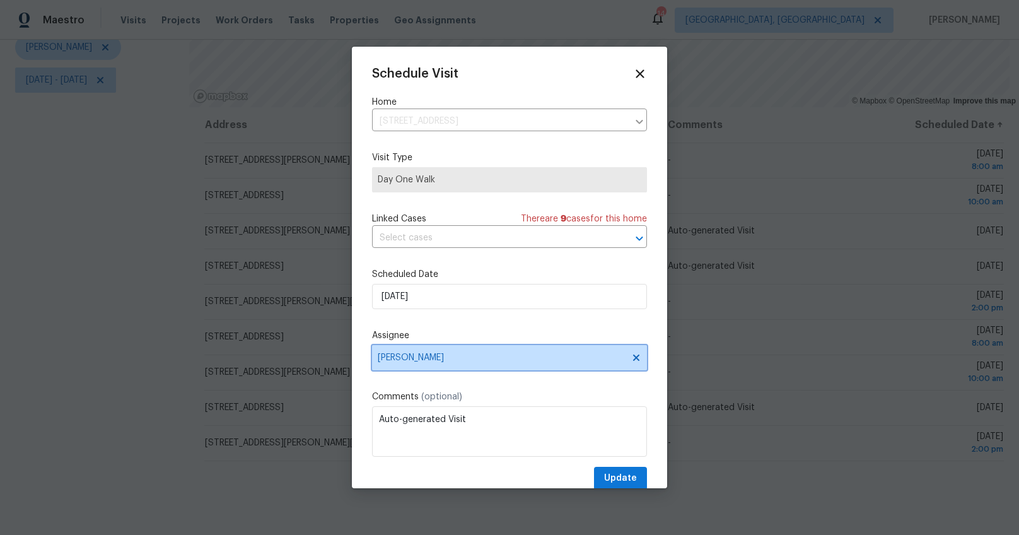
click at [415, 354] on span "[PERSON_NAME]" at bounding box center [501, 357] width 247 height 10
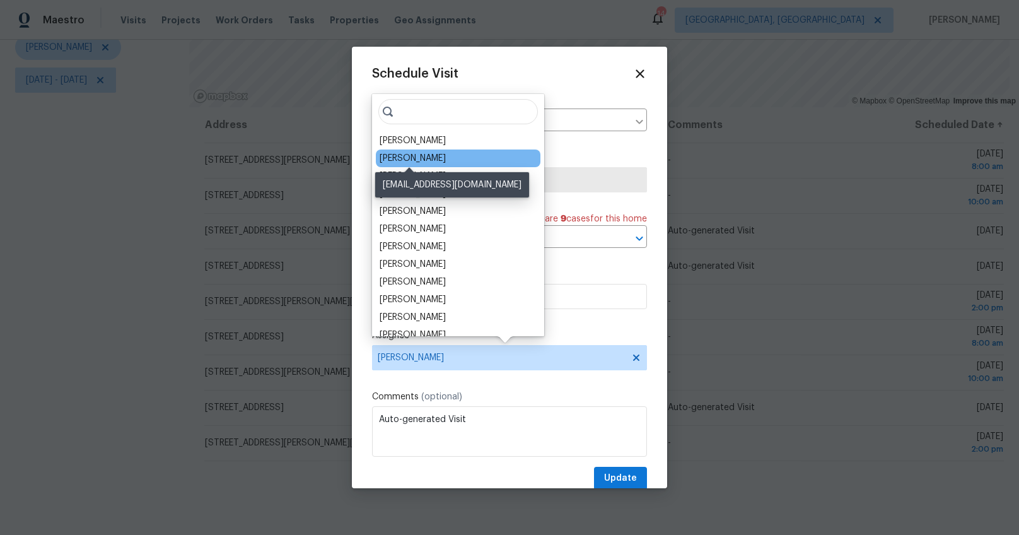
click at [420, 159] on div "[PERSON_NAME]" at bounding box center [413, 158] width 66 height 13
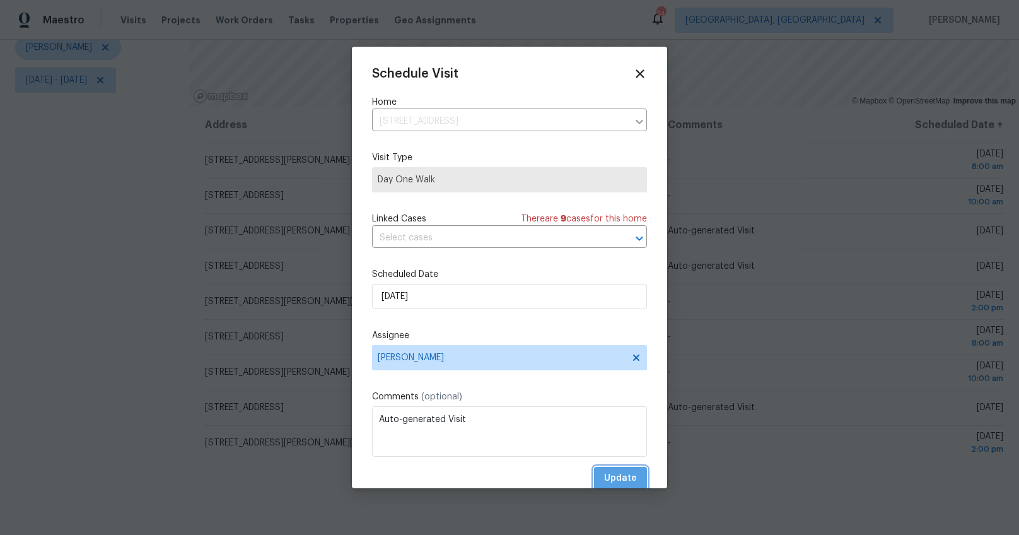
click at [615, 477] on span "Update" at bounding box center [620, 478] width 33 height 16
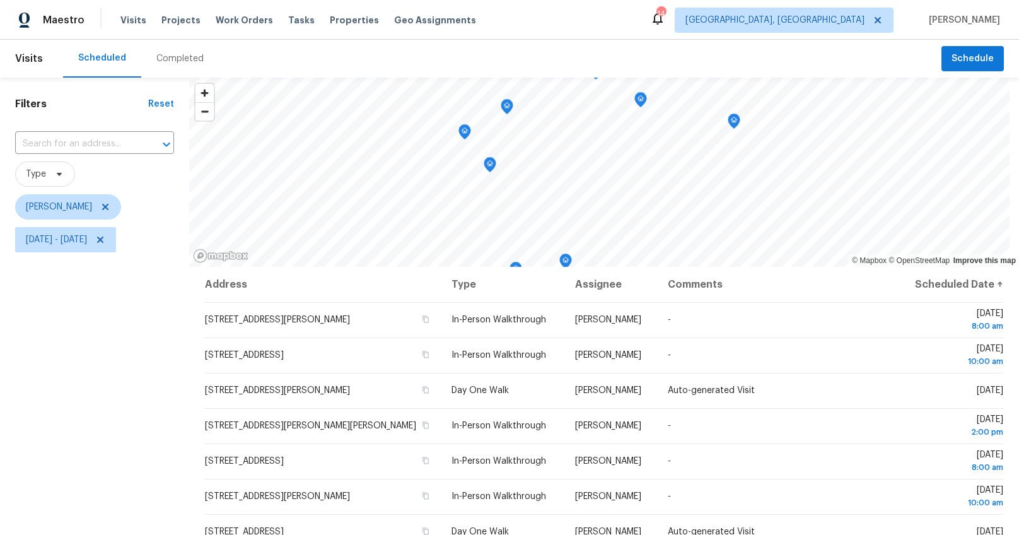
scroll to position [14, 0]
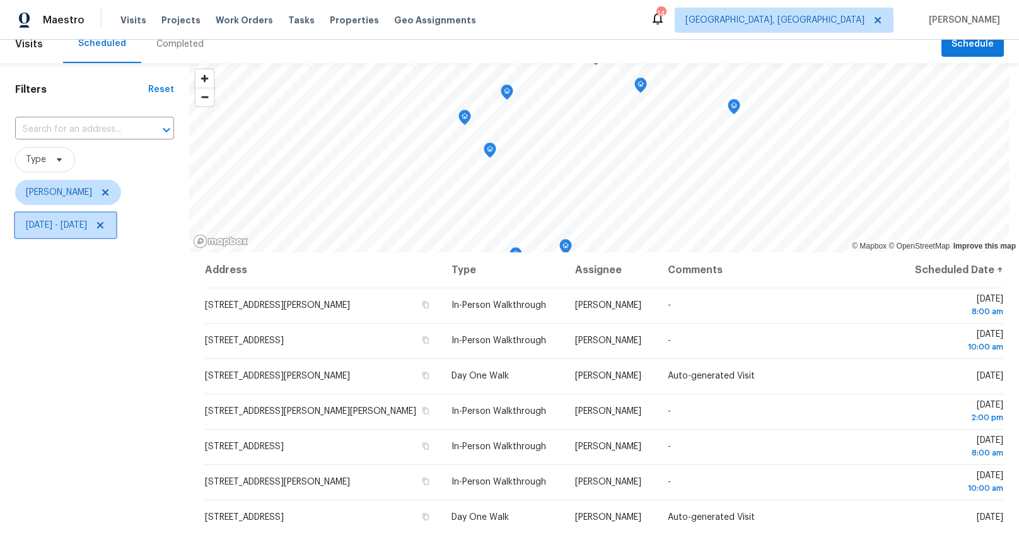
click at [87, 228] on span "[DATE] - [DATE]" at bounding box center [56, 225] width 61 height 13
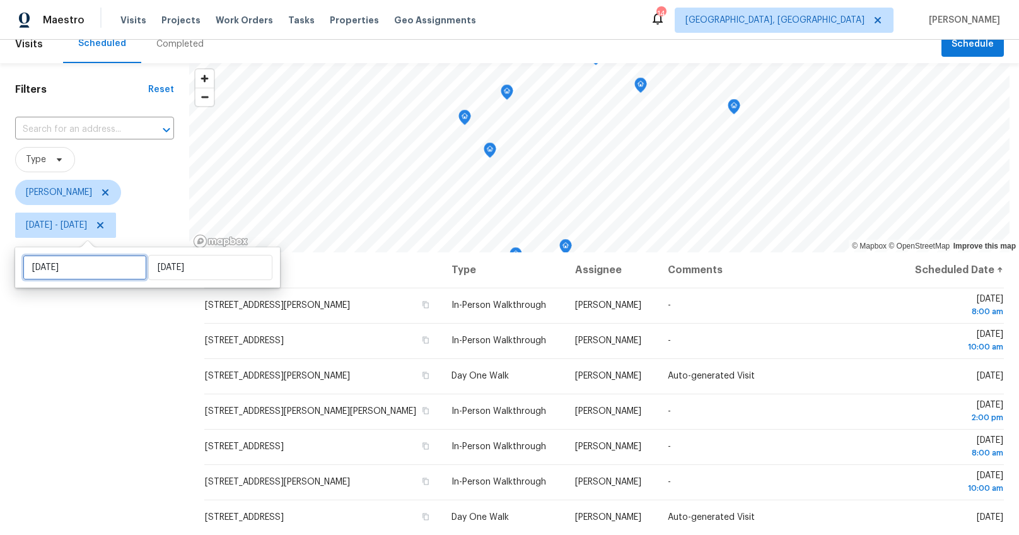
click at [92, 269] on input "[DATE]" at bounding box center [85, 267] width 124 height 25
select select "8"
select select "2025"
select select "9"
select select "2025"
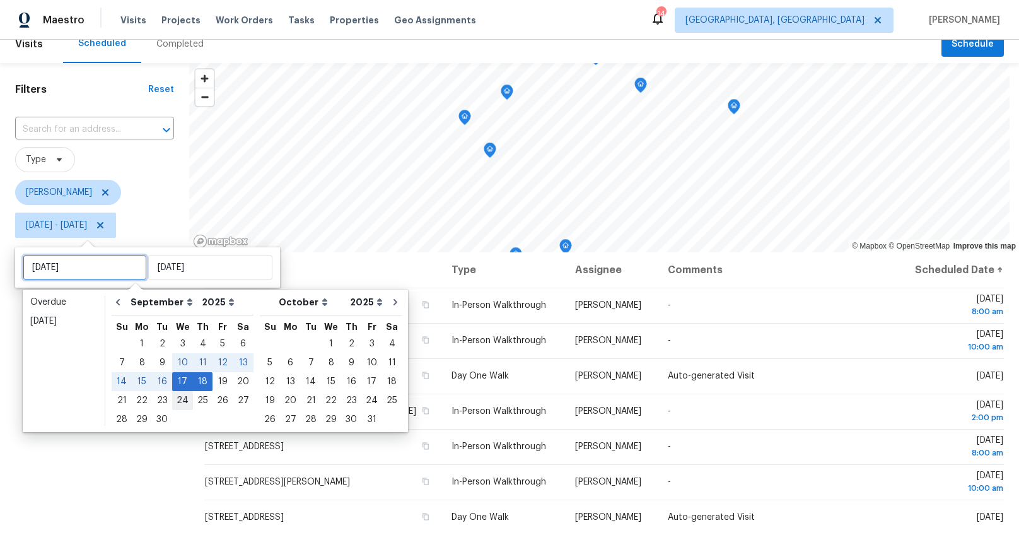
type input "[DATE]"
click at [216, 378] on div "19" at bounding box center [222, 382] width 20 height 18
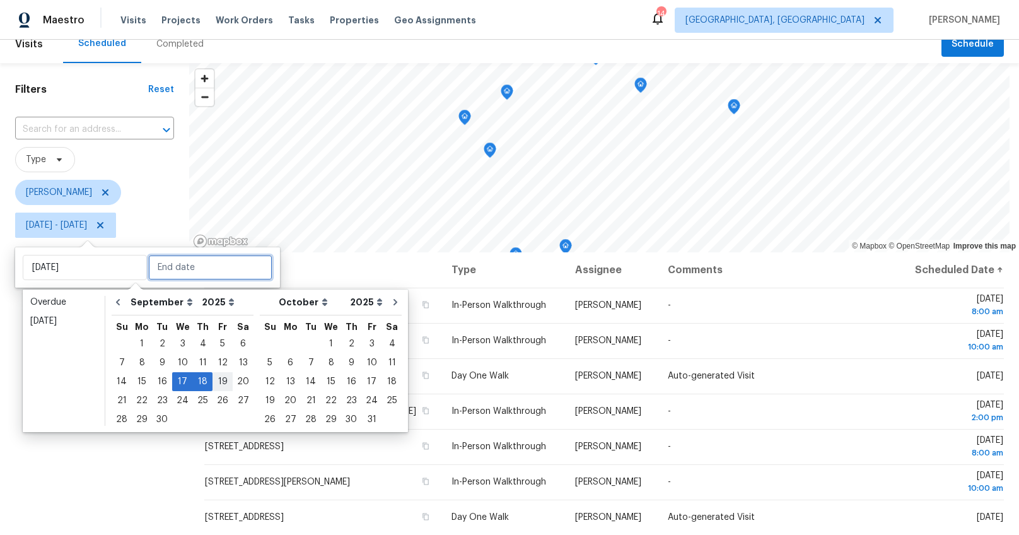
type input "[DATE]"
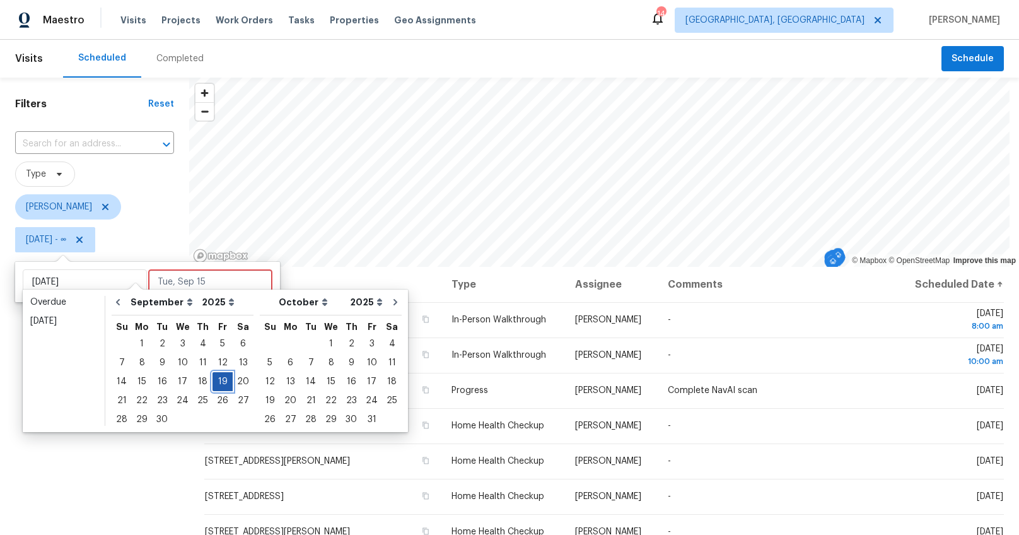
click at [216, 378] on div "19" at bounding box center [222, 382] width 20 height 18
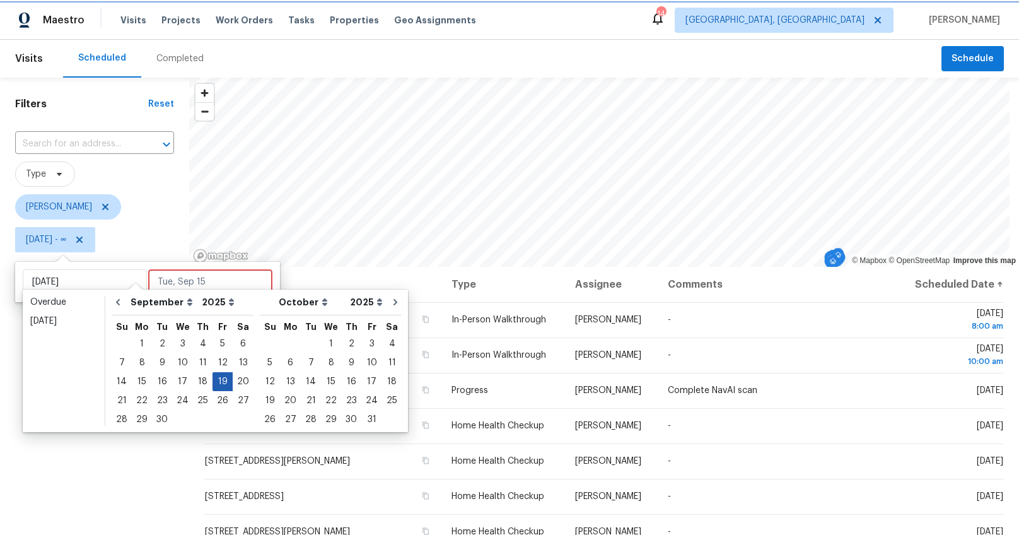
type input "[DATE]"
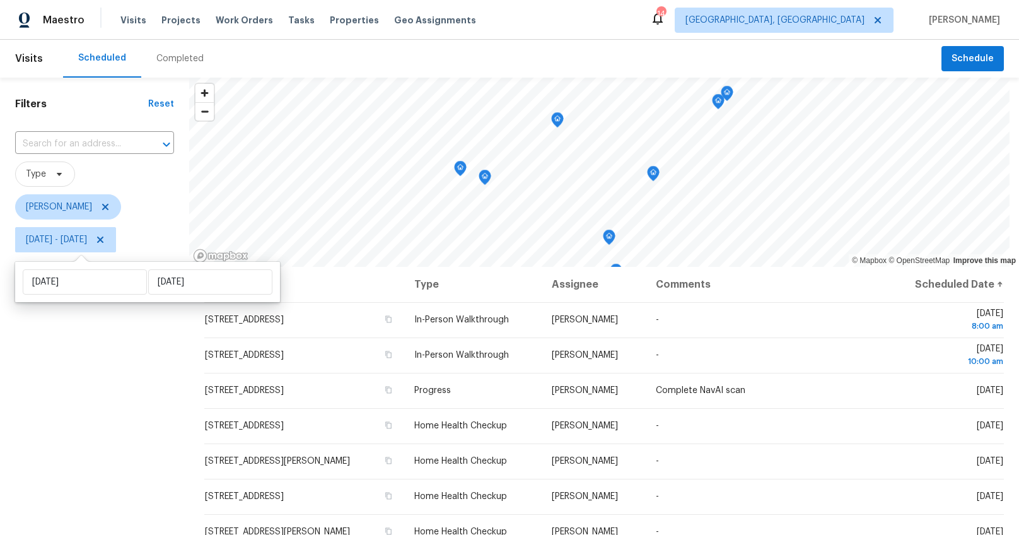
click at [100, 394] on div "Filters Reset ​ Type [PERSON_NAME] [DATE] - [DATE]" at bounding box center [94, 386] width 189 height 617
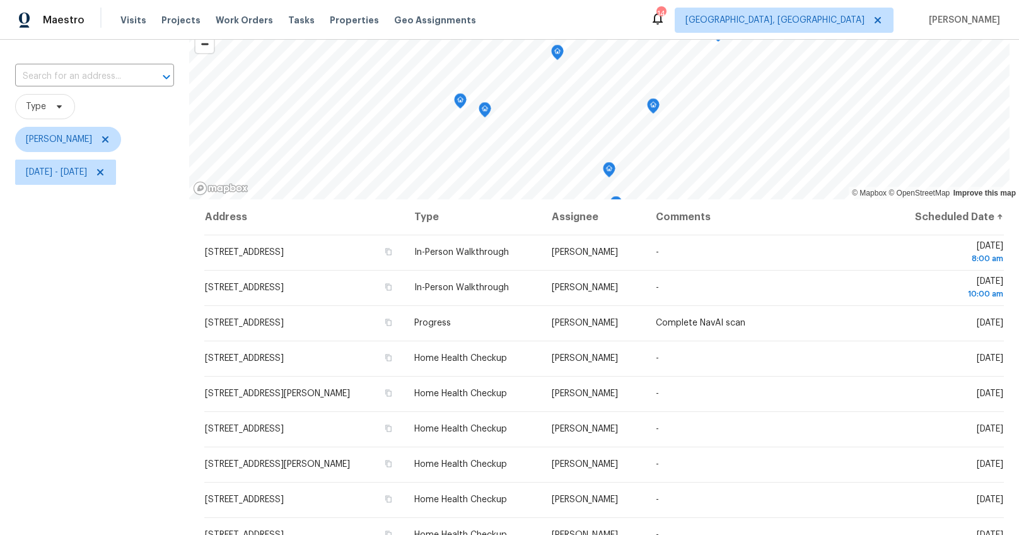
scroll to position [71, 0]
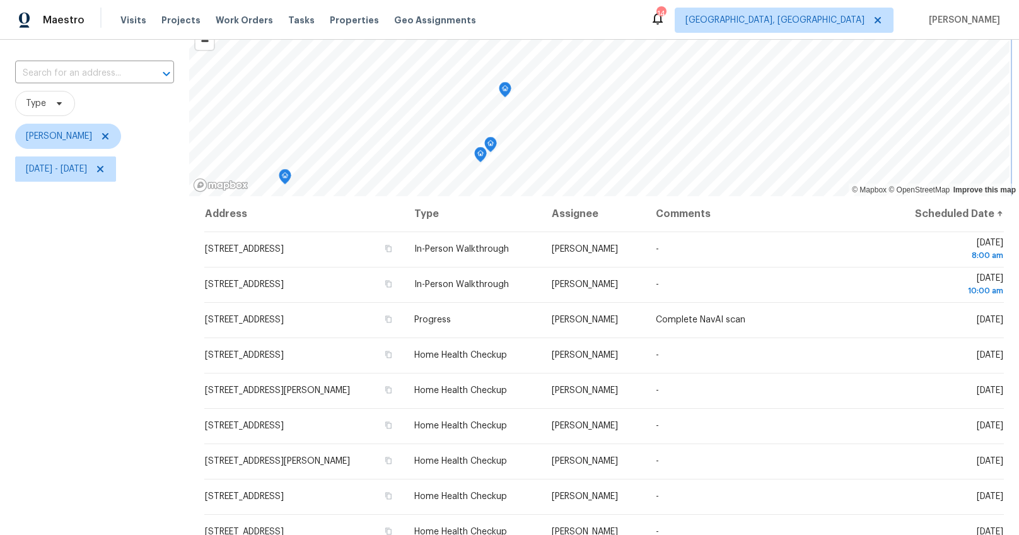
click at [506, 89] on icon "Map marker" at bounding box center [504, 90] width 11 height 14
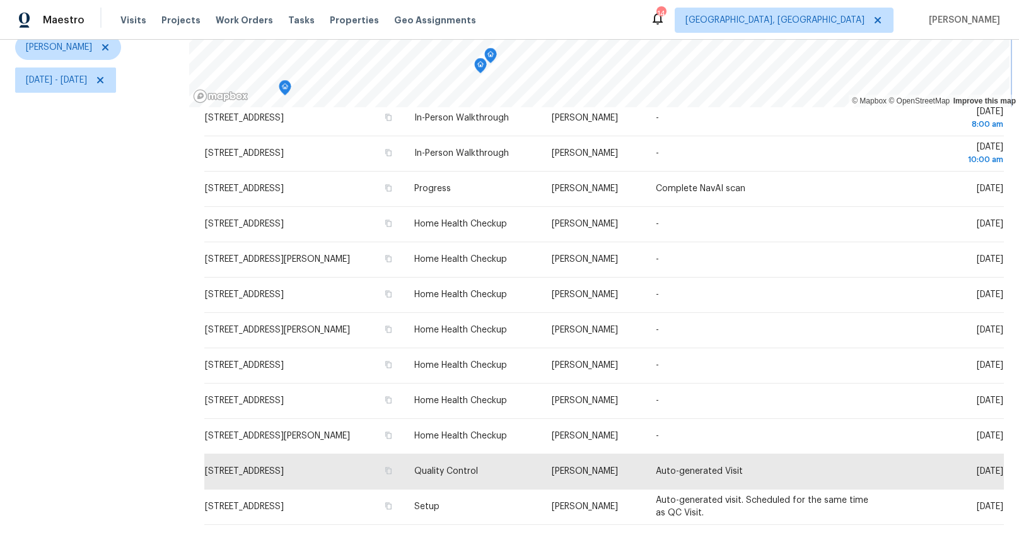
scroll to position [0, 0]
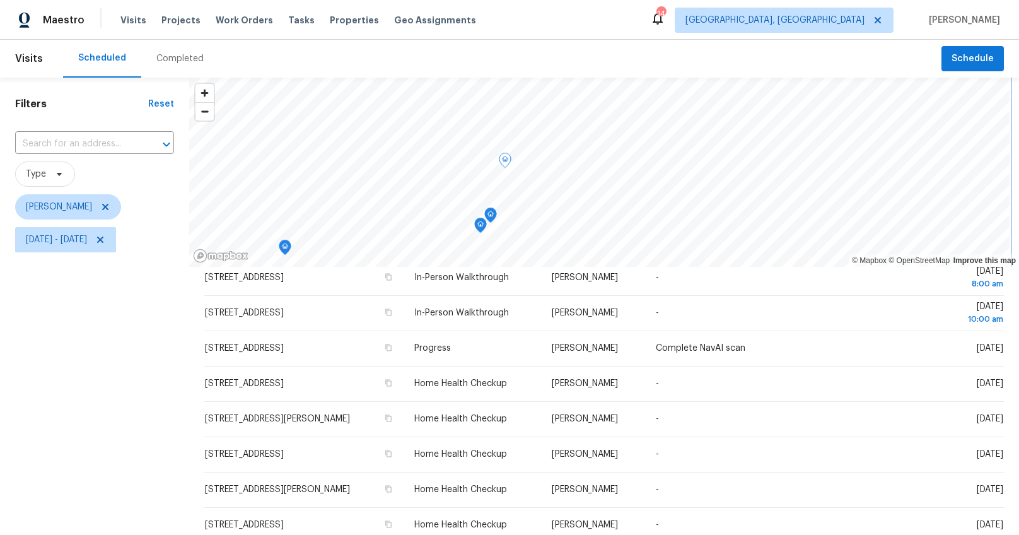
click at [490, 215] on icon "Map marker" at bounding box center [490, 215] width 1 height 2
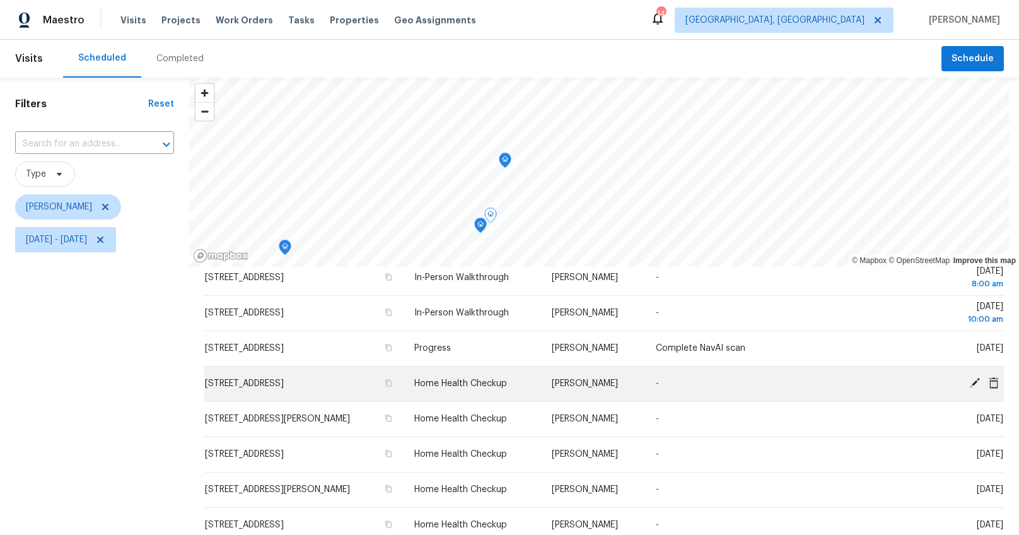
click at [969, 380] on icon at bounding box center [974, 382] width 11 height 11
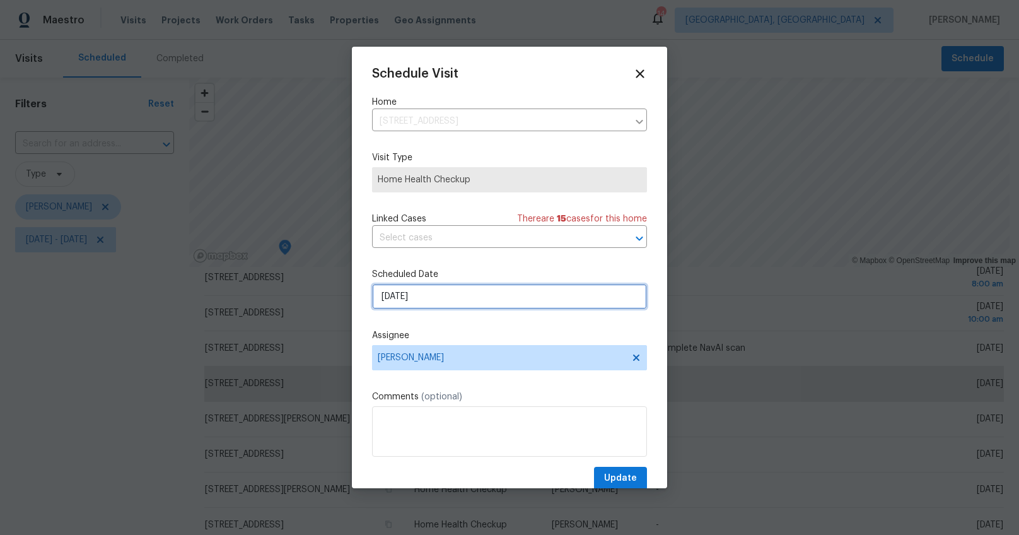
click at [393, 300] on input "[DATE]" at bounding box center [509, 296] width 275 height 25
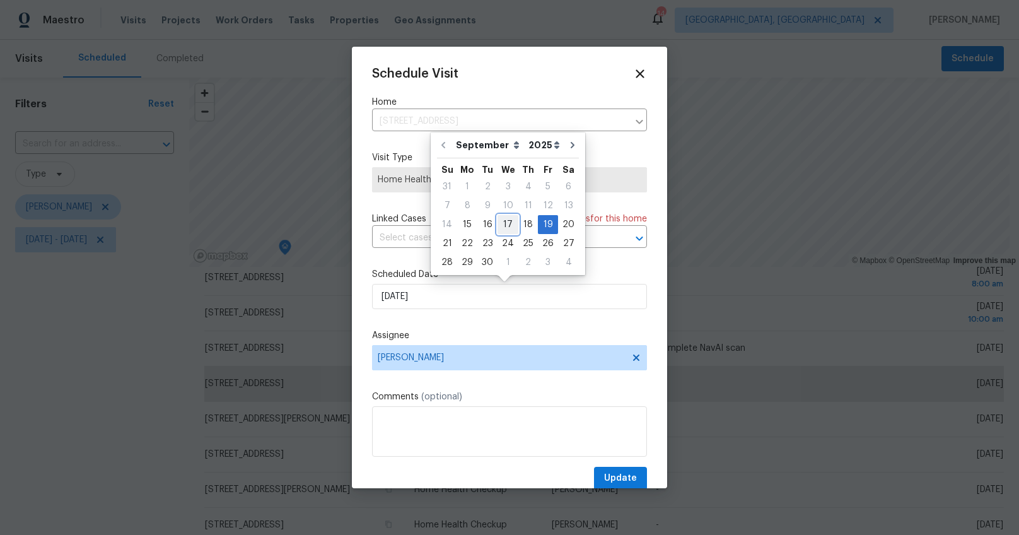
click at [504, 221] on div "17" at bounding box center [507, 225] width 21 height 18
type input "[DATE]"
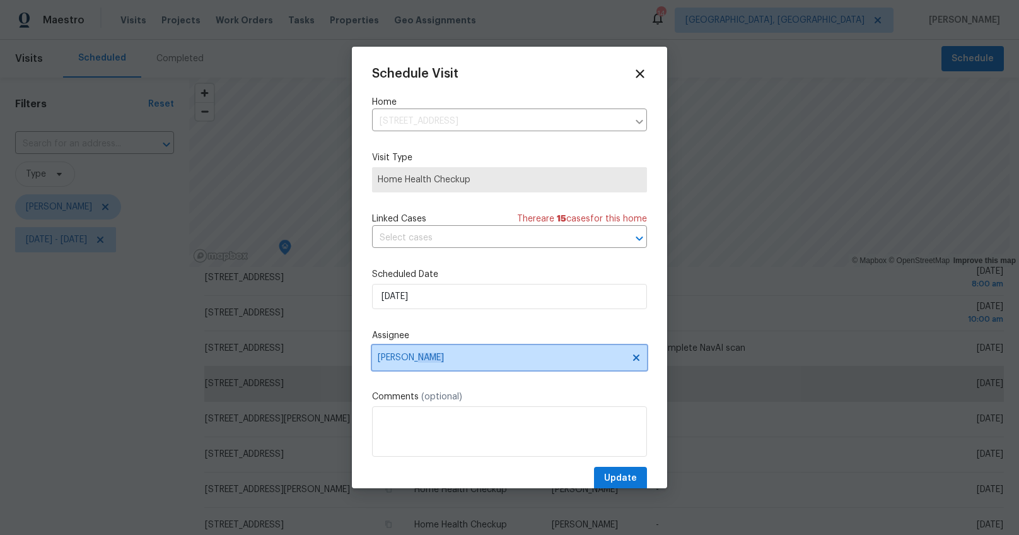
click at [411, 363] on span "[PERSON_NAME]" at bounding box center [509, 357] width 275 height 25
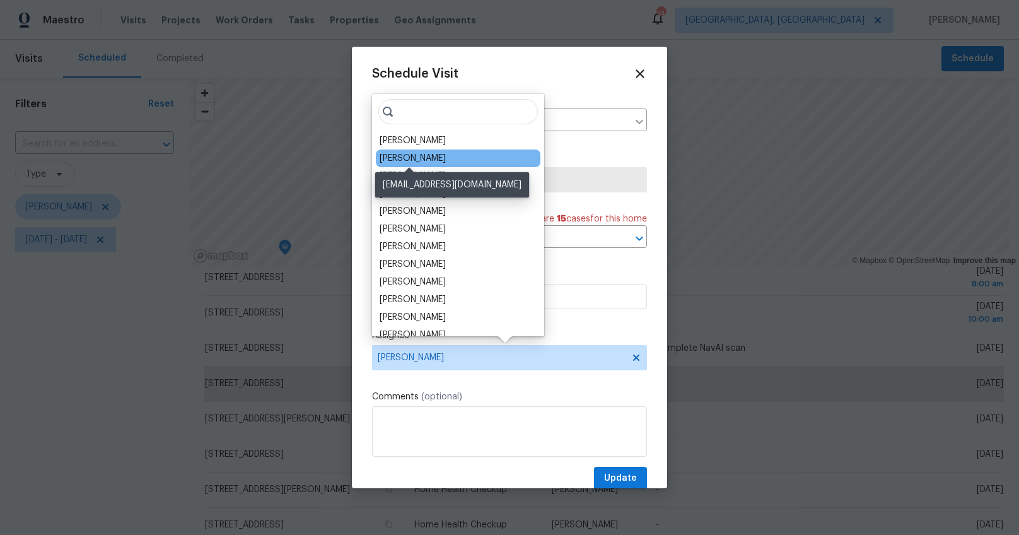
click at [416, 160] on div "[PERSON_NAME]" at bounding box center [413, 158] width 66 height 13
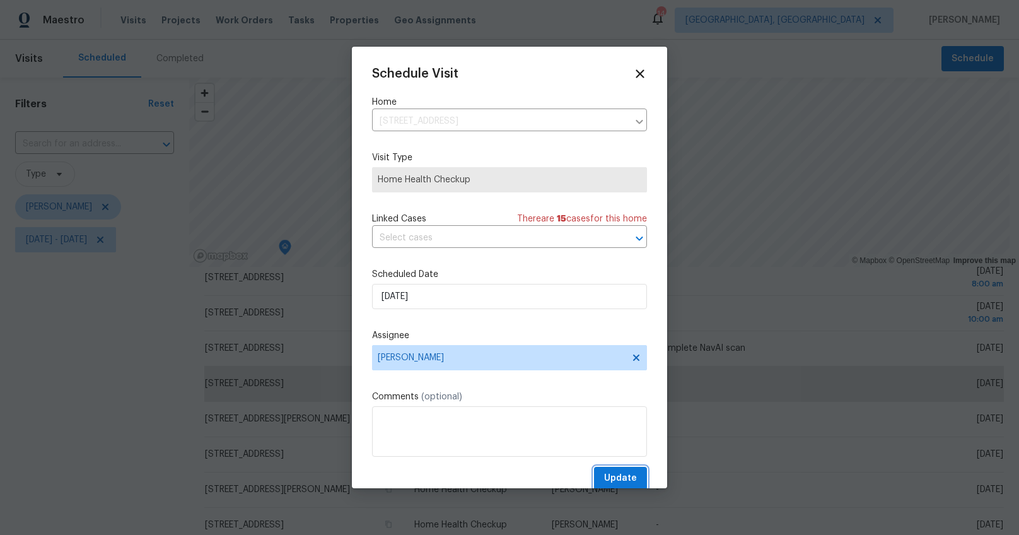
click at [614, 473] on span "Update" at bounding box center [620, 478] width 33 height 16
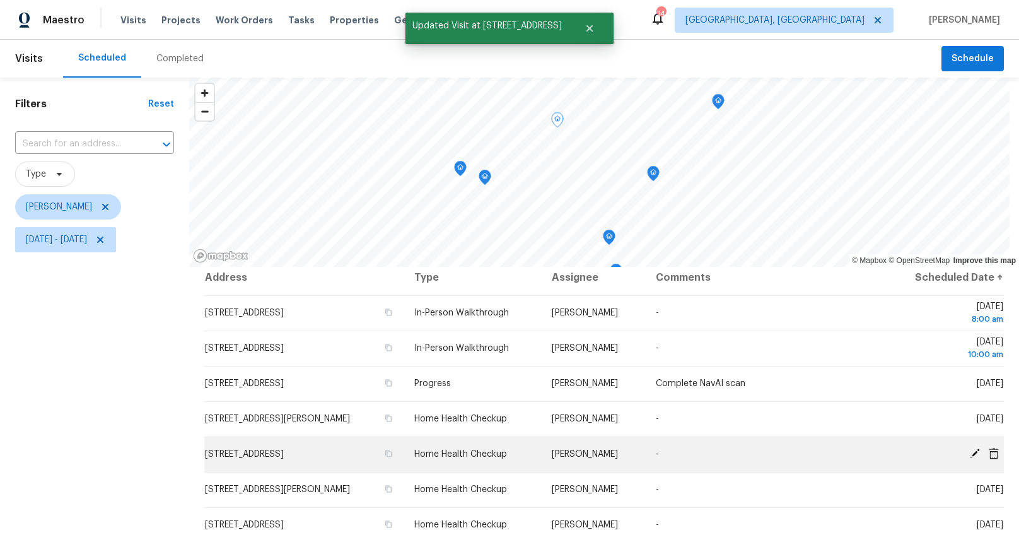
scroll to position [7, 0]
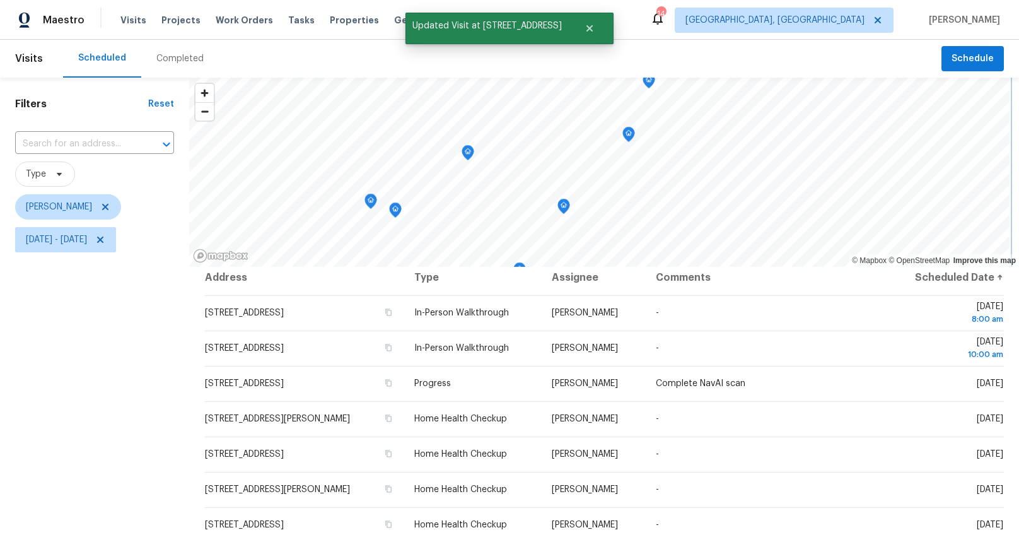
click at [629, 134] on icon "Map marker" at bounding box center [628, 135] width 1 height 2
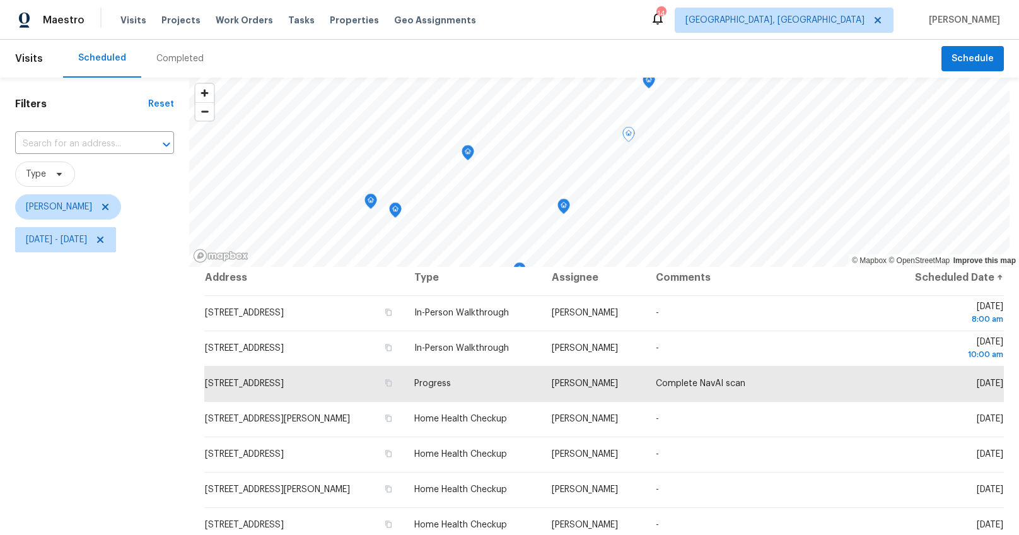
click at [159, 369] on div "Filters Reset ​ Type [PERSON_NAME] [DATE] - [DATE]" at bounding box center [94, 386] width 189 height 617
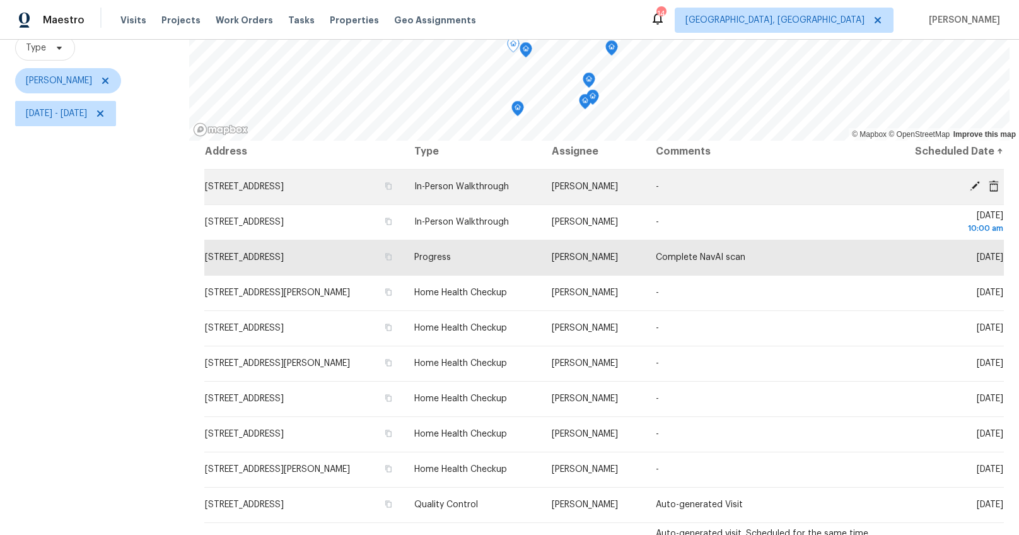
scroll to position [132, 0]
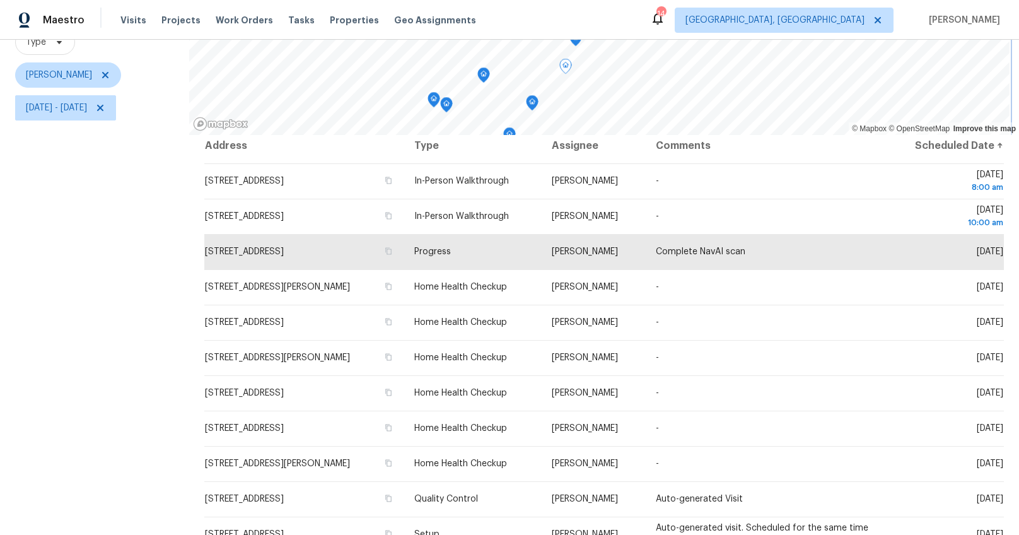
click at [600, 139] on div "© Mapbox © OpenStreetMap Improve this map Address Type Assignee Comments Schedu…" at bounding box center [604, 254] width 830 height 617
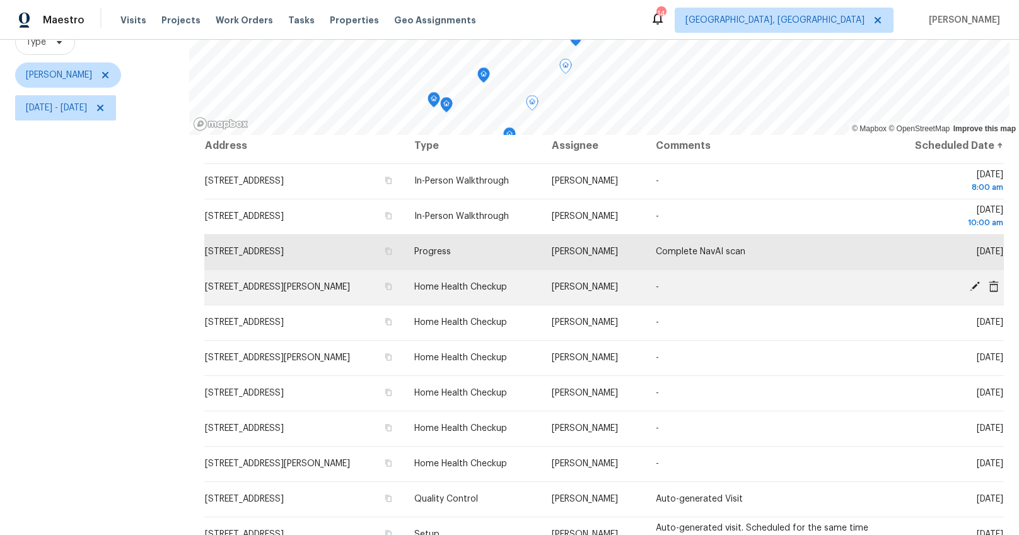
click at [970, 285] on icon at bounding box center [975, 286] width 10 height 10
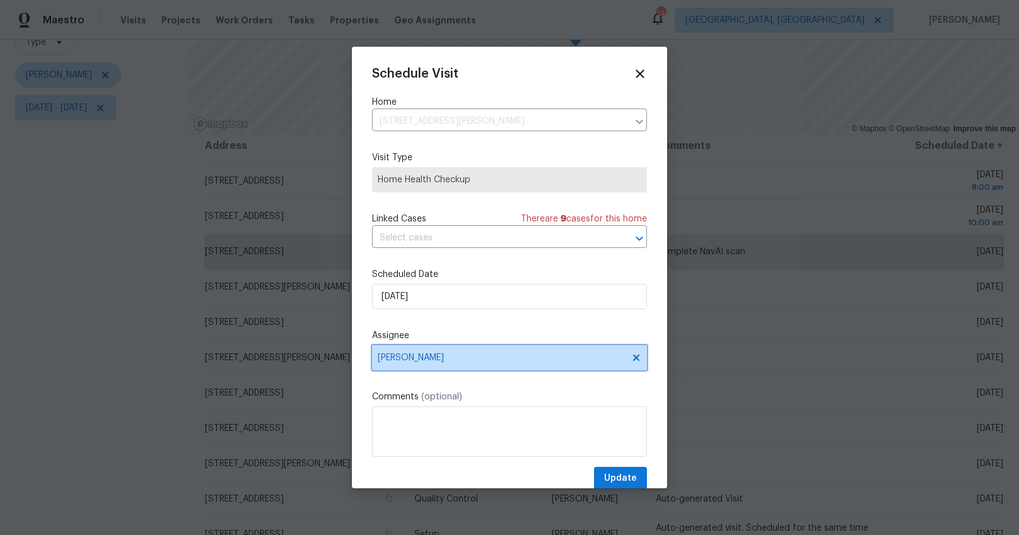
click at [407, 351] on span "[PERSON_NAME]" at bounding box center [509, 357] width 275 height 25
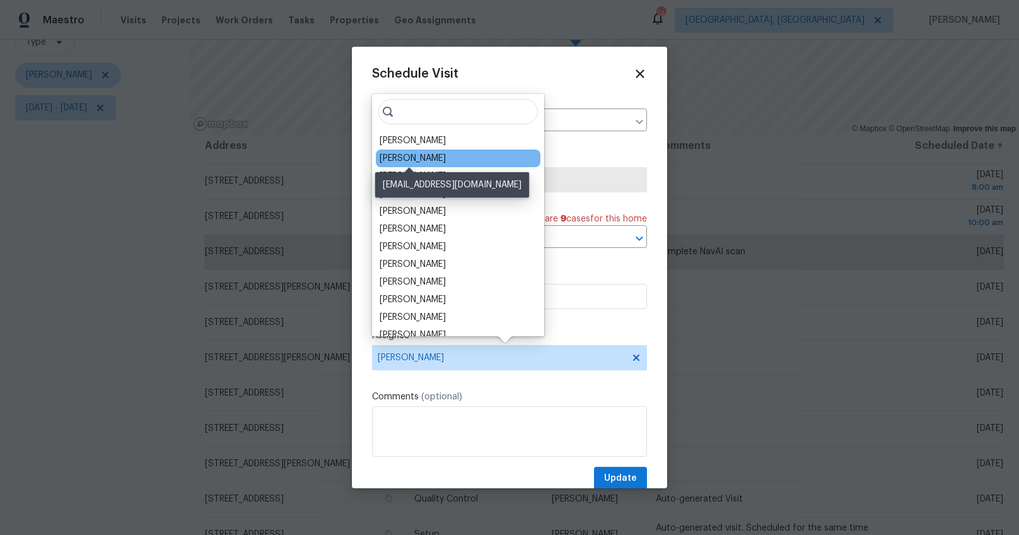
click at [414, 158] on div "[PERSON_NAME]" at bounding box center [413, 158] width 66 height 13
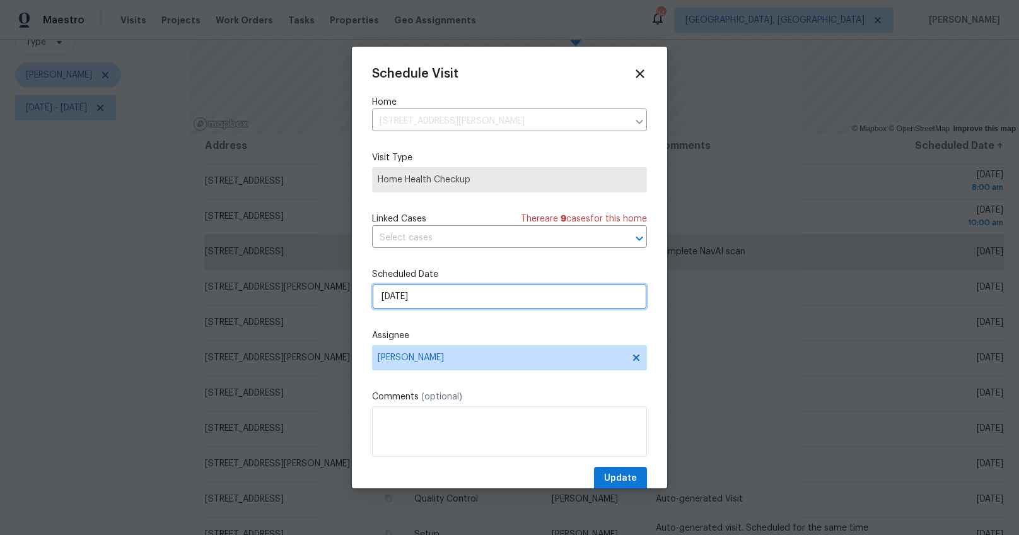
click at [393, 294] on input "[DATE]" at bounding box center [509, 296] width 275 height 25
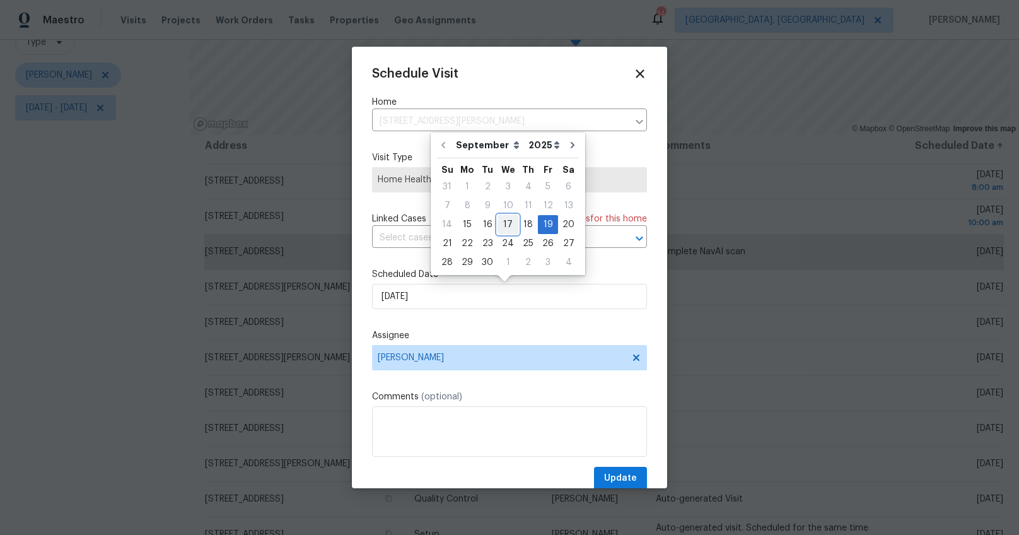
click at [501, 218] on div "17" at bounding box center [507, 225] width 21 height 18
type input "[DATE]"
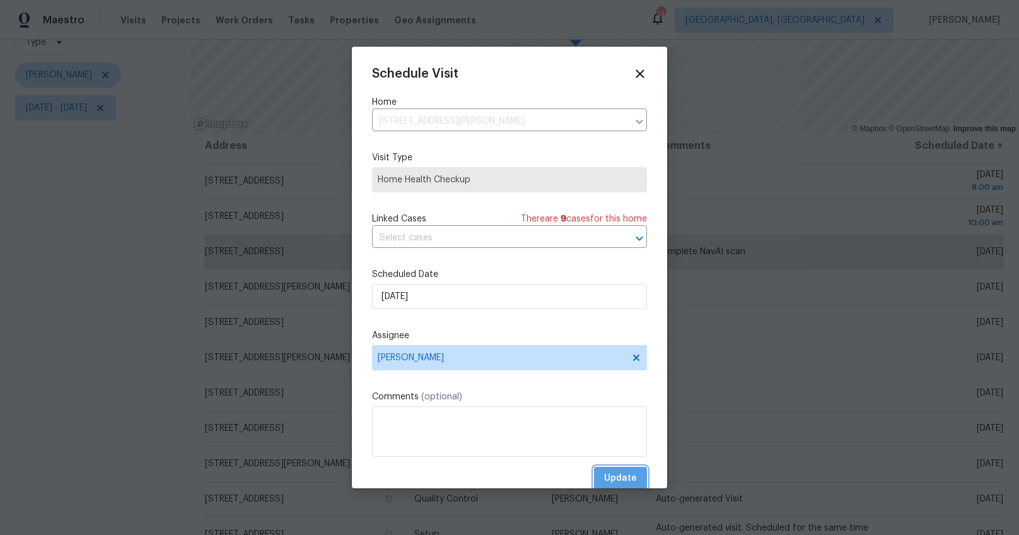
click at [609, 476] on span "Update" at bounding box center [620, 478] width 33 height 16
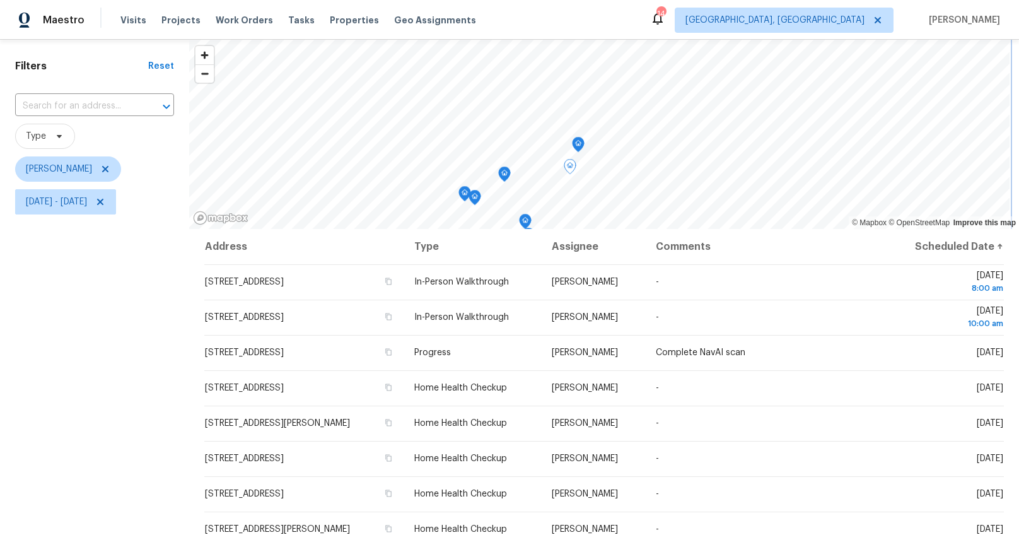
scroll to position [0, 0]
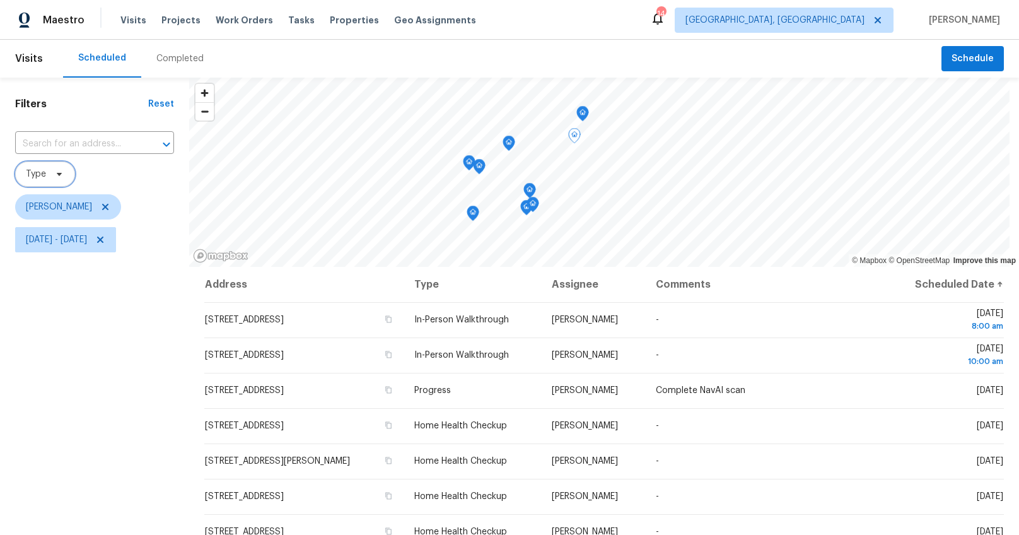
click at [61, 174] on icon at bounding box center [59, 174] width 10 height 10
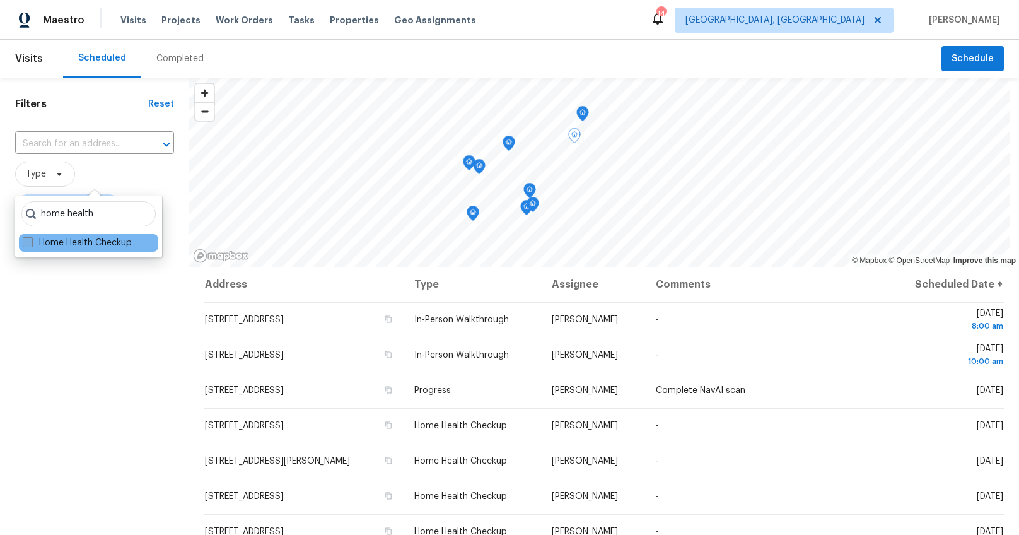
type input "home health"
click at [63, 245] on label "Home Health Checkup" at bounding box center [77, 242] width 109 height 13
click at [31, 245] on input "Home Health Checkup" at bounding box center [27, 240] width 8 height 8
checkbox input "true"
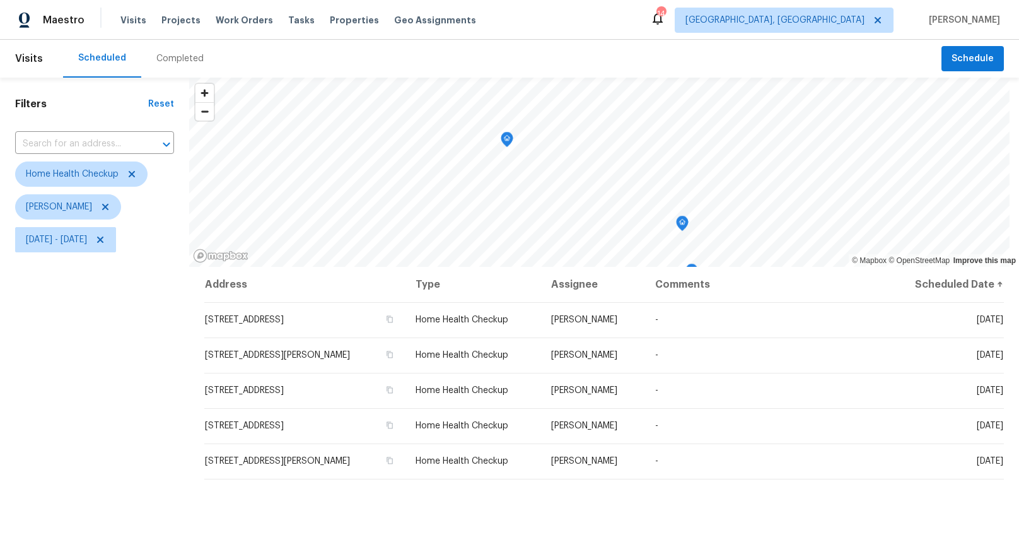
click at [68, 368] on div "Filters Reset ​ Home Health Checkup [PERSON_NAME] [DATE] - [DATE]" at bounding box center [94, 386] width 189 height 617
click at [591, 113] on icon "Map marker" at bounding box center [593, 114] width 11 height 14
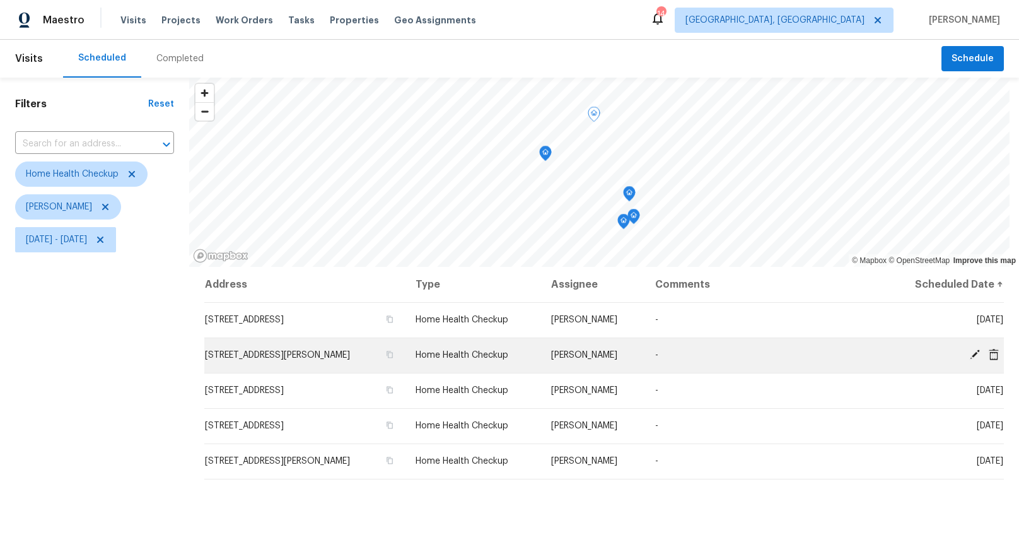
click at [970, 354] on icon at bounding box center [975, 354] width 10 height 10
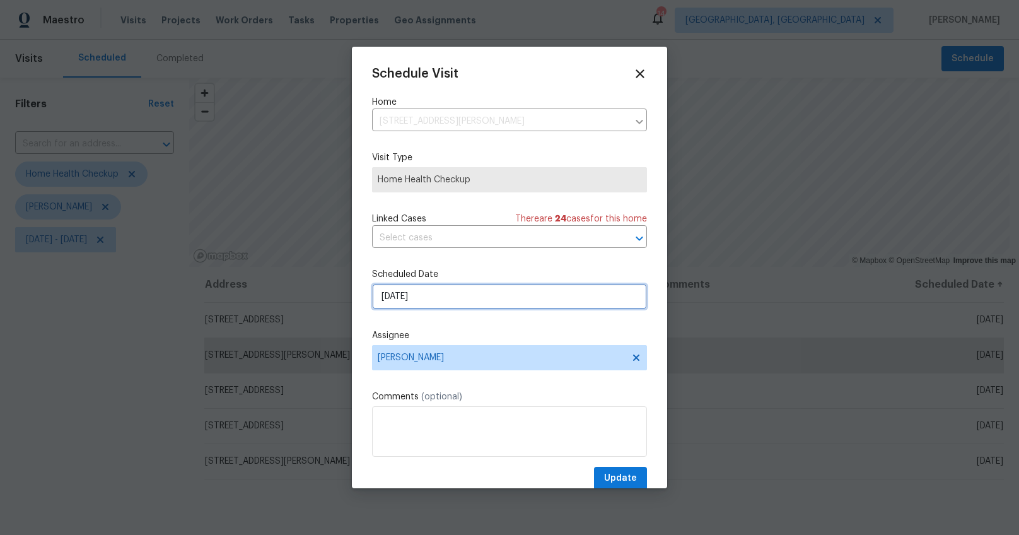
click at [399, 296] on input "[DATE]" at bounding box center [509, 296] width 275 height 25
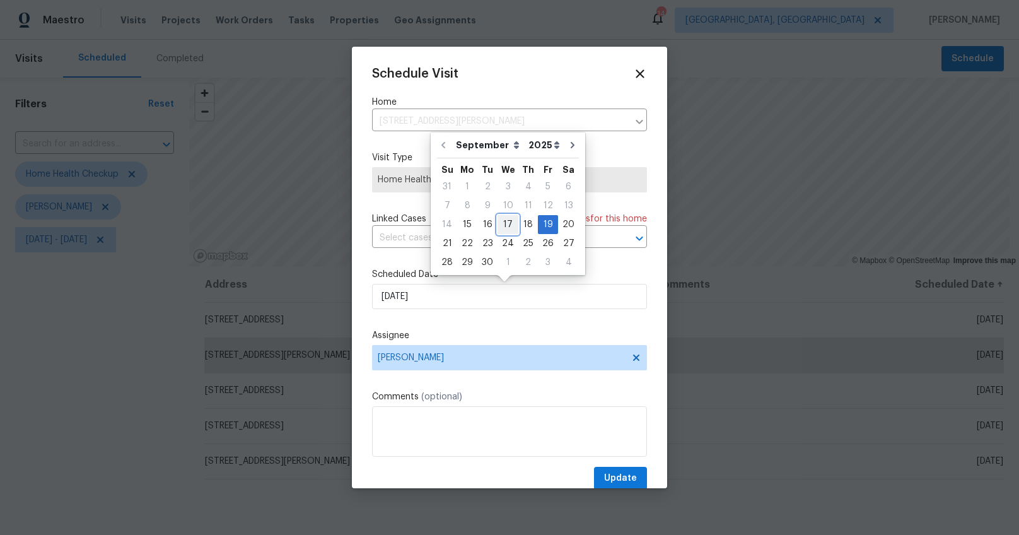
click at [510, 221] on div "17" at bounding box center [507, 225] width 21 height 18
type input "[DATE]"
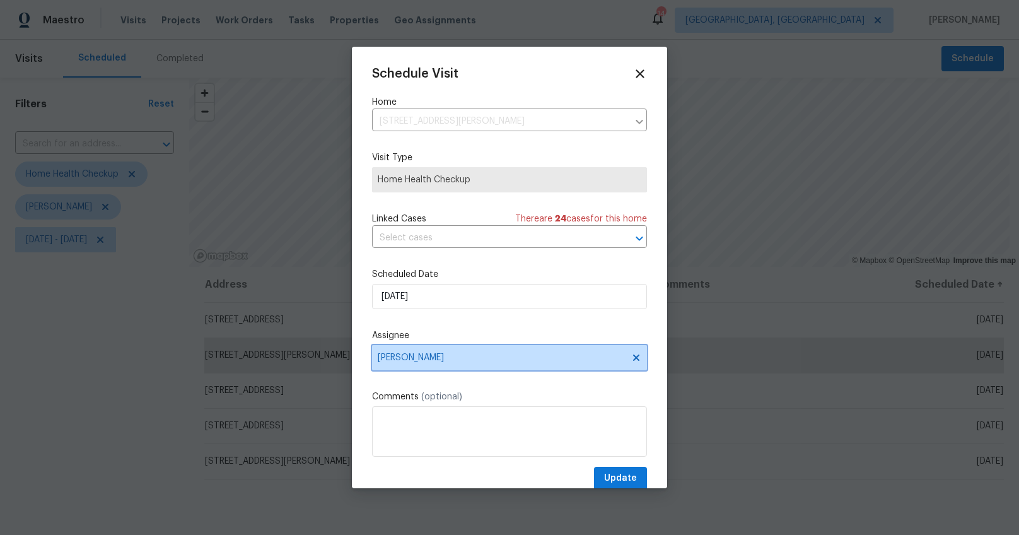
click at [399, 354] on span "[PERSON_NAME]" at bounding box center [501, 357] width 247 height 10
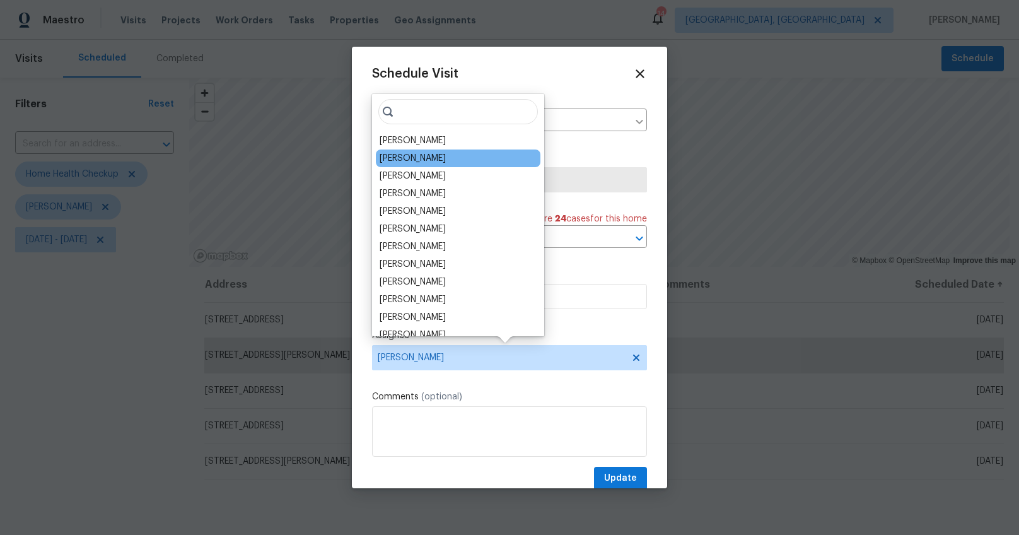
click at [419, 162] on div "[PERSON_NAME]" at bounding box center [413, 158] width 66 height 13
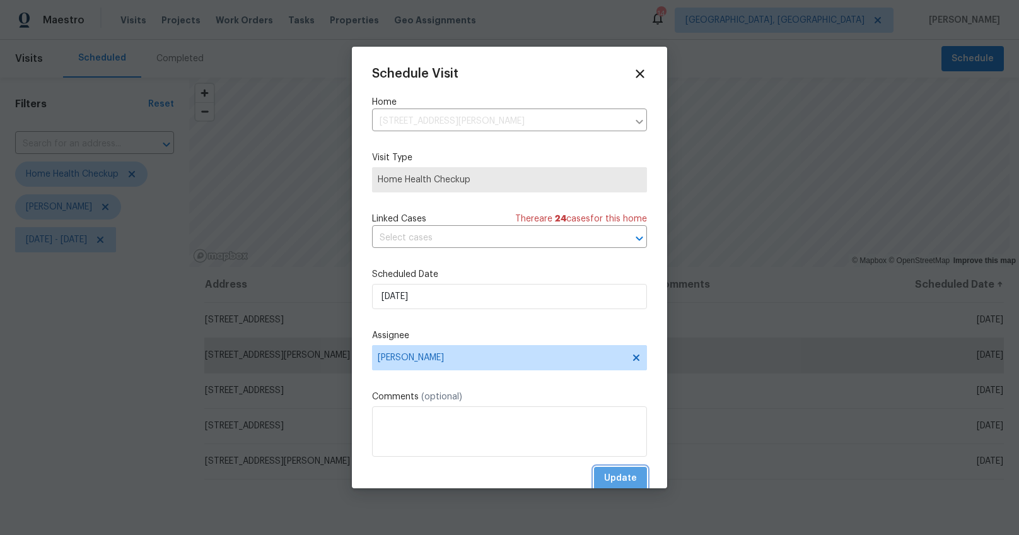
click at [620, 479] on span "Update" at bounding box center [620, 478] width 33 height 16
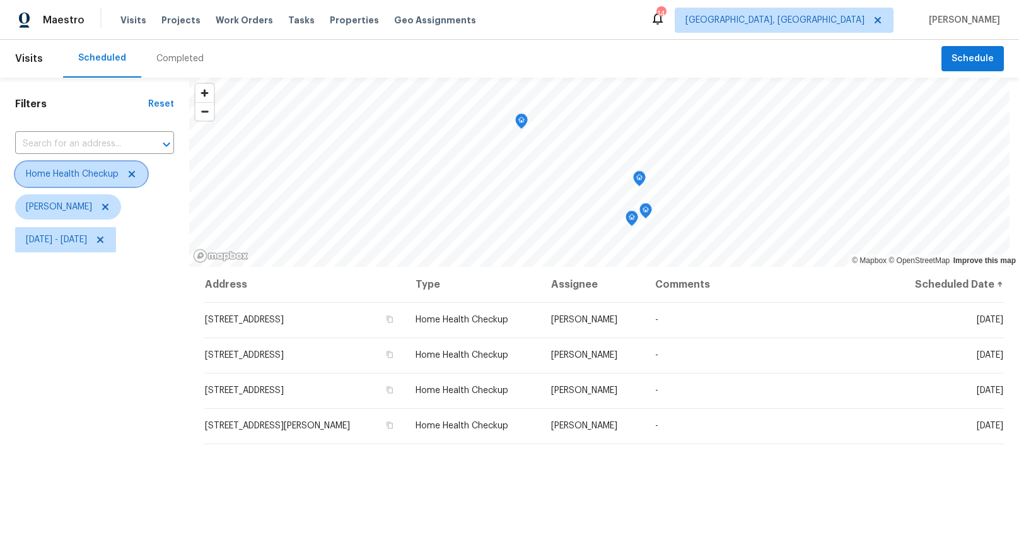
click at [132, 172] on icon at bounding box center [132, 174] width 10 height 10
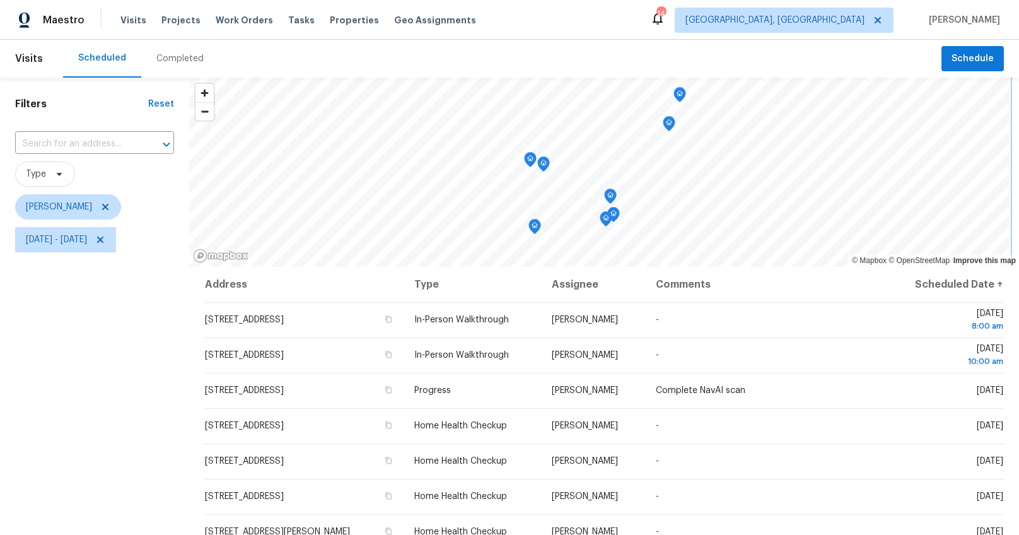
click at [536, 222] on icon "Map marker" at bounding box center [534, 226] width 11 height 14
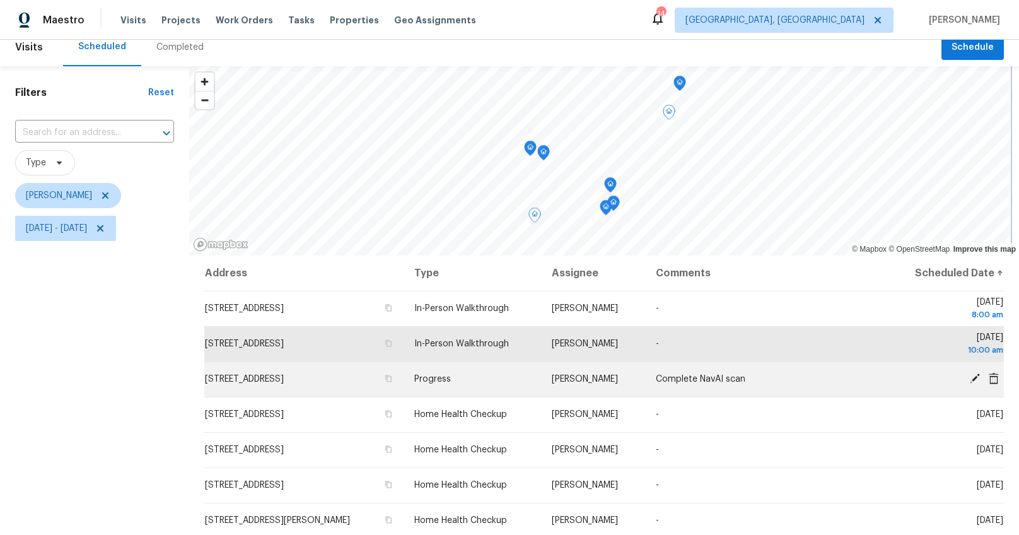
scroll to position [37, 0]
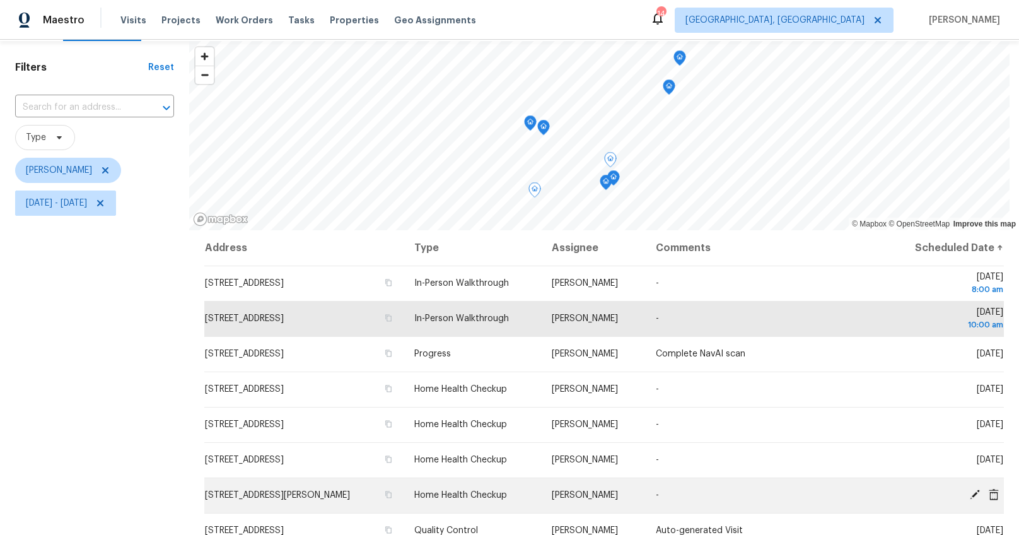
click at [970, 494] on icon at bounding box center [975, 494] width 10 height 10
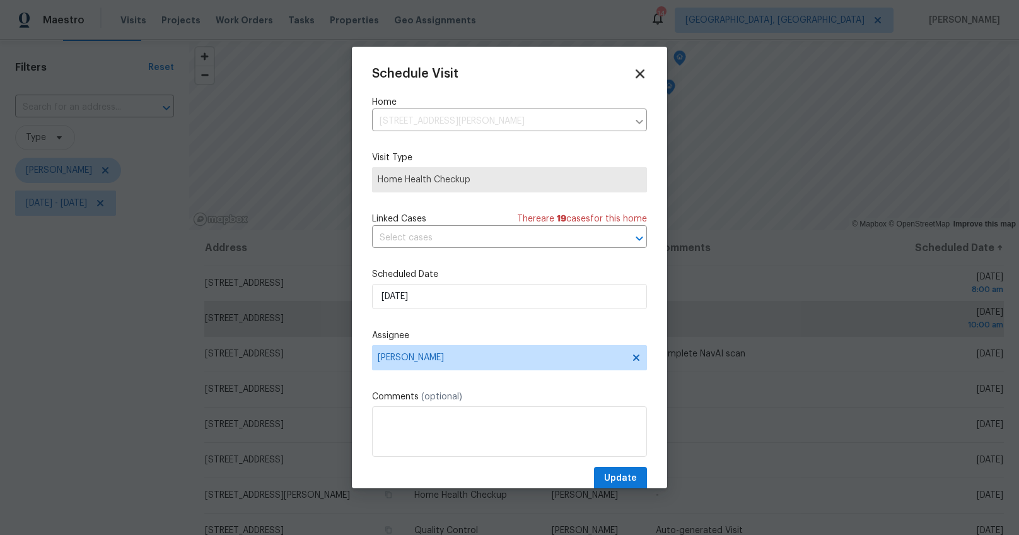
click at [635, 71] on icon at bounding box center [639, 73] width 9 height 9
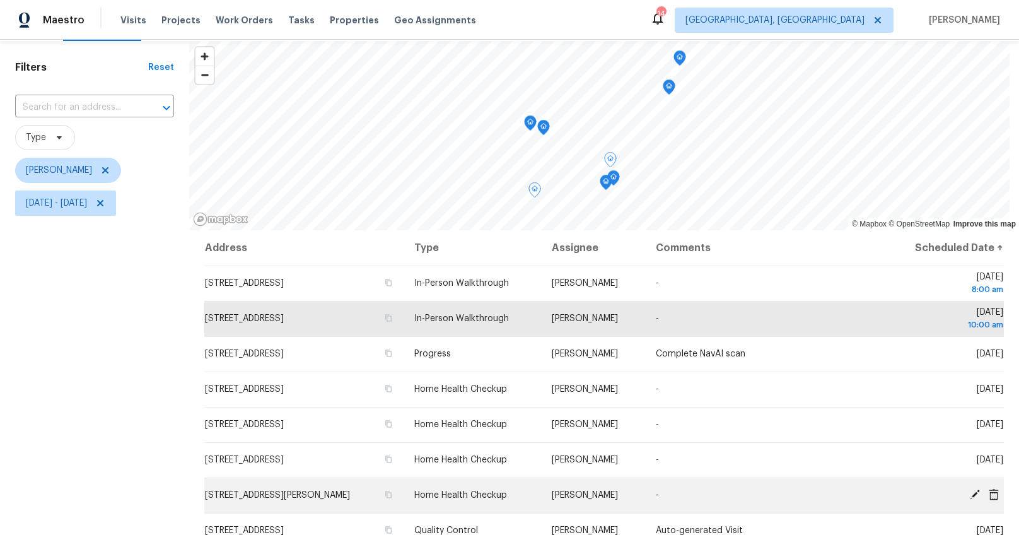
click at [988, 494] on icon at bounding box center [993, 494] width 11 height 11
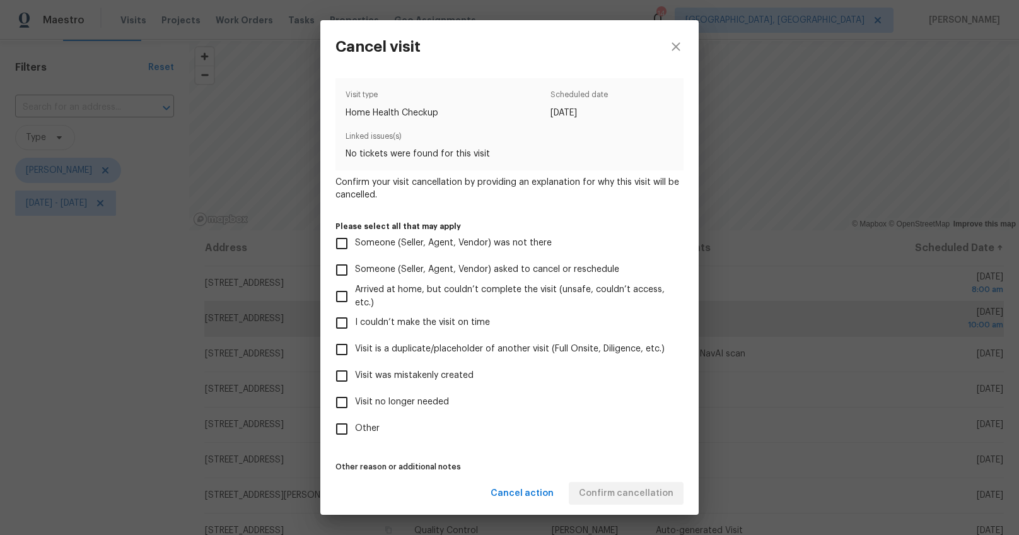
click at [409, 376] on span "Visit was mistakenly created" at bounding box center [414, 375] width 119 height 13
click at [355, 376] on input "Visit was mistakenly created" at bounding box center [341, 375] width 26 height 26
checkbox input "true"
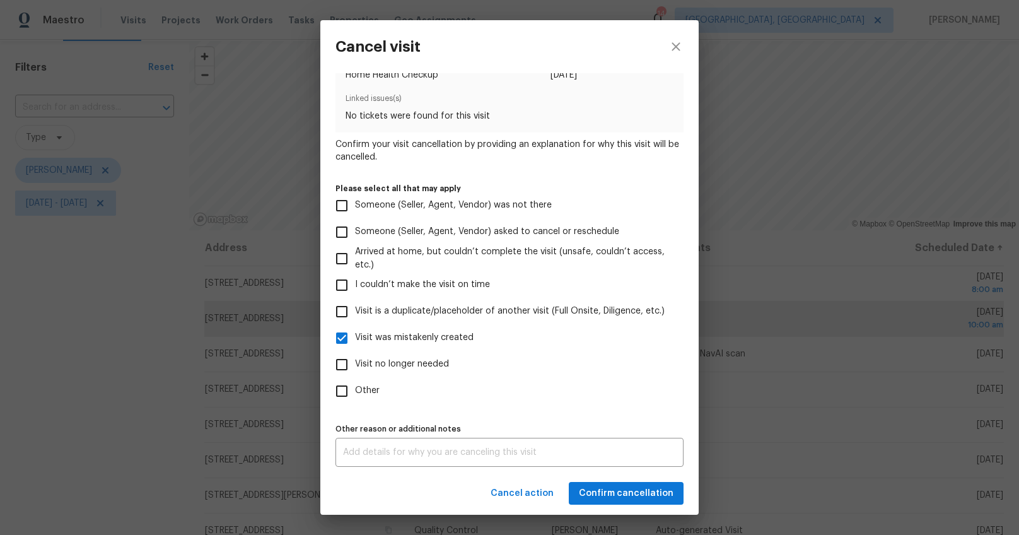
click at [374, 309] on span "Visit is a duplicate/placeholder of another visit (Full Onsite, Diligence, etc.)" at bounding box center [510, 310] width 310 height 13
click at [355, 309] on input "Visit is a duplicate/placeholder of another visit (Full Onsite, Diligence, etc.)" at bounding box center [341, 311] width 26 height 26
checkbox input "true"
click at [344, 339] on input "Visit was mistakenly created" at bounding box center [341, 338] width 26 height 26
checkbox input "false"
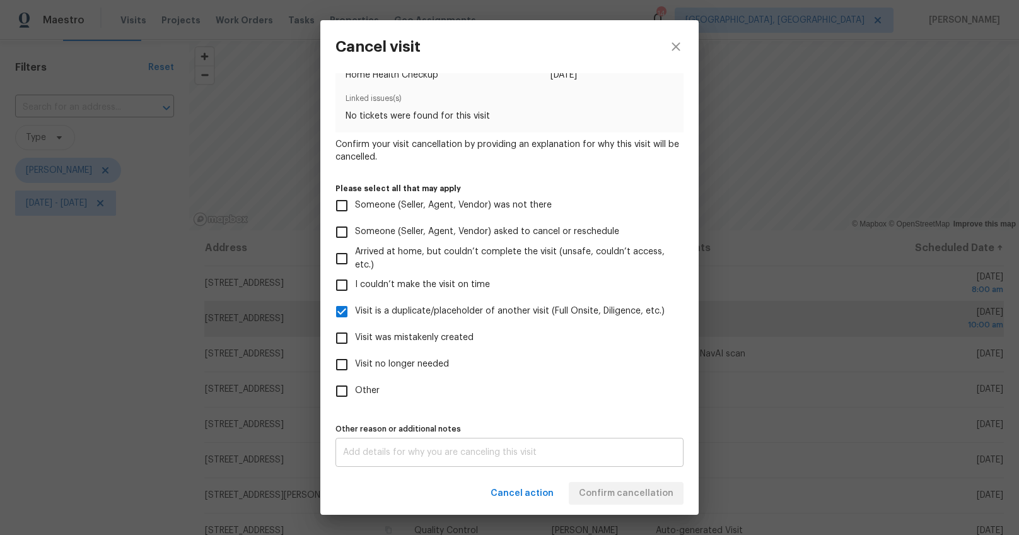
click at [514, 453] on textarea at bounding box center [509, 452] width 333 height 9
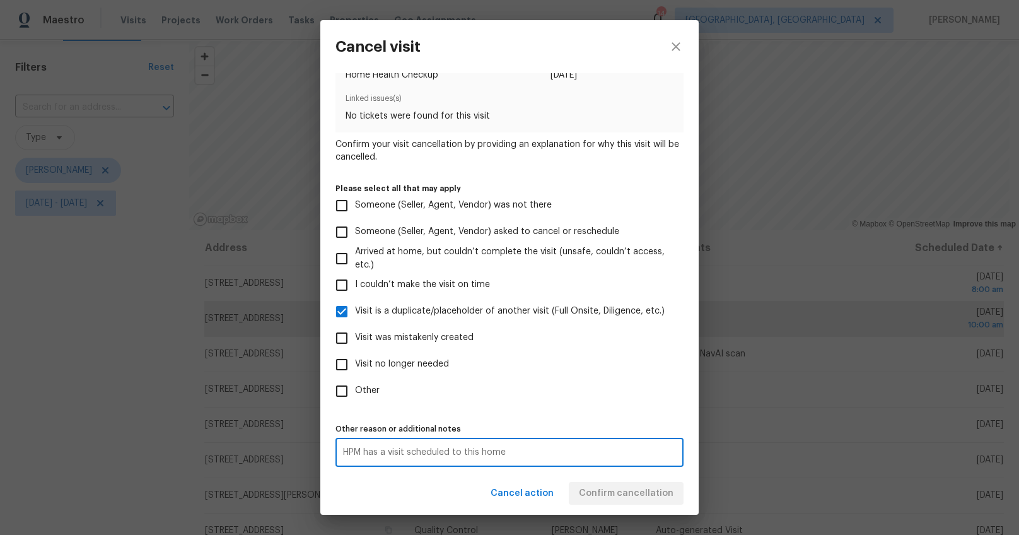
type textarea "HPM has a visit scheduled to this home"
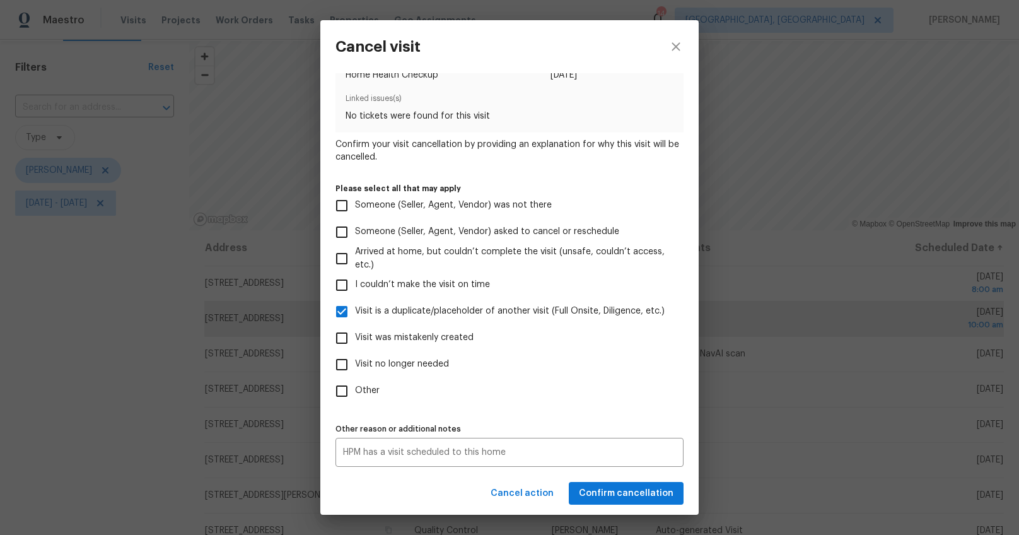
click at [432, 485] on div "Cancel action Confirm cancellation" at bounding box center [509, 493] width 378 height 43
click at [642, 487] on span "Confirm cancellation" at bounding box center [626, 493] width 95 height 16
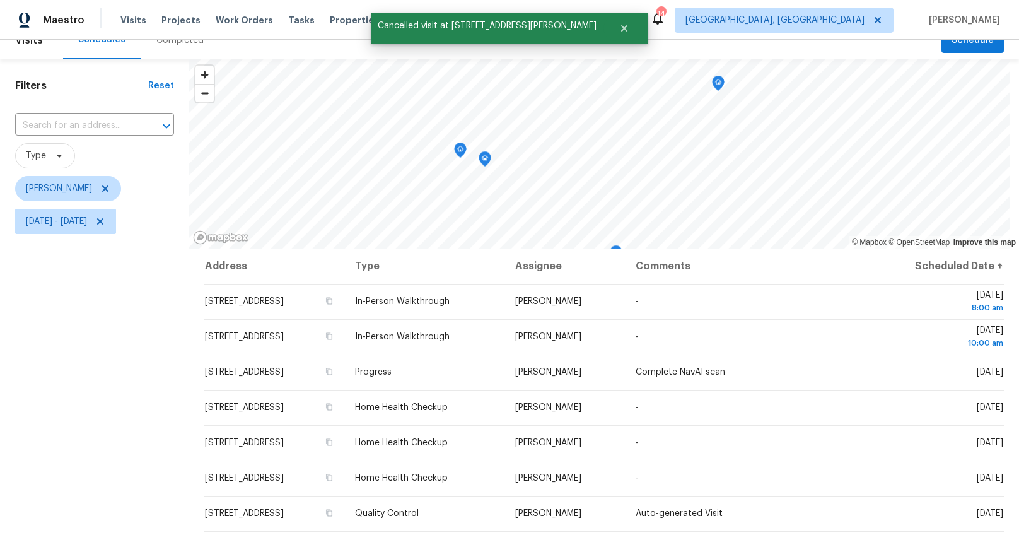
scroll to position [68, 0]
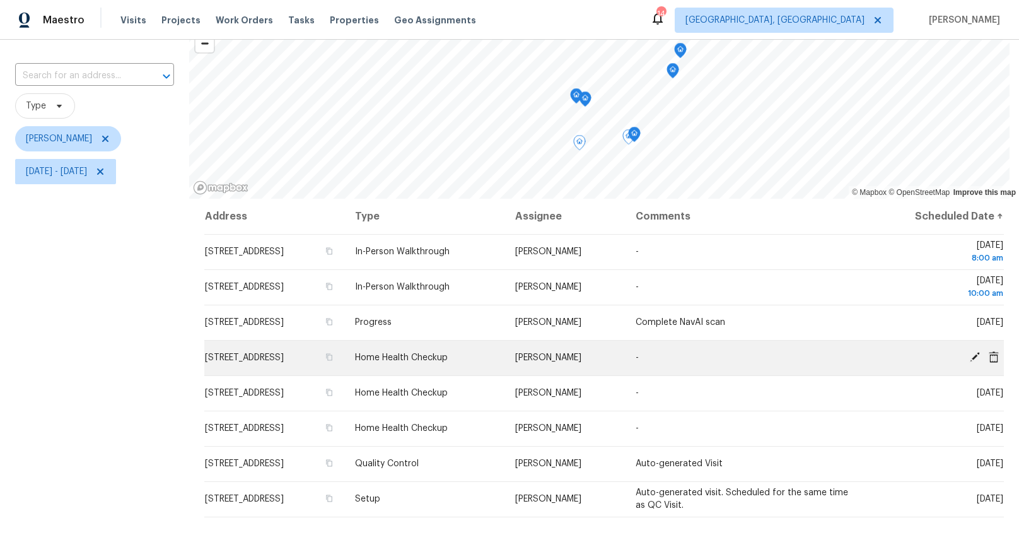
click at [970, 356] on icon at bounding box center [975, 357] width 10 height 10
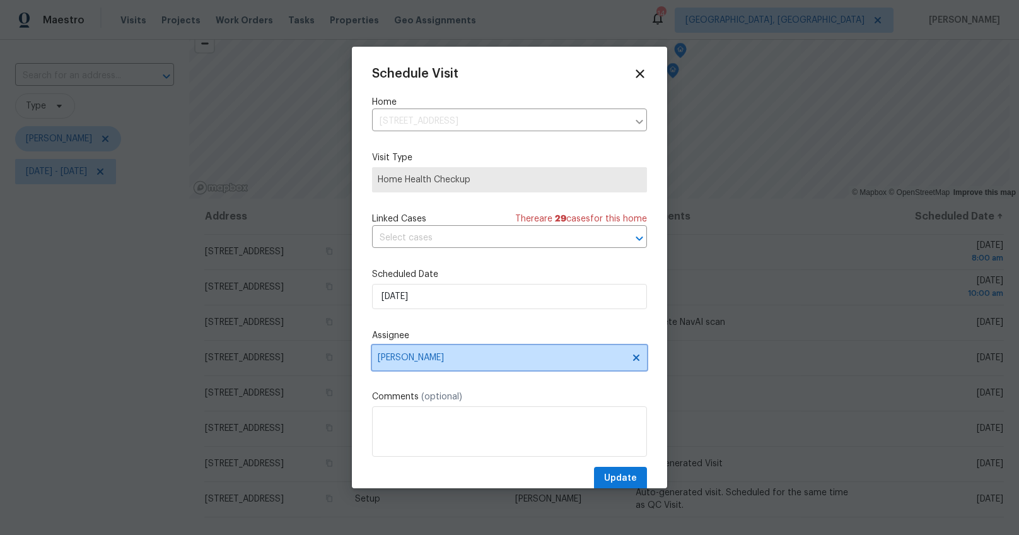
click at [410, 366] on span "[PERSON_NAME]" at bounding box center [509, 357] width 275 height 25
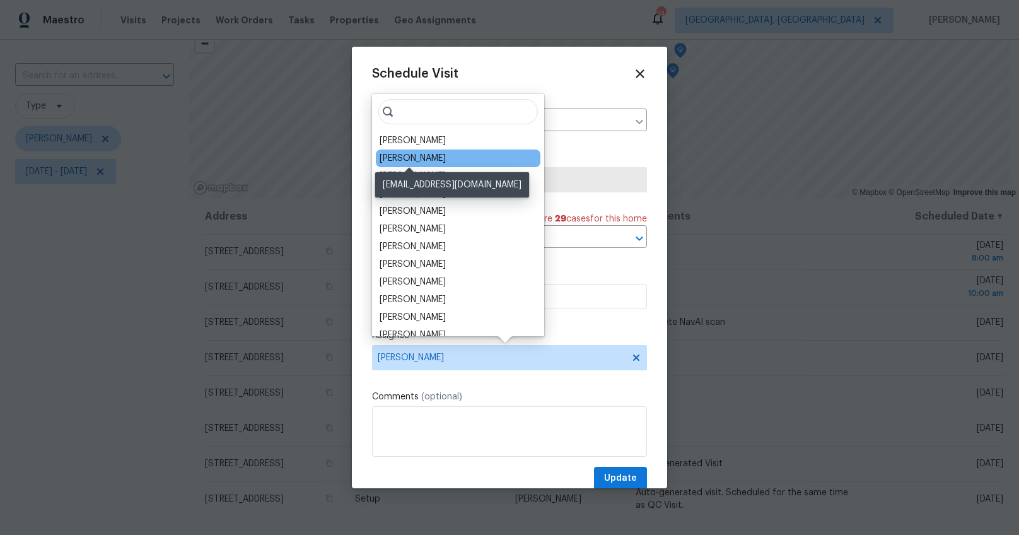
click at [405, 161] on div "[PERSON_NAME]" at bounding box center [413, 158] width 66 height 13
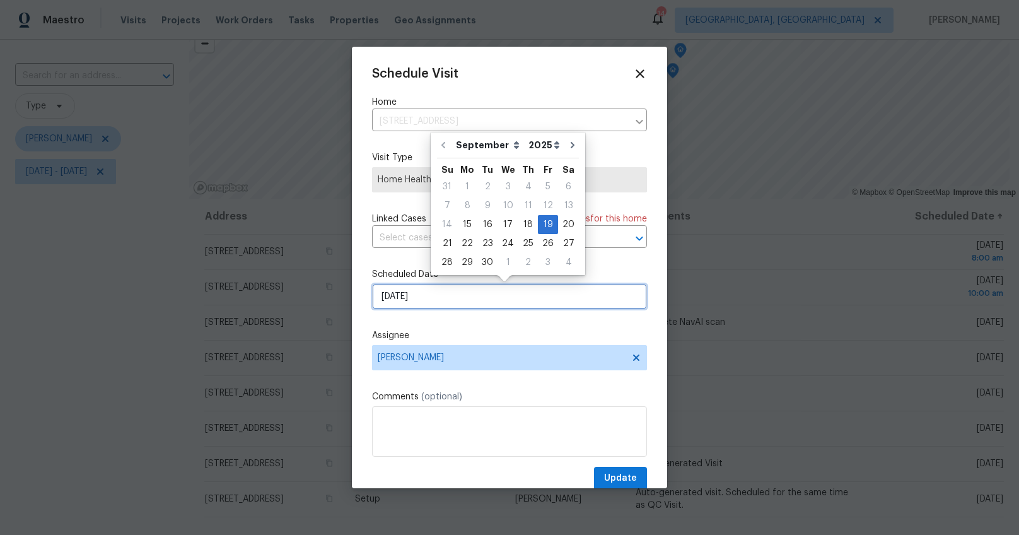
click at [395, 292] on input "[DATE]" at bounding box center [509, 296] width 275 height 25
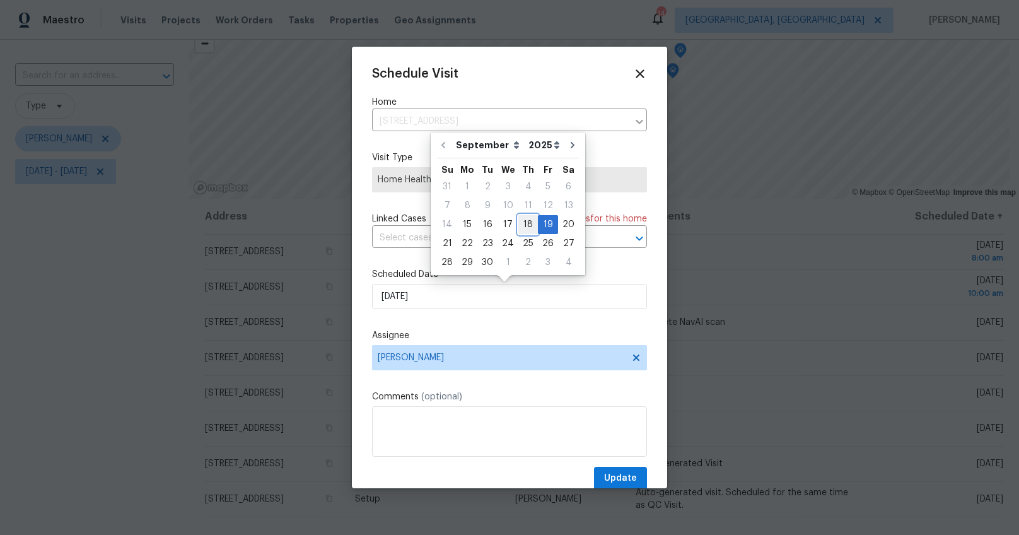
click at [519, 223] on div "18" at bounding box center [528, 225] width 20 height 18
type input "[DATE]"
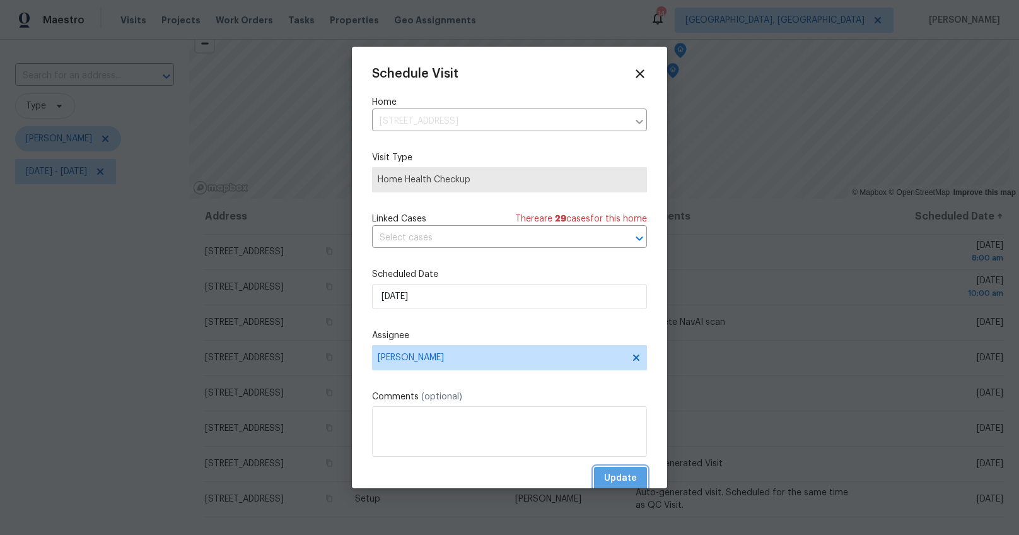
click at [625, 477] on span "Update" at bounding box center [620, 478] width 33 height 16
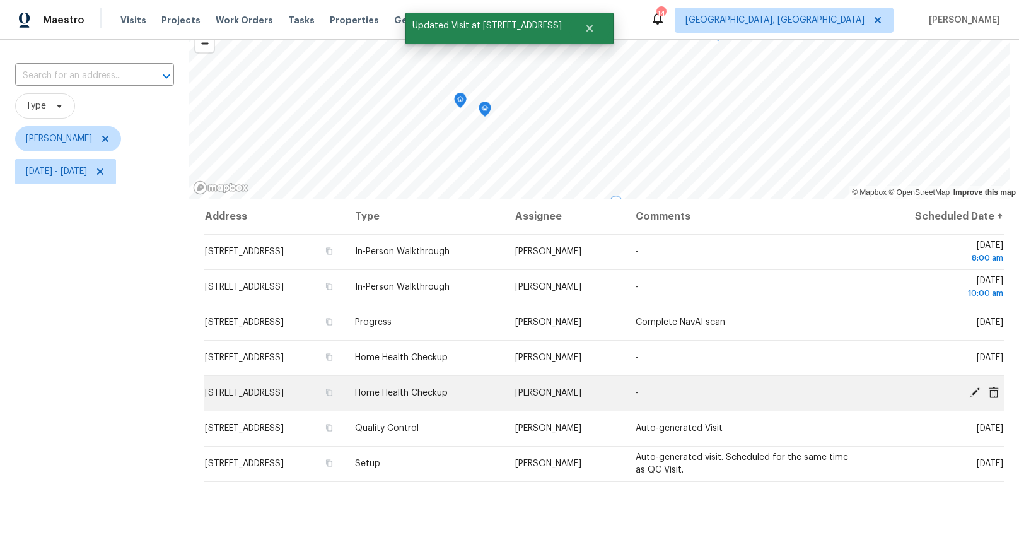
click at [969, 390] on icon at bounding box center [974, 391] width 11 height 11
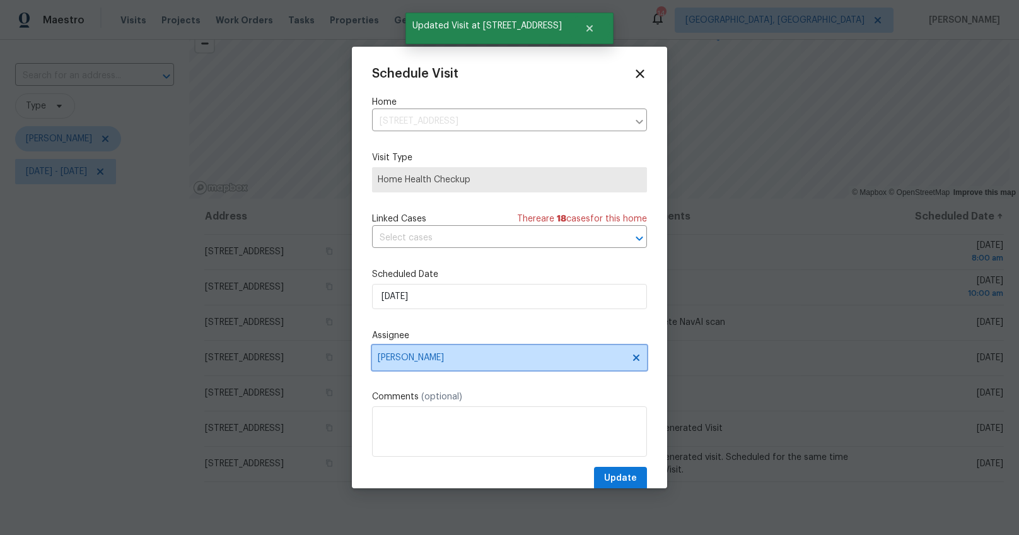
click at [397, 360] on span "[PERSON_NAME]" at bounding box center [501, 357] width 247 height 10
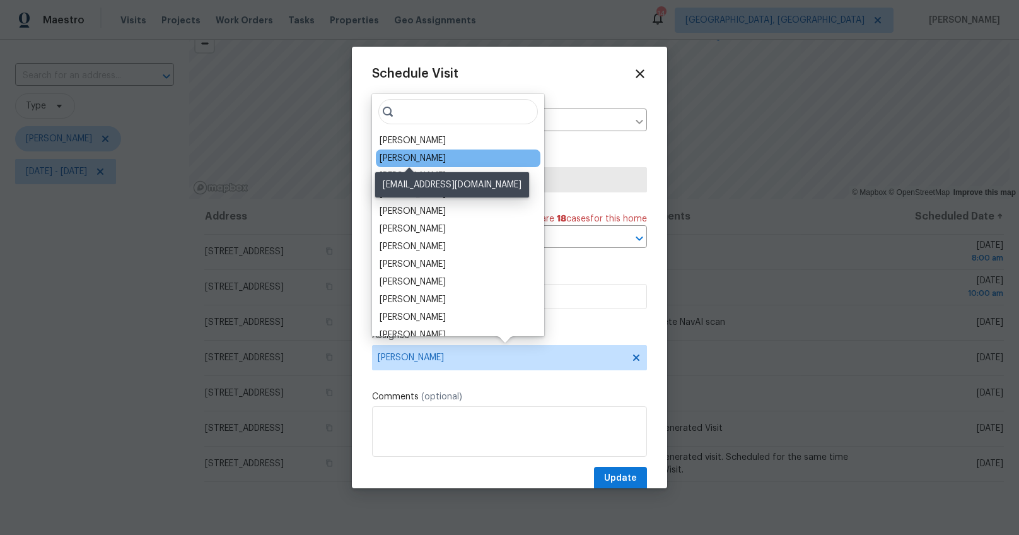
click at [397, 153] on div "[PERSON_NAME]" at bounding box center [413, 158] width 66 height 13
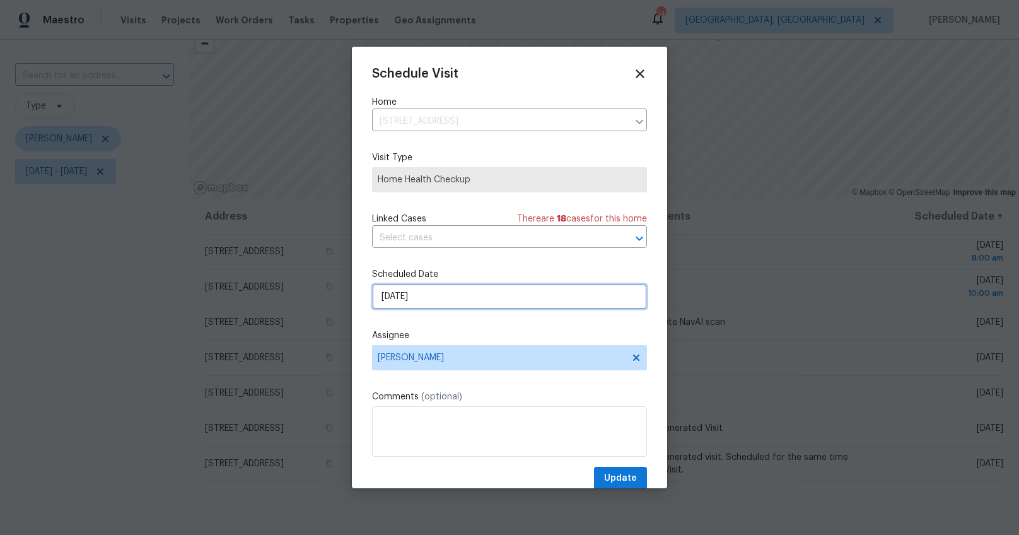
click at [395, 295] on input "[DATE]" at bounding box center [509, 296] width 275 height 25
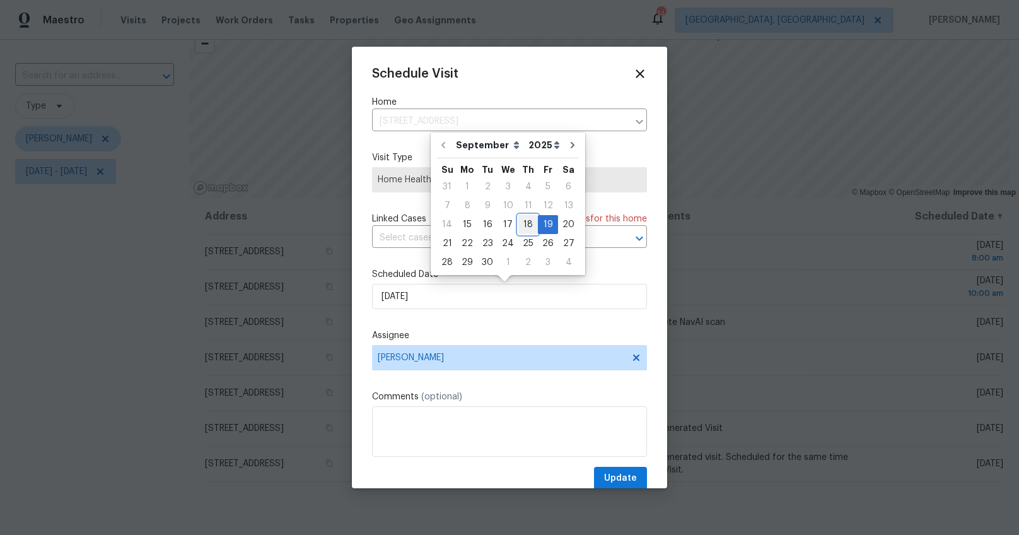
click at [522, 221] on div "18" at bounding box center [528, 225] width 20 height 18
type input "[DATE]"
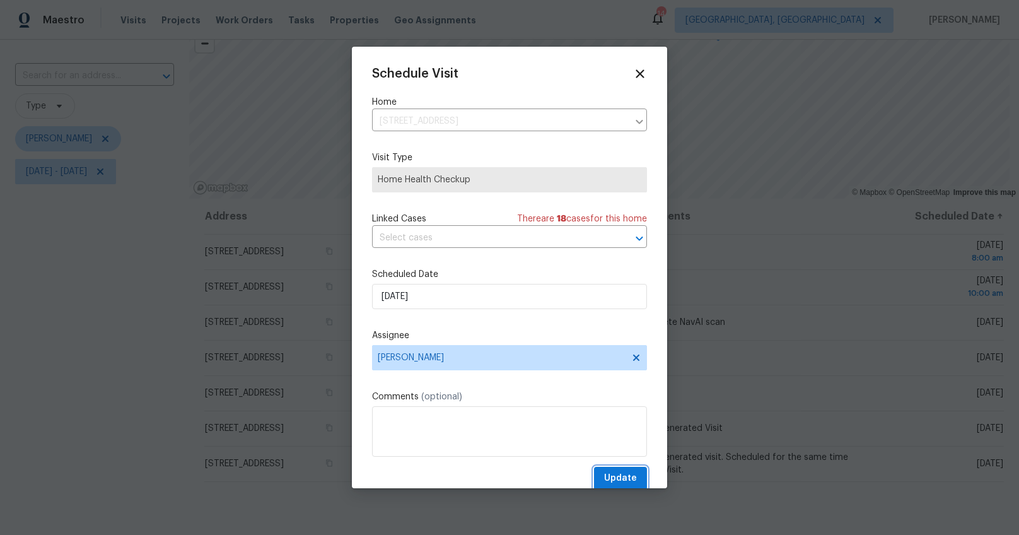
click at [616, 475] on span "Update" at bounding box center [620, 478] width 33 height 16
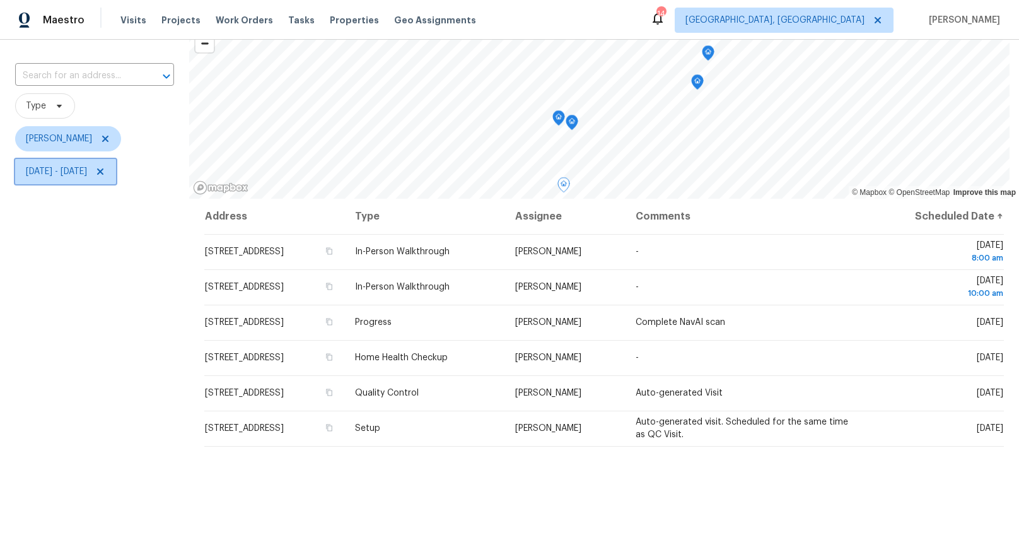
click at [78, 177] on span "[DATE] - [DATE]" at bounding box center [56, 171] width 61 height 13
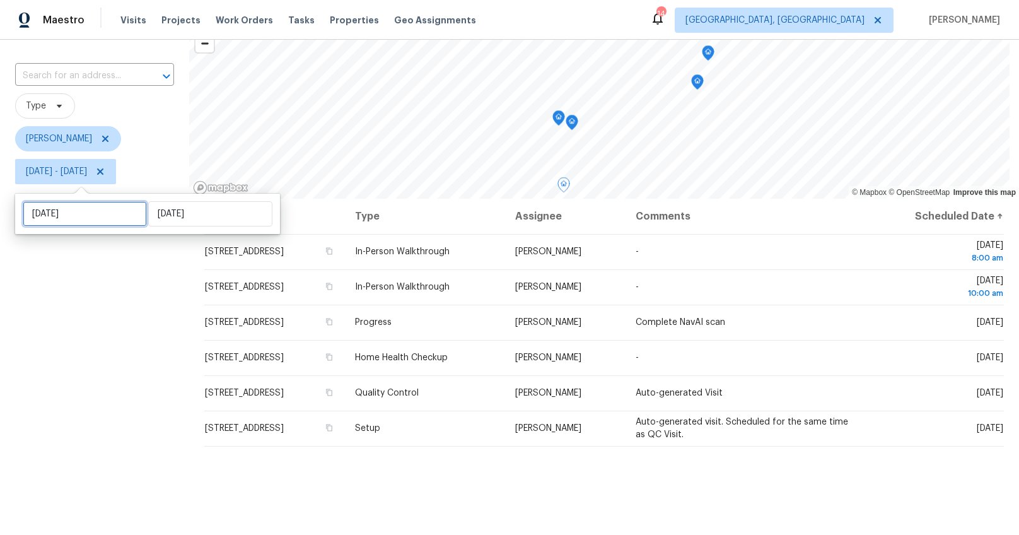
click at [81, 216] on input "[DATE]" at bounding box center [85, 213] width 124 height 25
select select "8"
select select "2025"
select select "9"
select select "2025"
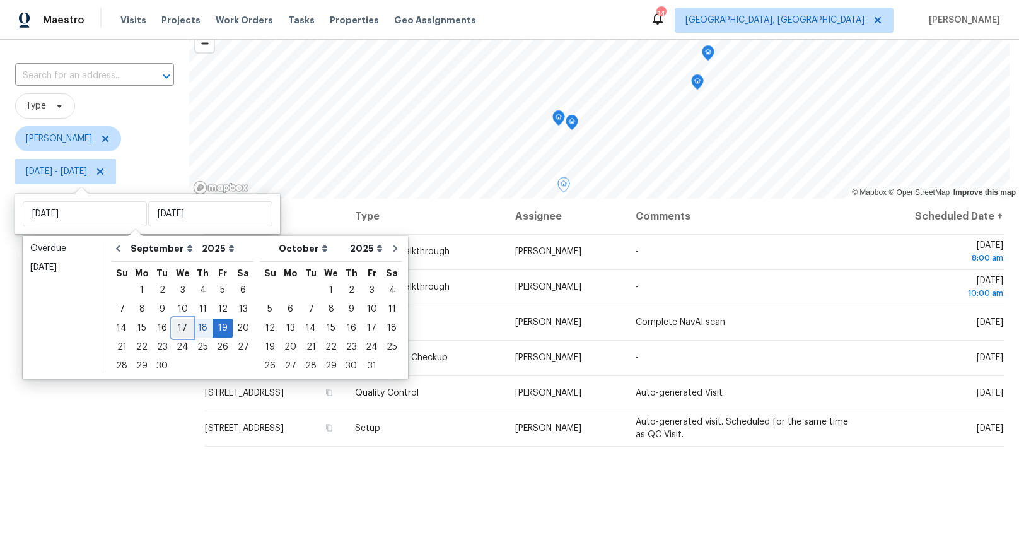
click at [173, 325] on div "17" at bounding box center [182, 328] width 21 height 18
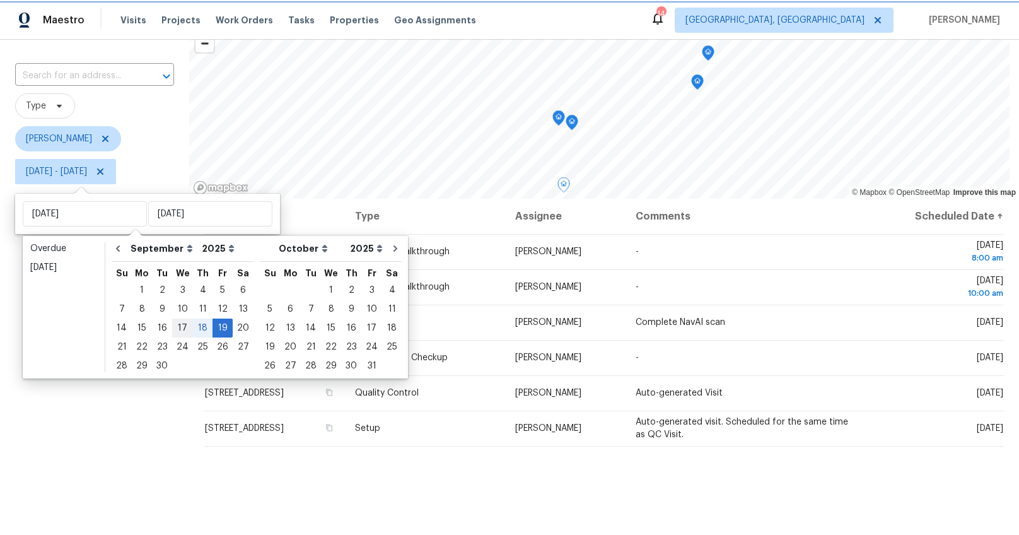
type input "[DATE]"
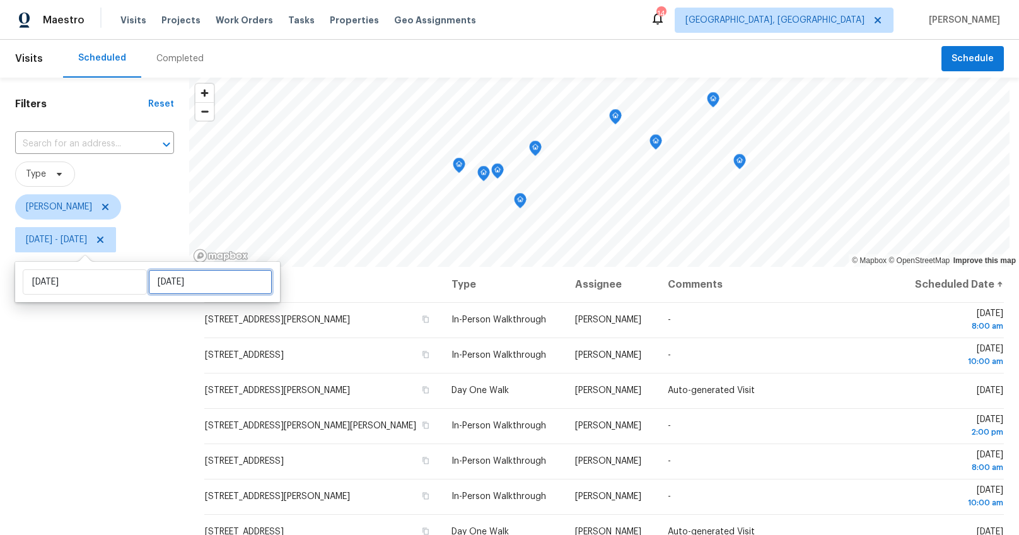
click at [178, 277] on input "[DATE]" at bounding box center [210, 281] width 124 height 25
select select "8"
select select "2025"
select select "9"
select select "2025"
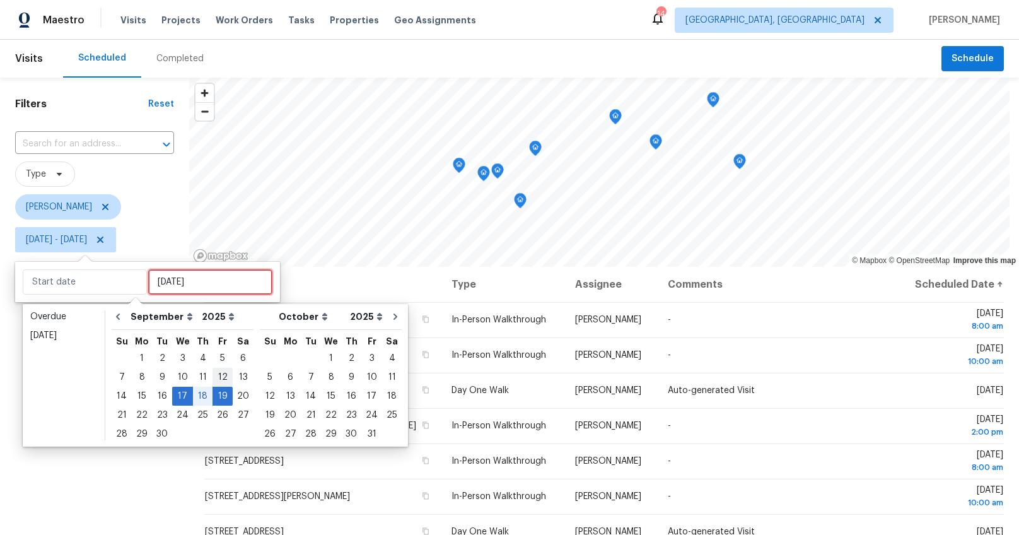
type input "[DATE]"
click at [199, 395] on div "18" at bounding box center [203, 396] width 20 height 18
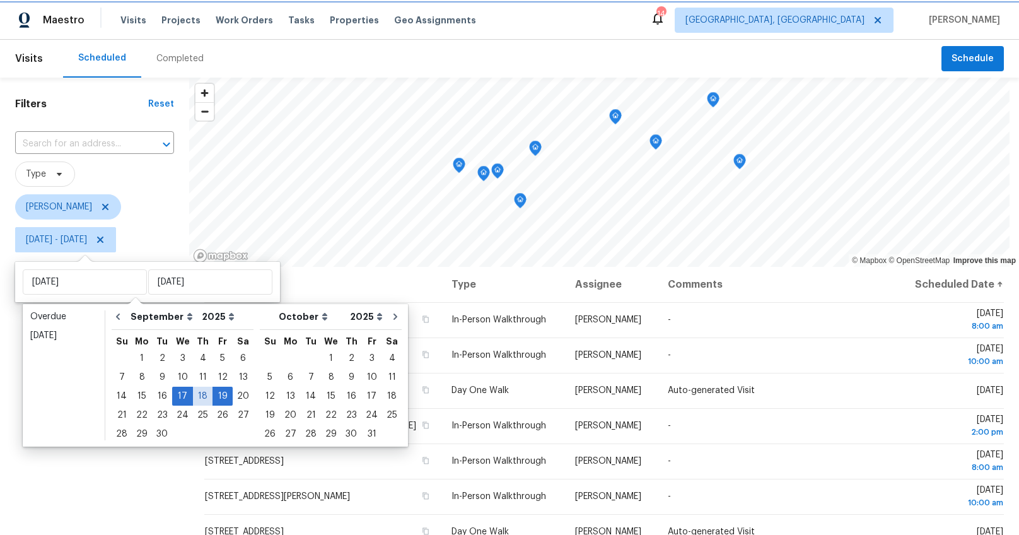
type input "[DATE]"
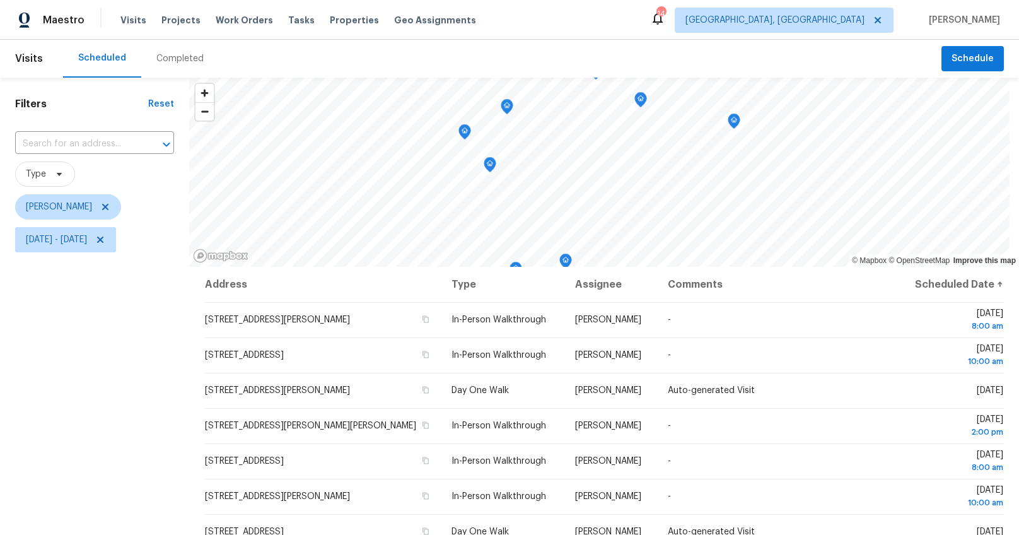
click at [134, 414] on div "Filters Reset ​ Type [PERSON_NAME] [DATE] - [DATE]" at bounding box center [94, 386] width 189 height 617
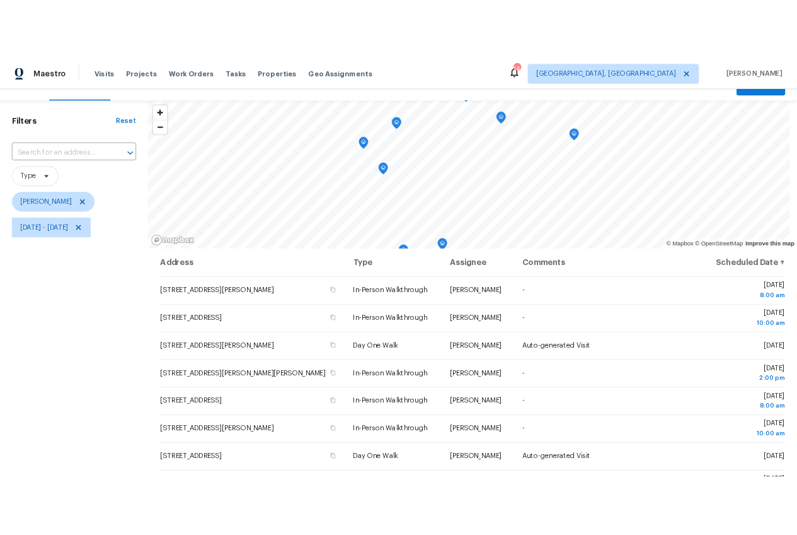
scroll to position [3, 0]
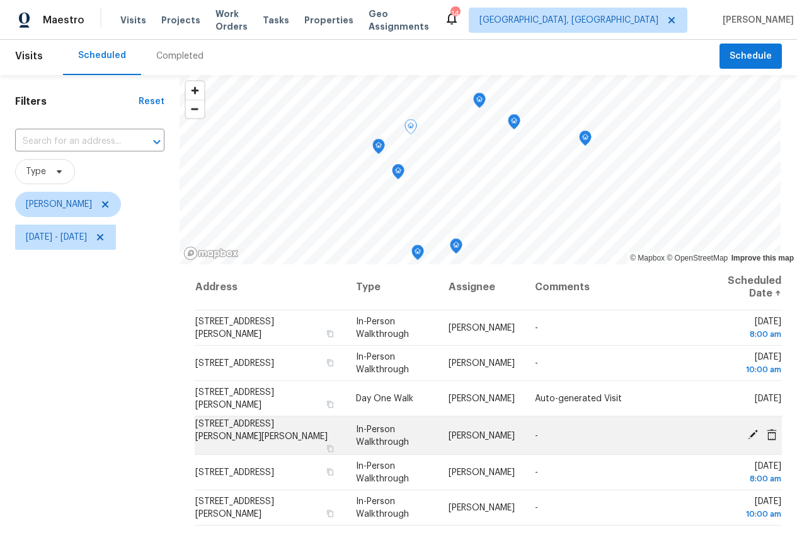
click at [748, 431] on icon at bounding box center [753, 434] width 10 height 10
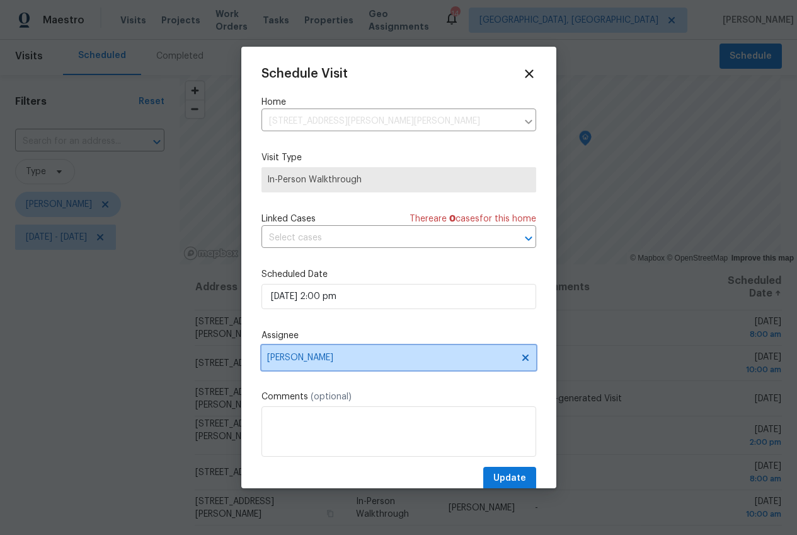
click at [291, 354] on span "[PERSON_NAME]" at bounding box center [390, 357] width 247 height 10
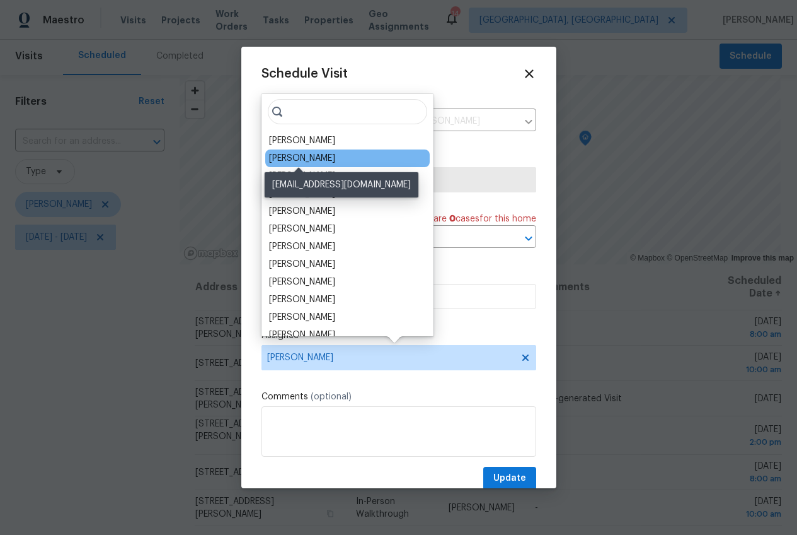
click at [309, 153] on div "[PERSON_NAME]" at bounding box center [302, 158] width 66 height 13
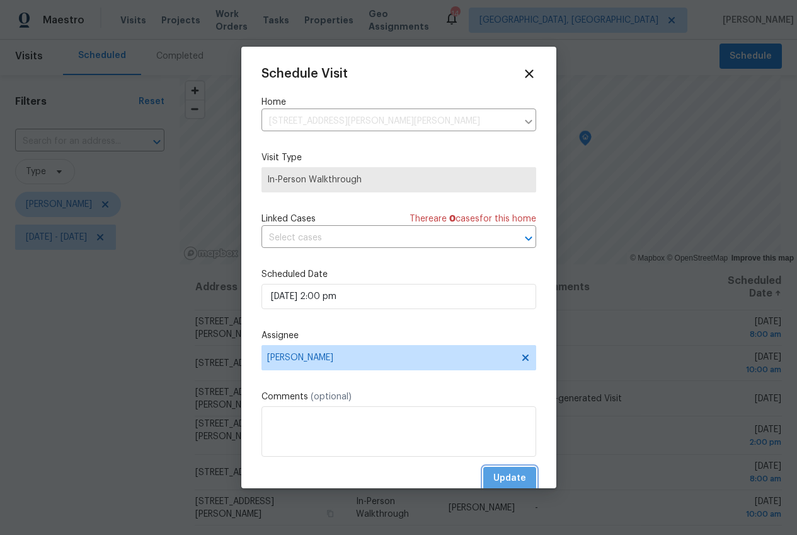
click at [501, 474] on span "Update" at bounding box center [510, 478] width 33 height 16
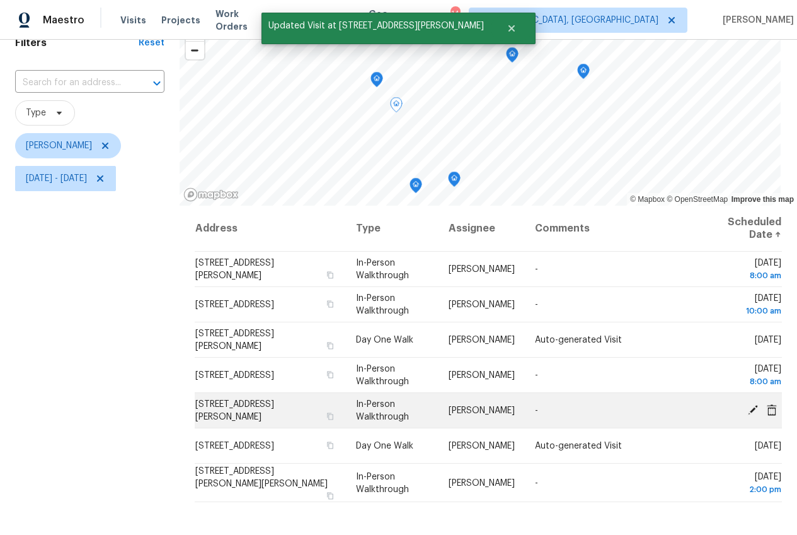
scroll to position [116, 0]
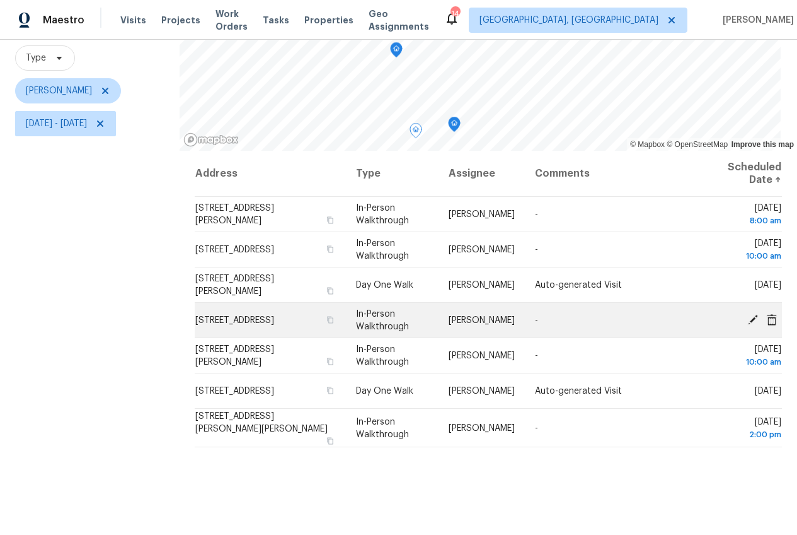
click at [748, 320] on icon at bounding box center [753, 319] width 10 height 10
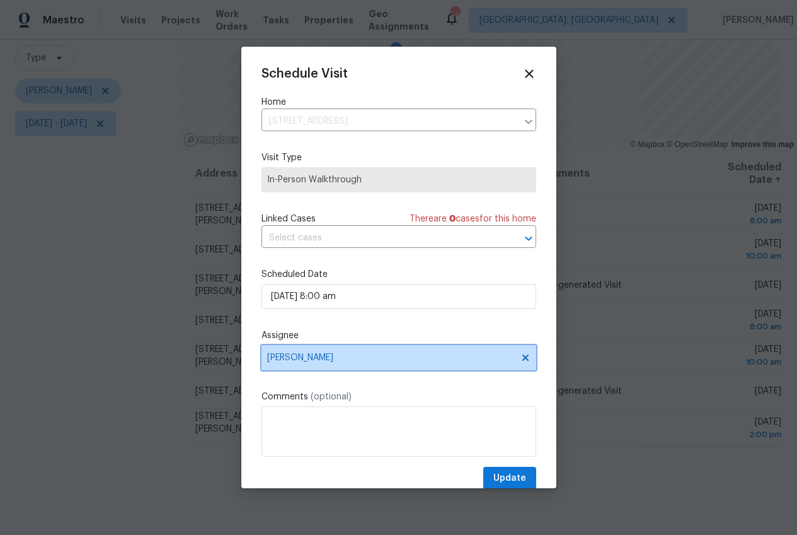
click at [308, 353] on span "[PERSON_NAME]" at bounding box center [390, 357] width 247 height 10
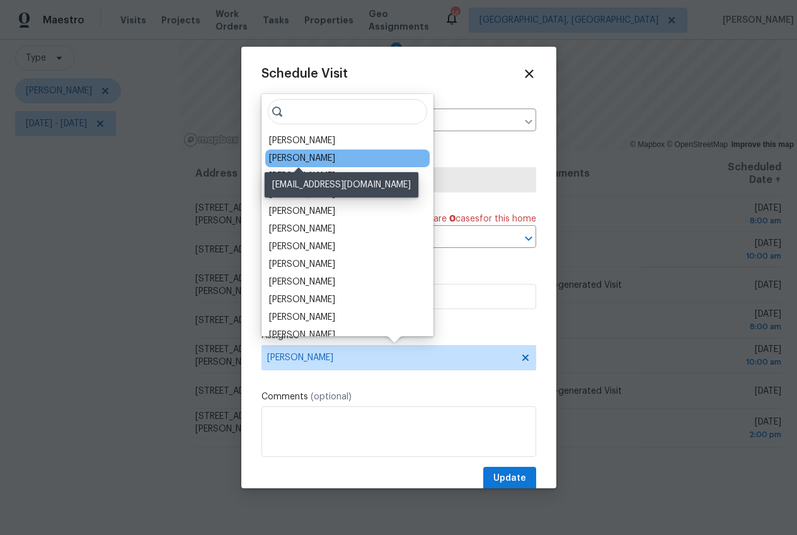
click at [323, 154] on div "[PERSON_NAME]" at bounding box center [302, 158] width 66 height 13
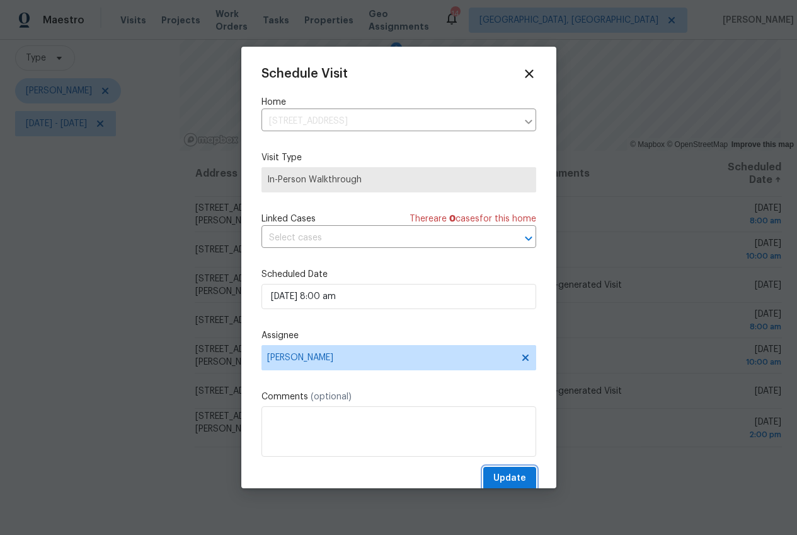
click at [499, 476] on span "Update" at bounding box center [510, 478] width 33 height 16
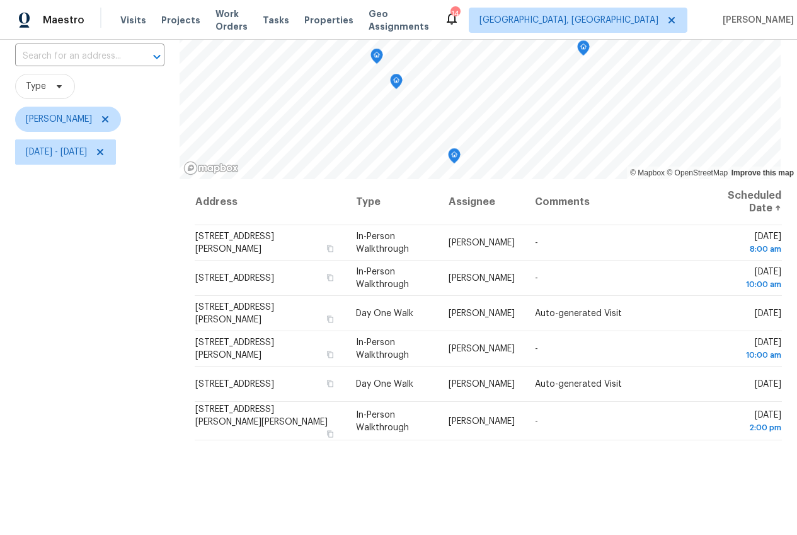
scroll to position [0, 0]
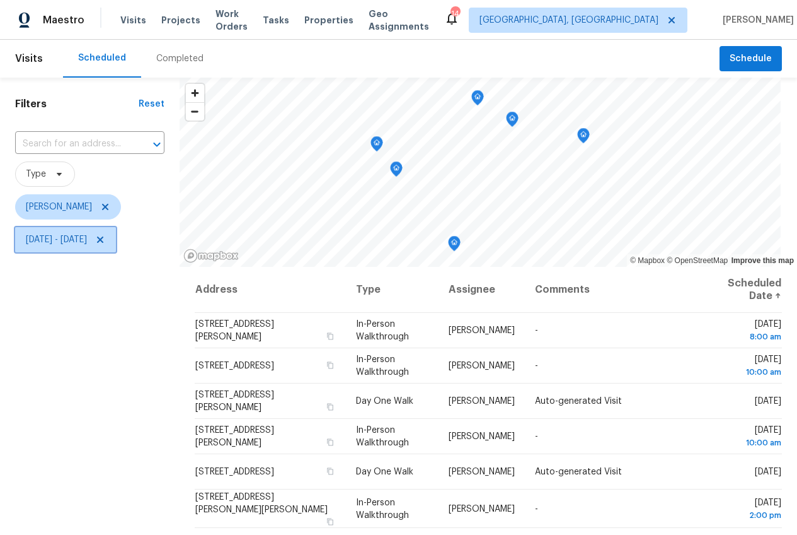
click at [45, 240] on span "[DATE] - [DATE]" at bounding box center [56, 239] width 61 height 13
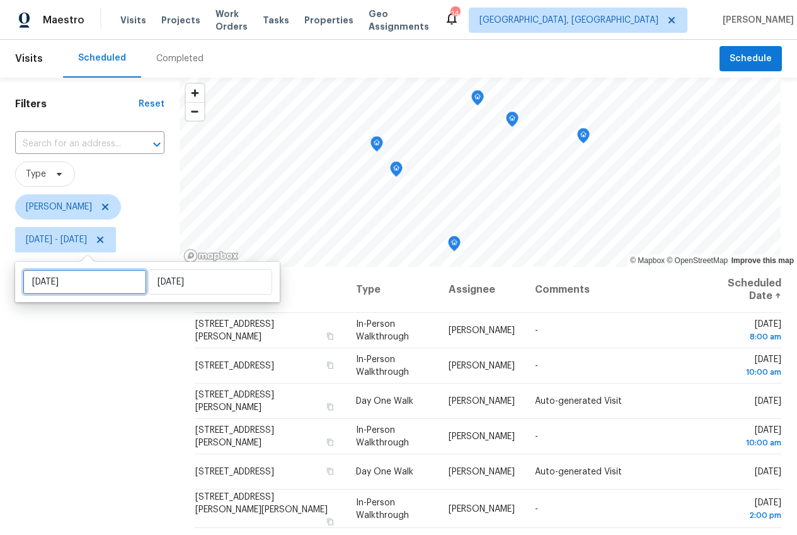
select select "8"
select select "2025"
select select "9"
select select "2025"
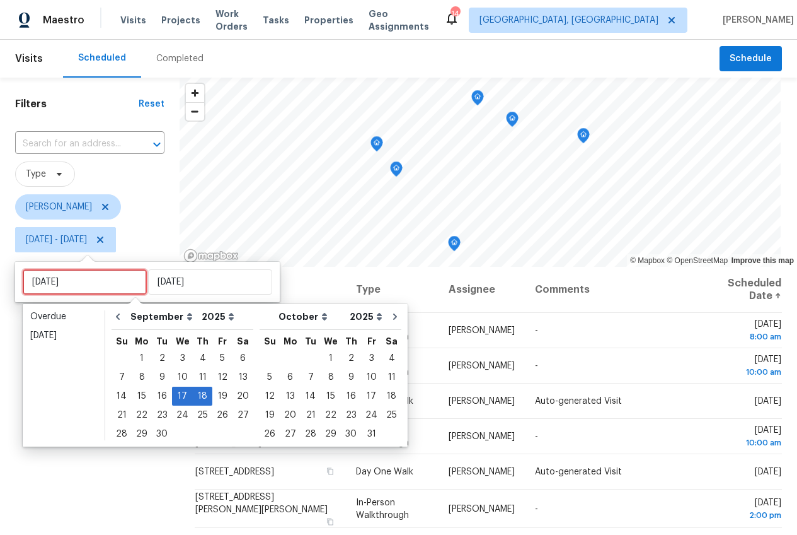
click at [51, 279] on input "[DATE]" at bounding box center [85, 281] width 124 height 25
click at [158, 394] on div "16" at bounding box center [162, 396] width 20 height 18
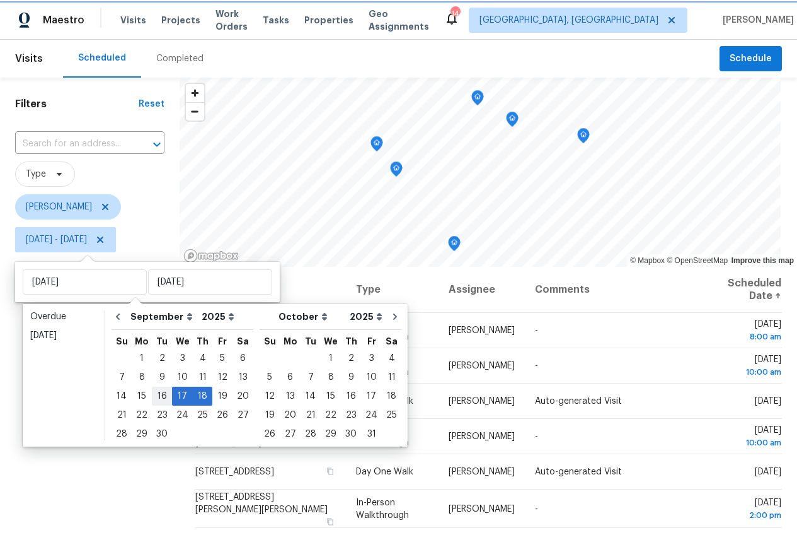
type input "[DATE]"
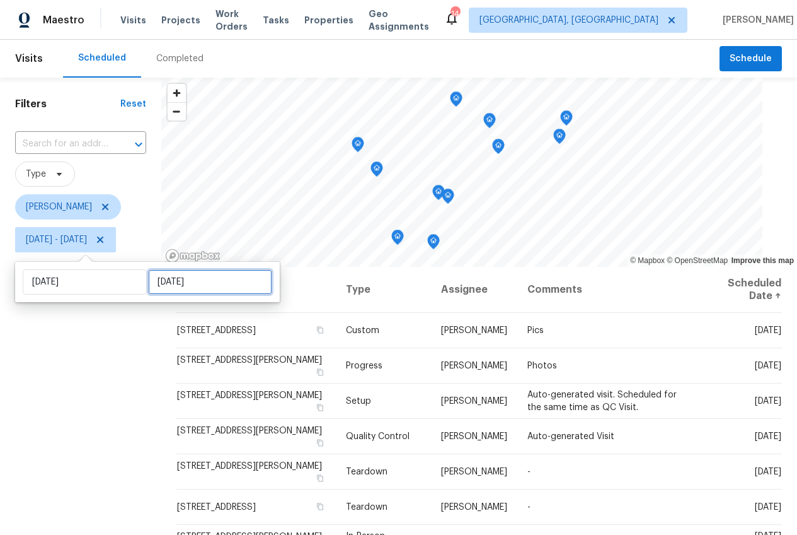
click at [161, 281] on input "[DATE]" at bounding box center [210, 281] width 124 height 25
select select "8"
select select "2025"
select select "9"
select select "2025"
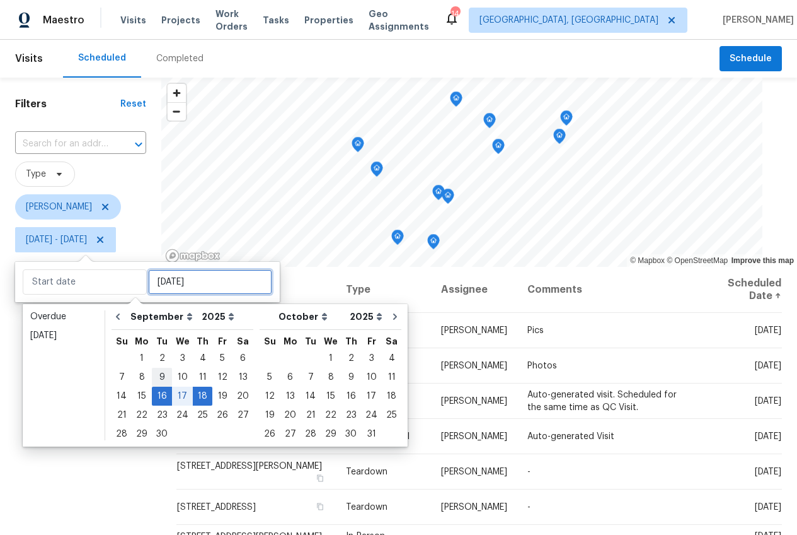
type input "[DATE]"
click at [163, 393] on div "16" at bounding box center [162, 396] width 20 height 18
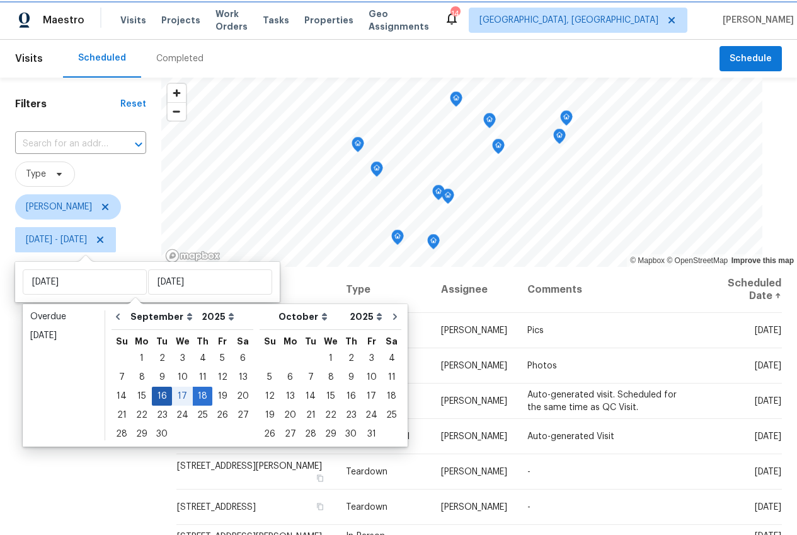
type input "[DATE]"
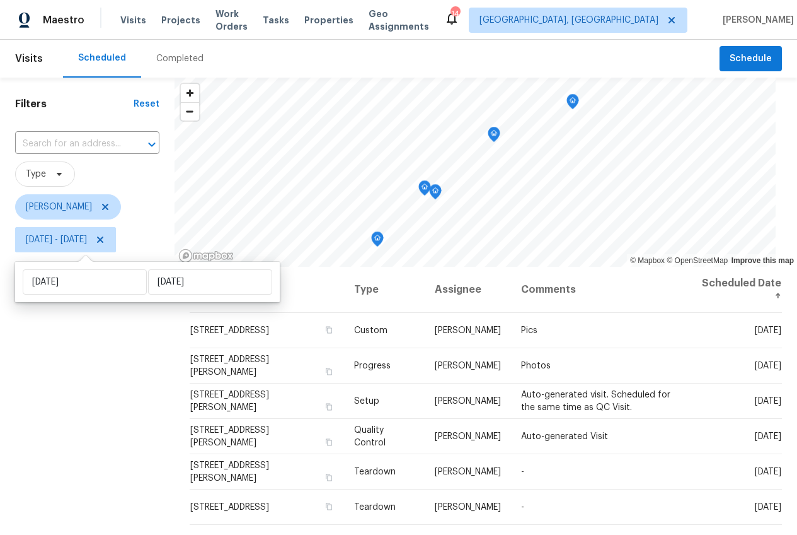
click at [126, 389] on div "Filters Reset ​ Type [PERSON_NAME] [DATE] - [DATE]" at bounding box center [87, 386] width 175 height 617
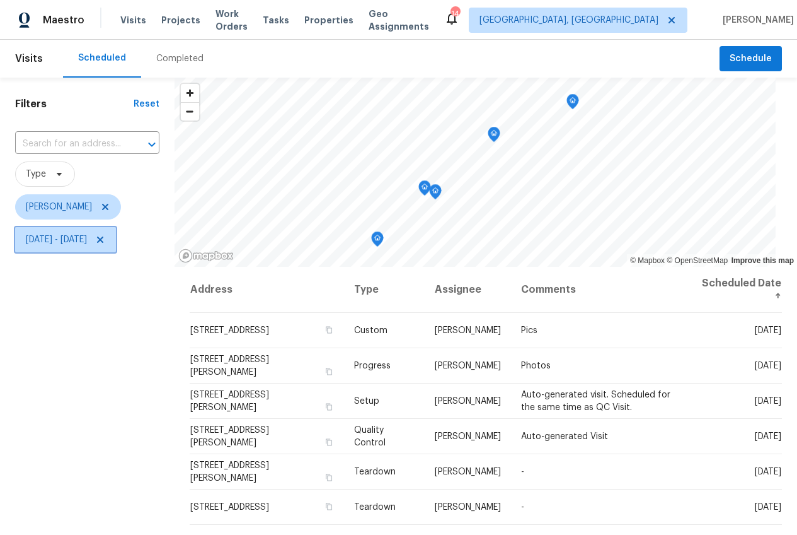
click at [84, 242] on span "[DATE] - [DATE]" at bounding box center [56, 239] width 61 height 13
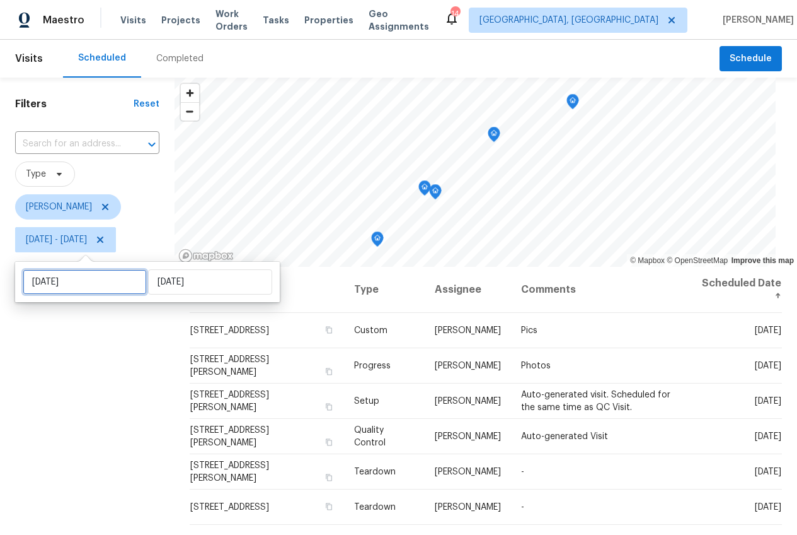
select select "8"
select select "2025"
select select "9"
select select "2025"
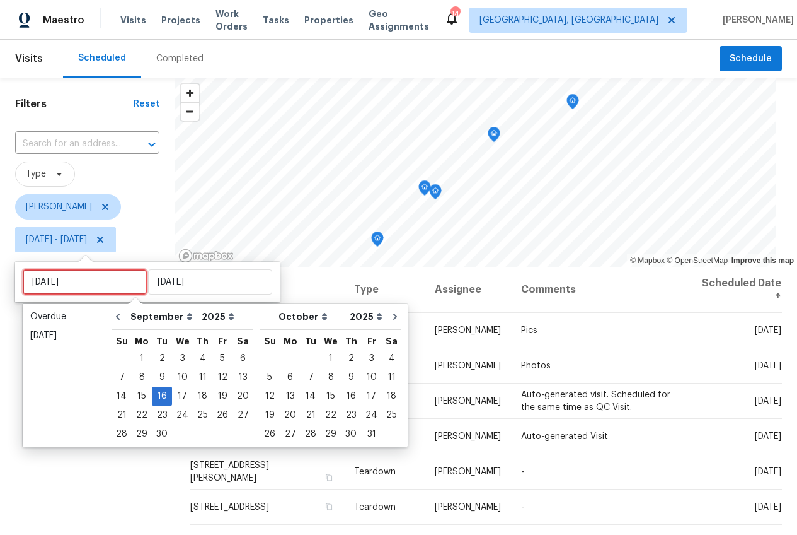
click at [88, 284] on input "[DATE]" at bounding box center [85, 281] width 124 height 25
type input "[DATE]"
click at [172, 387] on div "17" at bounding box center [182, 396] width 21 height 18
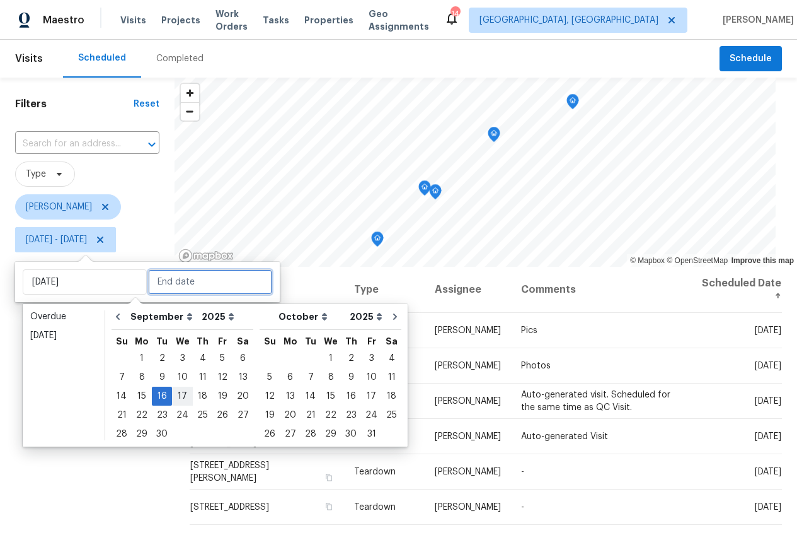
type input "[DATE]"
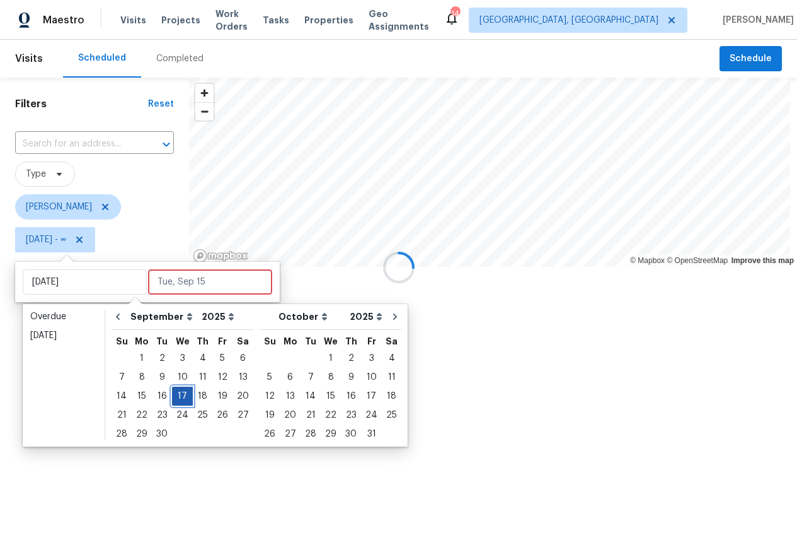
click at [174, 390] on div "17" at bounding box center [182, 396] width 21 height 18
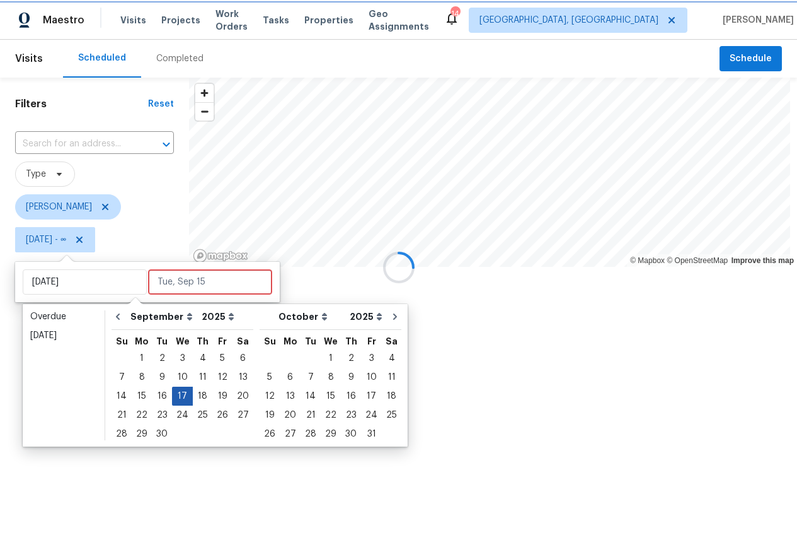
type input "[DATE]"
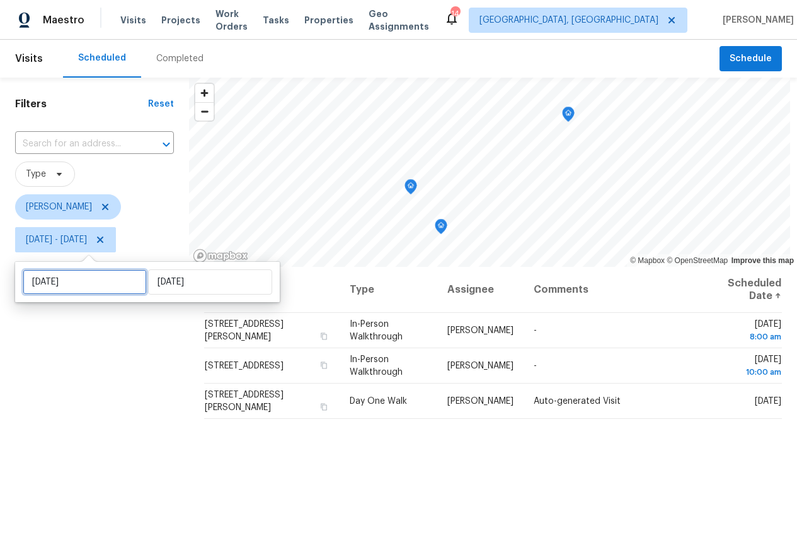
click at [93, 278] on input "[DATE]" at bounding box center [85, 281] width 124 height 25
select select "8"
select select "2025"
select select "9"
select select "2025"
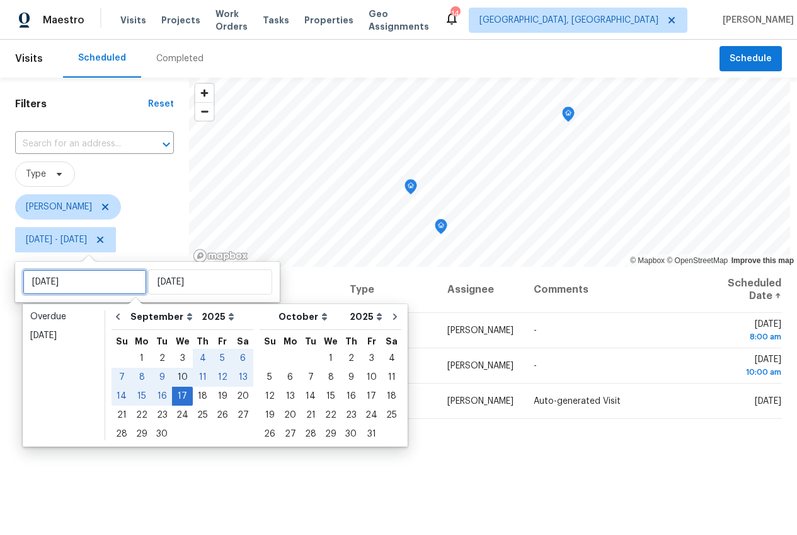
type input "[DATE]"
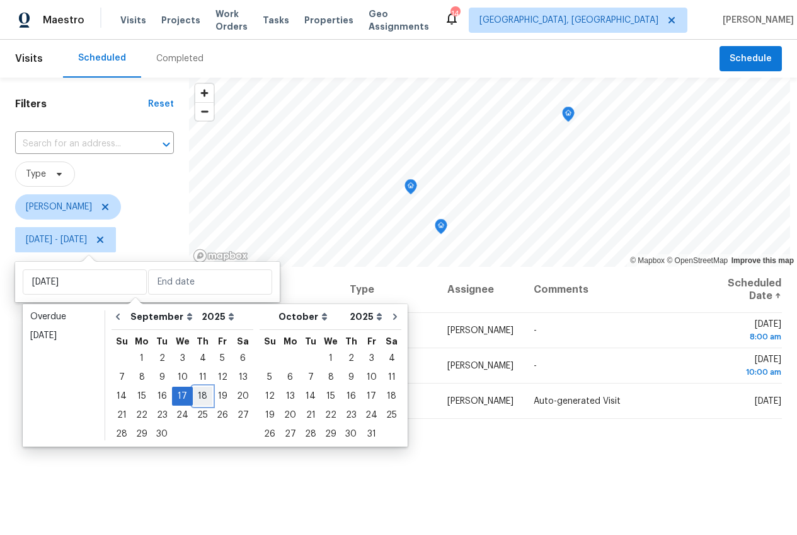
click at [194, 390] on div "18" at bounding box center [203, 396] width 20 height 18
type input "[DATE]"
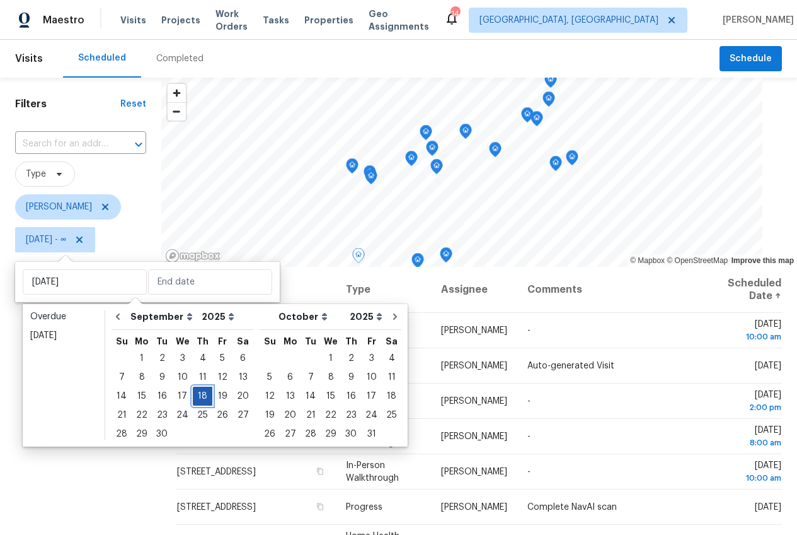
click at [194, 390] on div "18" at bounding box center [203, 396] width 20 height 18
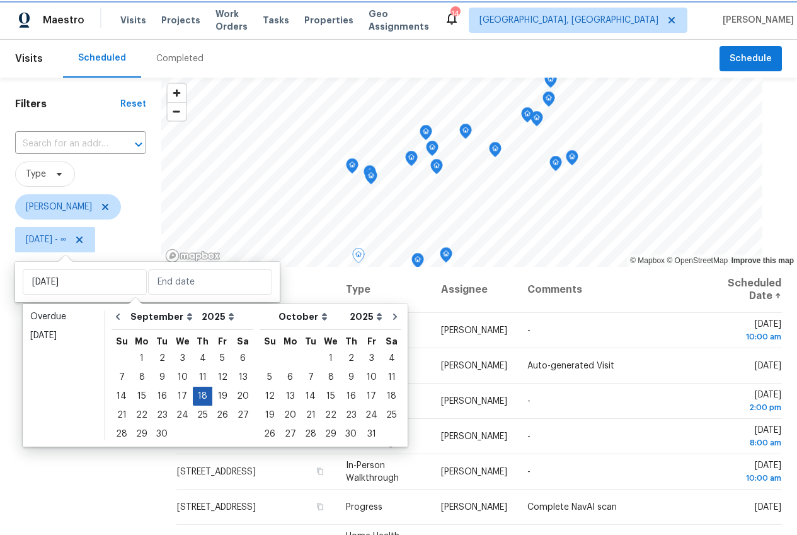
type input "[DATE]"
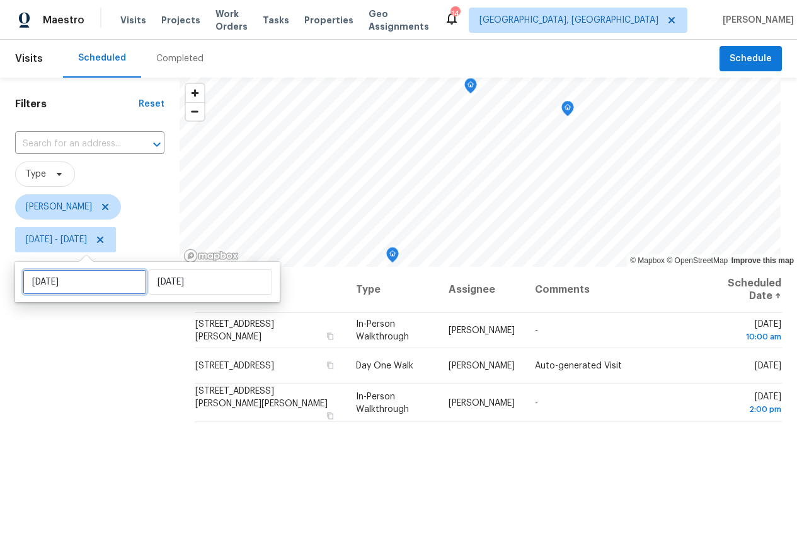
click at [90, 284] on input "[DATE]" at bounding box center [85, 281] width 124 height 25
select select "8"
select select "2025"
select select "9"
select select "2025"
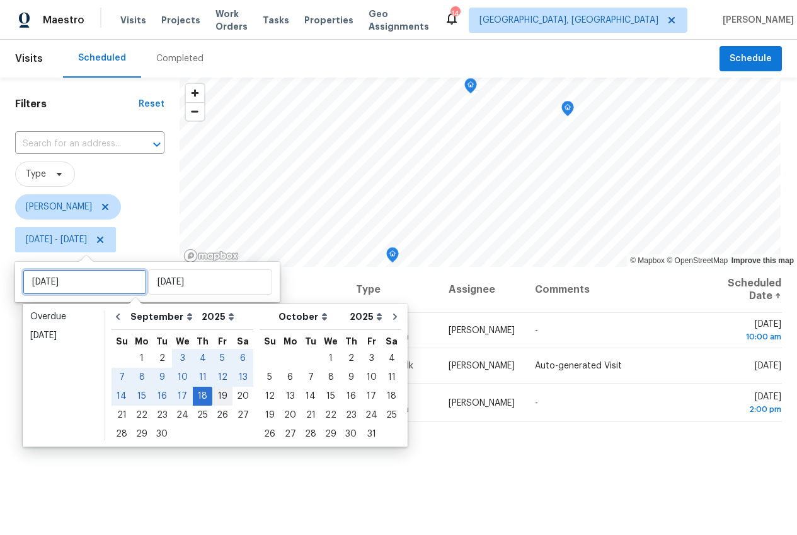
type input "[DATE]"
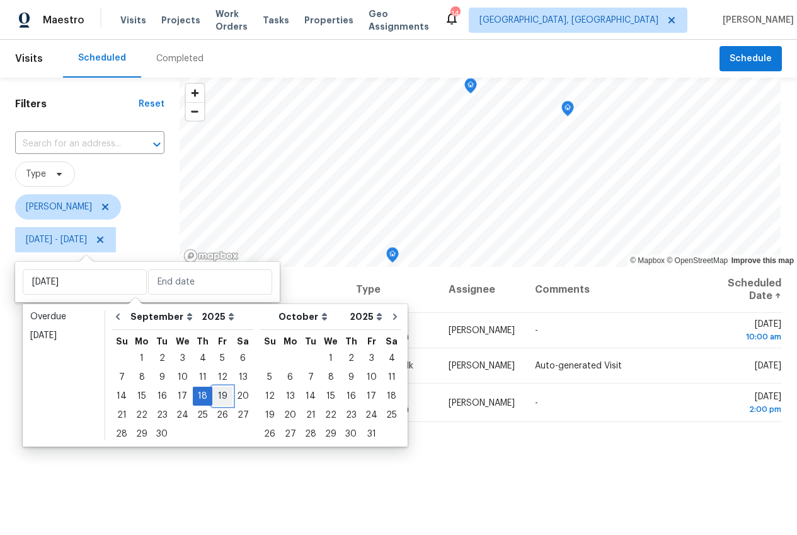
click at [218, 396] on div "19" at bounding box center [222, 396] width 20 height 18
type input "Fri, Sep 19"
type input "[DATE]"
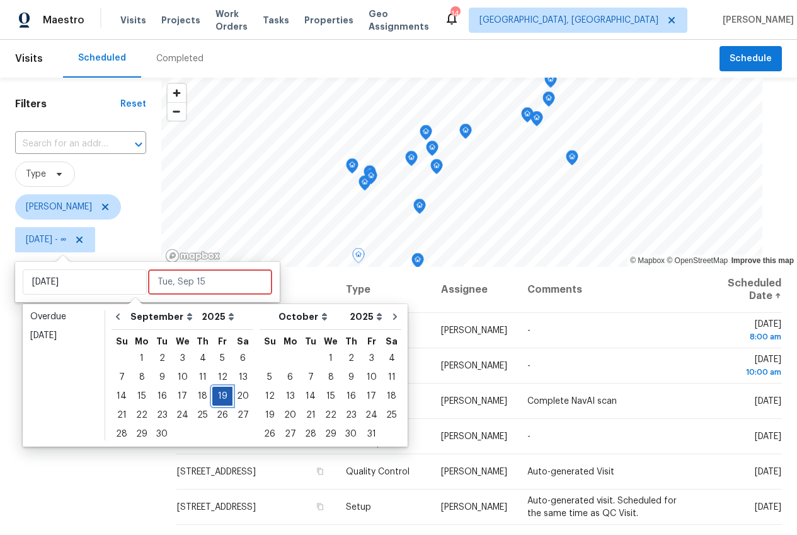
click at [218, 396] on div "19" at bounding box center [222, 396] width 20 height 18
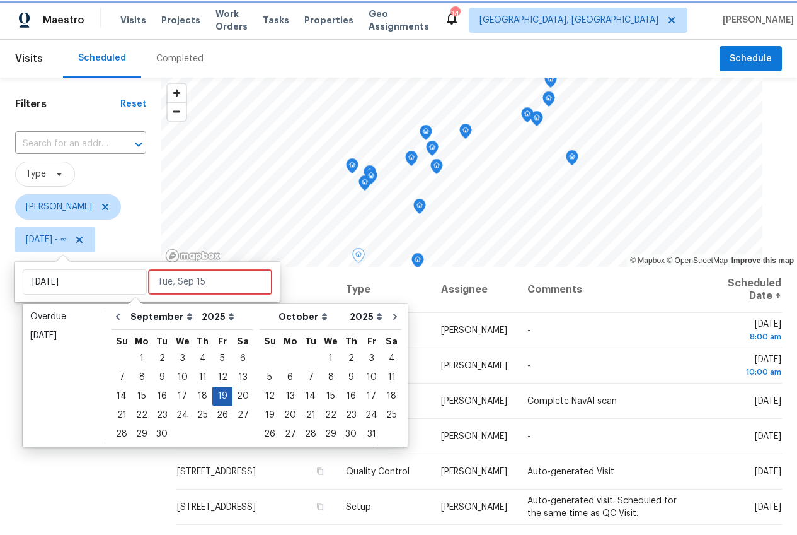
type input "Fri, Sep 19"
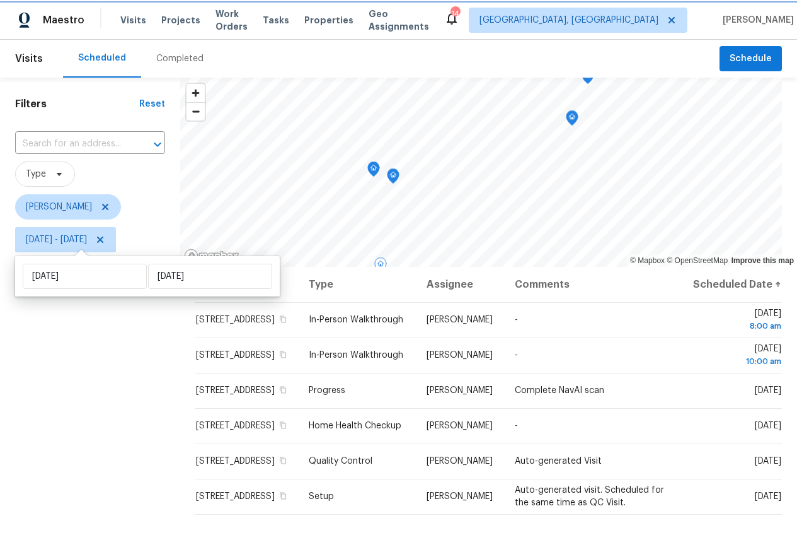
scroll to position [64, 0]
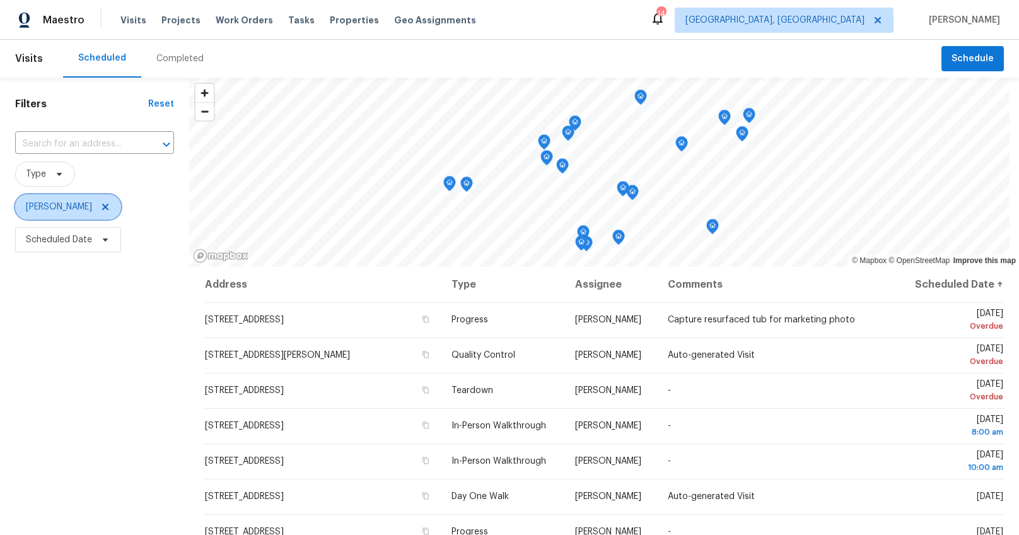
click at [100, 205] on icon at bounding box center [105, 207] width 10 height 10
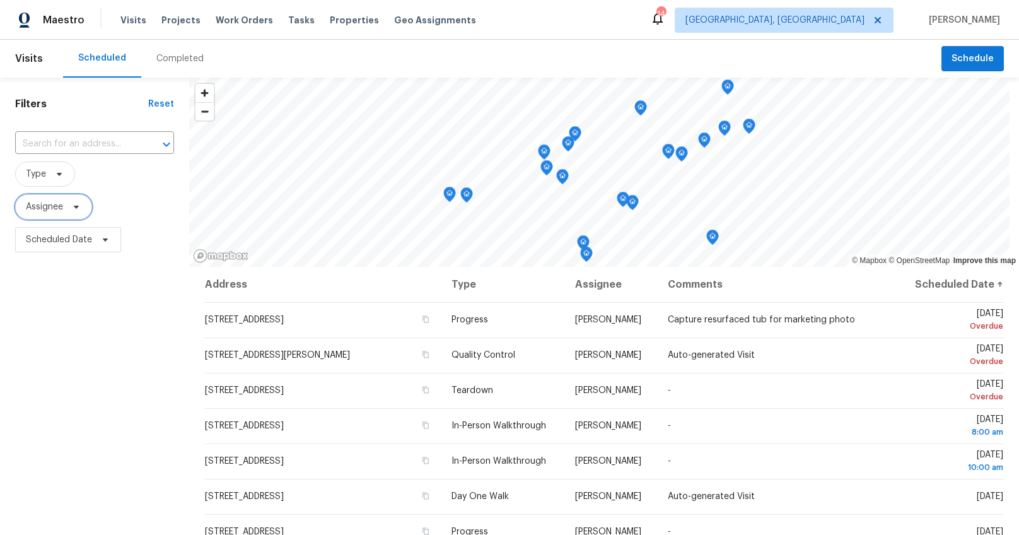
click at [66, 206] on span "Assignee" at bounding box center [53, 206] width 77 height 25
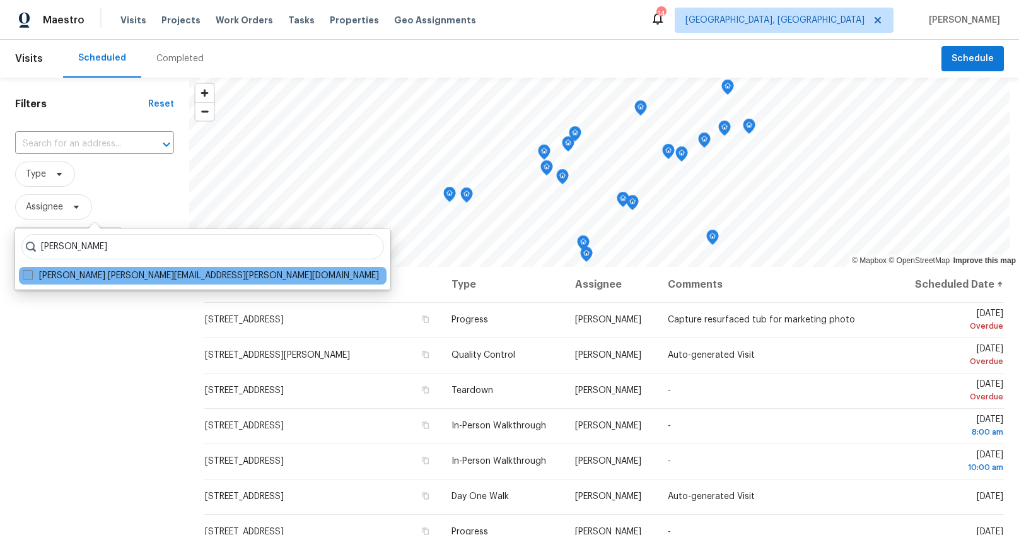
type input "[PERSON_NAME]"
click at [67, 273] on label "[PERSON_NAME] [PERSON_NAME][EMAIL_ADDRESS][PERSON_NAME][DOMAIN_NAME]" at bounding box center [201, 275] width 356 height 13
click at [31, 273] on input "[PERSON_NAME] [PERSON_NAME][EMAIL_ADDRESS][PERSON_NAME][DOMAIN_NAME]" at bounding box center [27, 273] width 8 height 8
checkbox input "true"
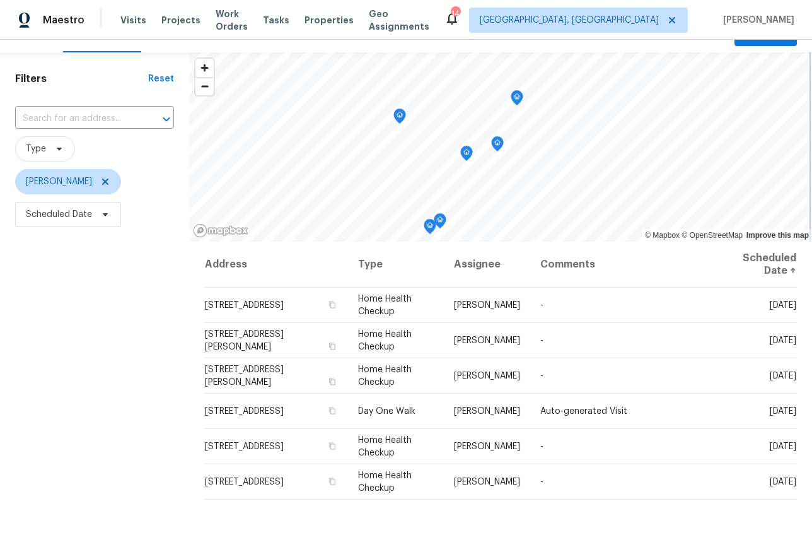
scroll to position [27, 0]
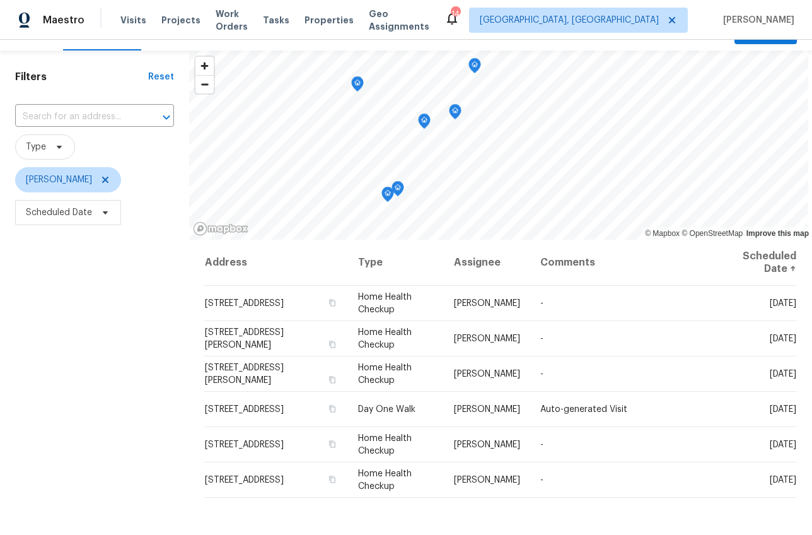
click at [138, 460] on div "Filters Reset ​ Type [PERSON_NAME] Scheduled Date" at bounding box center [94, 358] width 189 height 617
click at [79, 221] on span "Scheduled Date" at bounding box center [68, 212] width 106 height 25
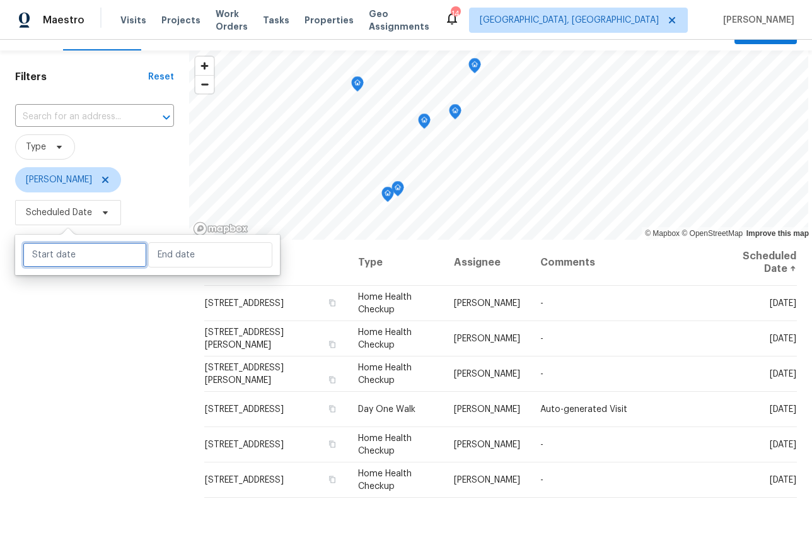
click at [82, 248] on input "text" at bounding box center [85, 254] width 124 height 25
select select "8"
select select "2025"
select select "9"
select select "2025"
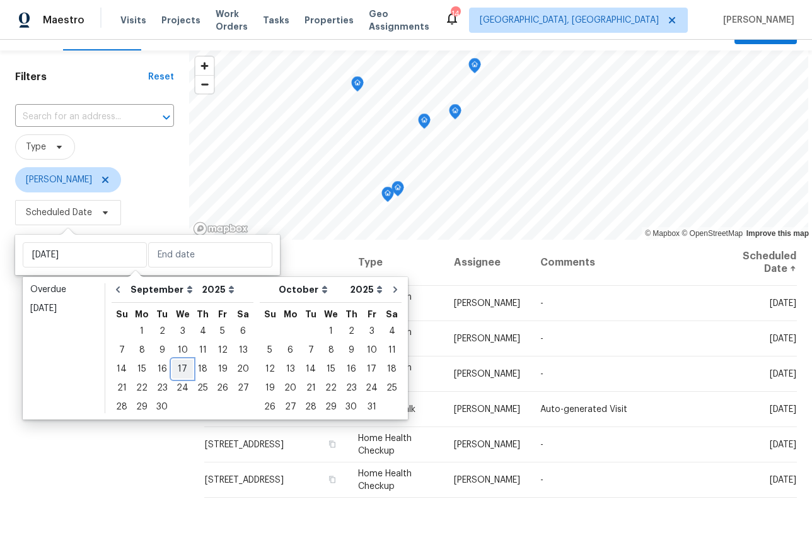
click at [173, 369] on div "17" at bounding box center [182, 369] width 21 height 18
type input "[DATE]"
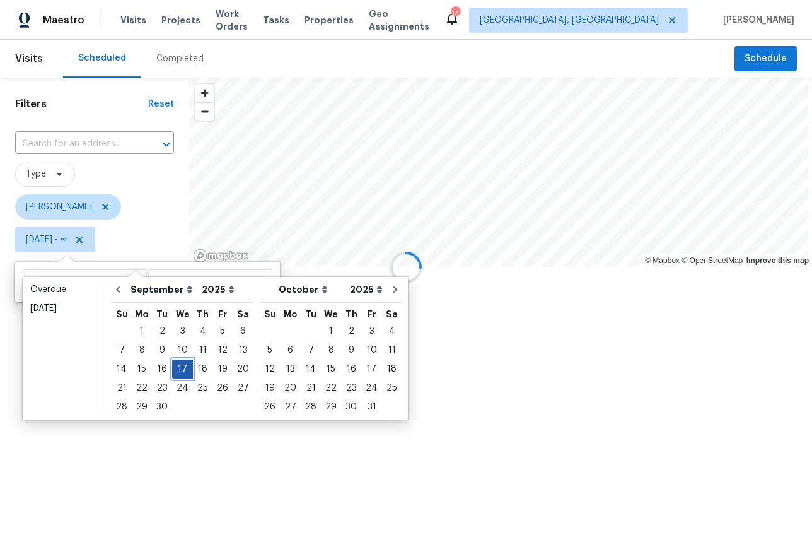
click at [173, 369] on div "17" at bounding box center [182, 369] width 21 height 18
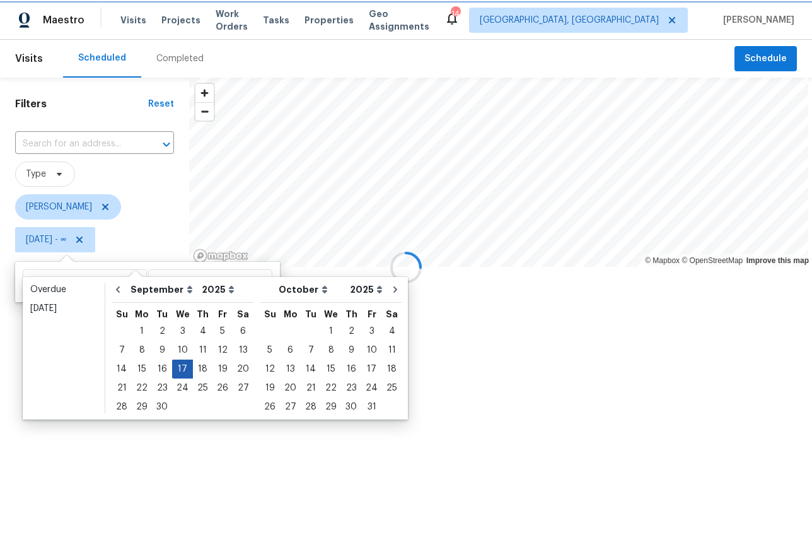
type input "Wed, Sep 17"
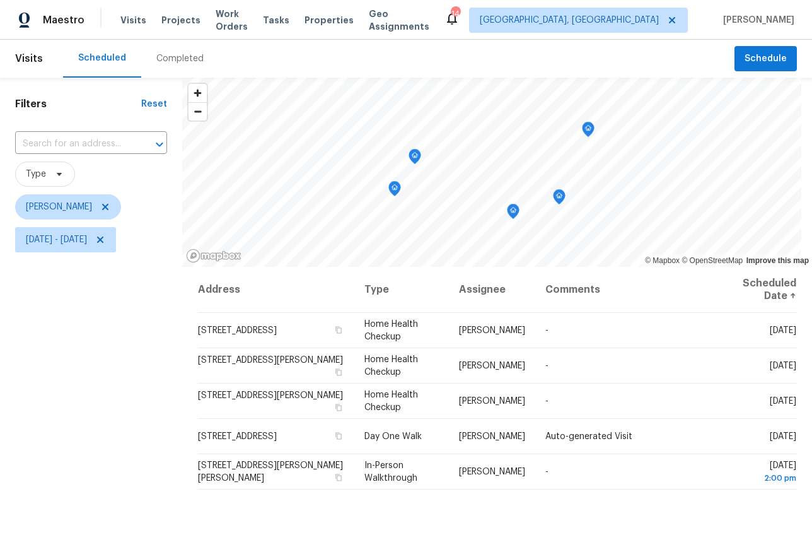
click at [124, 398] on div "Filters Reset ​ Type Matt Davidson Wed, Sep 17 - Wed, Sep 17" at bounding box center [91, 386] width 182 height 617
click at [79, 243] on span "Wed, Sep 17 - Wed, Sep 17" at bounding box center [56, 239] width 61 height 13
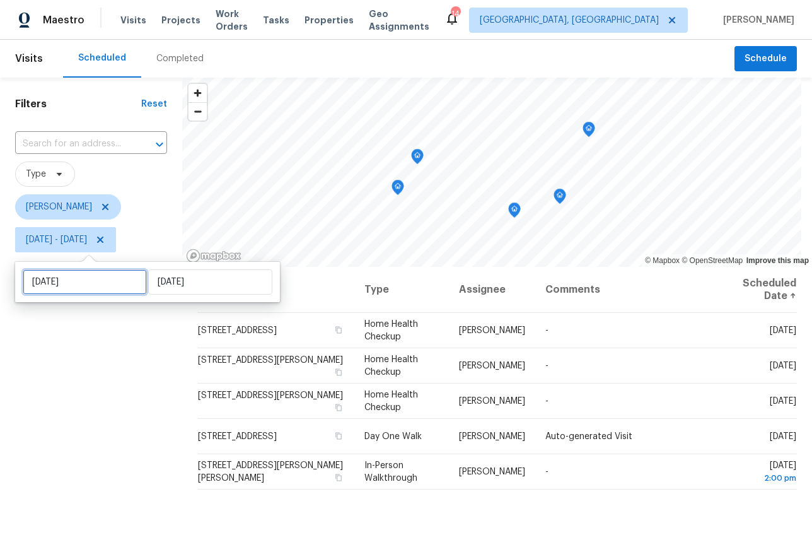
click at [88, 282] on input "Wed, Sep 17" at bounding box center [85, 281] width 124 height 25
select select "8"
select select "2025"
select select "9"
select select "2025"
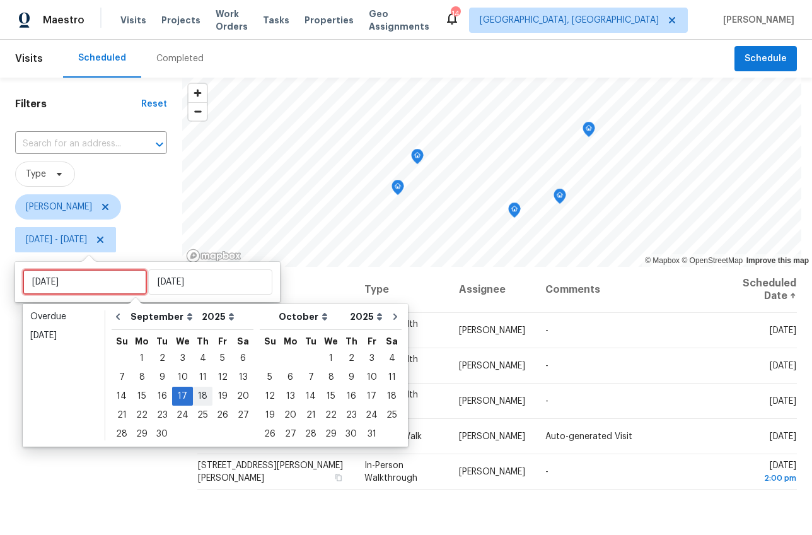
type input "Tue, Sep 09"
click at [202, 398] on div "18" at bounding box center [203, 396] width 20 height 18
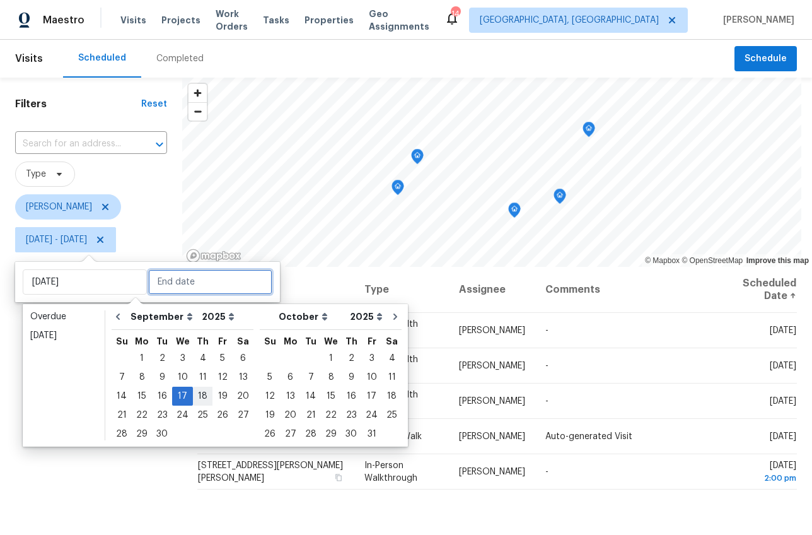
type input "Thu, Sep 18"
type input "Wed, Sep 17"
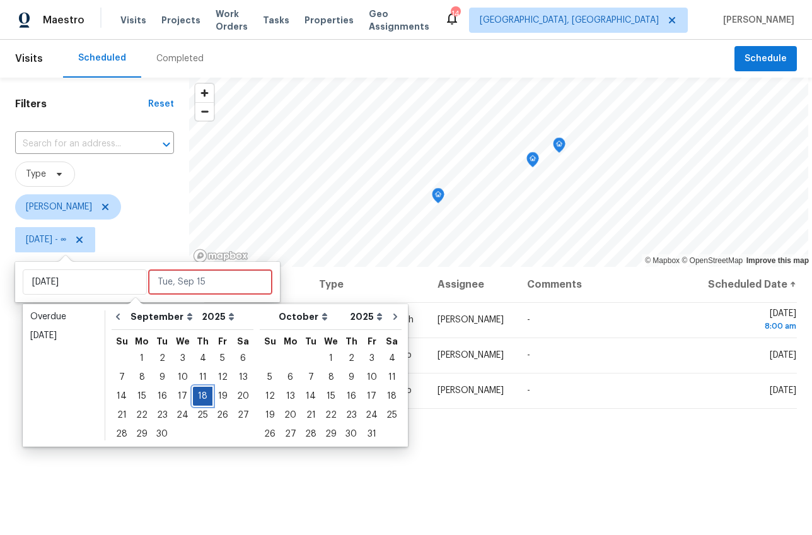
click at [202, 397] on div "18" at bounding box center [203, 396] width 20 height 18
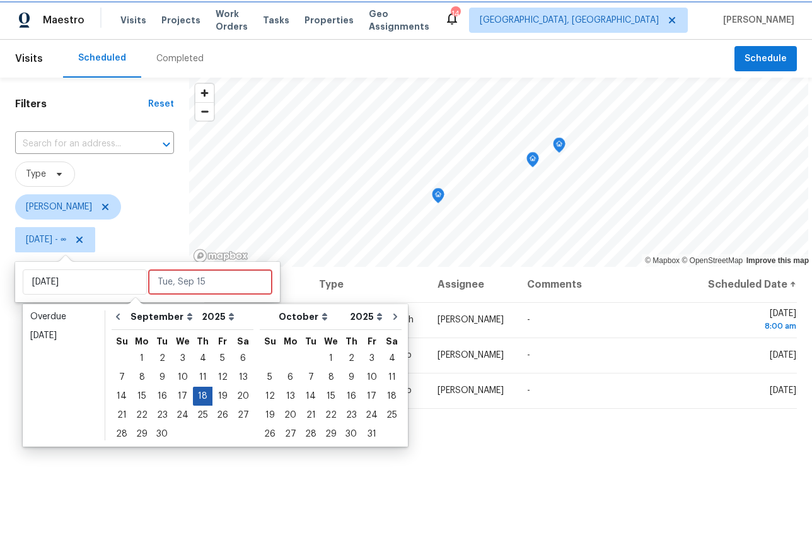
type input "Thu, Sep 18"
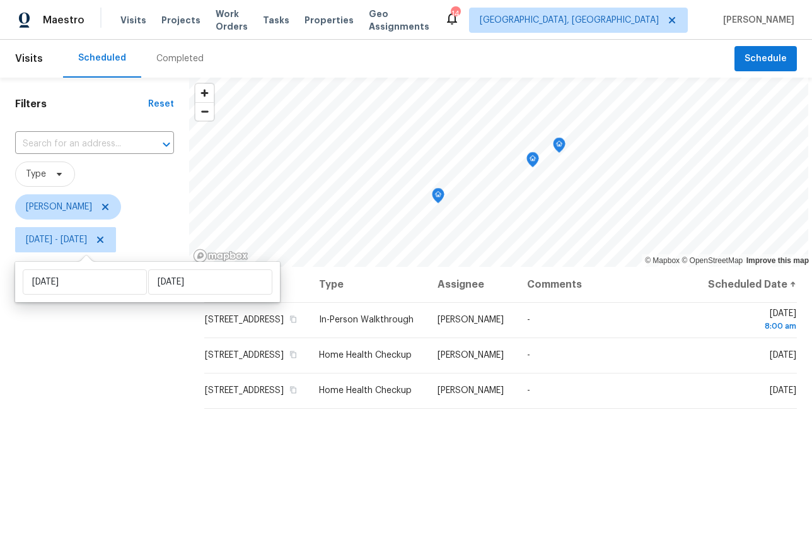
click at [111, 388] on div "Filters Reset ​ Type Matt Davidson Thu, Sep 18 - Thu, Sep 18" at bounding box center [94, 386] width 189 height 617
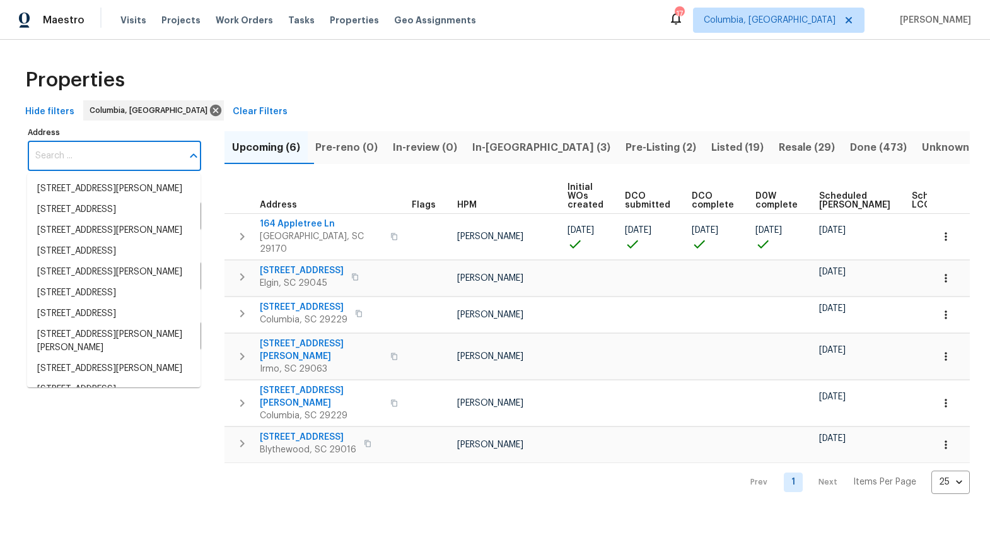
click at [92, 154] on input "Address" at bounding box center [105, 156] width 154 height 30
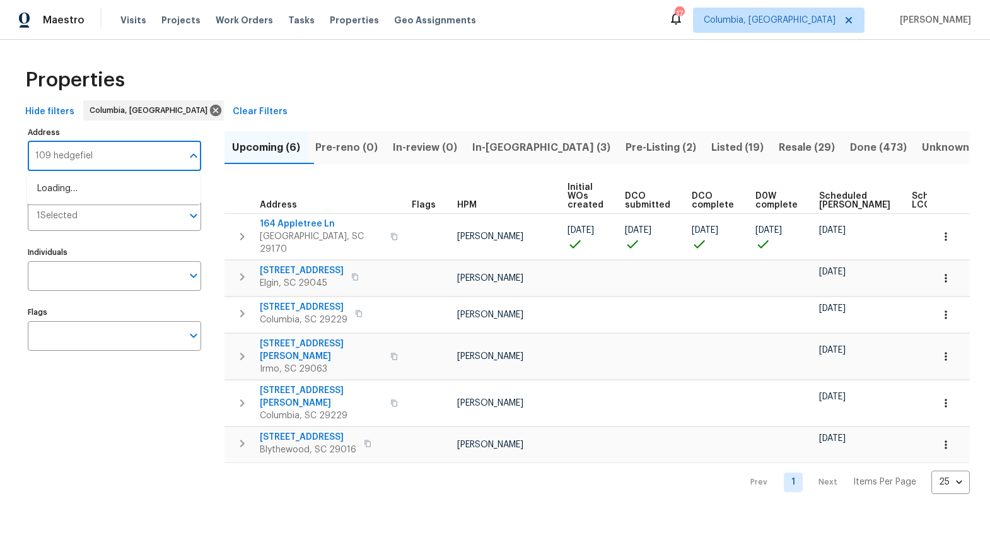
type input "109 hedgefield"
click at [33, 192] on li "[STREET_ADDRESS]" at bounding box center [113, 188] width 173 height 21
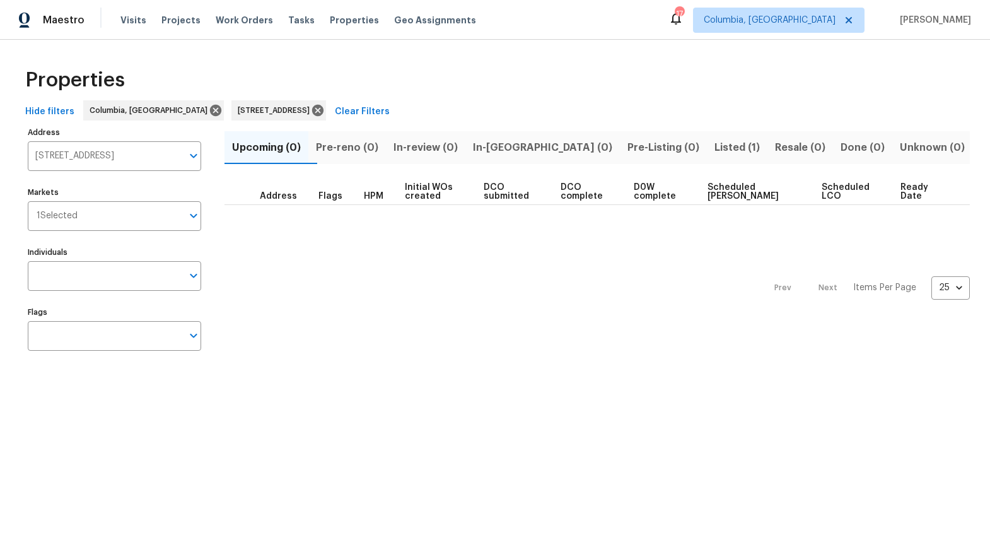
click at [714, 150] on span "Listed (1)" at bounding box center [736, 148] width 45 height 18
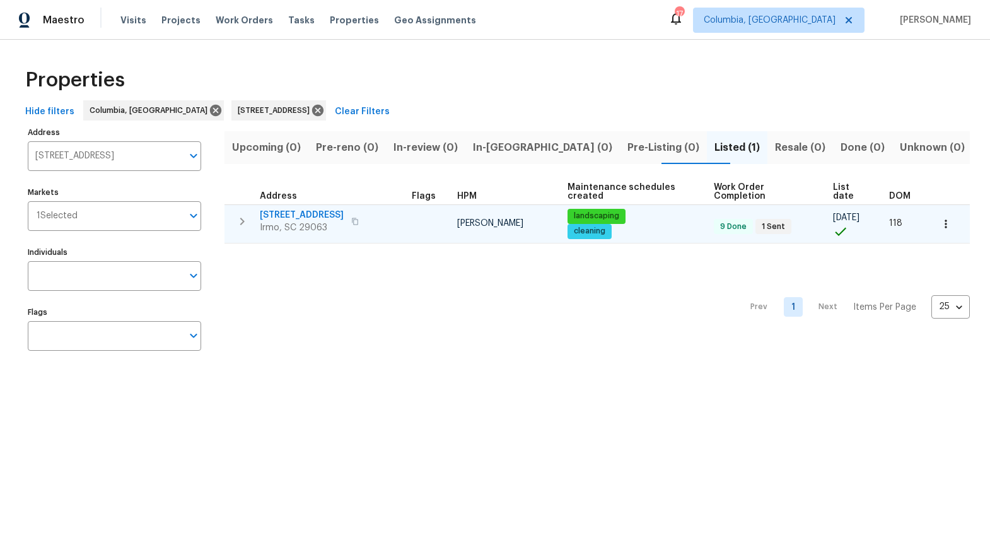
click at [315, 215] on span "[STREET_ADDRESS]" at bounding box center [302, 215] width 84 height 13
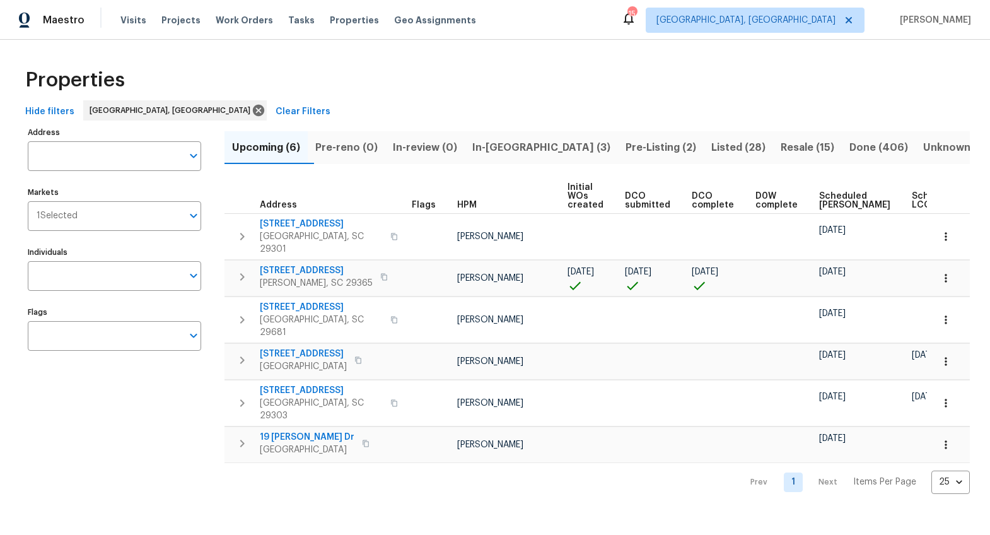
click at [516, 151] on span "In-[GEOGRAPHIC_DATA] (3)" at bounding box center [541, 148] width 138 height 18
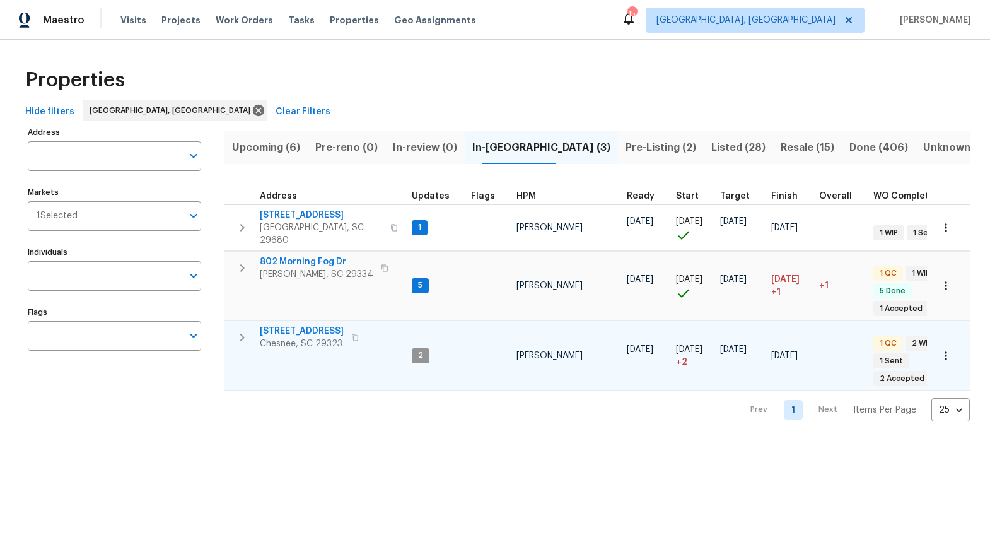
click at [289, 325] on span "[STREET_ADDRESS]" at bounding box center [302, 331] width 84 height 13
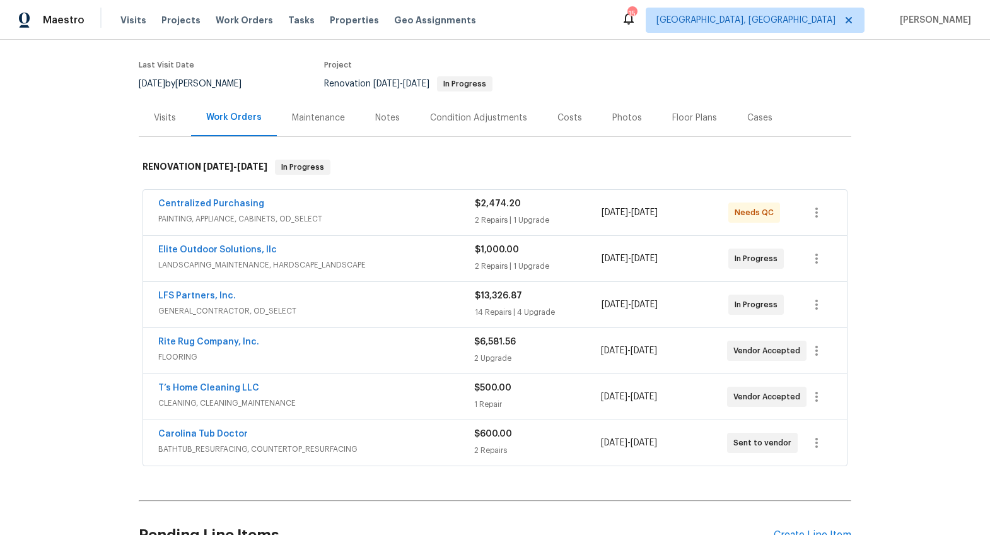
scroll to position [148, 0]
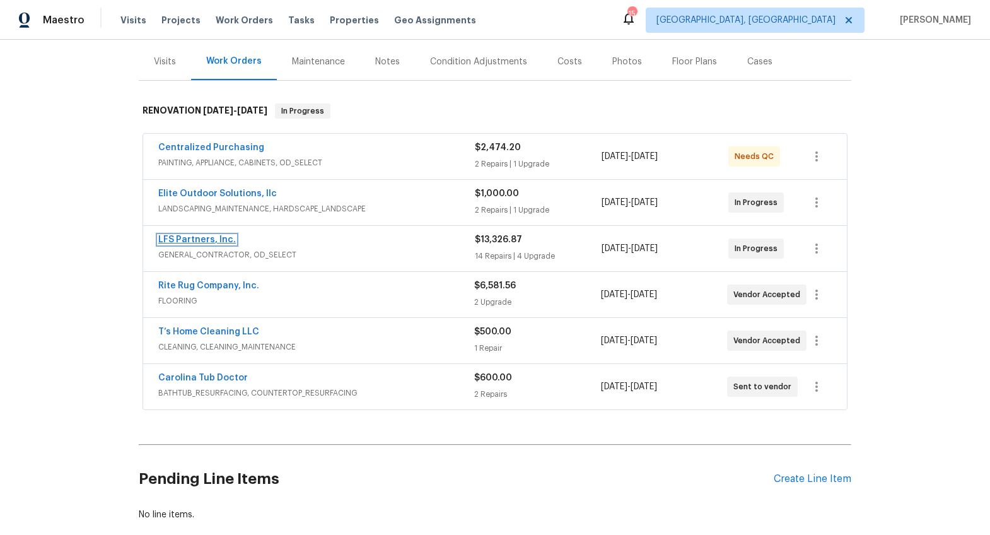
click at [193, 235] on link "LFS Partners, Inc." at bounding box center [197, 239] width 78 height 9
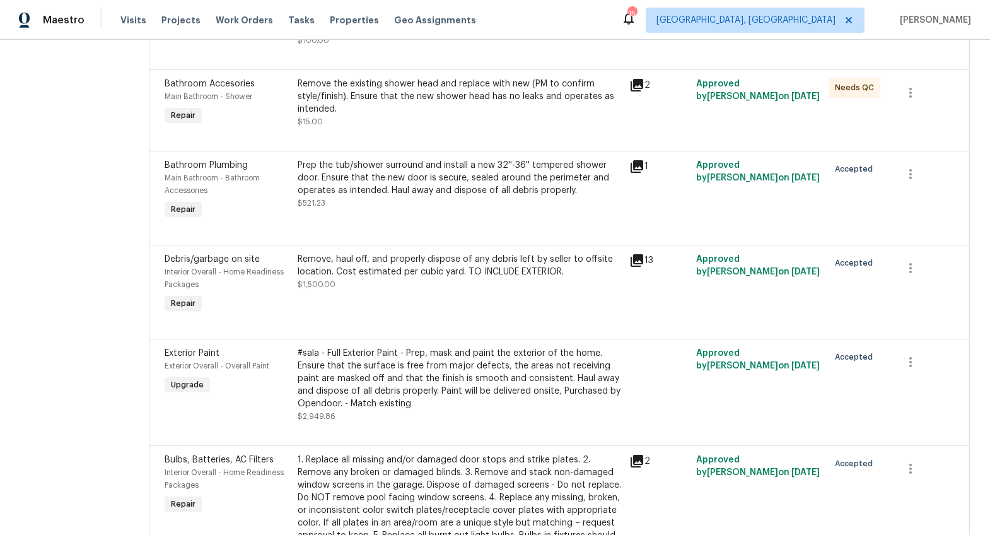
scroll to position [941, 0]
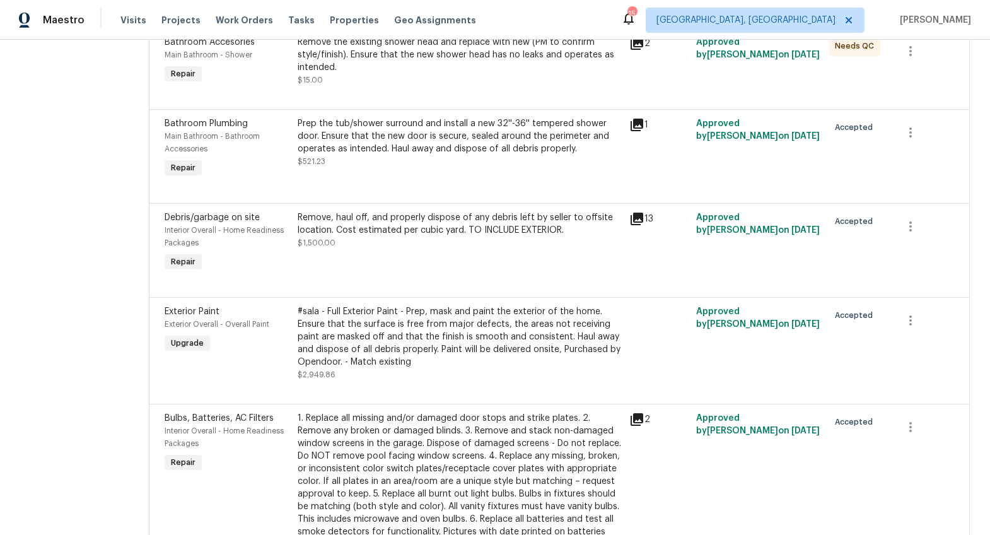
click at [507, 224] on div "Remove, haul off, and properly dispose of any debris left by seller to offsite …" at bounding box center [460, 223] width 325 height 25
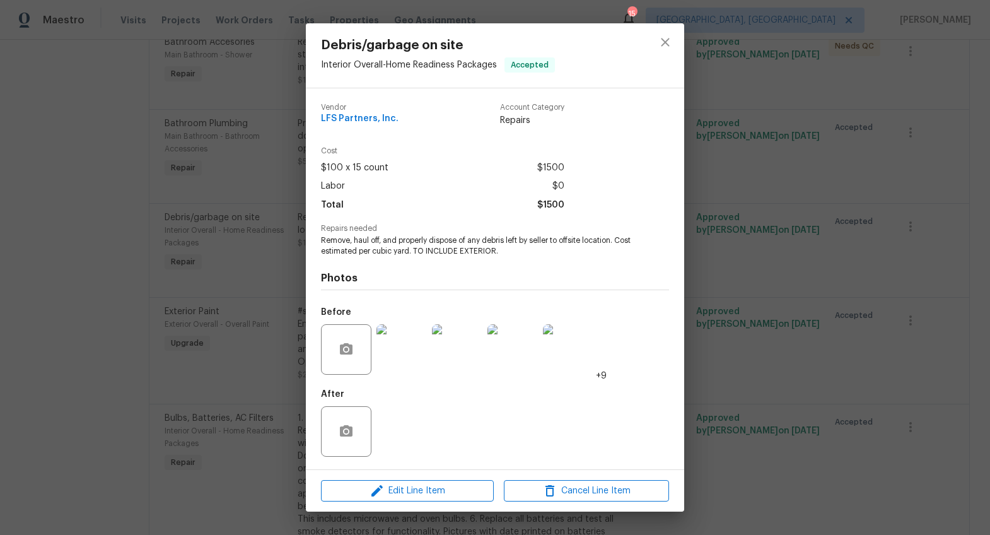
click at [386, 344] on img at bounding box center [401, 349] width 50 height 50
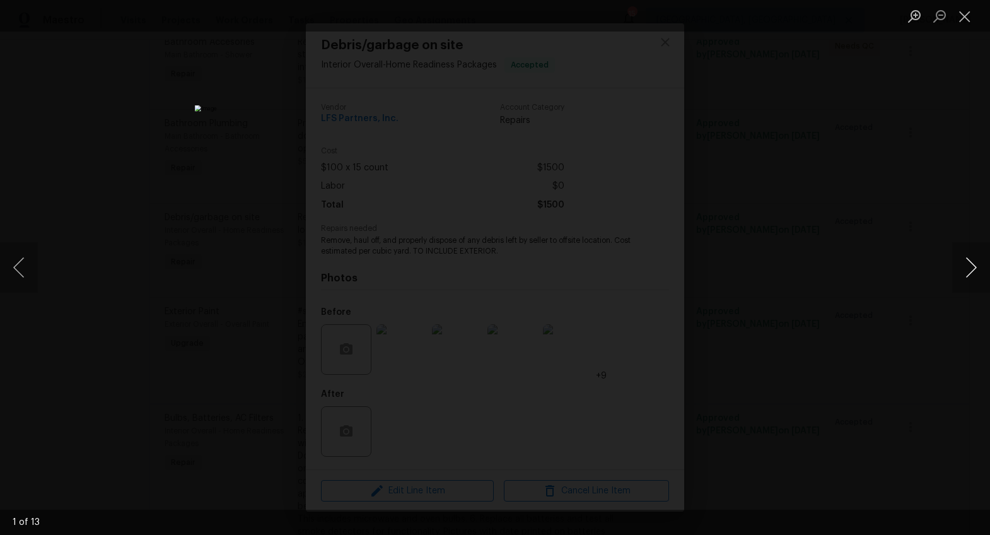
click at [954, 264] on button "Next image" at bounding box center [971, 267] width 38 height 50
click at [823, 298] on div "Lightbox" at bounding box center [495, 267] width 990 height 535
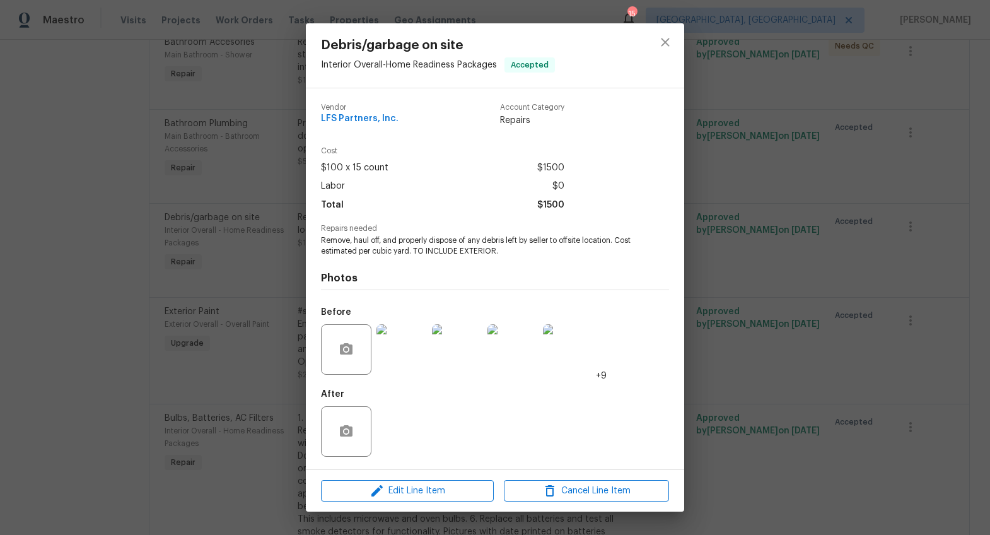
click at [814, 296] on div "Debris/garbage on site Interior Overall - Home Readiness Packages Accepted Vend…" at bounding box center [495, 267] width 990 height 535
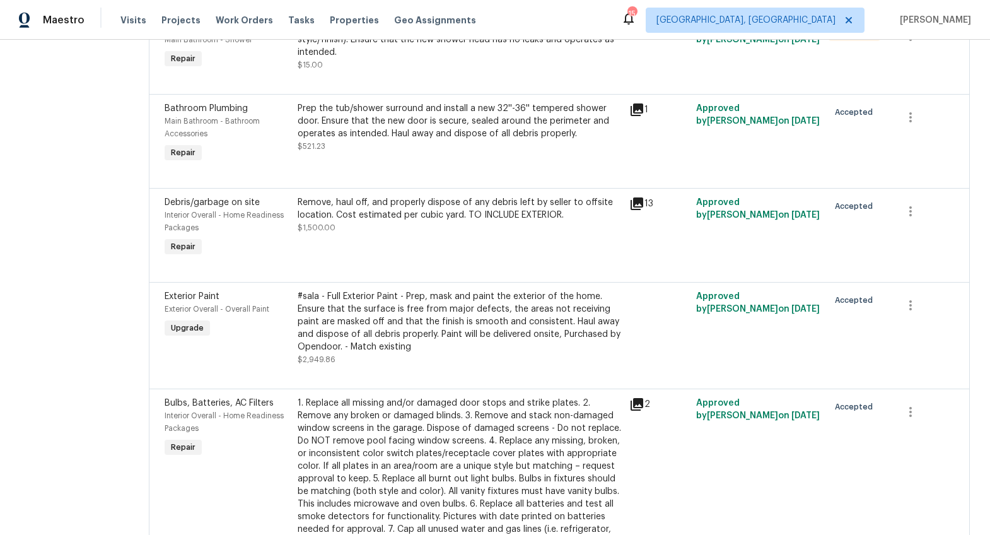
scroll to position [1000, 0]
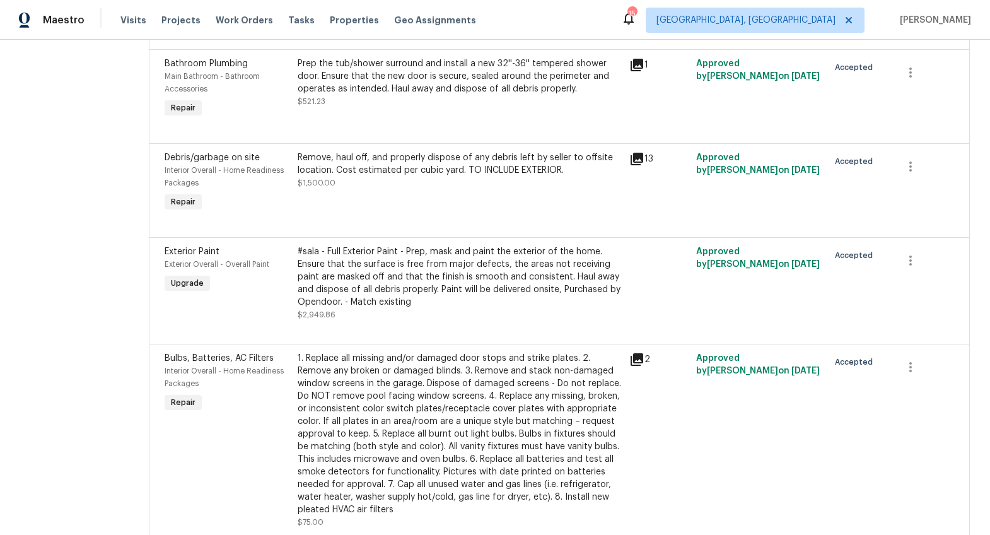
click at [390, 275] on div "#sala - Full Exterior Paint - Prep, mask and paint the exterior of the home. En…" at bounding box center [460, 276] width 325 height 63
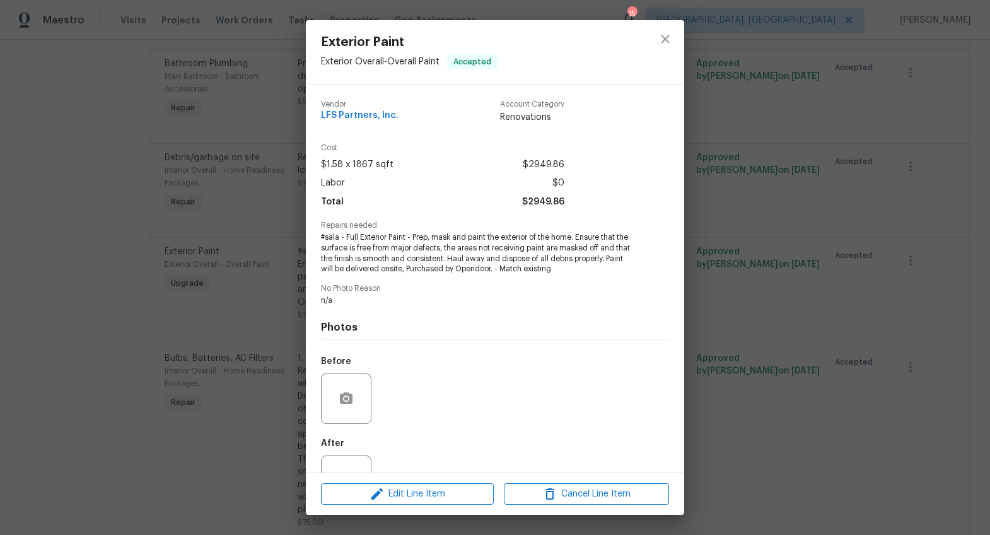
click at [797, 286] on div "Exterior Paint Exterior Overall - Overall Paint Accepted Vendor LFS Partners, I…" at bounding box center [495, 267] width 990 height 535
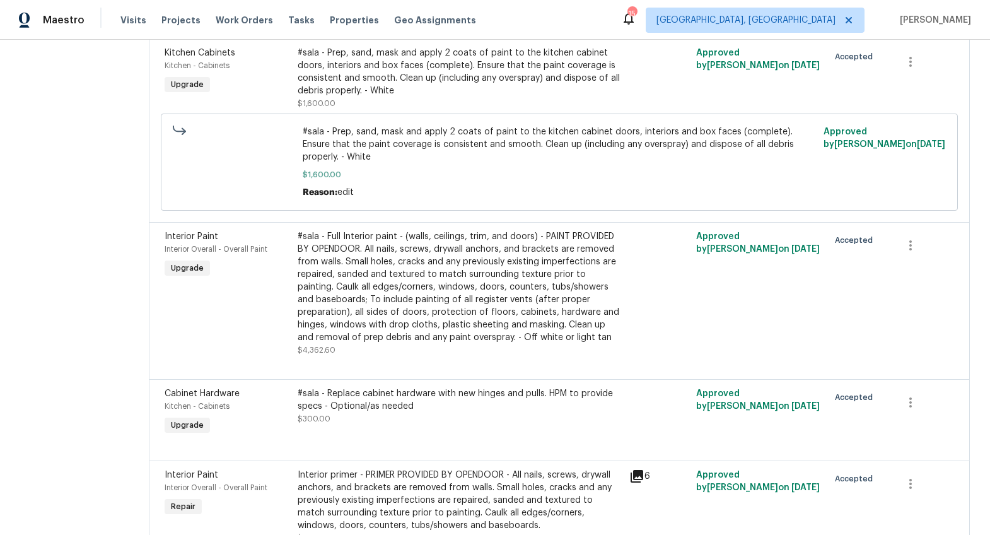
scroll to position [1606, 0]
click at [538, 279] on div "#sala - Full Interior paint - (walls, ceilings, trim, and doors) - PAINT PROVID…" at bounding box center [460, 287] width 325 height 113
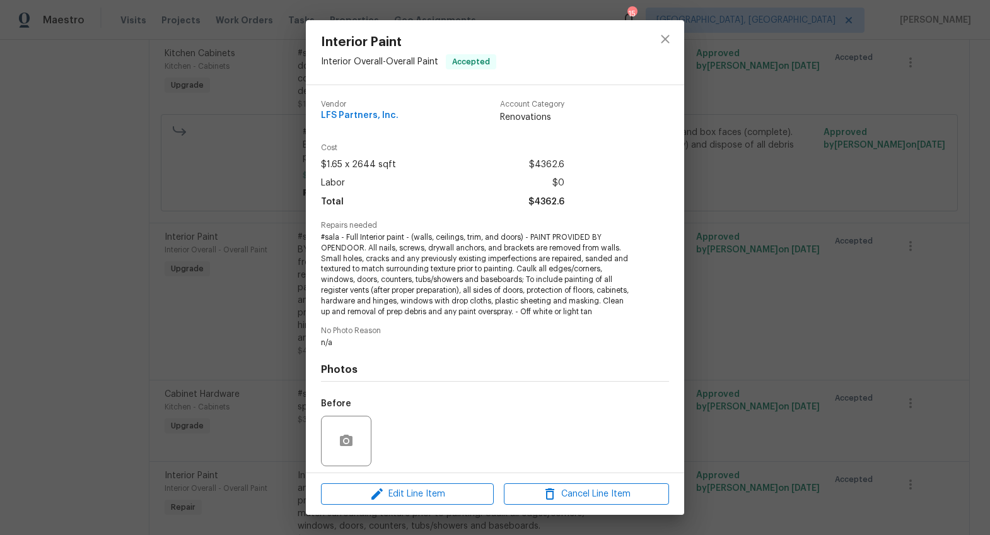
click at [759, 279] on div "Interior Paint Interior Overall - Overall Paint Accepted Vendor LFS Partners, I…" at bounding box center [495, 267] width 990 height 535
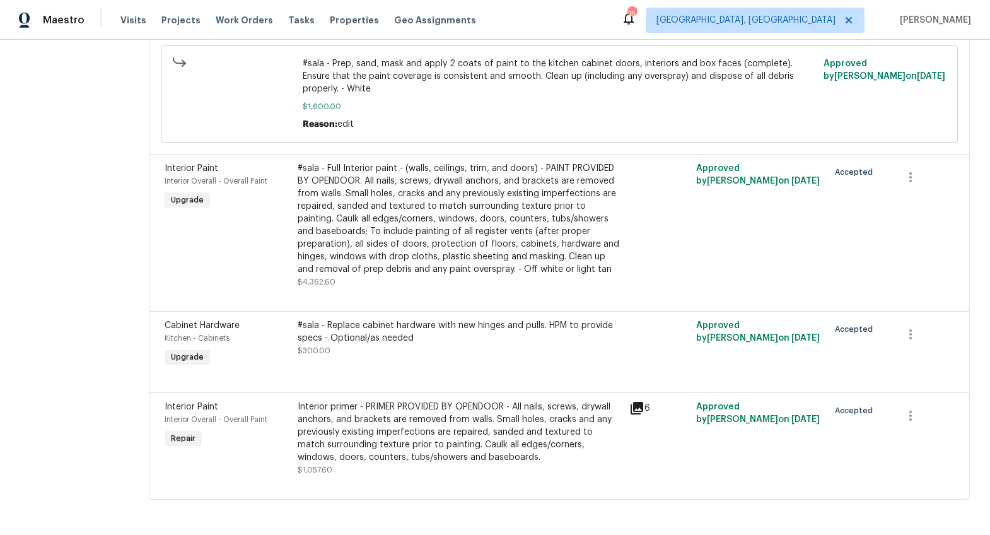
scroll to position [1684, 0]
click at [334, 400] on div "Interior primer - PRIMER PROVIDED BY OPENDOOR - All nails, screws, drywall anch…" at bounding box center [460, 431] width 325 height 63
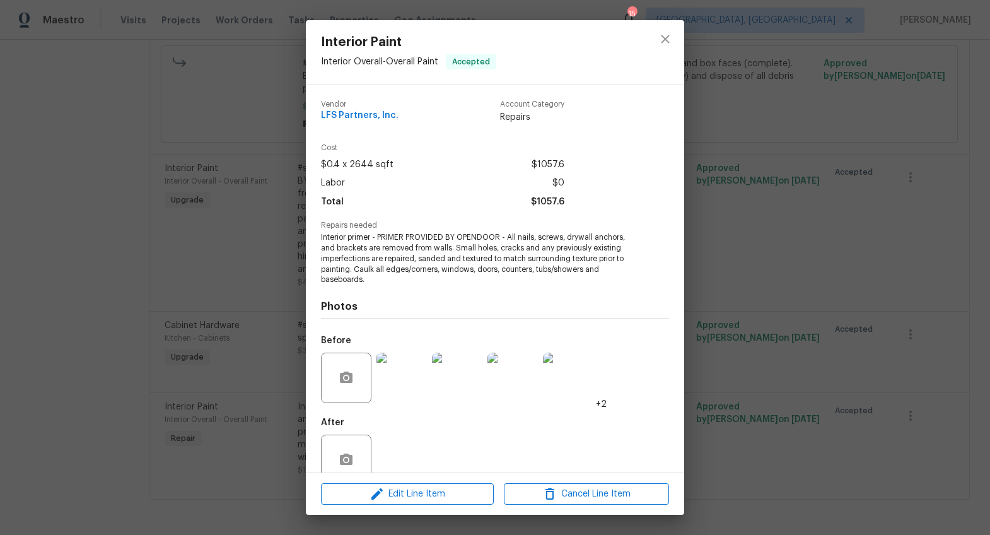
click at [812, 318] on div "Interior Paint Interior Overall - Overall Paint Accepted Vendor LFS Partners, I…" at bounding box center [495, 267] width 990 height 535
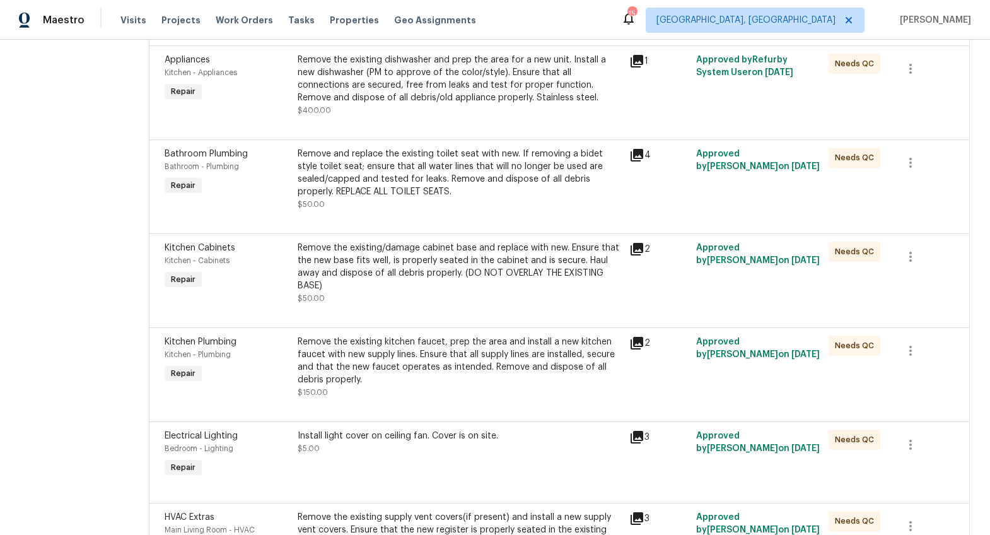
scroll to position [0, 0]
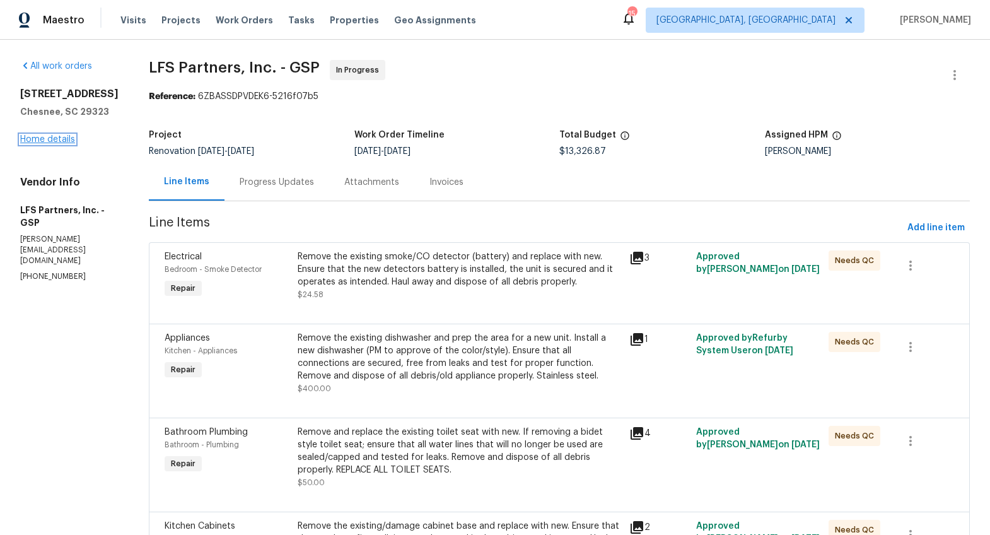
click at [43, 139] on link "Home details" at bounding box center [47, 139] width 55 height 9
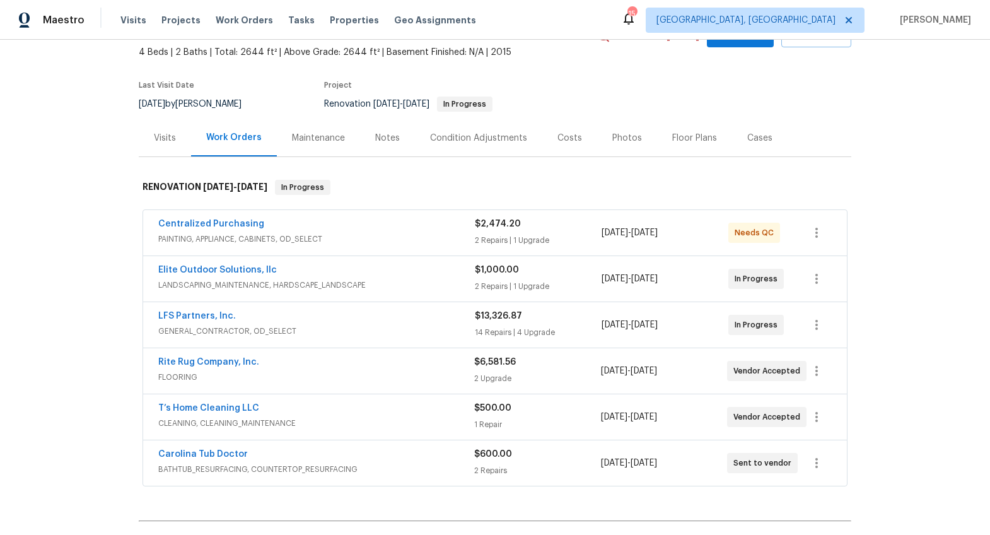
scroll to position [76, 0]
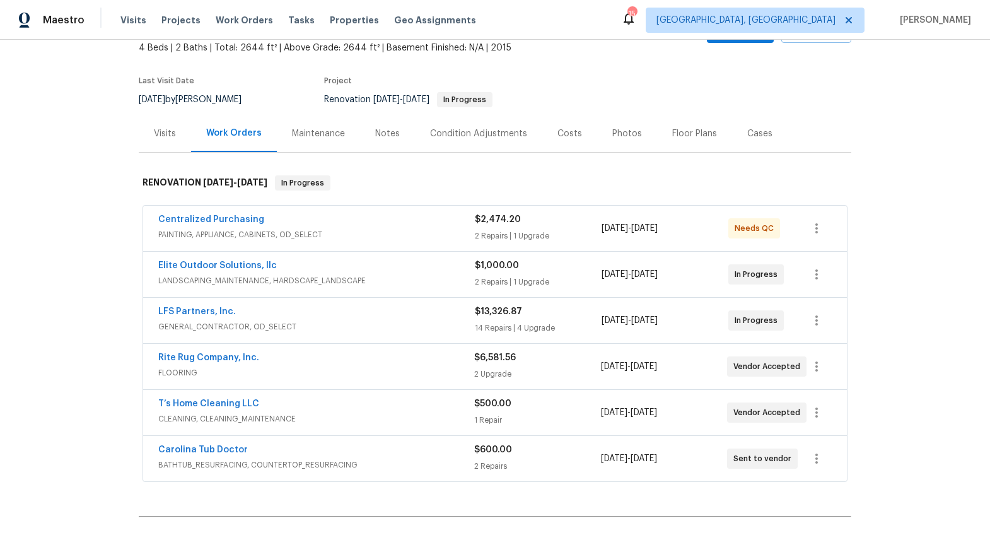
click at [429, 279] on span "LANDSCAPING_MAINTENANCE, HARDSCAPE_LANDSCAPE" at bounding box center [316, 280] width 316 height 13
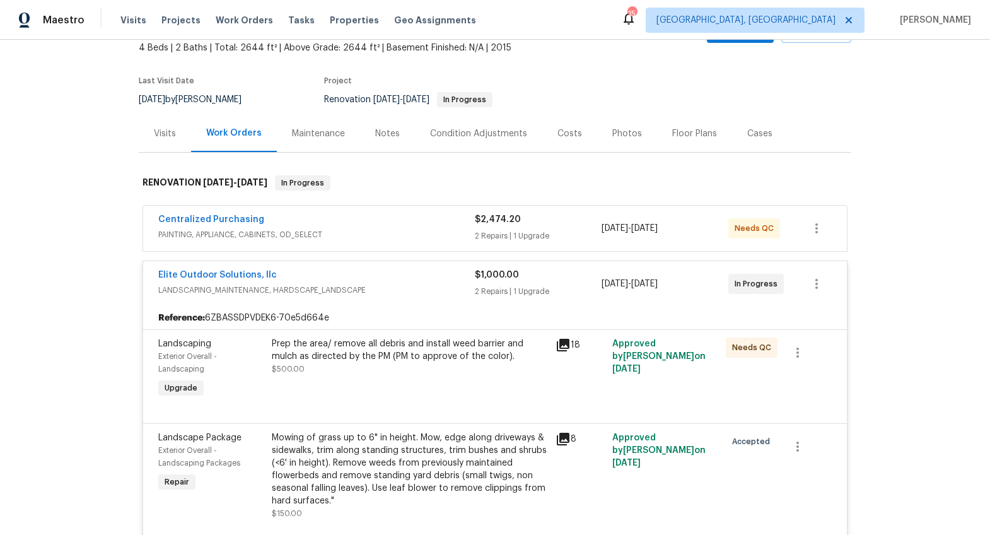
click at [429, 279] on div "Elite Outdoor Solutions, llc" at bounding box center [316, 276] width 316 height 15
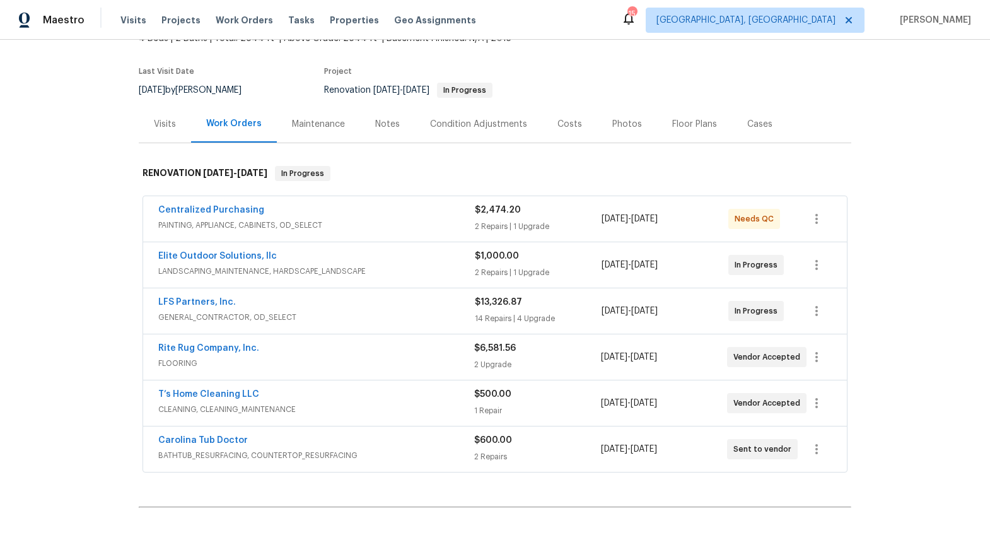
scroll to position [136, 0]
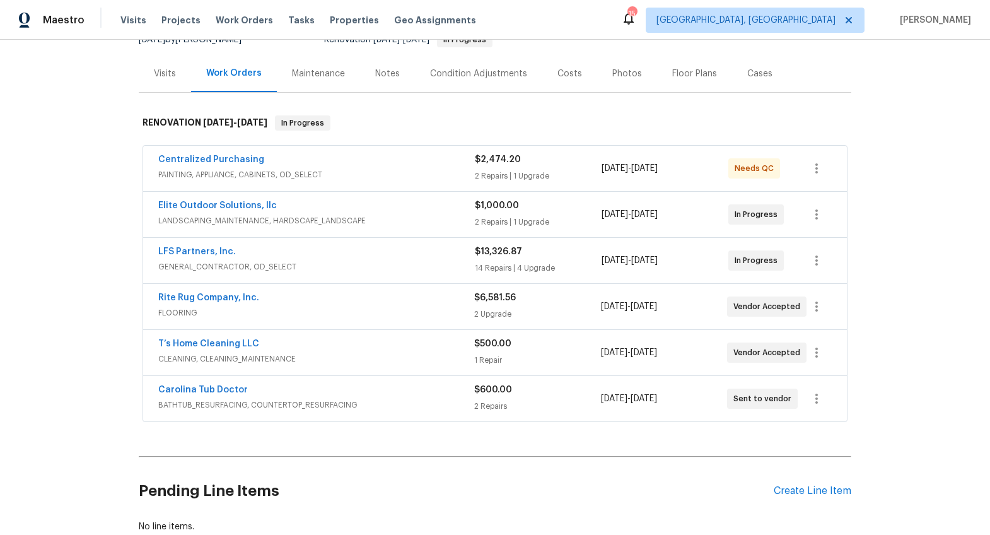
click at [338, 303] on div "Rite Rug Company, Inc." at bounding box center [316, 298] width 316 height 15
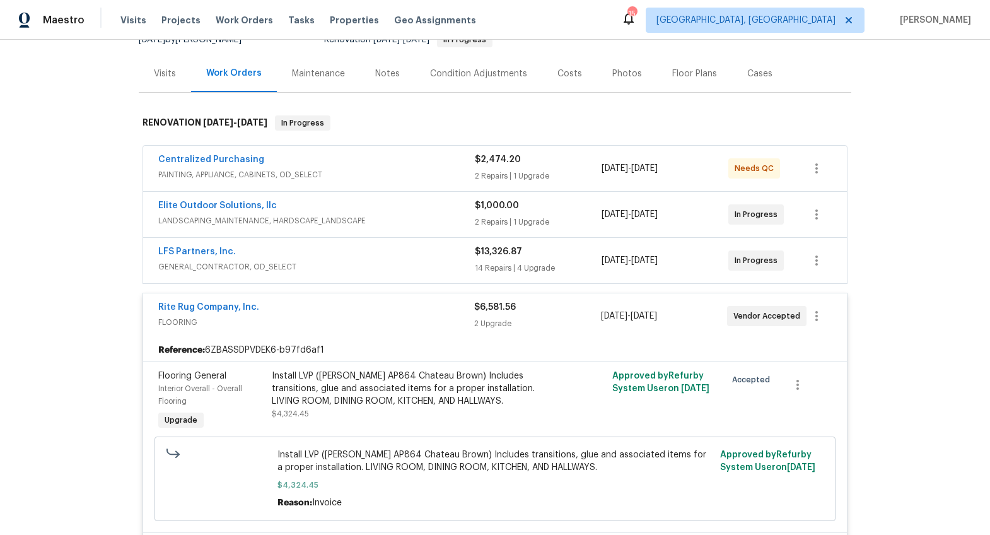
click at [557, 76] on div "Costs" at bounding box center [569, 73] width 25 height 13
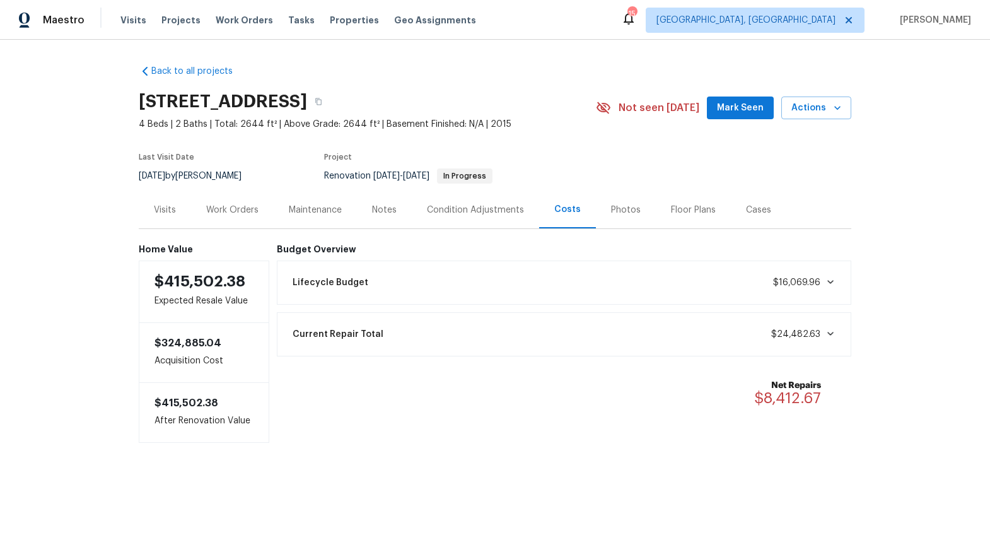
click at [252, 211] on div "Work Orders" at bounding box center [232, 210] width 52 height 13
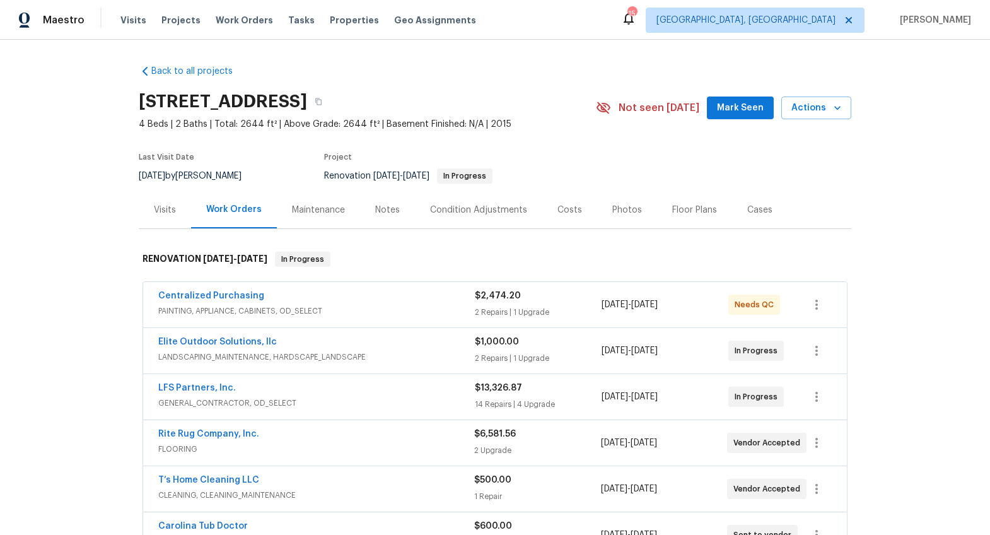
click at [168, 209] on div "Visits" at bounding box center [165, 210] width 22 height 13
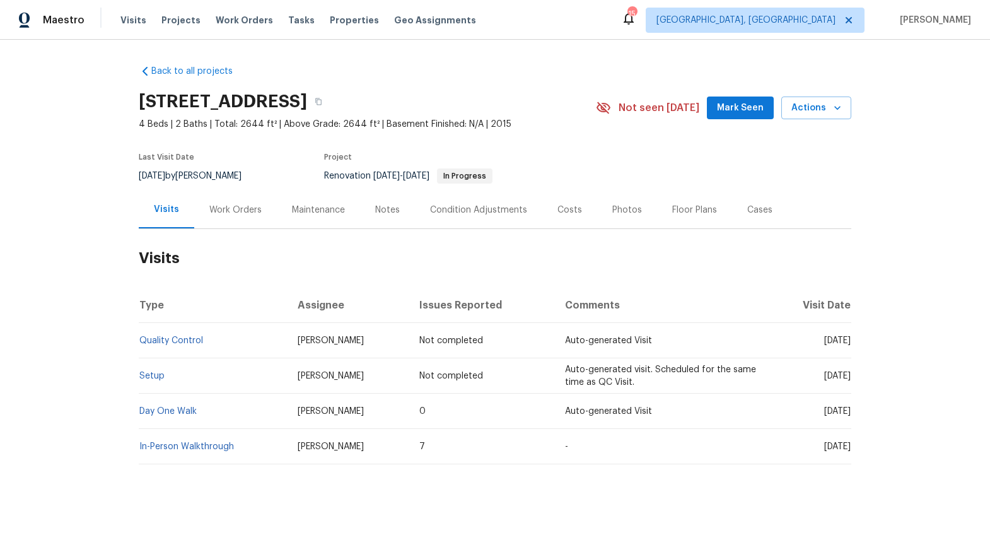
click at [395, 204] on div "Notes" at bounding box center [387, 209] width 55 height 37
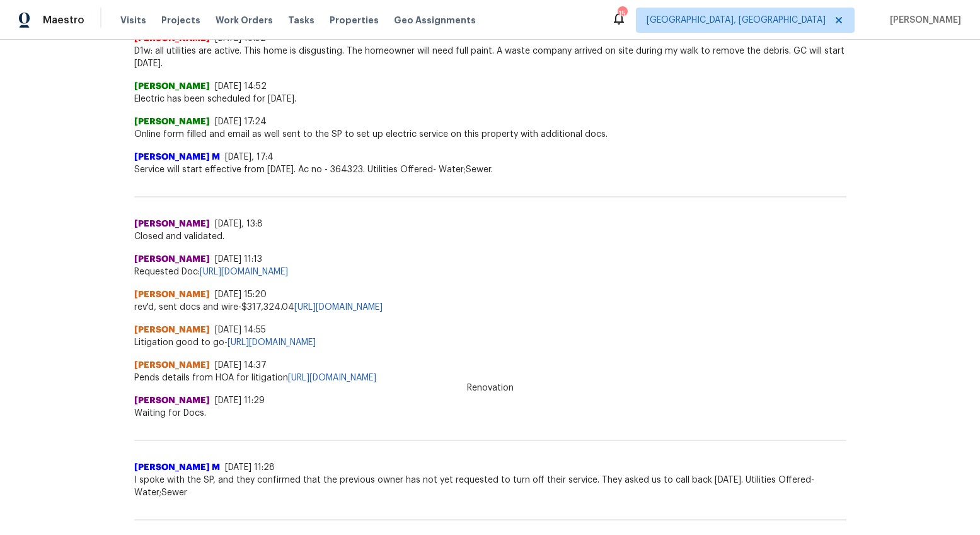
scroll to position [377, 0]
